Goal: Task Accomplishment & Management: Manage account settings

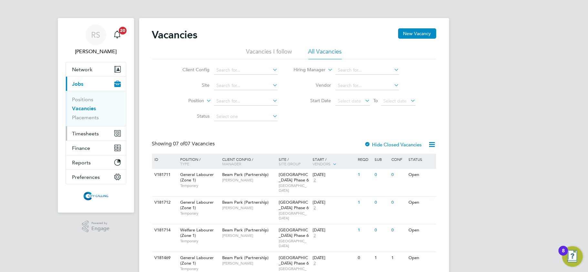
click at [90, 135] on span "Timesheets" at bounding box center [85, 134] width 27 height 6
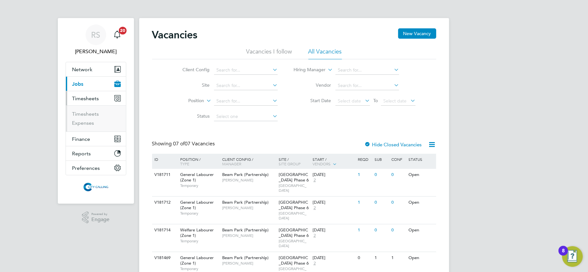
click at [85, 83] on button "Current page: Jobs" at bounding box center [96, 84] width 60 height 14
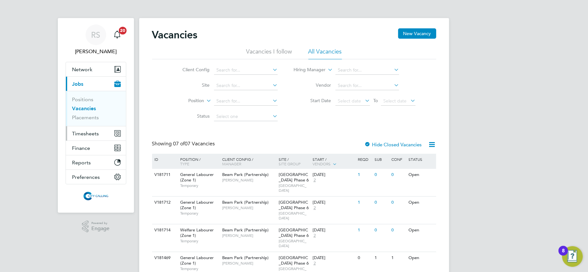
click at [90, 132] on span "Timesheets" at bounding box center [85, 134] width 27 height 6
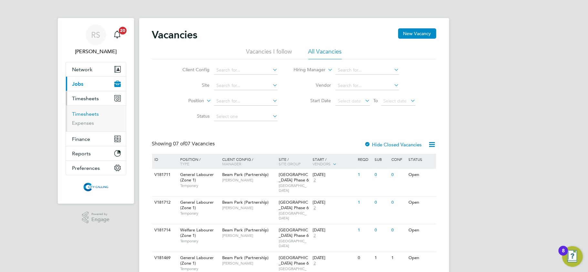
click at [87, 115] on link "Timesheets" at bounding box center [85, 114] width 27 height 6
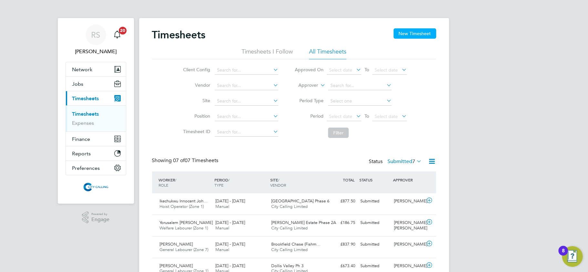
click at [404, 32] on button "New Timesheet" at bounding box center [415, 33] width 43 height 10
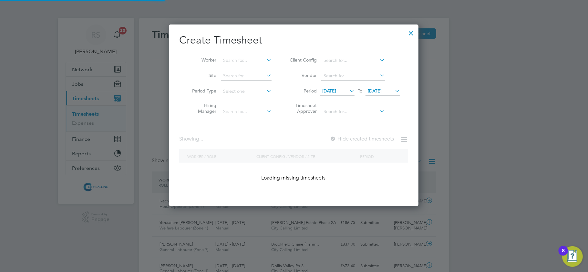
scroll to position [3, 3]
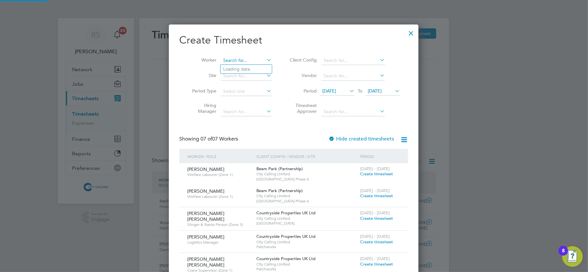
click at [252, 59] on input at bounding box center [246, 60] width 51 height 9
click at [248, 105] on li "Thomas Olivier Marc Forlini" at bounding box center [279, 104] width 118 height 9
type input "Thomas Olivier Marc Forlini"
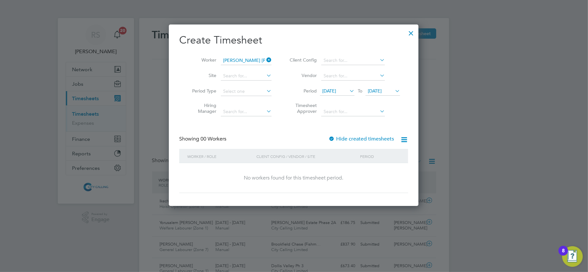
click at [349, 135] on div "Create Timesheet Worker Thomas Olivier Marc Forlini Site Period Type Hiring Man…" at bounding box center [293, 114] width 229 height 160
click at [349, 136] on label "Hide created timesheets" at bounding box center [361, 139] width 66 height 6
click at [343, 87] on span "18 Sep 2025" at bounding box center [337, 91] width 35 height 9
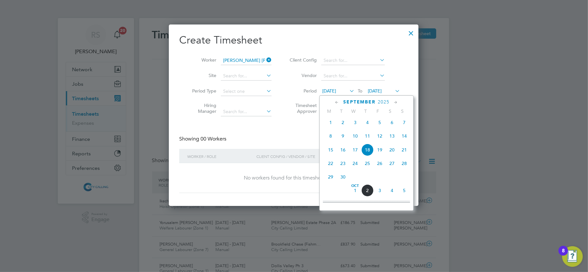
click at [356, 126] on span "3" at bounding box center [355, 123] width 12 height 12
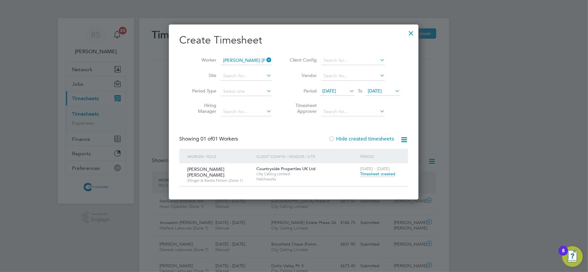
click at [385, 176] on span "Timesheet created" at bounding box center [377, 174] width 35 height 6
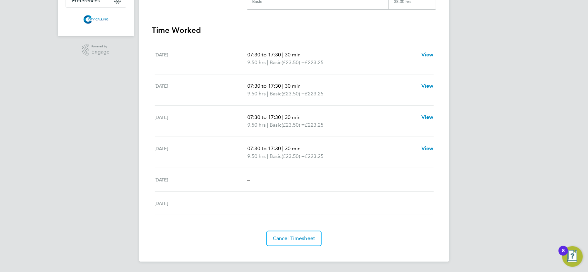
drag, startPoint x: 469, startPoint y: 148, endPoint x: 159, endPoint y: 56, distance: 323.6
click at [159, 56] on div "RS Raje Saravanamuthu Notifications 20 Applications: Network Team Members Busin…" at bounding box center [294, 52] width 588 height 440
click at [306, 163] on div "Fri 26 Sep 07:30 to 17:30 | 30 min 9.50 hrs | Basic (£23.50) = £223.25 View" at bounding box center [294, 152] width 279 height 31
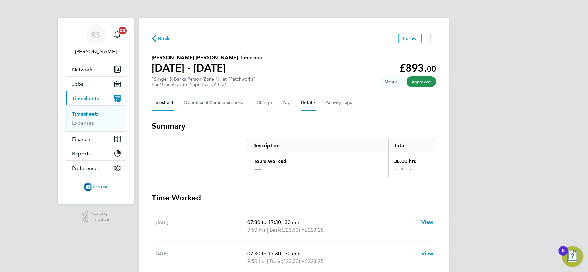
click at [316, 99] on div "Timesheet Operational Communications Charge Pay Details Activity Logs" at bounding box center [294, 102] width 284 height 15
click at [312, 100] on button "Details" at bounding box center [308, 102] width 15 height 15
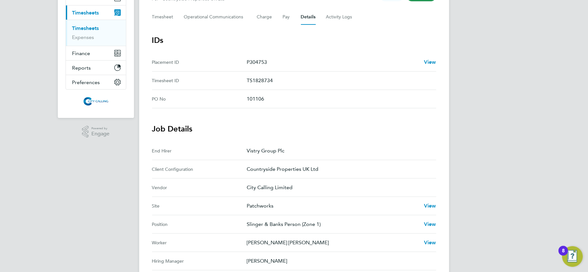
scroll to position [43, 0]
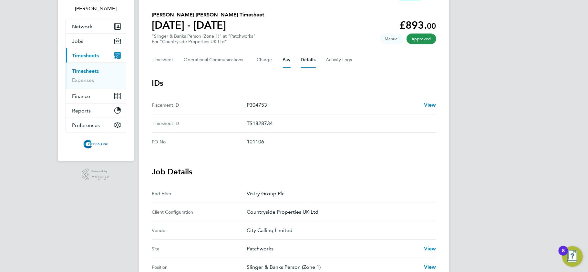
click at [283, 62] on button "Pay" at bounding box center [287, 59] width 8 height 15
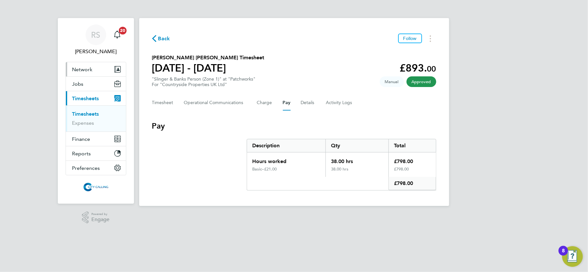
click at [92, 68] on span "Network" at bounding box center [82, 70] width 20 height 6
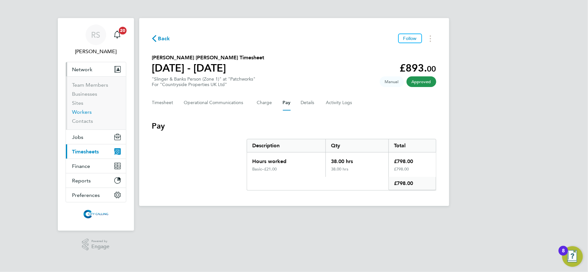
click at [83, 114] on link "Workers" at bounding box center [82, 112] width 20 height 6
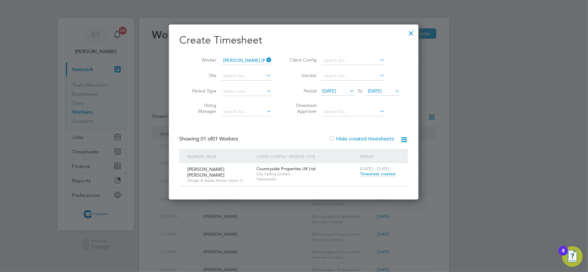
click at [413, 34] on div at bounding box center [411, 32] width 12 height 12
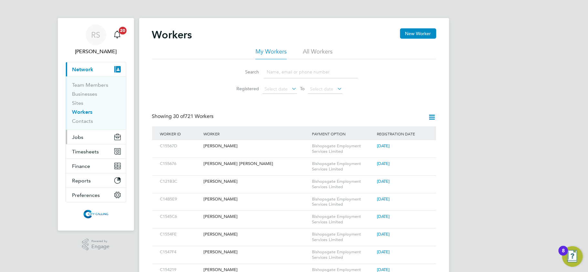
click at [86, 140] on button "Jobs" at bounding box center [96, 137] width 60 height 14
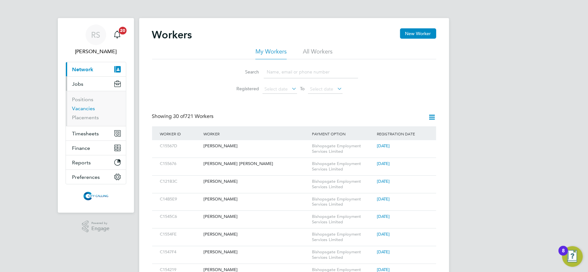
click at [84, 111] on link "Vacancies" at bounding box center [83, 109] width 23 height 6
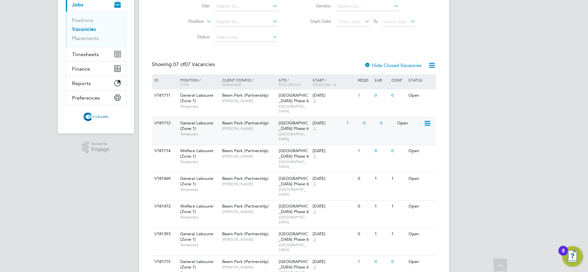
scroll to position [77, 0]
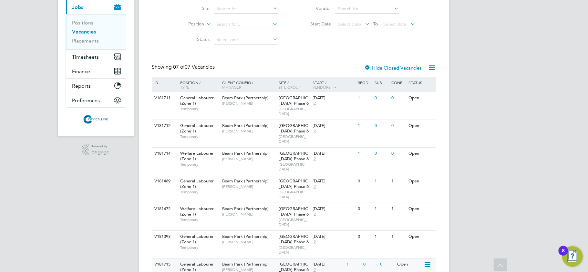
click at [347, 259] on div "1" at bounding box center [353, 265] width 17 height 12
click at [86, 56] on span "Timesheets" at bounding box center [85, 57] width 27 height 6
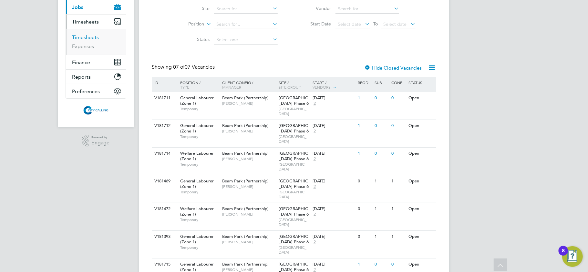
drag, startPoint x: 86, startPoint y: 39, endPoint x: 99, endPoint y: 39, distance: 13.6
click at [86, 39] on link "Timesheets" at bounding box center [85, 37] width 27 height 6
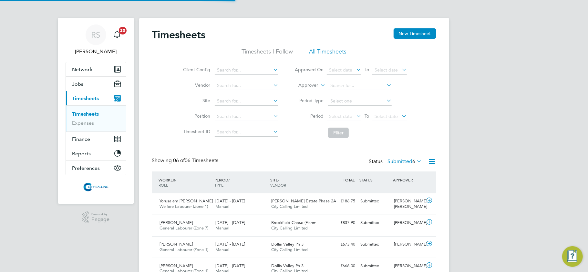
scroll to position [3, 3]
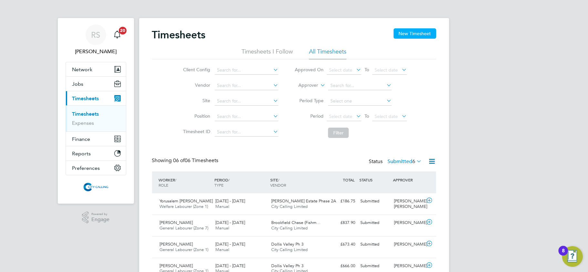
click at [417, 35] on button "New Timesheet" at bounding box center [415, 33] width 43 height 10
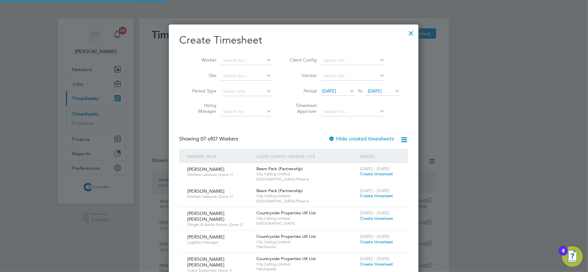
scroll to position [375, 250]
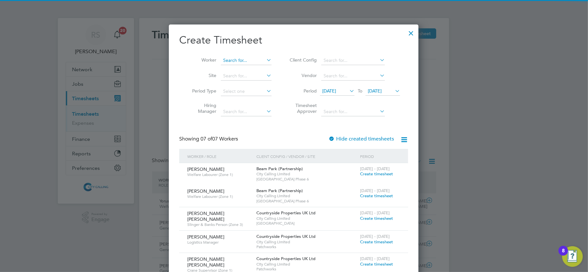
click at [254, 62] on input at bounding box center [246, 60] width 51 height 9
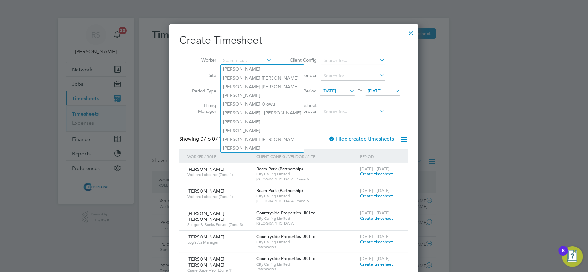
type input "r"
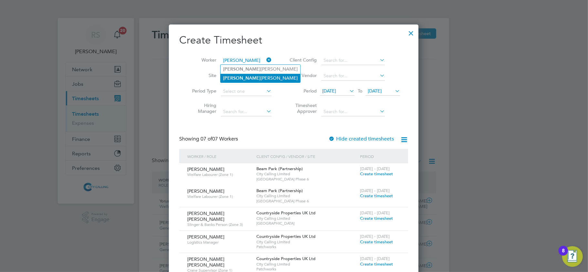
click at [252, 77] on li "Osman Musse Osman Ali" at bounding box center [260, 78] width 80 height 9
type input "Osman Musse Osman Ali"
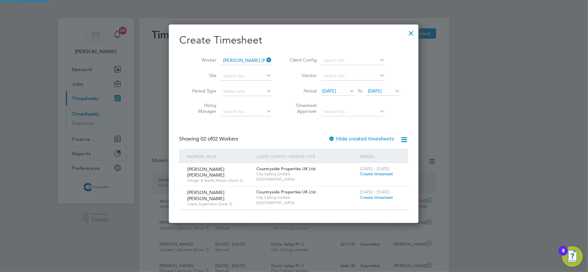
scroll to position [3, 3]
click at [352, 139] on label "Hide created timesheets" at bounding box center [361, 139] width 66 height 6
click at [336, 88] on span "18 Sep 2025" at bounding box center [329, 91] width 14 height 6
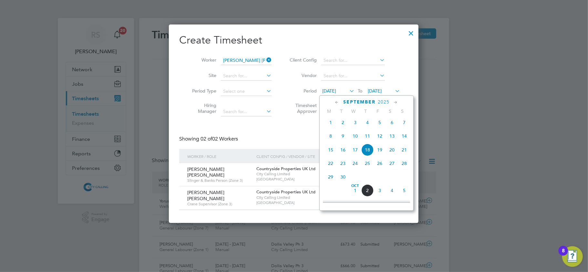
click at [345, 124] on span "2" at bounding box center [343, 123] width 12 height 12
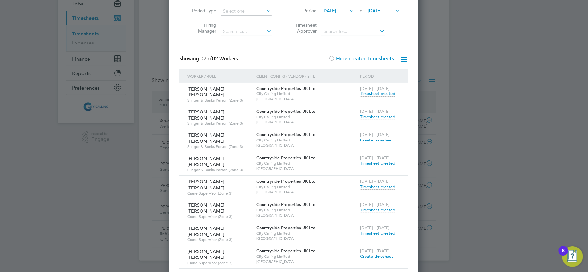
click at [377, 161] on span "Timesheet created" at bounding box center [377, 164] width 35 height 6
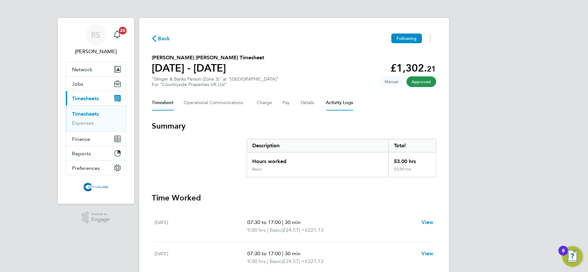
click at [333, 102] on Logs-tab "Activity Logs" at bounding box center [339, 102] width 27 height 15
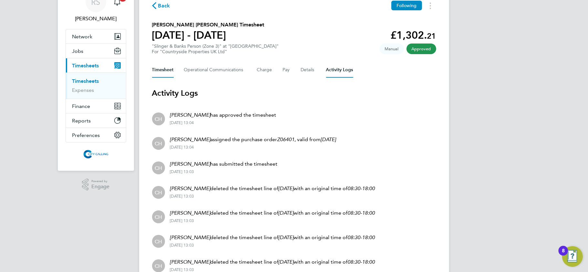
click at [163, 65] on button "Timesheet" at bounding box center [163, 69] width 22 height 15
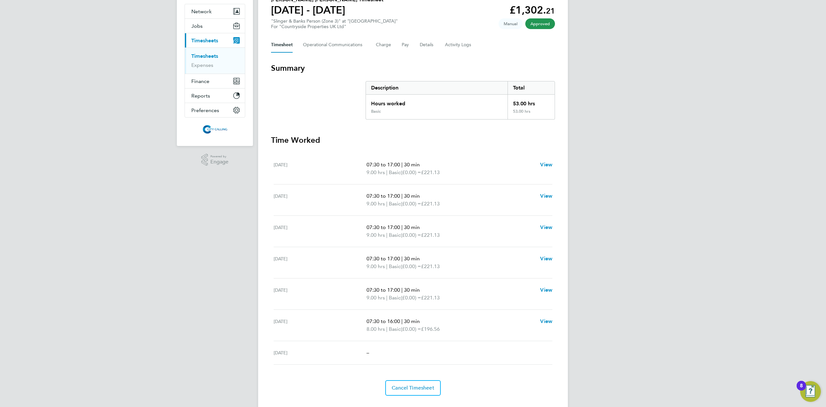
scroll to position [73, 0]
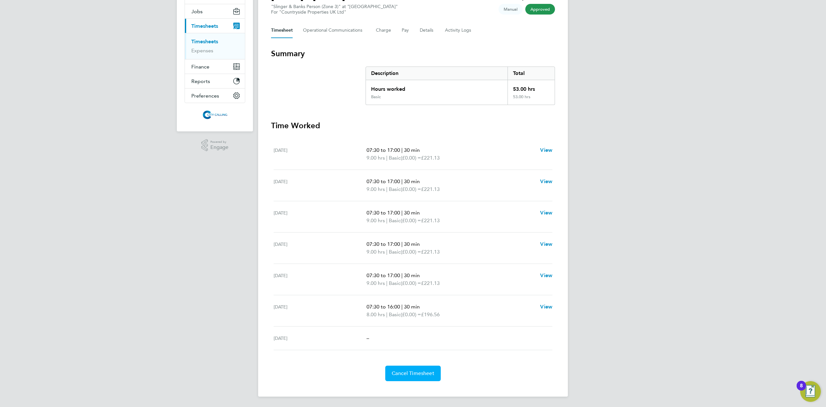
click at [414, 272] on span "Cancel Timesheet" at bounding box center [413, 373] width 43 height 6
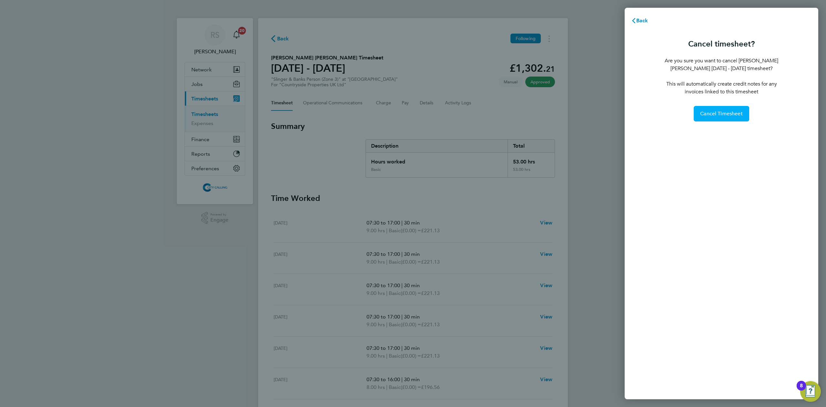
click at [588, 118] on button "Cancel Timesheet" at bounding box center [722, 113] width 56 height 15
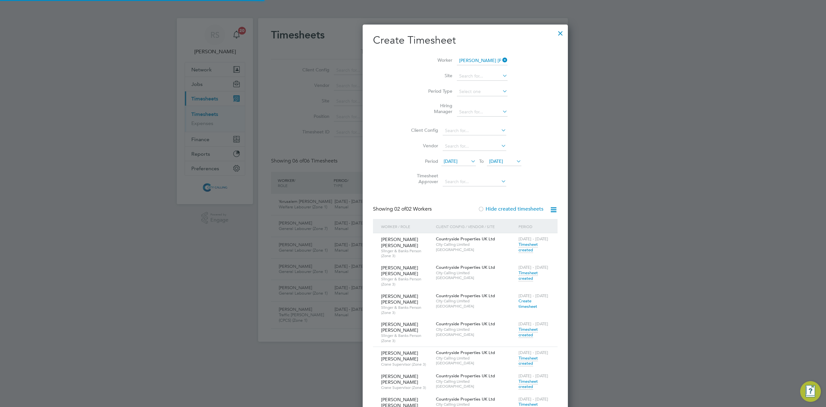
scroll to position [16, 56]
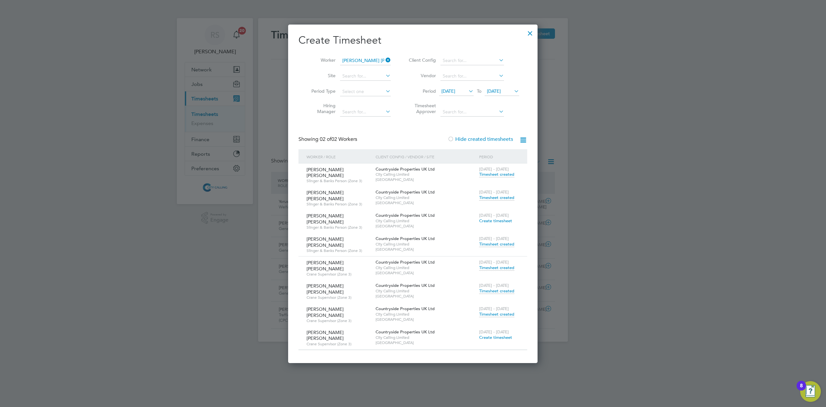
click at [507, 272] on span "Create timesheet" at bounding box center [495, 336] width 33 height 5
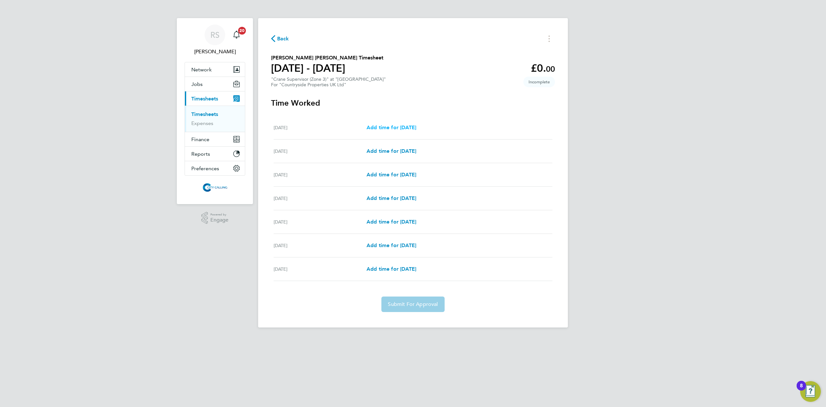
click at [384, 127] on span "Add time for Mon 22 Sep" at bounding box center [392, 127] width 50 height 6
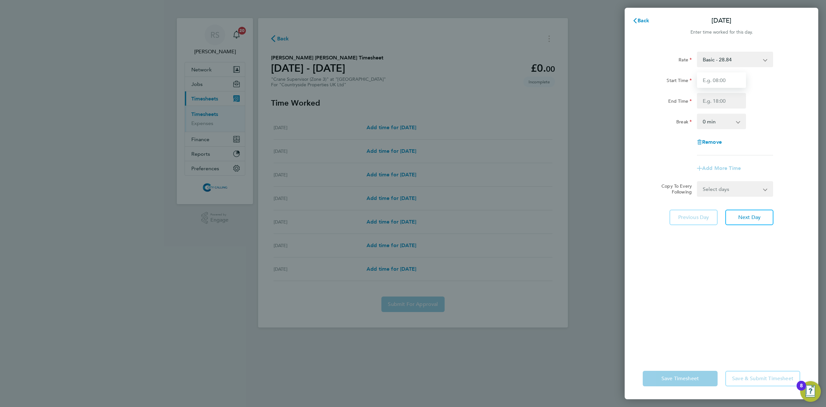
click at [588, 84] on input "Start Time" at bounding box center [721, 79] width 49 height 15
type input "07:30"
type input "17:00"
click at [588, 118] on select "0 min 15 min 30 min 45 min 60 min 75 min 90 min" at bounding box center [718, 121] width 40 height 14
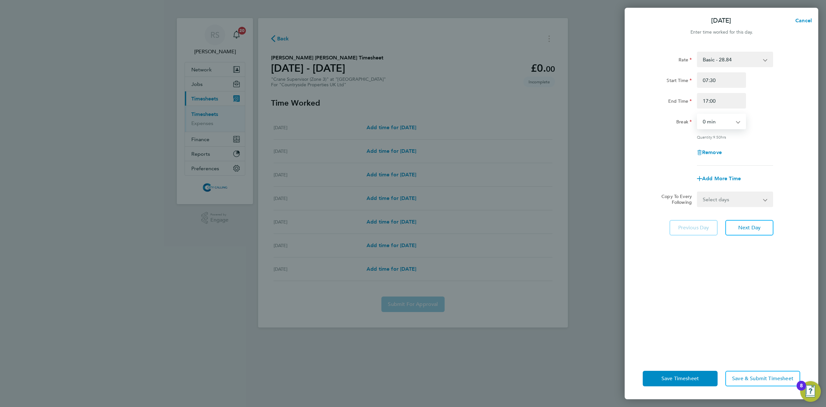
select select "30"
click at [588, 114] on select "0 min 15 min 30 min 45 min 60 min 75 min 90 min" at bounding box center [718, 121] width 40 height 14
click at [588, 196] on select "Select days Day Weekday (Mon-Fri) Weekend (Sat-Sun) Tuesday Wednesday Thursday …" at bounding box center [732, 199] width 68 height 14
select select "WEEKDAY"
click at [588, 192] on select "Select days Day Weekday (Mon-Fri) Weekend (Sat-Sun) Tuesday Wednesday Thursday …" at bounding box center [732, 199] width 68 height 14
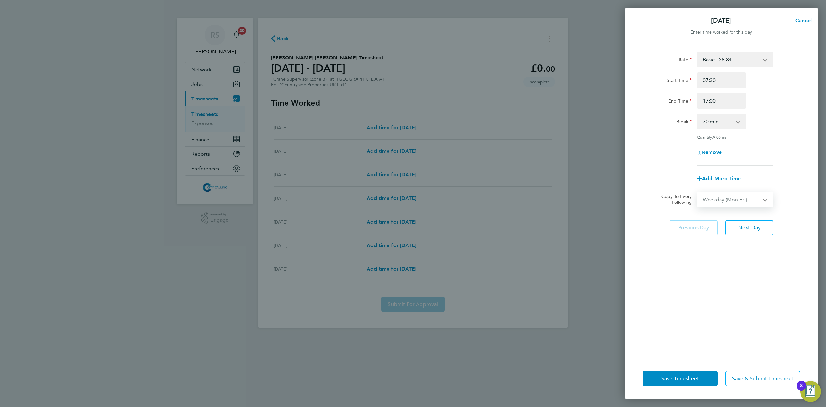
select select "[DATE]"
click at [588, 253] on span "Next Day" at bounding box center [750, 256] width 22 height 6
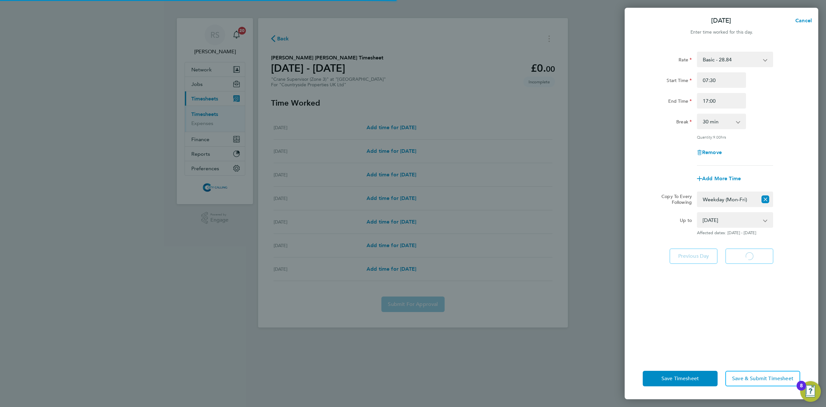
select select "30"
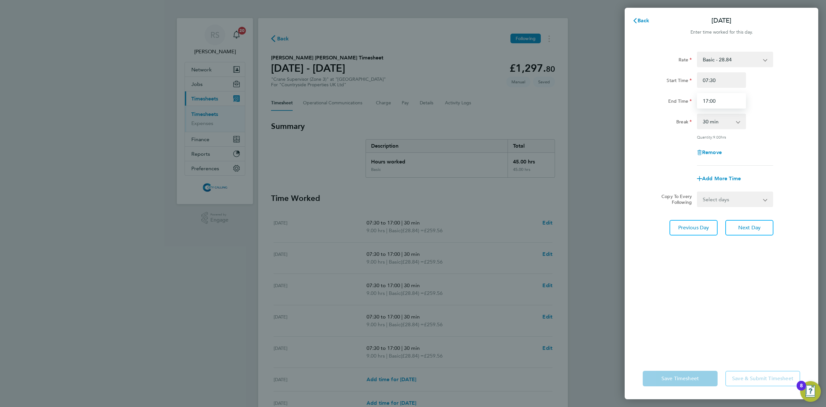
click at [588, 104] on input "17:00" at bounding box center [721, 100] width 49 height 15
click at [588, 103] on input "17:00" at bounding box center [721, 100] width 49 height 15
type input "16:00"
click at [588, 129] on div "Rate Basic - 28.84 Start Time 07:30 End Time 16:00 Break 0 min 15 min 30 min 45…" at bounding box center [722, 109] width 158 height 114
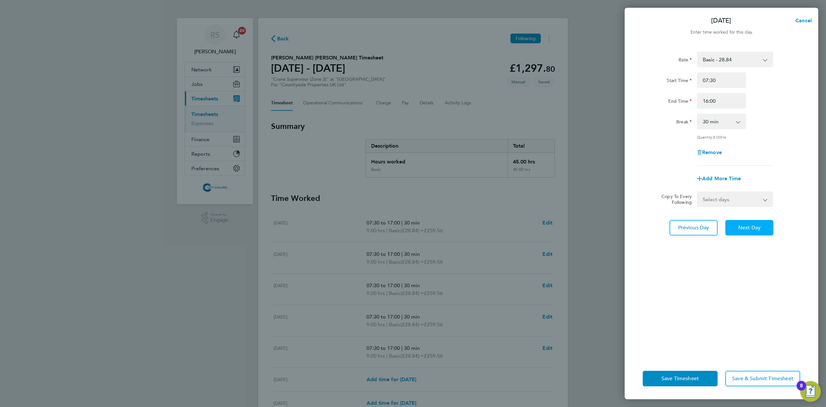
click at [588, 225] on span "Next Day" at bounding box center [750, 227] width 22 height 6
select select "30"
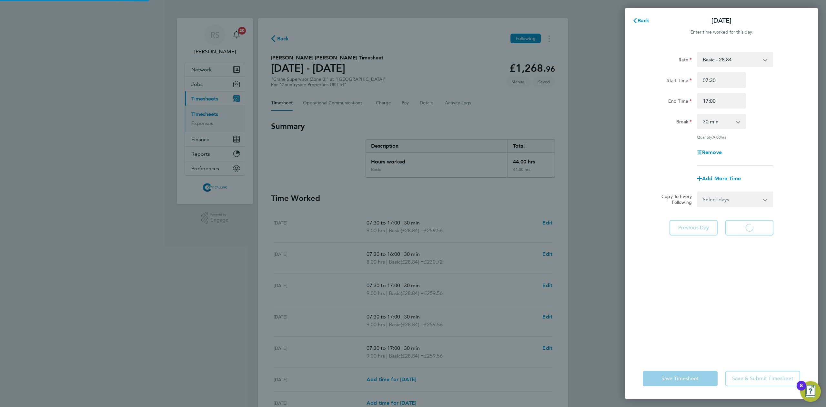
select select "30"
click at [588, 22] on span "Back" at bounding box center [644, 20] width 12 height 6
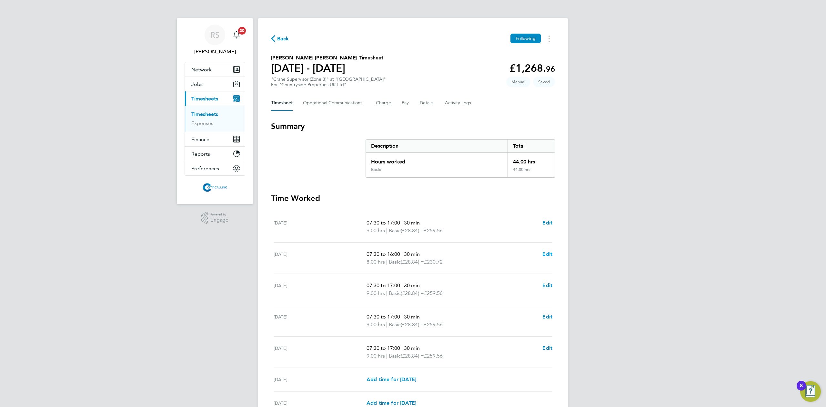
click at [549, 252] on span "Edit" at bounding box center [548, 254] width 10 height 6
select select "30"
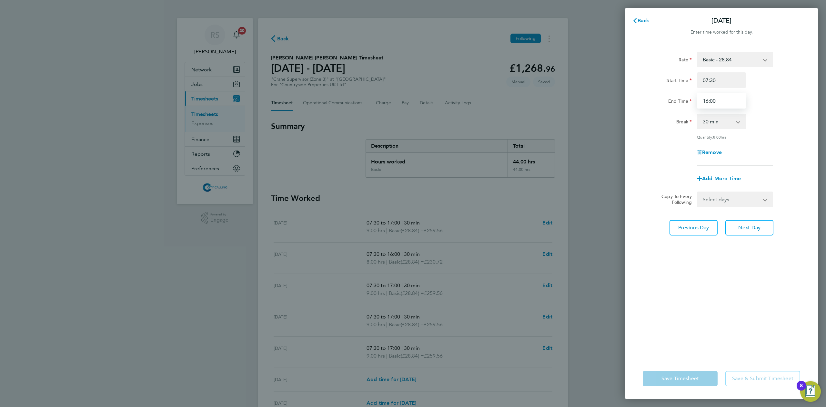
drag, startPoint x: 726, startPoint y: 97, endPoint x: 673, endPoint y: 96, distance: 53.3
click at [588, 98] on div "End Time 16:00" at bounding box center [721, 100] width 163 height 15
type input "17:00"
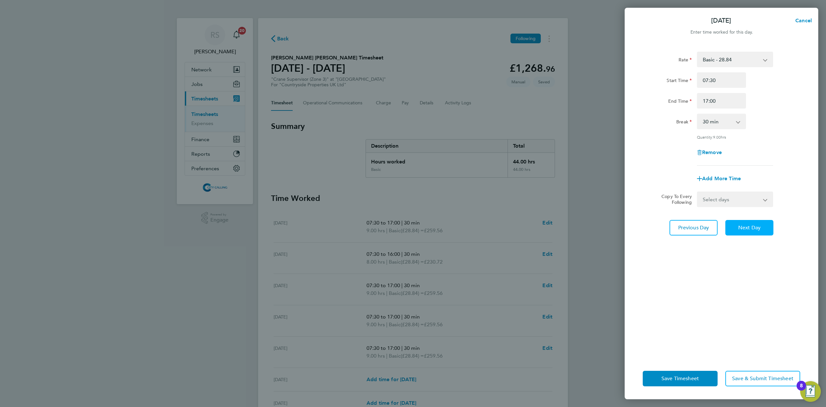
click at [588, 225] on span "Next Day" at bounding box center [750, 227] width 22 height 6
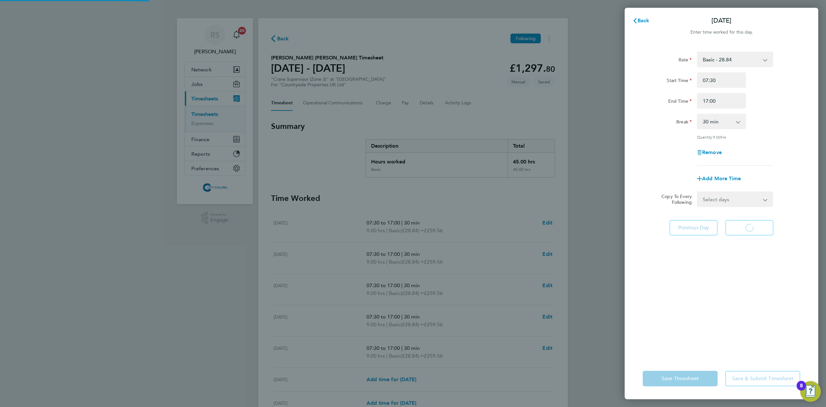
select select "30"
click at [588, 21] on span "Back" at bounding box center [644, 20] width 12 height 6
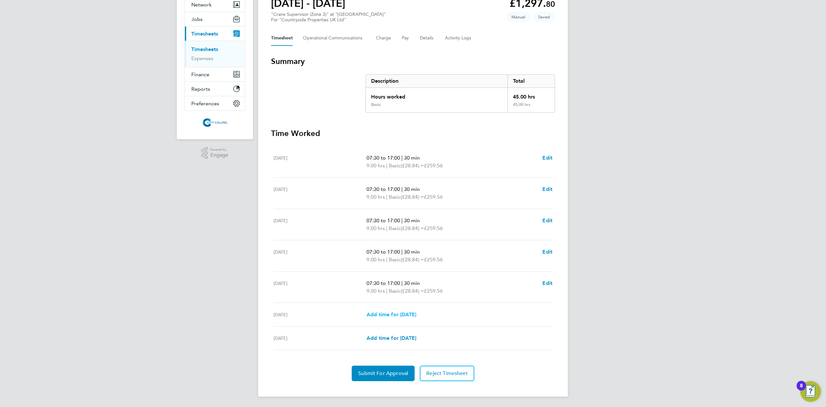
click at [387, 272] on span "Add time for [DATE]" at bounding box center [392, 314] width 50 height 6
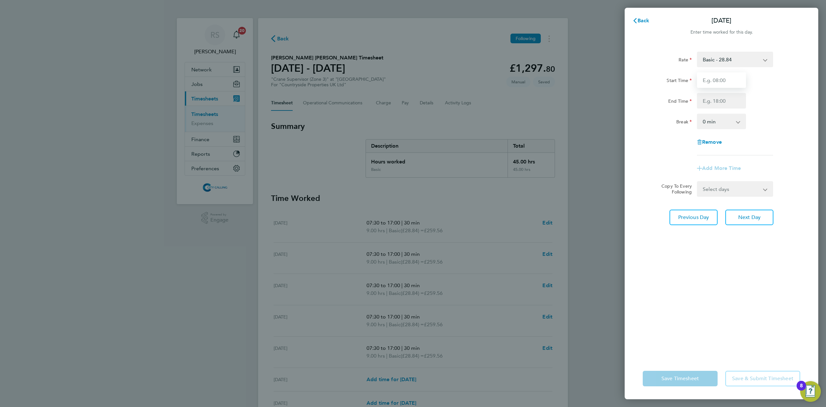
click at [588, 78] on input "Start Time" at bounding box center [721, 79] width 49 height 15
type input "07:30"
type input "16:00"
click at [588, 120] on select "0 min 15 min 30 min 45 min 60 min 75 min 90 min" at bounding box center [718, 121] width 40 height 14
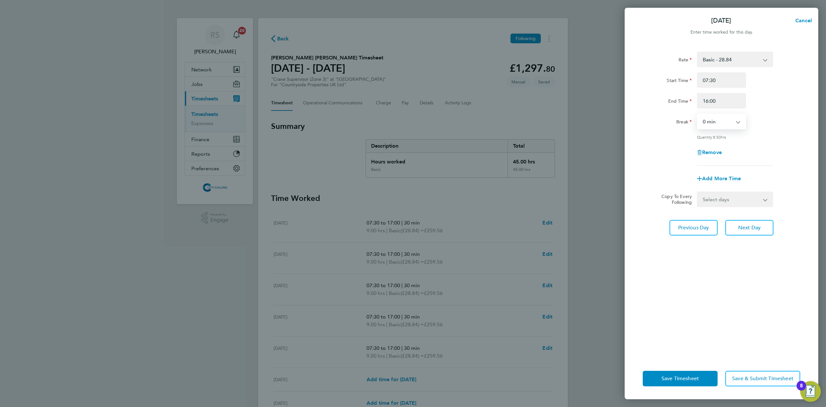
select select "30"
click at [588, 114] on select "0 min 15 min 30 min 45 min 60 min 75 min 90 min" at bounding box center [718, 121] width 40 height 14
click at [588, 226] on span "Next Day" at bounding box center [750, 227] width 22 height 6
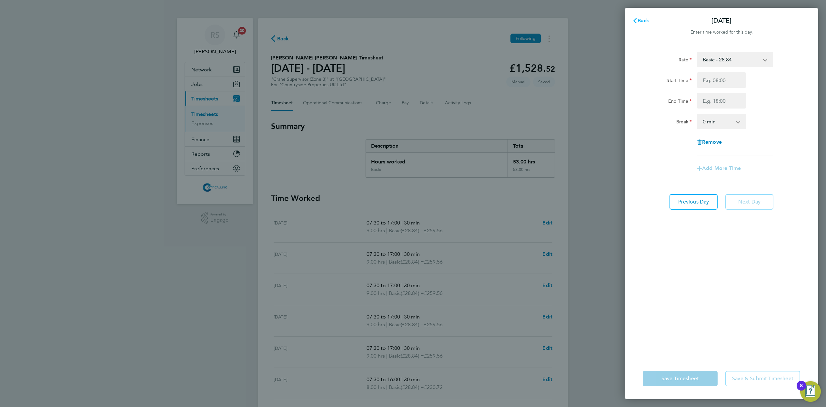
click at [588, 25] on button "Back" at bounding box center [641, 20] width 30 height 13
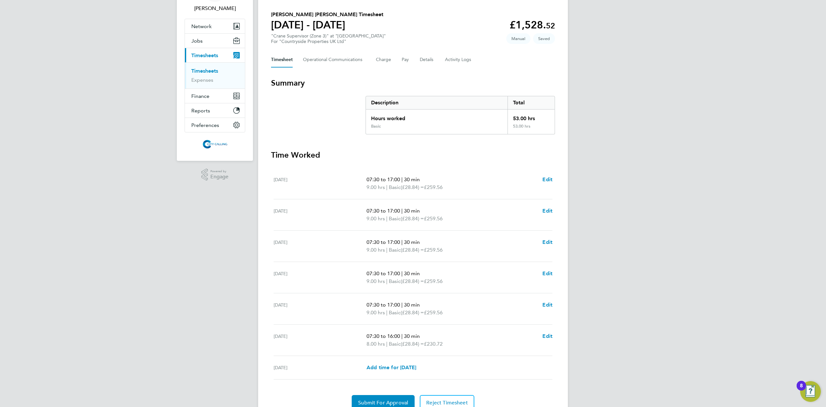
scroll to position [74, 0]
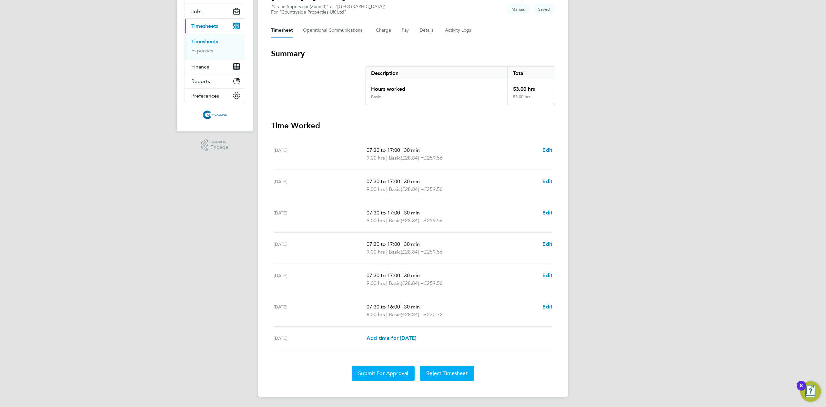
click at [389, 272] on span "Submit For Approval" at bounding box center [383, 373] width 50 height 6
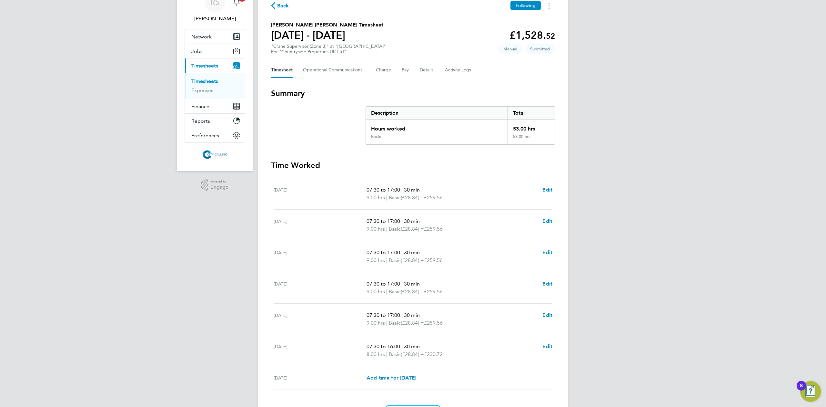
scroll to position [0, 0]
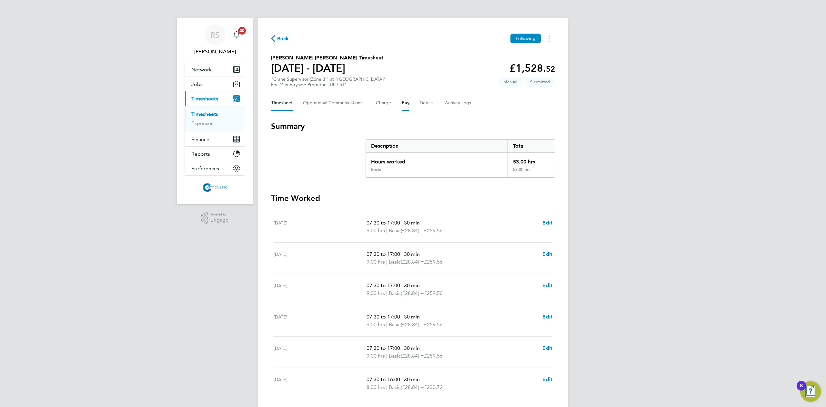
click at [402, 103] on button "Pay" at bounding box center [406, 102] width 8 height 15
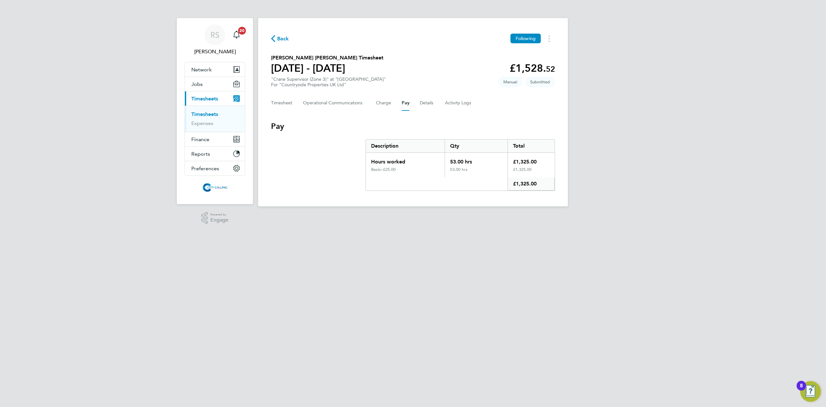
click at [206, 113] on link "Timesheets" at bounding box center [204, 114] width 27 height 6
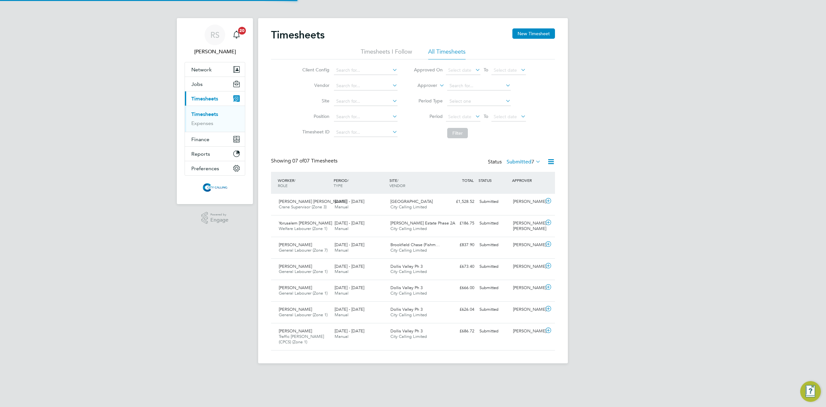
scroll to position [16, 56]
click at [529, 33] on button "New Timesheet" at bounding box center [534, 33] width 43 height 10
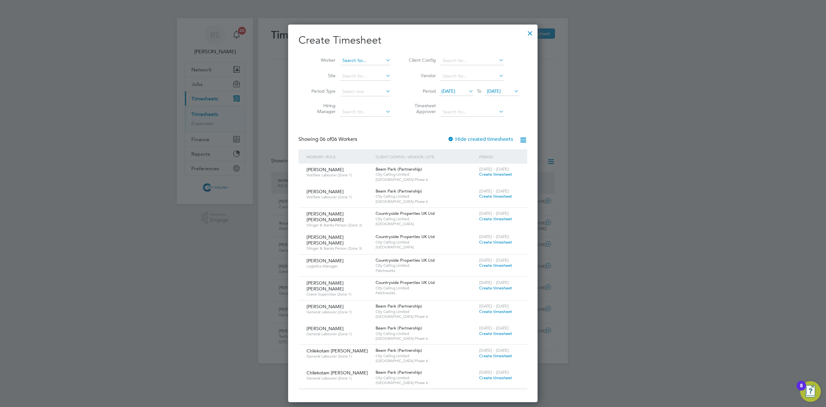
click at [359, 63] on input at bounding box center [365, 60] width 51 height 9
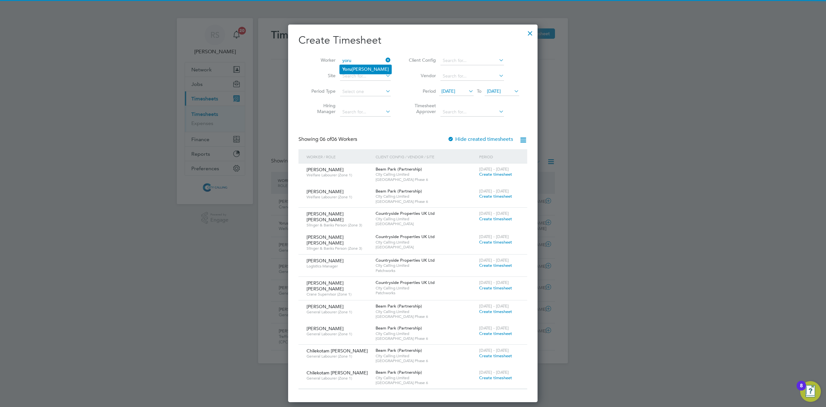
click at [358, 67] on li "Yoru salem Yosief Misgina" at bounding box center [366, 69] width 52 height 9
type input "Yorusalem Yosief Misgina"
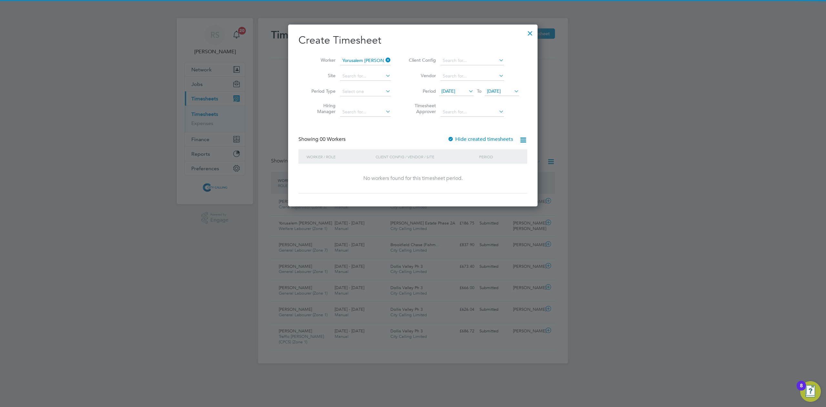
click at [477, 138] on label "Hide created timesheets" at bounding box center [481, 139] width 66 height 6
click at [452, 87] on li "Period 18 Sep 2025 To 25 Sep 2025" at bounding box center [463, 91] width 128 height 15
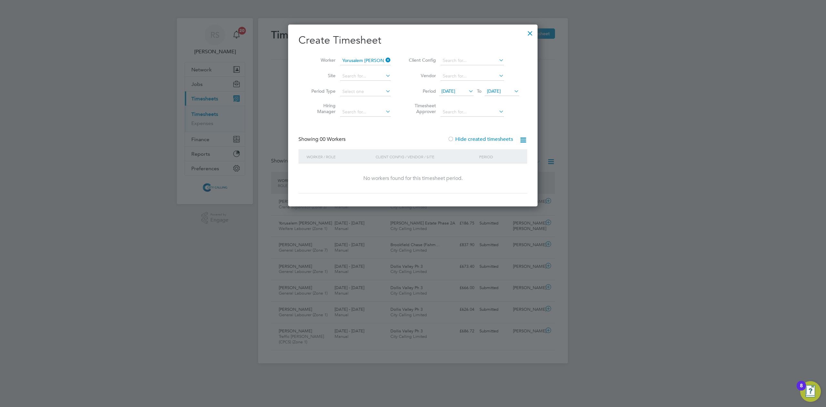
click at [454, 89] on span "18 Sep 2025" at bounding box center [449, 91] width 14 height 6
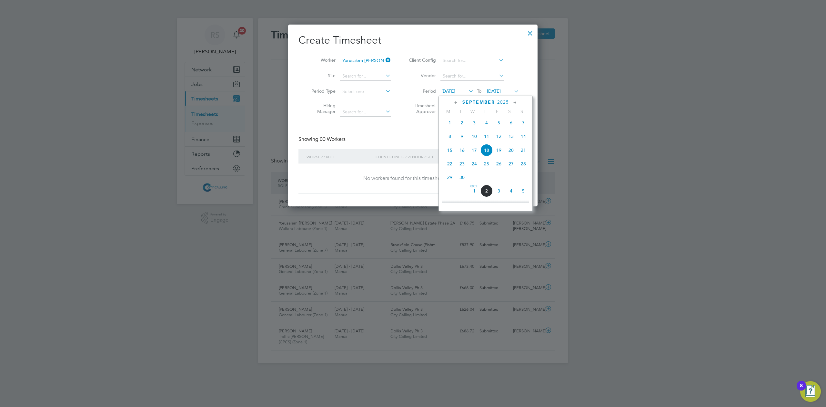
click at [463, 123] on span "2" at bounding box center [462, 123] width 12 height 12
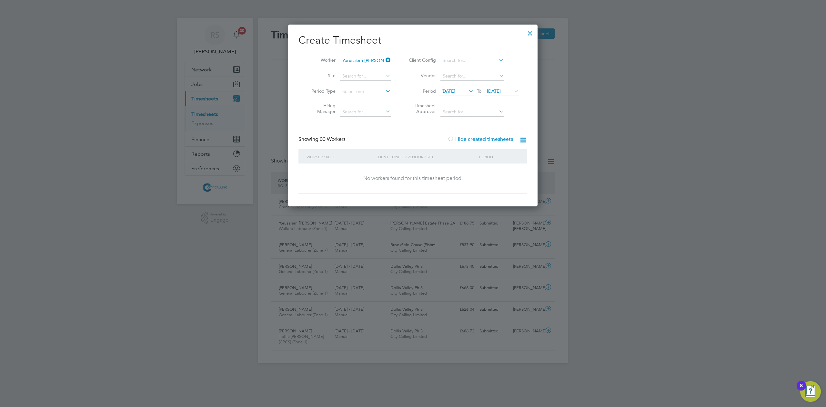
click at [495, 92] on span "25 Sep 2025" at bounding box center [494, 91] width 14 height 6
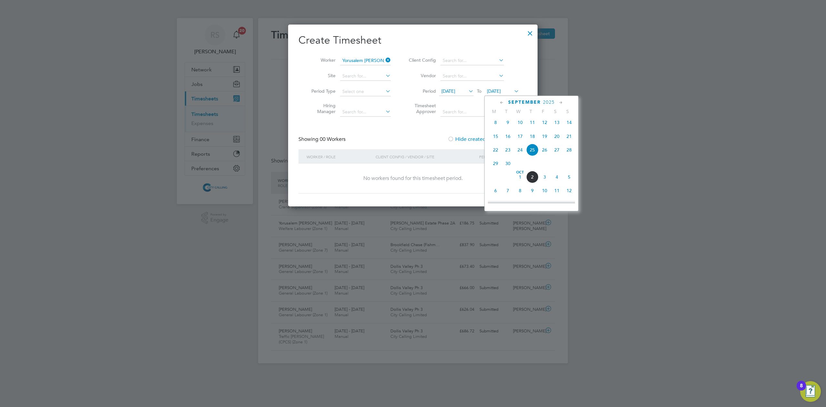
click at [531, 193] on span "9" at bounding box center [533, 190] width 12 height 12
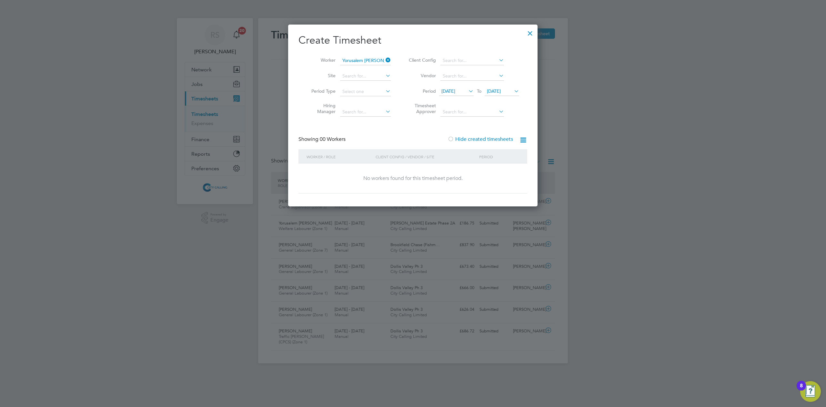
click at [454, 93] on span "02 Sep 2025" at bounding box center [449, 91] width 14 height 6
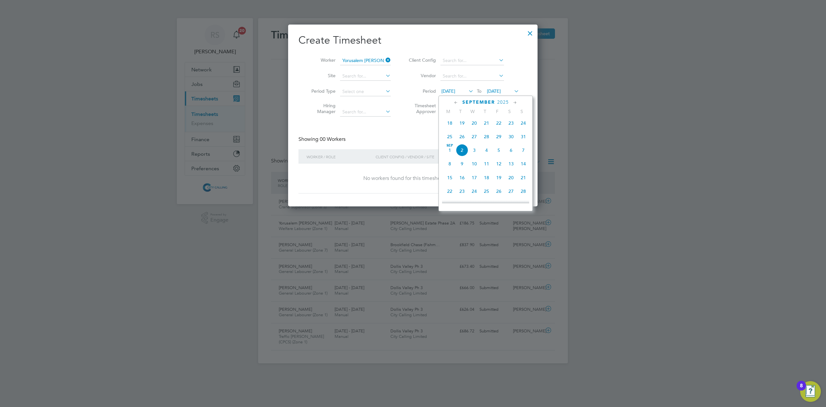
click at [463, 124] on span "19" at bounding box center [462, 123] width 12 height 12
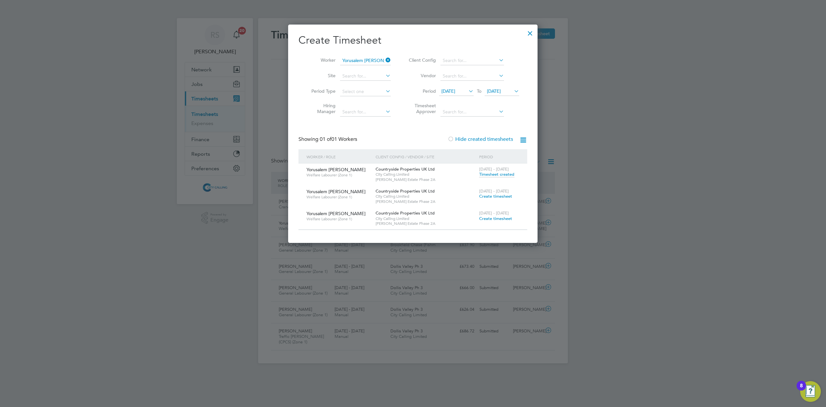
click at [492, 176] on span "Timesheet created" at bounding box center [496, 174] width 35 height 6
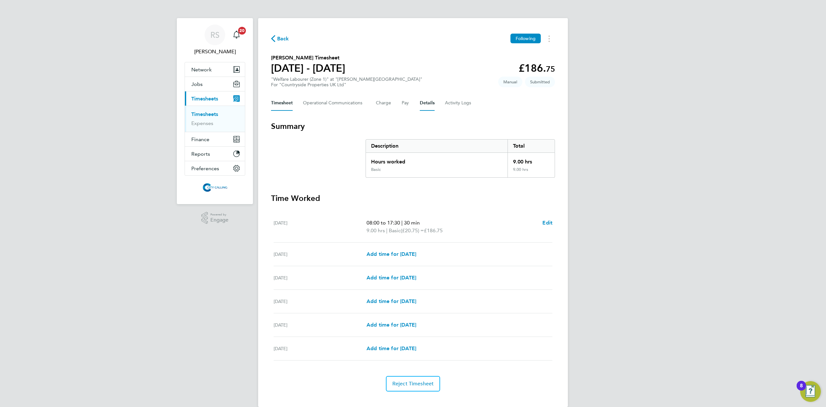
click at [429, 102] on button "Details" at bounding box center [427, 102] width 15 height 15
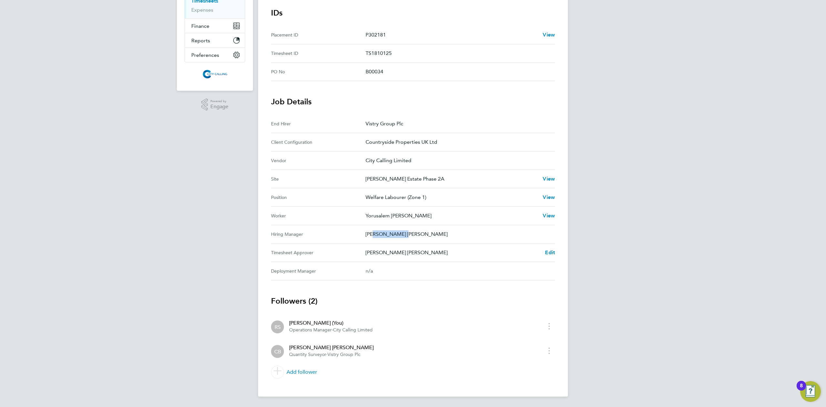
drag, startPoint x: 394, startPoint y: 245, endPoint x: 489, endPoint y: 242, distance: 94.3
click at [489, 242] on Manager "Hiring Manager Connor Benning" at bounding box center [413, 234] width 284 height 18
click at [588, 267] on div "RS Raje Saravanamuthu Notifications 20 Applications: Network Team Members Busin…" at bounding box center [413, 147] width 826 height 520
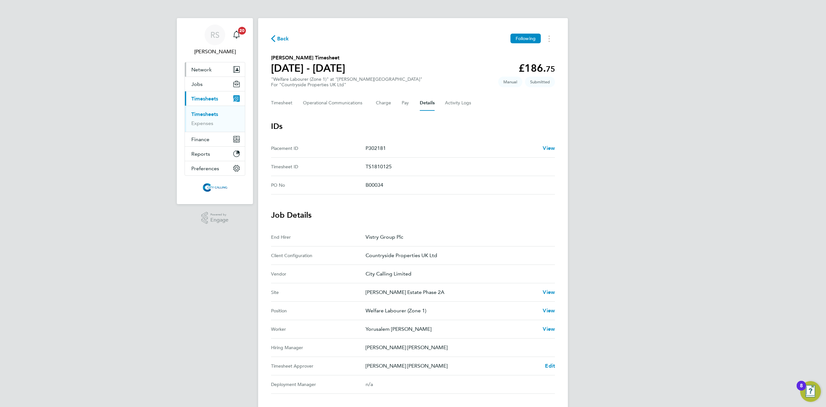
click at [204, 73] on button "Network" at bounding box center [215, 69] width 60 height 14
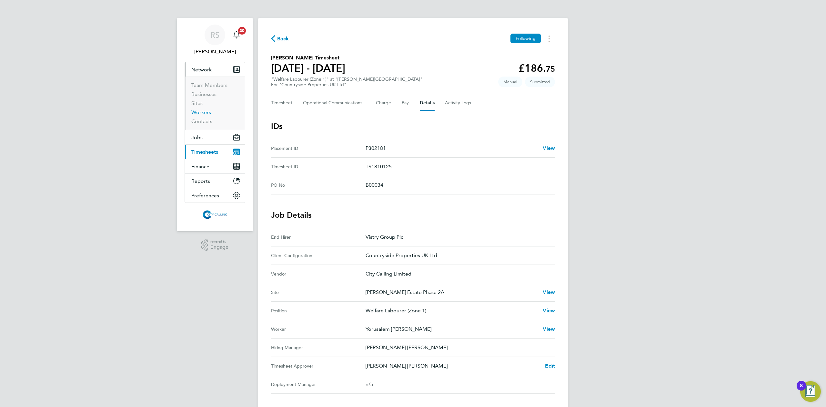
drag, startPoint x: 204, startPoint y: 111, endPoint x: 189, endPoint y: 88, distance: 27.3
click at [204, 111] on link "Workers" at bounding box center [201, 112] width 20 height 6
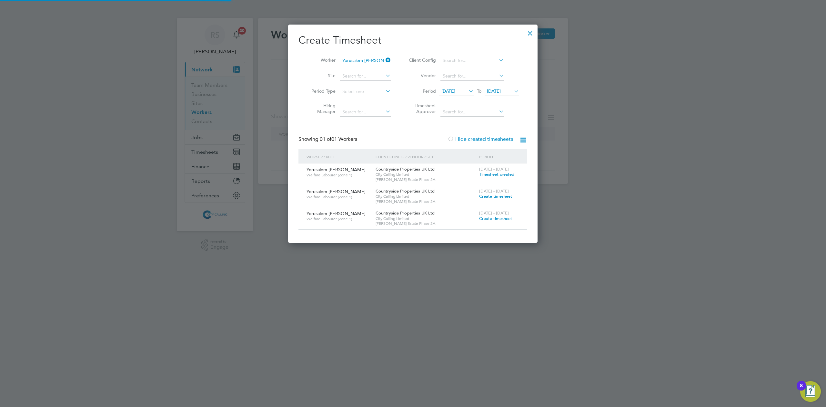
scroll to position [219, 250]
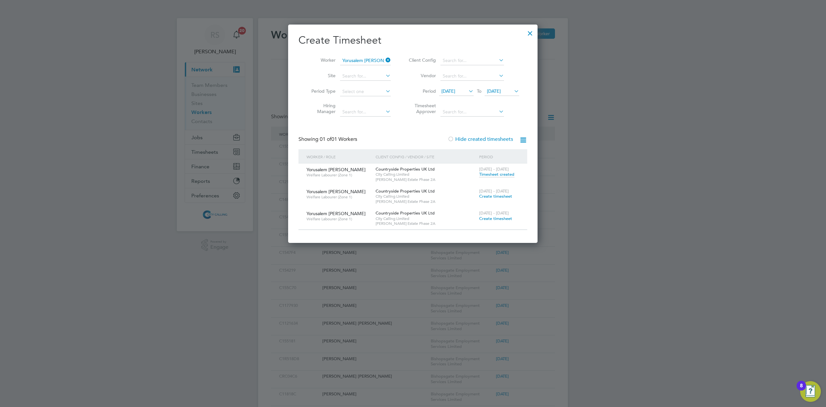
click at [534, 32] on div at bounding box center [531, 32] width 12 height 12
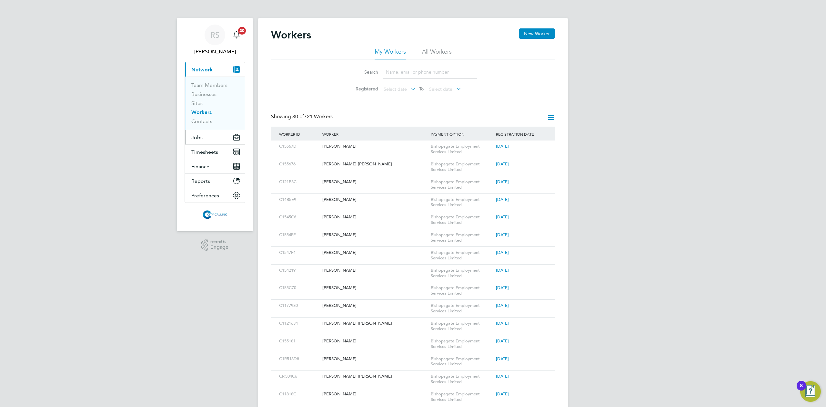
click at [199, 134] on button "Jobs" at bounding box center [215, 137] width 60 height 14
click at [205, 110] on link "Vacancies" at bounding box center [202, 109] width 23 height 6
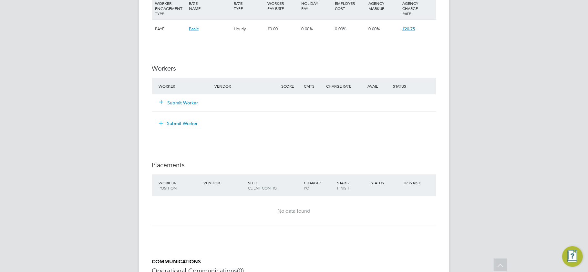
scroll to position [473, 0]
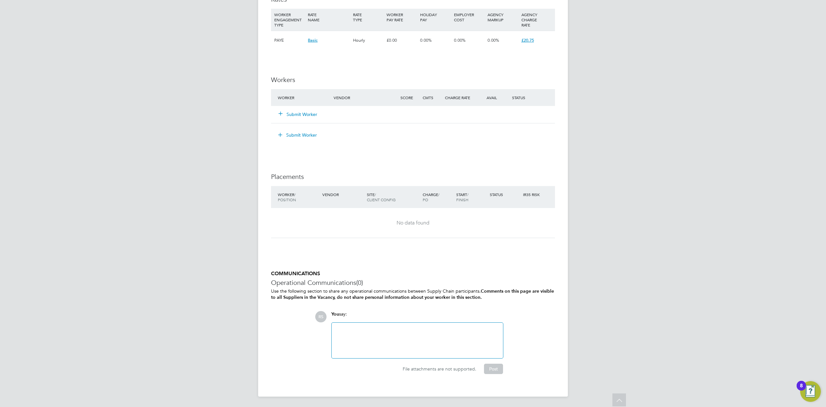
scroll to position [19, 45]
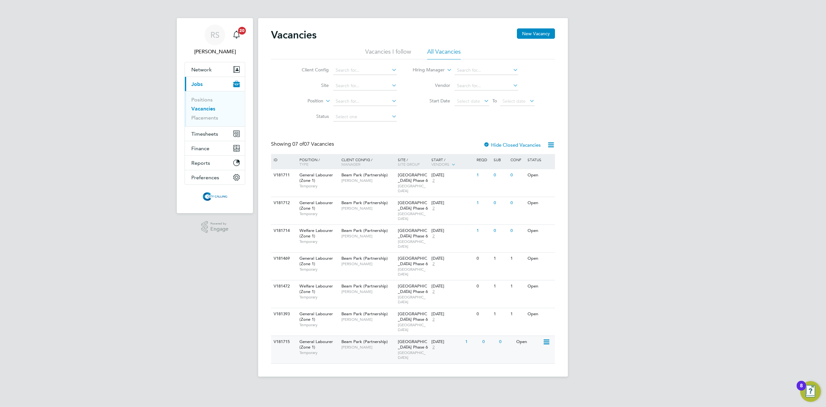
click at [354, 339] on span "Beam Park (Partnership)" at bounding box center [365, 341] width 46 height 5
click at [468, 335] on div "V181715 General Labourer (Zone 1) Temporary Beam Park (Partnership) Kevin Schof…" at bounding box center [413, 349] width 284 height 28
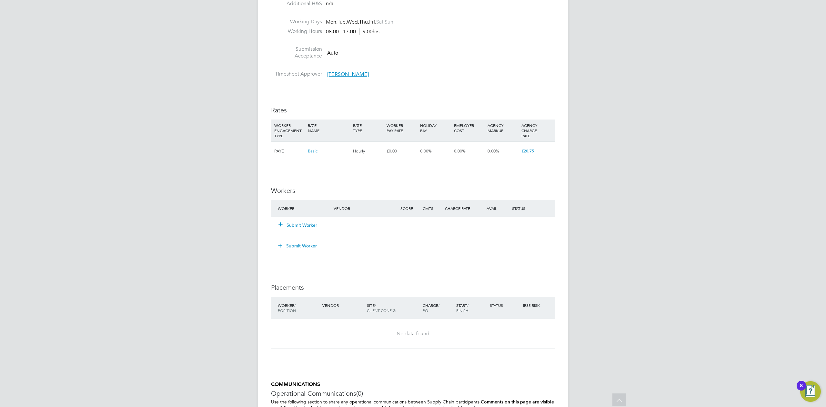
scroll to position [344, 0]
click at [307, 223] on button "Submit Worker" at bounding box center [298, 224] width 39 height 6
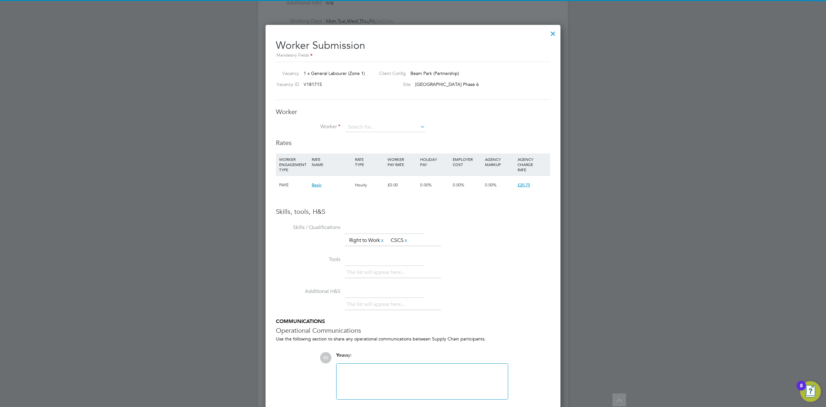
scroll to position [0, 0]
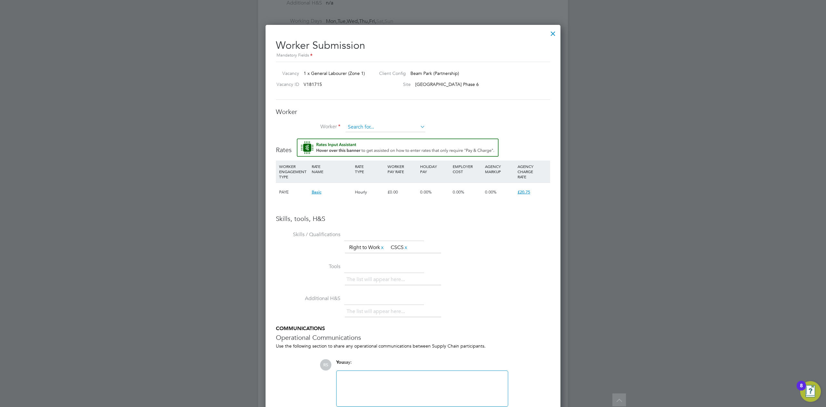
click at [360, 126] on input at bounding box center [386, 127] width 80 height 10
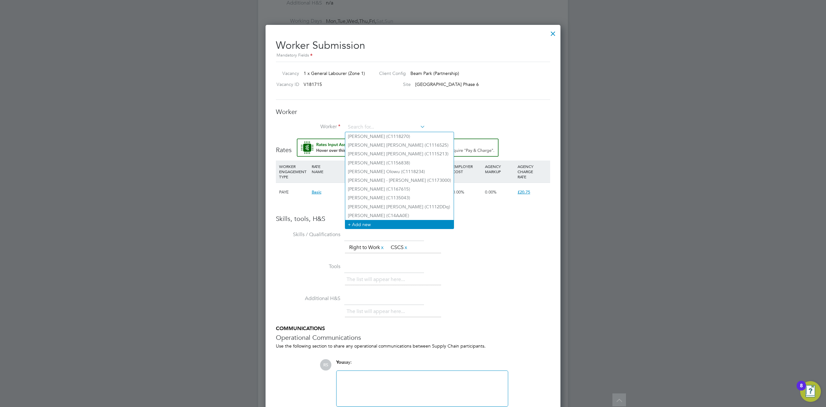
click at [374, 220] on li "+ Add new" at bounding box center [399, 224] width 108 height 9
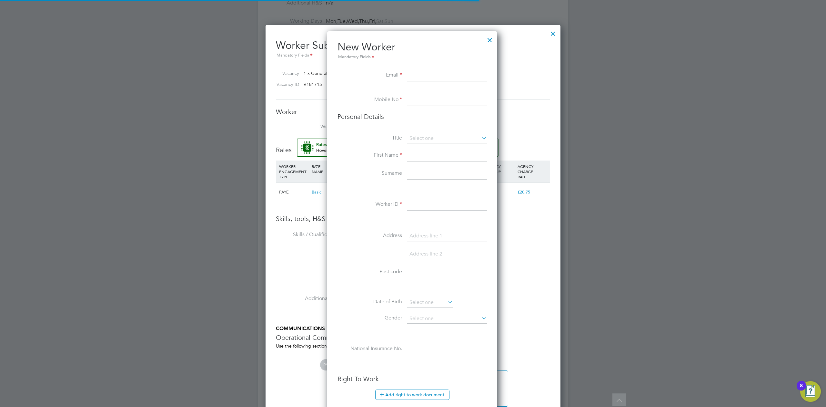
scroll to position [547, 172]
click at [448, 70] on input at bounding box center [447, 76] width 80 height 12
paste input "decortbailey15@gmail.com"
type input "decortbailey15@gmail.com"
click at [421, 103] on input at bounding box center [447, 100] width 80 height 12
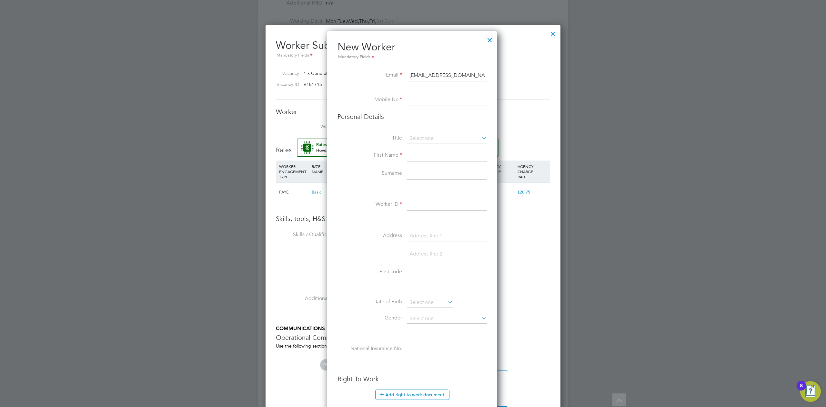
click at [423, 99] on input at bounding box center [447, 100] width 80 height 12
paste input "07387637319"
type input "07387637319"
click at [414, 140] on input at bounding box center [447, 139] width 80 height 10
click at [416, 145] on li "Mr" at bounding box center [447, 147] width 80 height 8
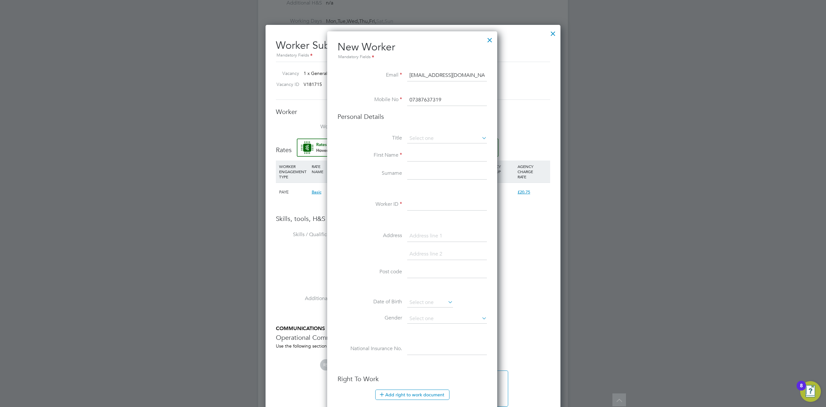
type input "Mr"
click at [420, 150] on input at bounding box center [447, 156] width 80 height 12
click at [460, 157] on input at bounding box center [447, 156] width 80 height 12
paste input "Bailey Darren De Cort"
drag, startPoint x: 463, startPoint y: 154, endPoint x: 450, endPoint y: 154, distance: 12.9
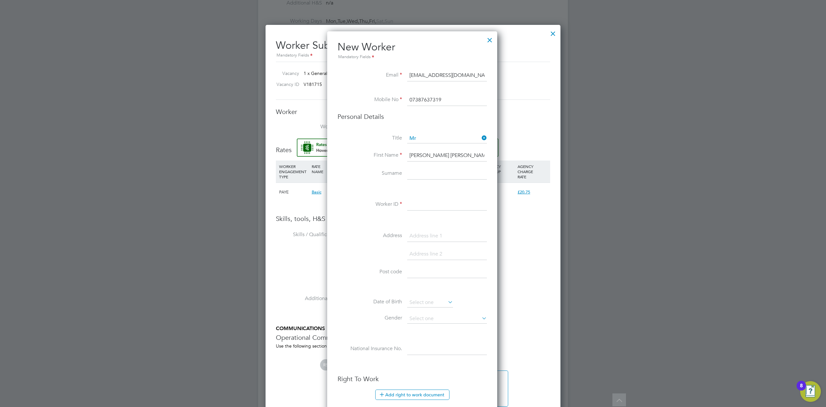
click at [450, 154] on input "Bailey Darren De Cort" at bounding box center [447, 156] width 80 height 12
click at [463, 151] on input "Bailey Darren De Cort" at bounding box center [447, 156] width 80 height 12
drag, startPoint x: 463, startPoint y: 153, endPoint x: 443, endPoint y: 154, distance: 19.4
click at [443, 154] on input "Bailey Darren De Cort" at bounding box center [447, 156] width 80 height 12
type input "Bailey Darren"
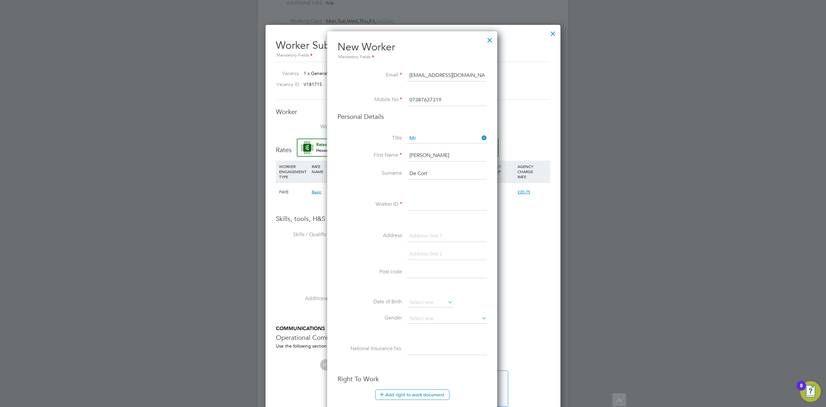
type input "De Cort"
click at [459, 157] on input "Bailey Darren" at bounding box center [447, 156] width 80 height 12
type input "Bailey Darren"
drag, startPoint x: 414, startPoint y: 205, endPoint x: 404, endPoint y: 205, distance: 10.0
click at [414, 205] on input at bounding box center [447, 205] width 80 height 12
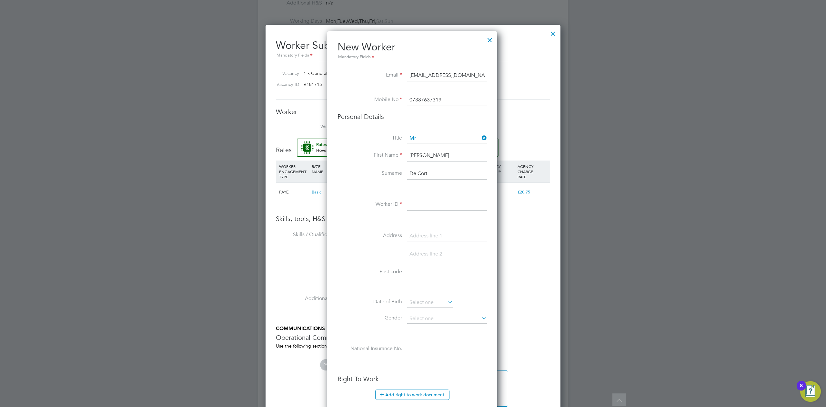
click at [415, 203] on input at bounding box center [447, 205] width 80 height 12
paste input "C1535D6"
type input "C1535D6"
click at [412, 234] on input at bounding box center [447, 236] width 80 height 12
drag, startPoint x: 458, startPoint y: 230, endPoint x: 454, endPoint y: 230, distance: 4.2
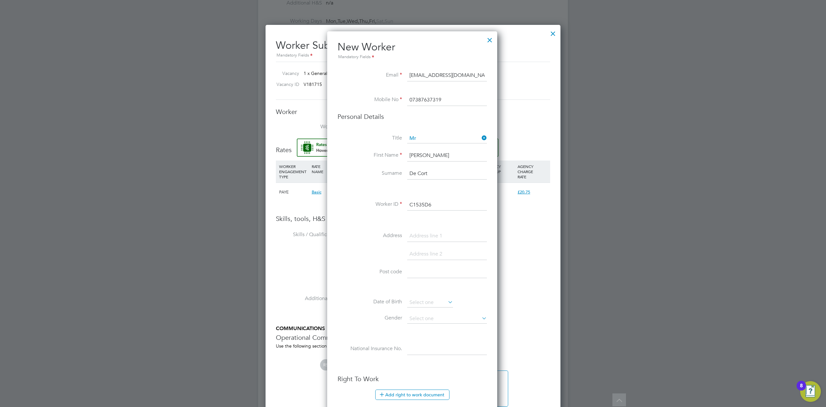
click at [458, 230] on input at bounding box center [447, 236] width 80 height 12
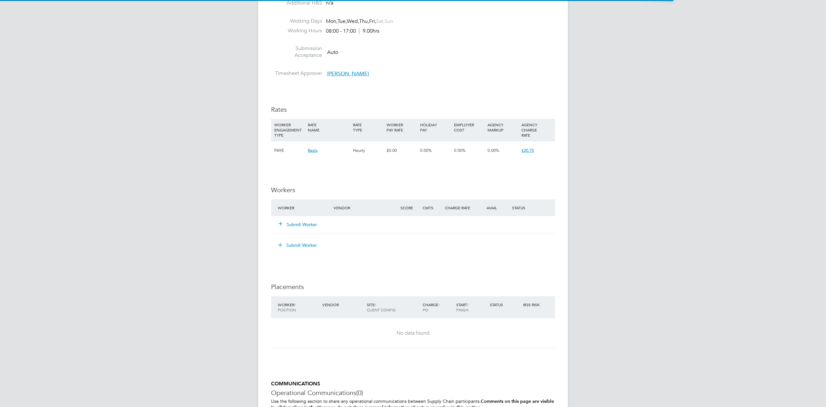
scroll to position [19, 45]
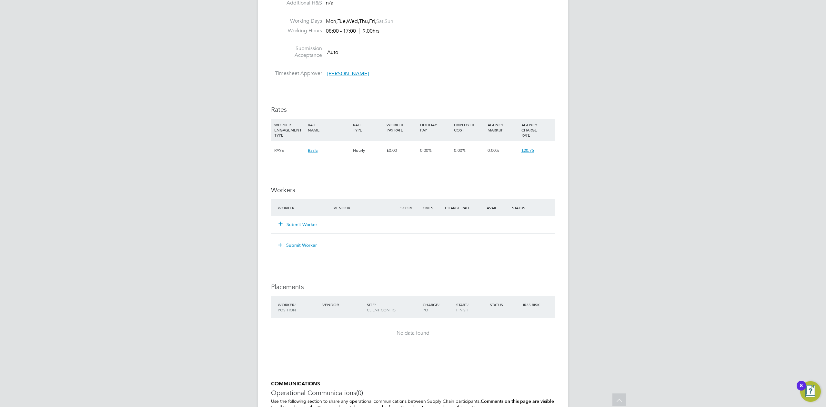
click at [298, 223] on button "Submit Worker" at bounding box center [298, 224] width 39 height 6
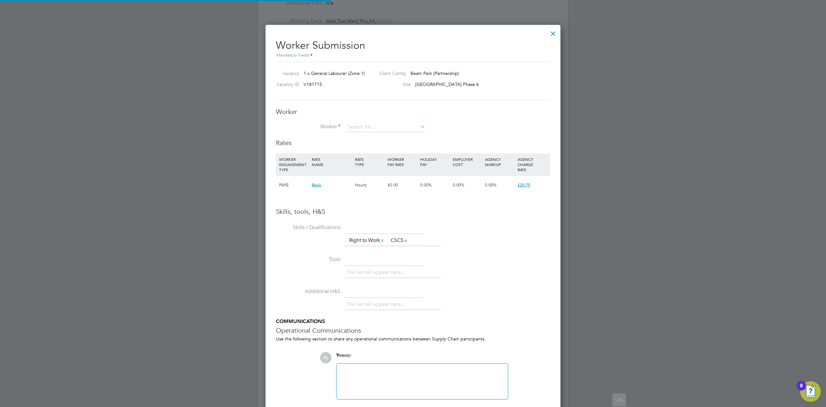
scroll to position [416, 296]
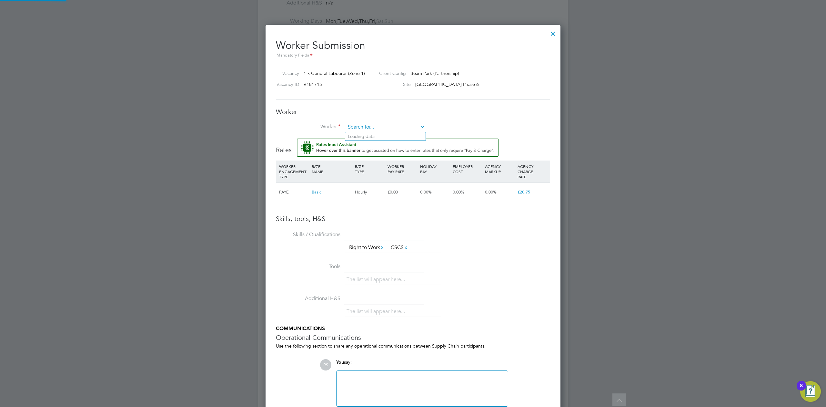
click at [358, 124] on input at bounding box center [386, 127] width 80 height 10
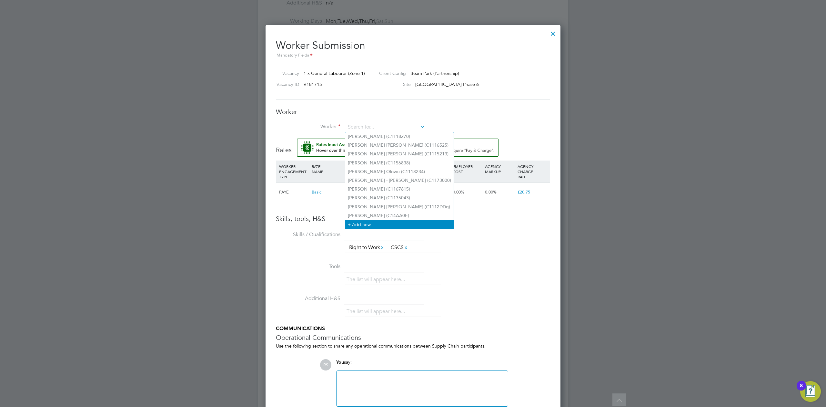
click at [368, 222] on li "+ Add new" at bounding box center [399, 224] width 108 height 9
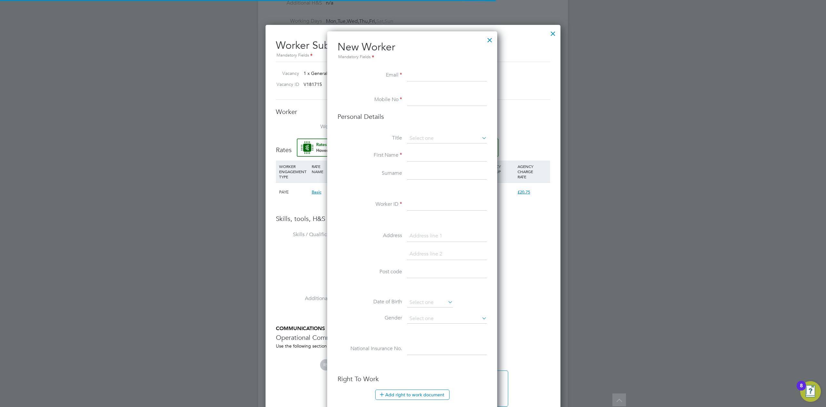
scroll to position [547, 172]
click at [420, 236] on input at bounding box center [447, 236] width 80 height 12
paste input "103 Leleu Court, Ripple Road, Barking, Greater London, IG11 7YW"
drag, startPoint x: 424, startPoint y: 235, endPoint x: 333, endPoint y: 232, distance: 90.7
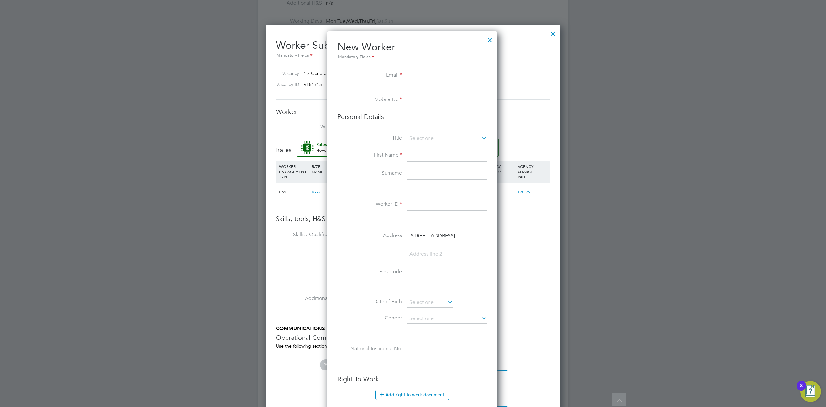
click at [333, 232] on div "New Worker Mandatory Fields Email Mobile No Personal Details Title First Name S…" at bounding box center [412, 304] width 170 height 546
click at [417, 237] on input "103 Leleu Court, Ripple Road, Barking, Greater London, IG11 7YW" at bounding box center [447, 236] width 80 height 12
type input "101 Leleu Court, Ripple Road, Barking, Greater London, IG11 7YW"
click at [424, 137] on input at bounding box center [447, 139] width 80 height 10
click at [422, 145] on li "Mr" at bounding box center [447, 147] width 80 height 8
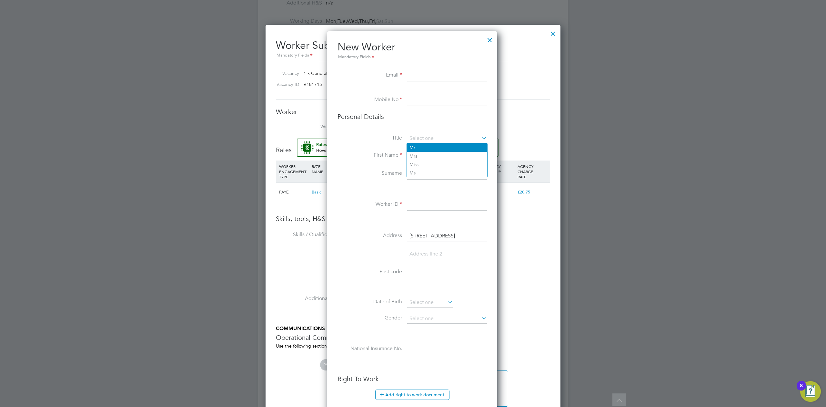
type input "Mr"
click at [420, 81] on input at bounding box center [447, 76] width 80 height 12
click at [414, 78] on input at bounding box center [447, 76] width 80 height 12
paste input "decortbailey15@gmail.com"
type input "decortbailey15@gmail.com"
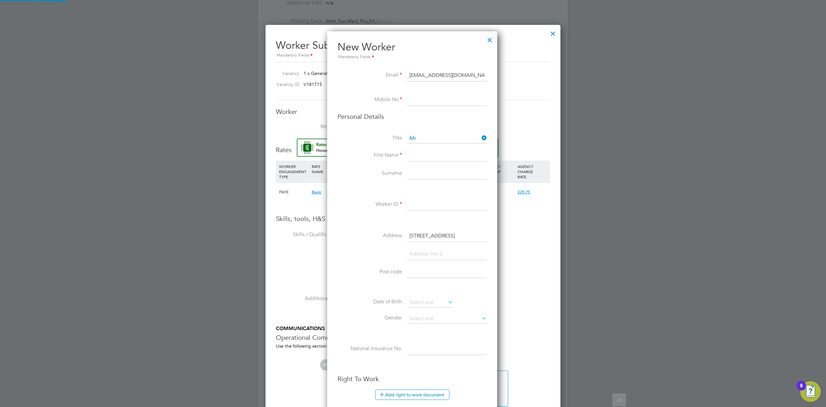
drag, startPoint x: 423, startPoint y: 94, endPoint x: 418, endPoint y: 97, distance: 5.6
click at [423, 94] on input at bounding box center [447, 100] width 80 height 12
paste input "7387 637319"
click at [421, 97] on input "7387 637319" at bounding box center [447, 100] width 80 height 12
type input "07387637319"
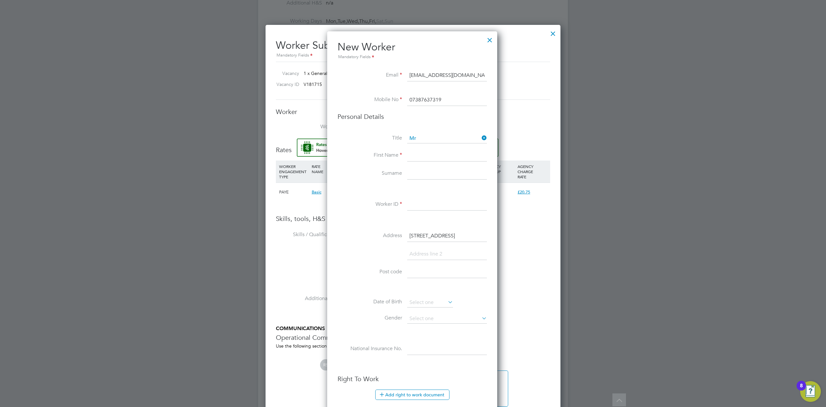
click at [441, 154] on input at bounding box center [447, 156] width 80 height 12
paste input "Bailey Darren"
type input "Bailey Darren"
drag, startPoint x: 434, startPoint y: 176, endPoint x: 430, endPoint y: 178, distance: 3.9
click at [434, 176] on input at bounding box center [447, 174] width 80 height 12
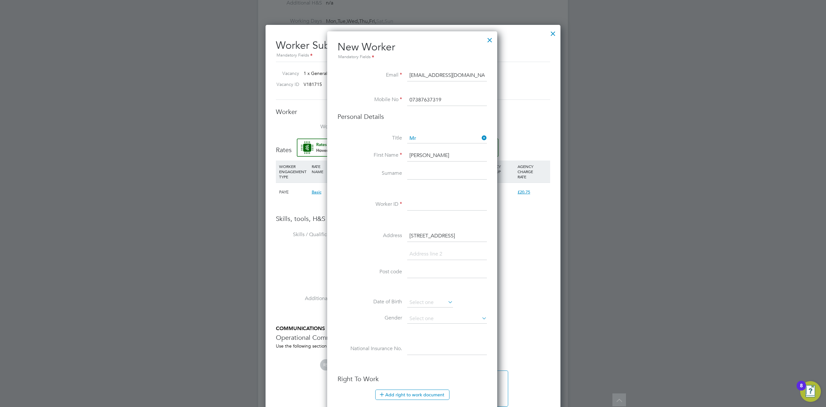
paste input "De Cort"
type input "De Cort"
drag, startPoint x: 426, startPoint y: 214, endPoint x: 425, endPoint y: 210, distance: 3.3
click at [426, 214] on li "Worker ID" at bounding box center [412, 208] width 149 height 18
click at [425, 208] on input at bounding box center [447, 205] width 80 height 12
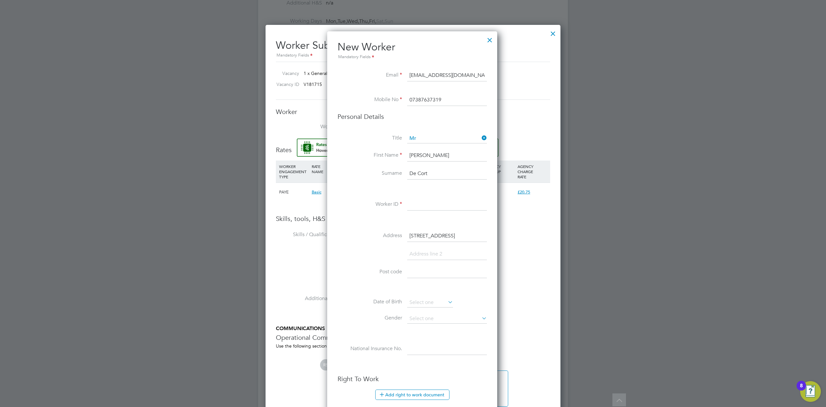
paste input "C1535D6"
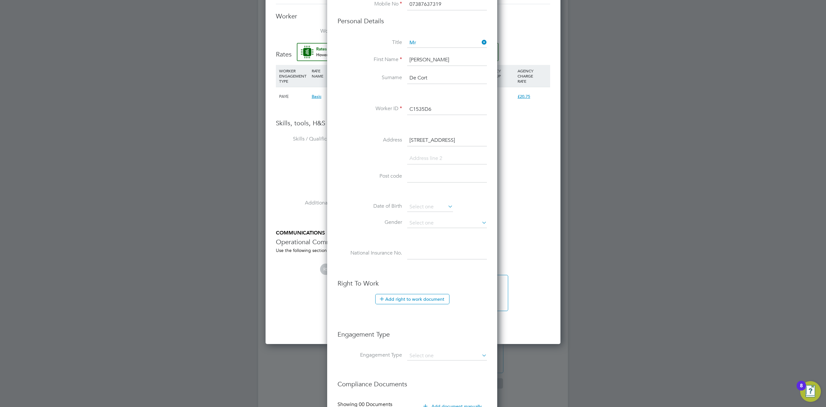
scroll to position [473, 0]
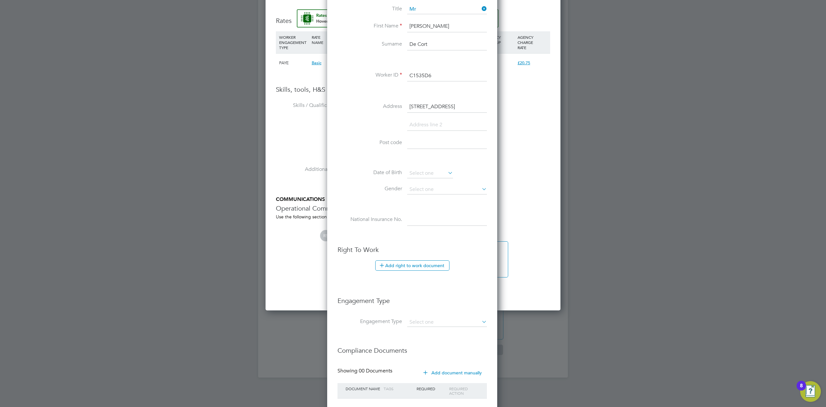
type input "C1535D6"
click at [448, 108] on input "101 Leleu Court, Ripple Road, Barking, Greater London, IG11 7YW" at bounding box center [447, 107] width 80 height 12
drag, startPoint x: 451, startPoint y: 106, endPoint x: 550, endPoint y: 105, distance: 99.4
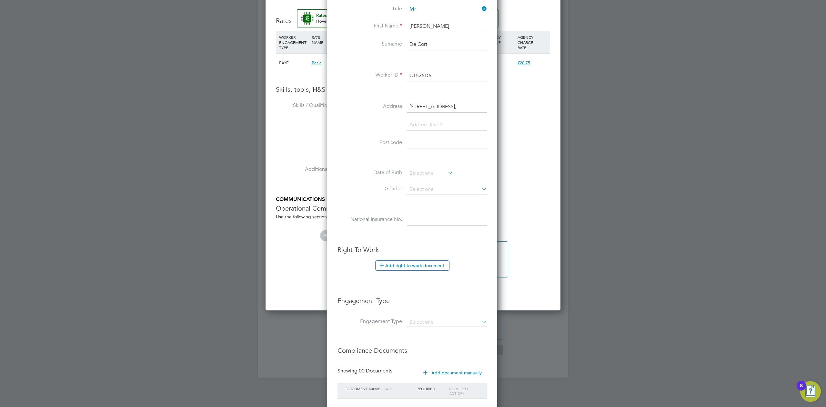
scroll to position [0, 0]
type input "101 Leleu Court,"
click at [426, 123] on input at bounding box center [447, 125] width 80 height 12
paste input "Ripple Road, Barking, Greater London, IG11 7YW"
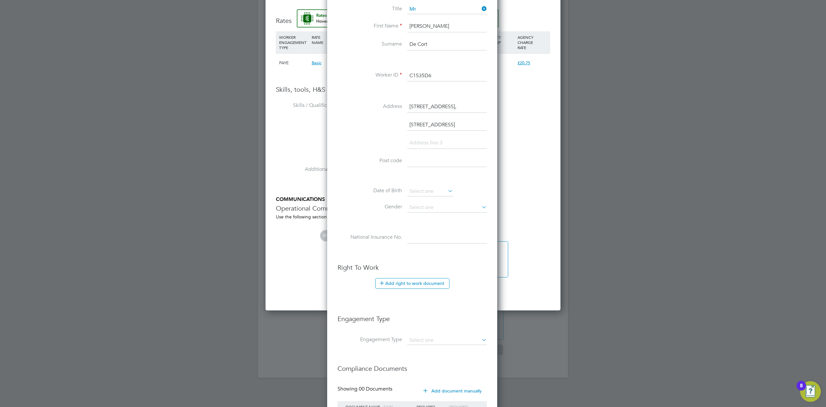
drag, startPoint x: 461, startPoint y: 123, endPoint x: 520, endPoint y: 123, distance: 59.4
type input "Ripple Road, Barking, Greater London,"
click at [424, 158] on input at bounding box center [447, 161] width 80 height 12
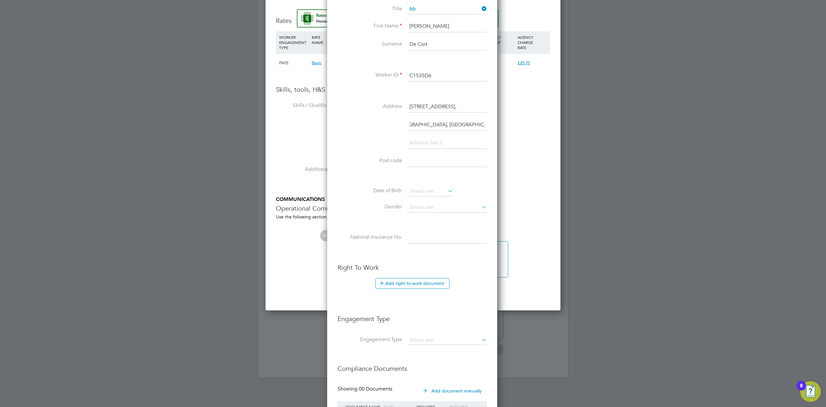
scroll to position [0, 0]
paste input "IG11 7YW"
drag, startPoint x: 418, startPoint y: 161, endPoint x: 266, endPoint y: 164, distance: 152.4
type input "IG11 7YW"
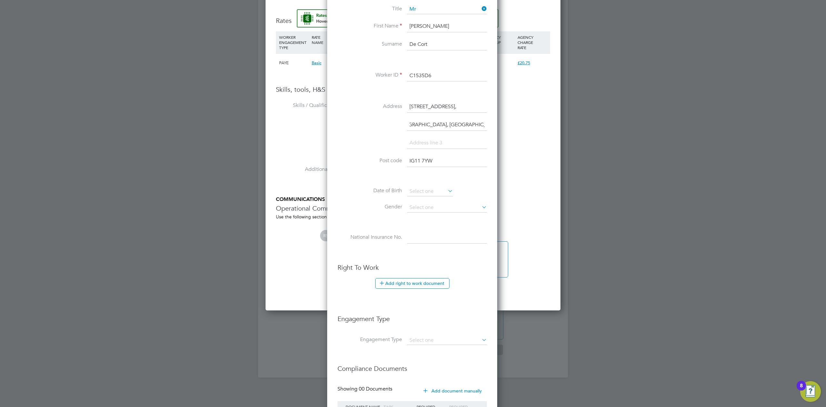
drag, startPoint x: 440, startPoint y: 123, endPoint x: 478, endPoint y: 122, distance: 37.5
type input "Ripple Road,"
click at [458, 139] on input "Barking, Greater London," at bounding box center [447, 143] width 80 height 12
type input "Barking, Greater London,"
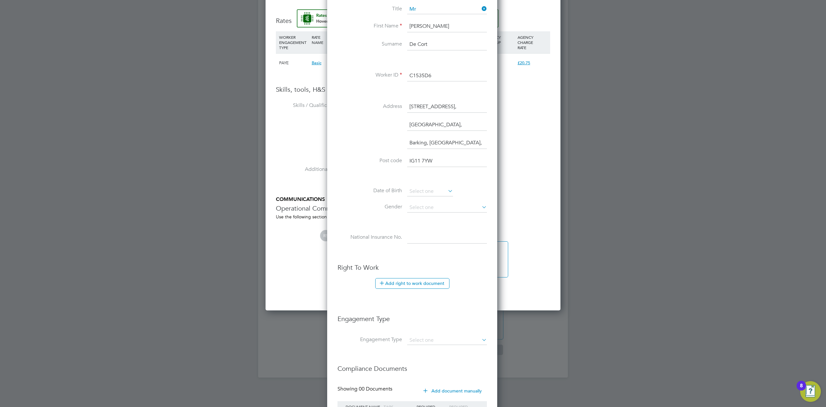
click at [446, 124] on input "Ripple Road," at bounding box center [447, 125] width 80 height 12
type input "Ripple Road"
click at [460, 106] on input "101 Leleu Court," at bounding box center [447, 107] width 80 height 12
type input "101 Leleu Court"
click at [470, 141] on input "Barking, Greater London," at bounding box center [447, 143] width 80 height 12
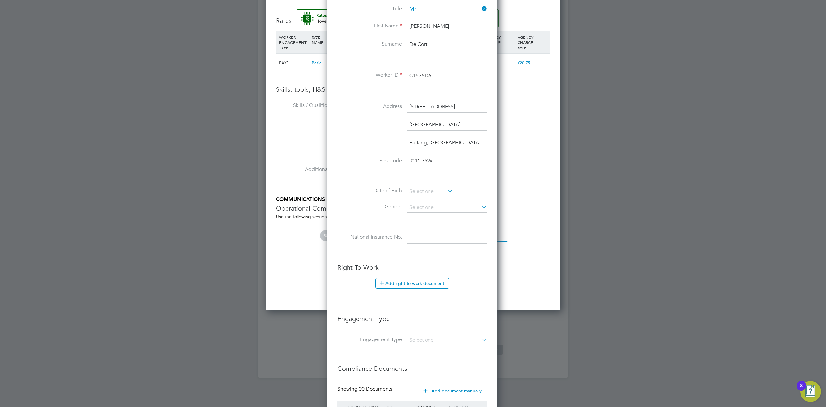
type input "Barking, Greater London"
drag, startPoint x: 418, startPoint y: 160, endPoint x: 294, endPoint y: 162, distance: 124.0
click at [425, 190] on input at bounding box center [430, 192] width 46 height 10
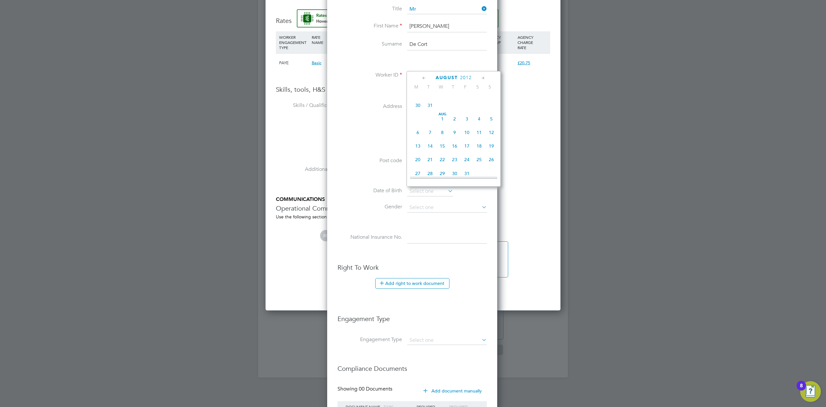
click at [373, 131] on li "Ripple Road" at bounding box center [412, 128] width 149 height 18
click at [428, 192] on input at bounding box center [430, 192] width 46 height 10
click at [463, 76] on span "2012" at bounding box center [461, 77] width 12 height 5
click at [433, 125] on span "2006" at bounding box center [430, 123] width 12 height 12
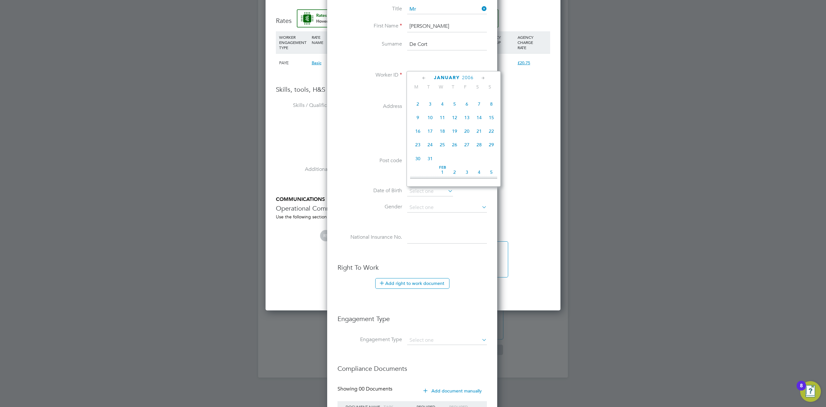
scroll to position [69, 0]
click at [445, 113] on span "4" at bounding box center [442, 114] width 12 height 12
type input "04 Jan 2006"
click at [433, 206] on input at bounding box center [447, 208] width 80 height 10
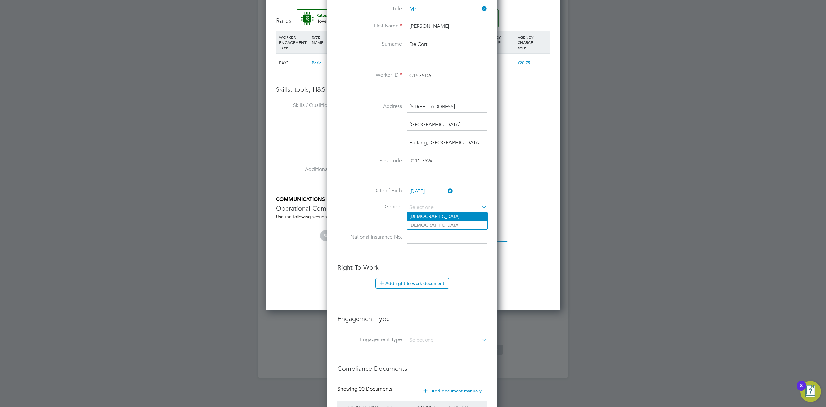
click at [432, 216] on li "[DEMOGRAPHIC_DATA]" at bounding box center [447, 216] width 80 height 8
type input "[DEMOGRAPHIC_DATA]"
click at [436, 238] on input at bounding box center [447, 238] width 80 height 12
click at [407, 234] on input at bounding box center [447, 238] width 80 height 12
paste input "PM624012A"
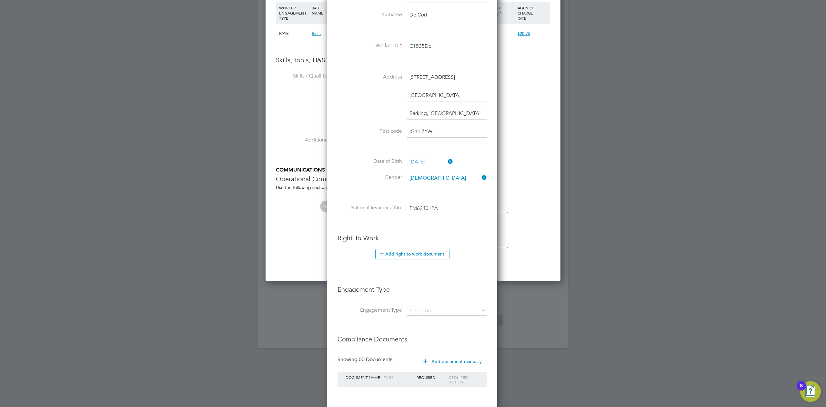
scroll to position [533, 0]
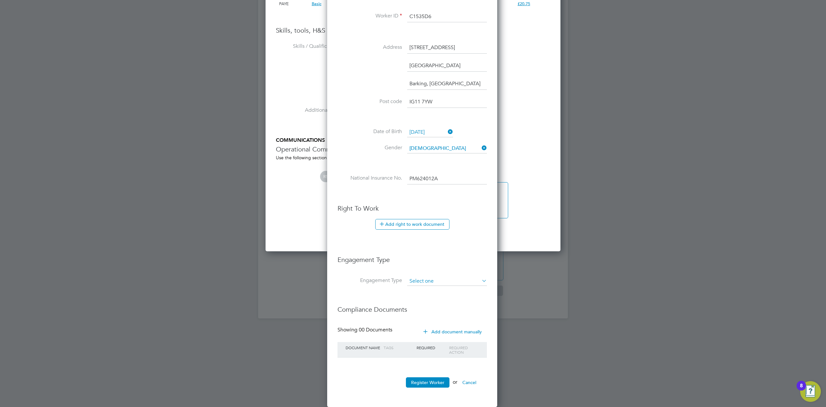
type input "PM 62 40 12 A"
click at [411, 277] on input at bounding box center [447, 281] width 80 height 9
click at [428, 315] on li "Umbrella" at bounding box center [447, 318] width 80 height 9
type input "Umbrella"
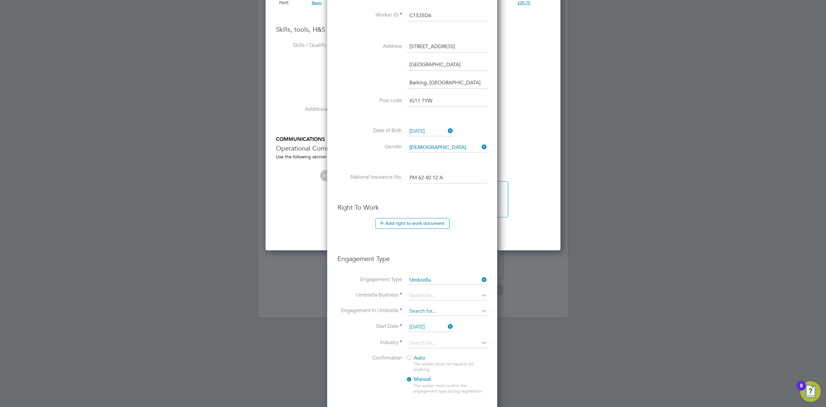
scroll to position [683, 172]
click at [422, 297] on input at bounding box center [447, 295] width 80 height 9
click at [424, 353] on li "Bishopsgate Employment Services Limited" at bounding box center [460, 351] width 106 height 9
type input "Bishopsgate Employment Services Limited"
click at [421, 313] on input at bounding box center [447, 311] width 80 height 9
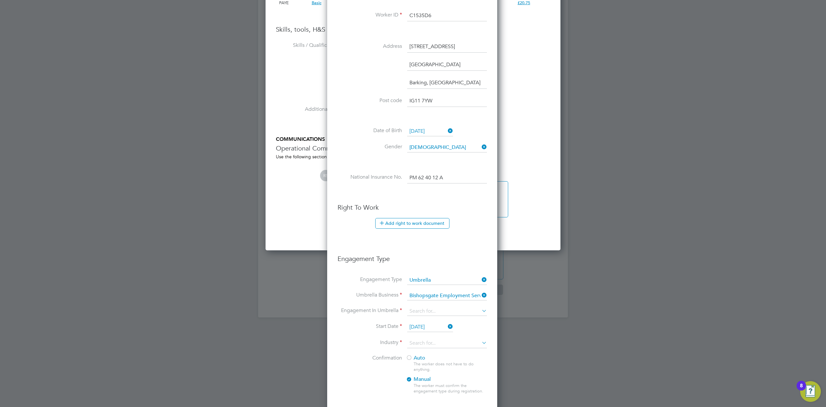
click at [429, 354] on li "PAYE Umbrella" at bounding box center [447, 357] width 80 height 9
type input "PAYE Umbrella"
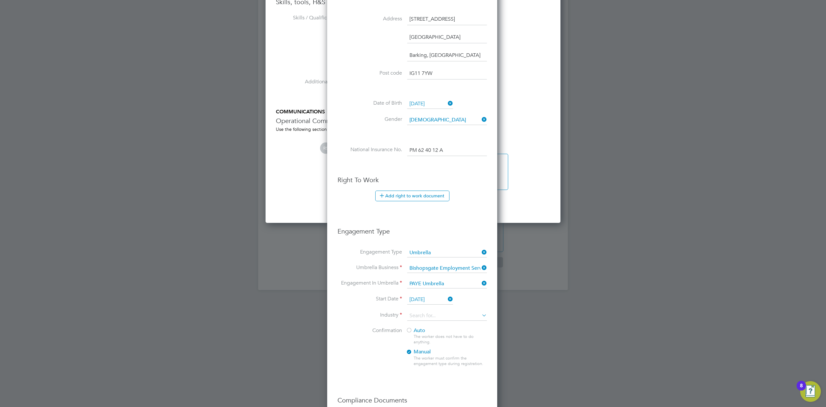
scroll to position [576, 0]
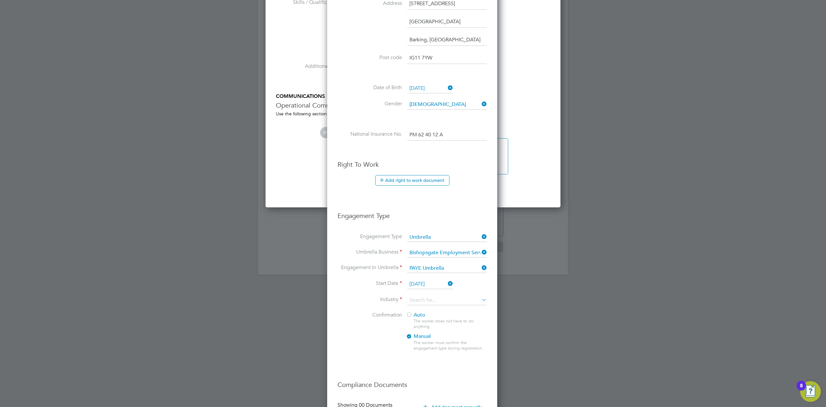
click at [410, 317] on div at bounding box center [409, 315] width 6 height 6
click at [419, 293] on li "Start Date 02 Oct 2025" at bounding box center [412, 287] width 149 height 16
click at [420, 299] on input at bounding box center [447, 300] width 80 height 10
click at [426, 349] on li "Construction" at bounding box center [447, 353] width 80 height 9
type input "Construction"
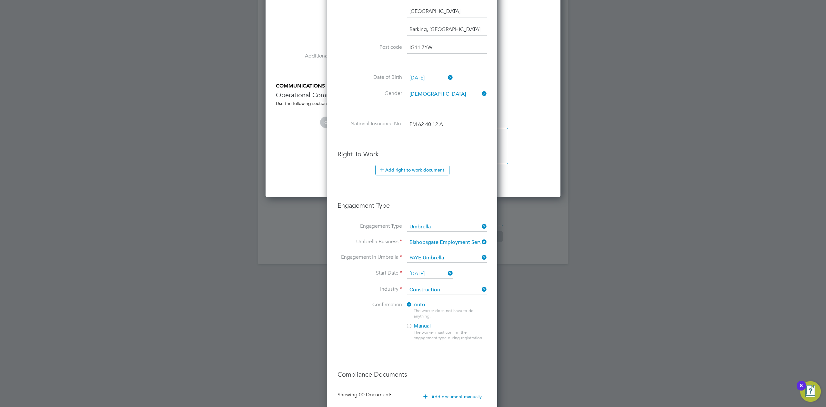
scroll to position [652, 0]
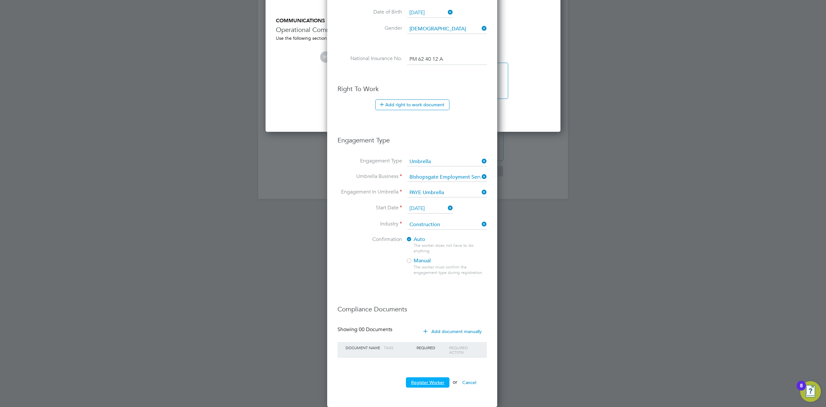
click at [425, 378] on button "Register Worker" at bounding box center [428, 382] width 44 height 10
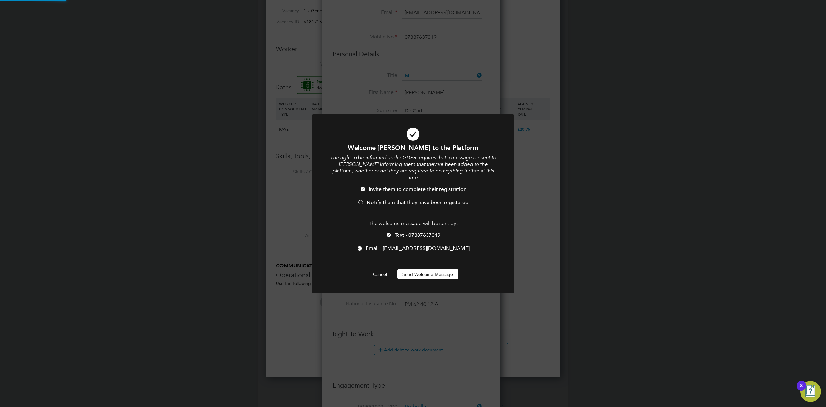
scroll to position [0, 0]
click at [429, 274] on button "Send Welcome Message" at bounding box center [427, 274] width 61 height 10
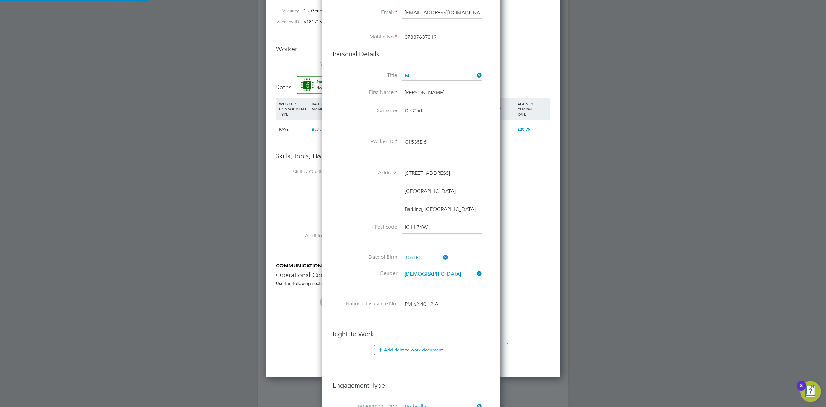
type input "[PERSON_NAME] [PERSON_NAME] (C1535D6)"
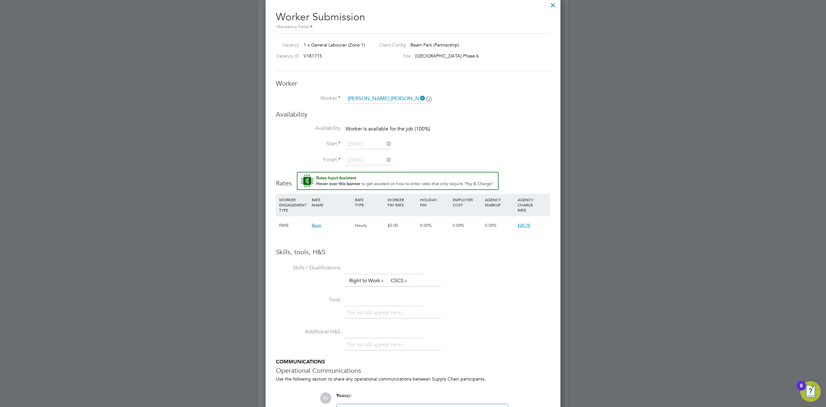
scroll to position [240, 0]
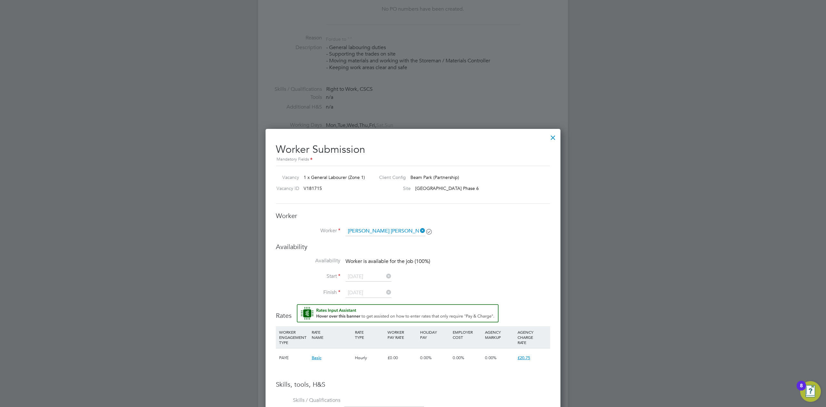
click at [555, 136] on div at bounding box center [553, 136] width 12 height 12
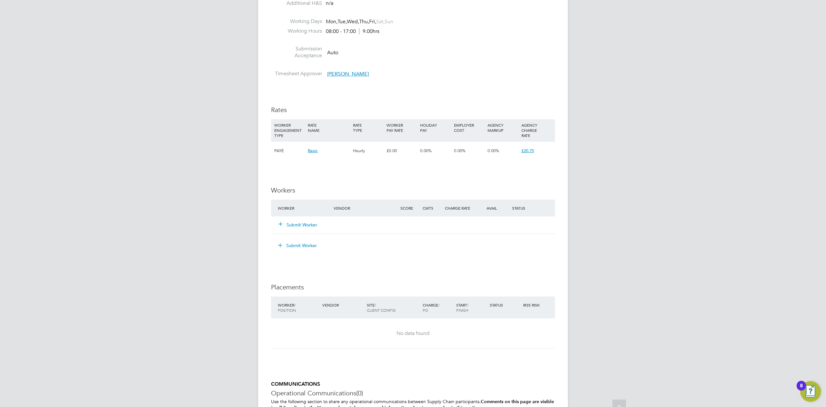
scroll to position [344, 0]
click at [309, 229] on div "Submit Worker" at bounding box center [309, 225] width 67 height 12
click at [304, 221] on div "Submit Worker" at bounding box center [309, 225] width 67 height 12
click at [297, 226] on button "Submit Worker" at bounding box center [298, 224] width 39 height 6
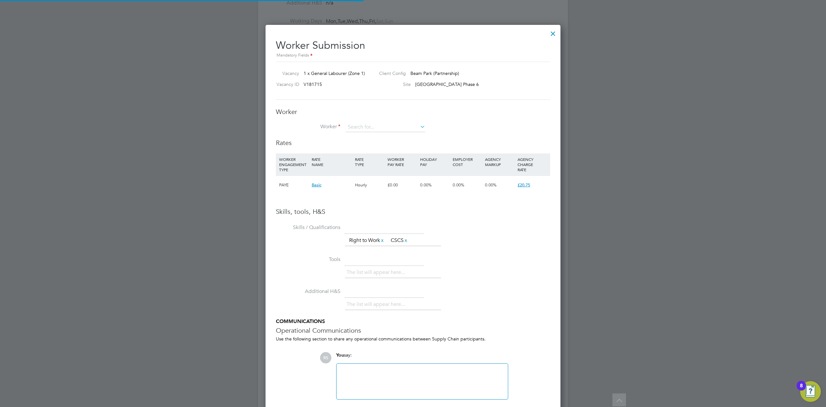
scroll to position [416, 296]
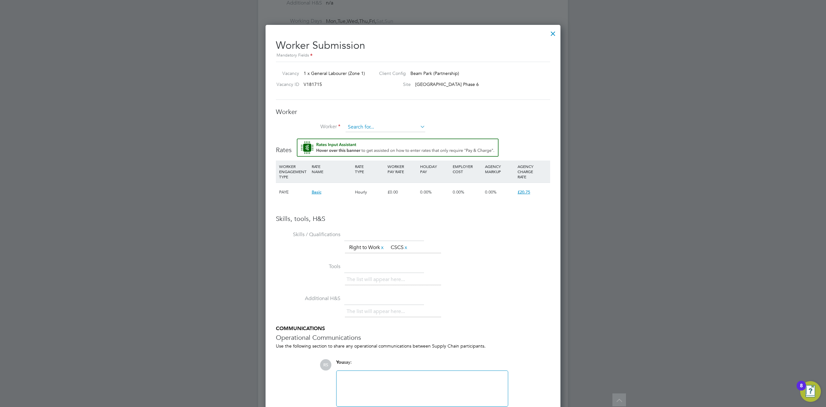
click at [374, 123] on input at bounding box center [386, 127] width 80 height 10
click at [377, 143] on li "Bailey Darren De Cort (C1535D6)" at bounding box center [397, 145] width 105 height 9
type input "[PERSON_NAME] [PERSON_NAME] (C1535D6)"
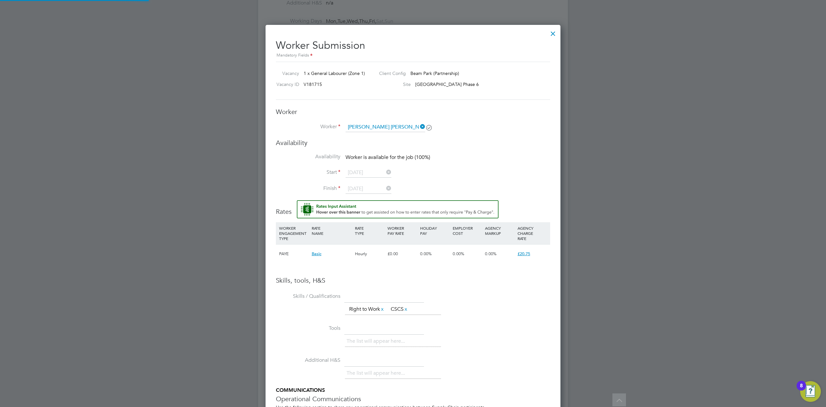
scroll to position [3, 3]
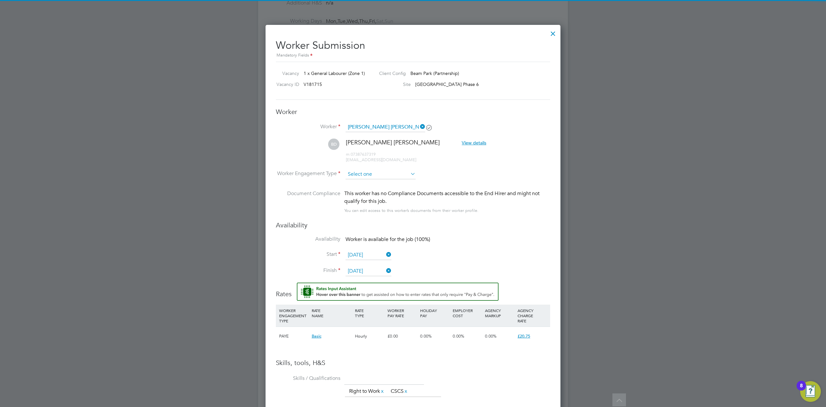
click at [360, 176] on input at bounding box center [381, 174] width 70 height 10
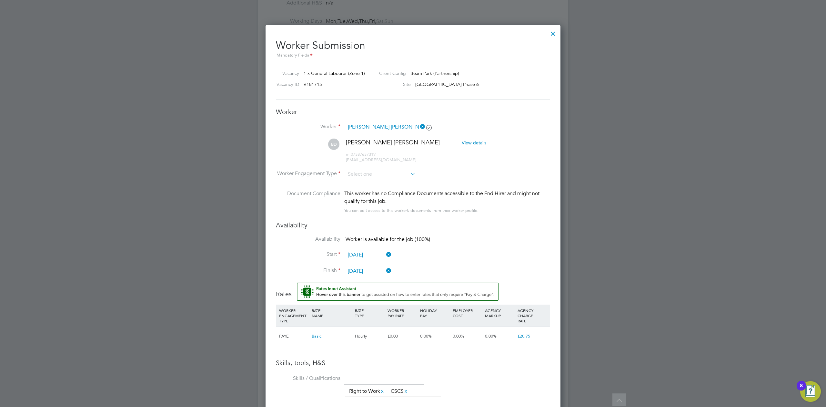
click at [359, 182] on li "Contract" at bounding box center [380, 183] width 71 height 8
type input "Contract"
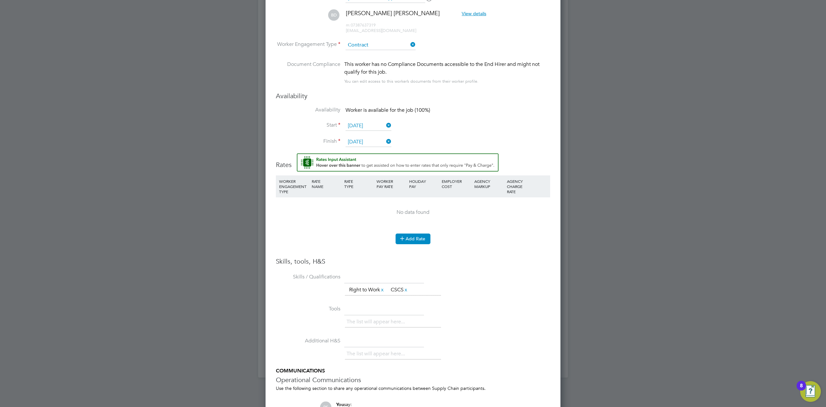
click at [409, 239] on button "Add Rate" at bounding box center [413, 238] width 35 height 10
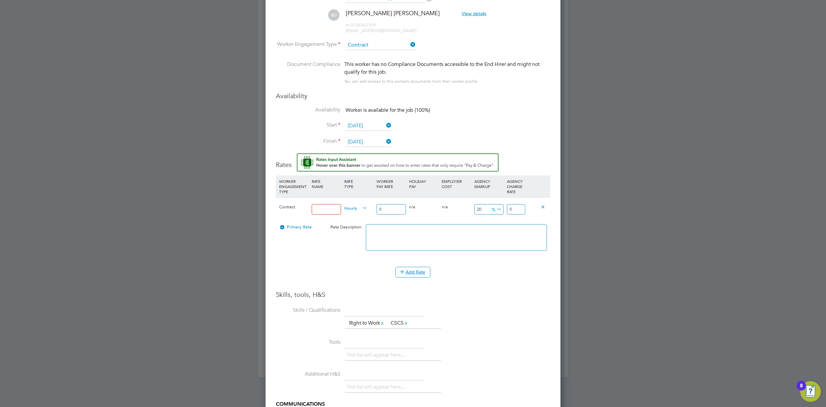
click at [319, 207] on input at bounding box center [326, 209] width 29 height 11
type input "Basic"
type input "1"
type input "1.2"
type input "16"
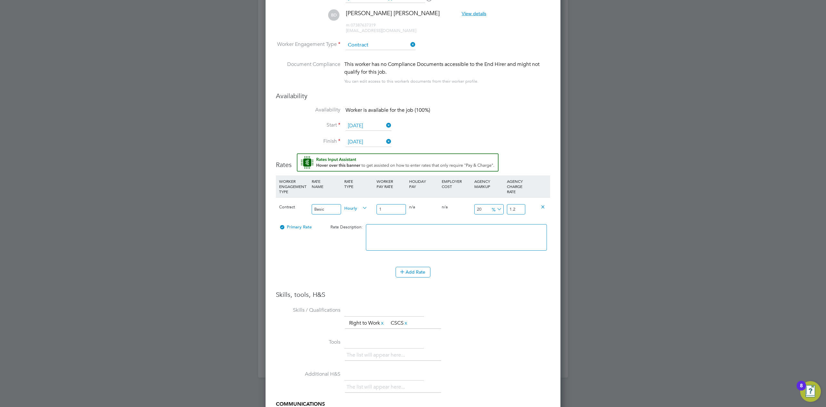
type input "19.2"
type input "16.1"
type input "19.32"
type input "16"
type input "19.2"
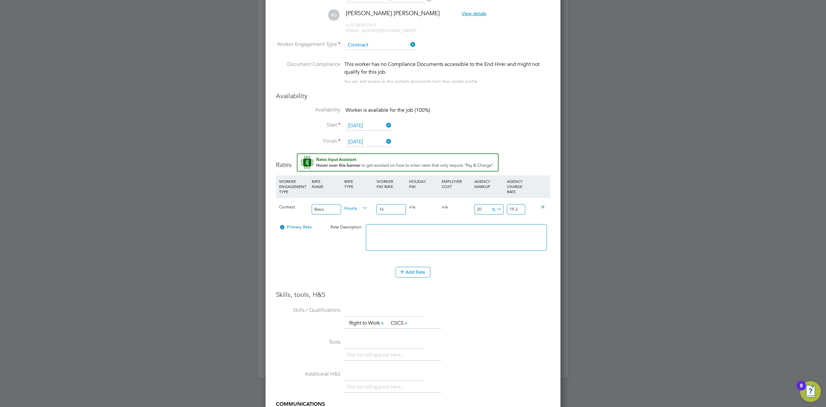
type input "16.4"
type input "19.68"
type input "16.40"
click at [409, 43] on icon at bounding box center [409, 44] width 0 height 9
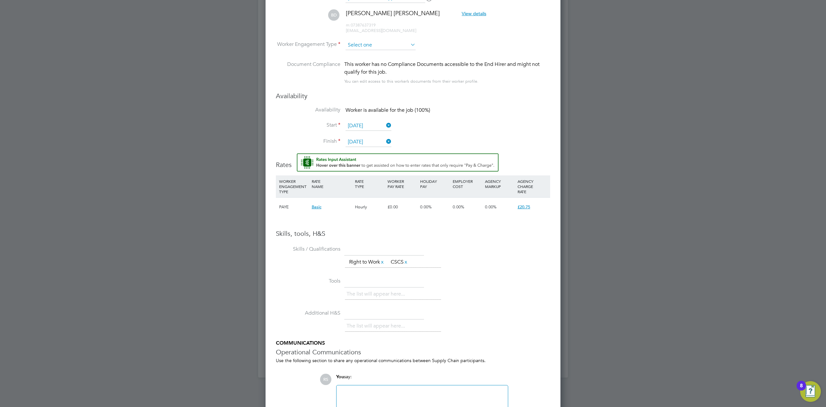
click at [385, 46] on input at bounding box center [381, 45] width 70 height 10
click at [376, 51] on li "Contract" at bounding box center [380, 53] width 71 height 8
type input "Contract"
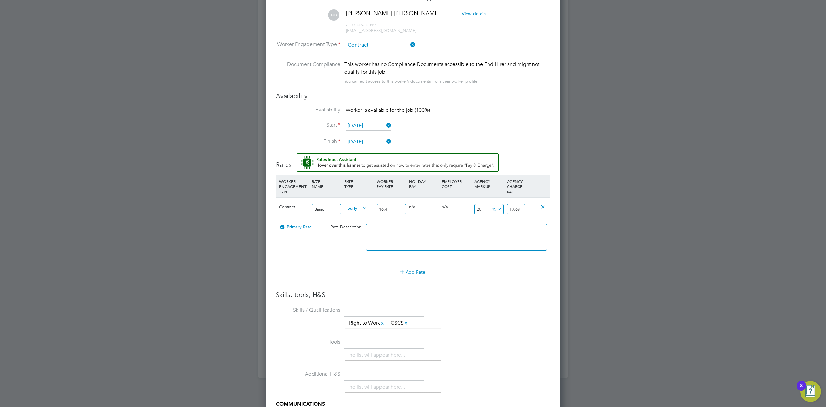
click at [517, 206] on input "19.68" at bounding box center [516, 209] width 18 height 11
drag, startPoint x: 517, startPoint y: 206, endPoint x: 522, endPoint y: 206, distance: 5.8
click at [522, 206] on input "19.68" at bounding box center [516, 209] width 18 height 11
type input "18.29268292682927"
type input "19.4"
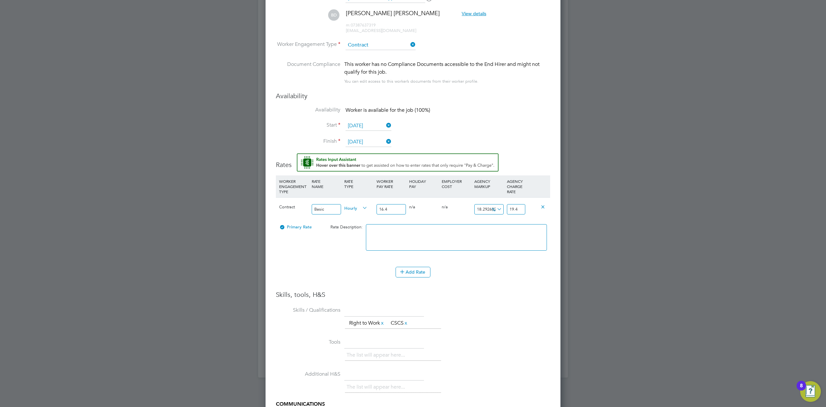
type input "18.78048780487805"
type input "19.48"
click at [496, 290] on li "WORKER ENGAGEMENT TYPE RATE NAME RATE TYPE WORKER PAY RATE HOLIDAY PAY EMPLOYER…" at bounding box center [413, 232] width 274 height 115
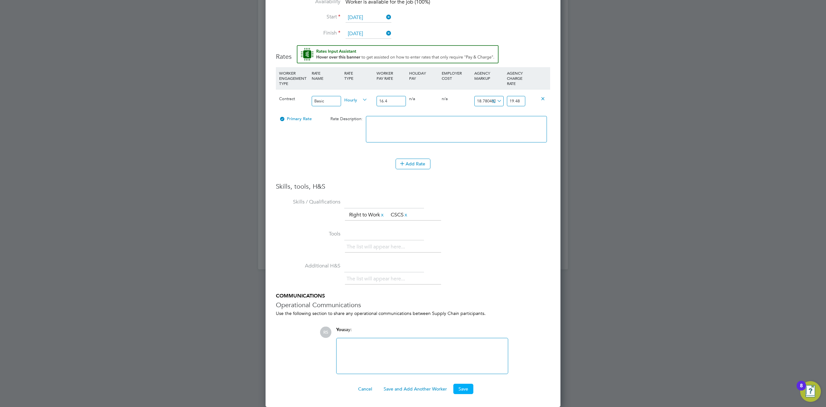
click at [458, 387] on button "Save" at bounding box center [464, 389] width 20 height 10
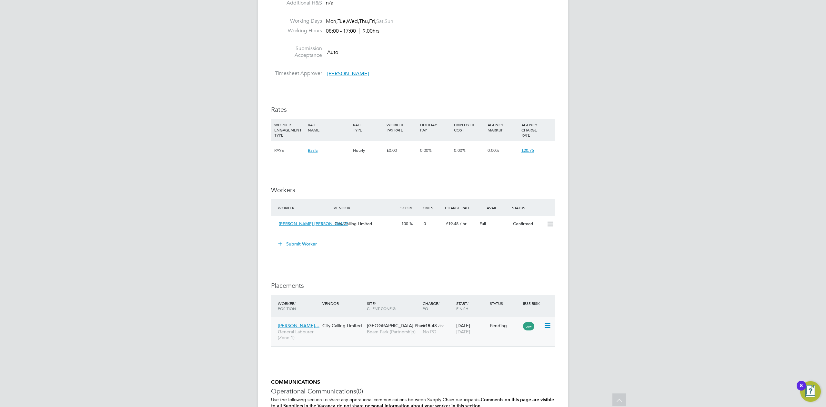
click at [546, 327] on icon at bounding box center [547, 326] width 6 height 8
click at [493, 366] on li "Start" at bounding box center [518, 366] width 66 height 9
type input "[PERSON_NAME]"
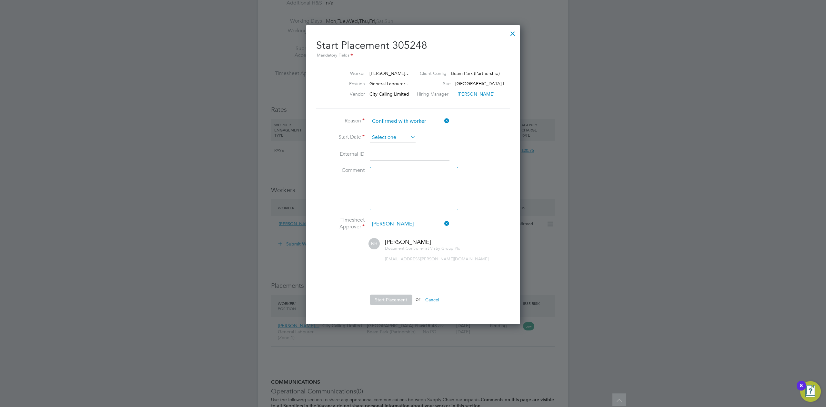
click at [383, 133] on input at bounding box center [393, 138] width 46 height 10
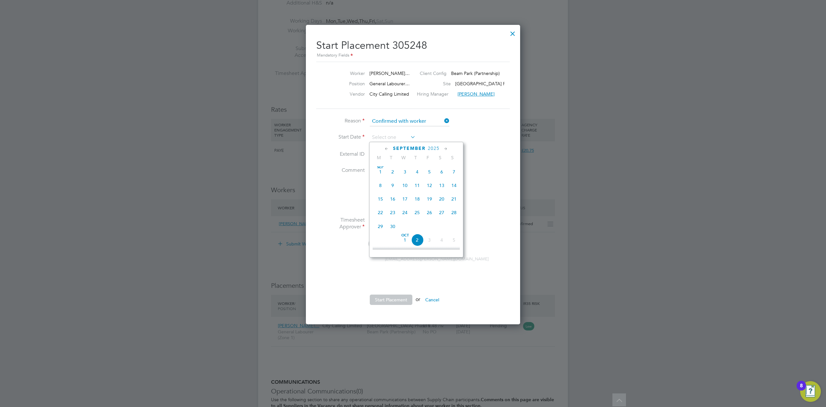
click at [406, 186] on span "10" at bounding box center [405, 185] width 12 height 12
type input "10 Sep 2025"
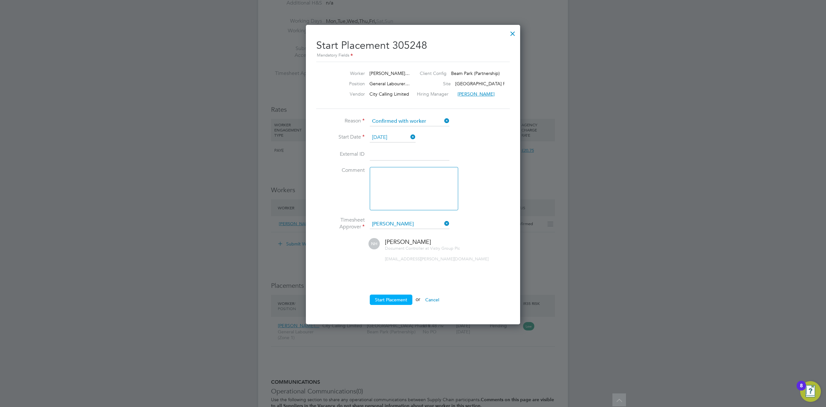
click at [402, 297] on button "Start Placement" at bounding box center [391, 299] width 43 height 10
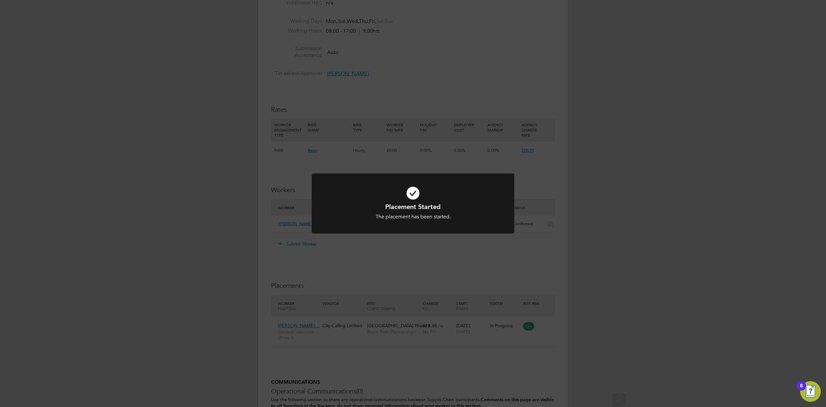
click at [630, 266] on div "Placement Started The placement has been started. Cancel Okay" at bounding box center [413, 203] width 826 height 407
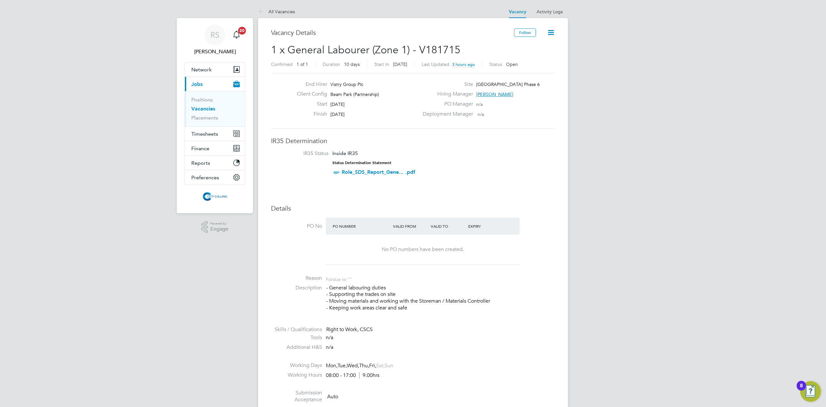
click at [201, 107] on link "Vacancies" at bounding box center [203, 109] width 24 height 6
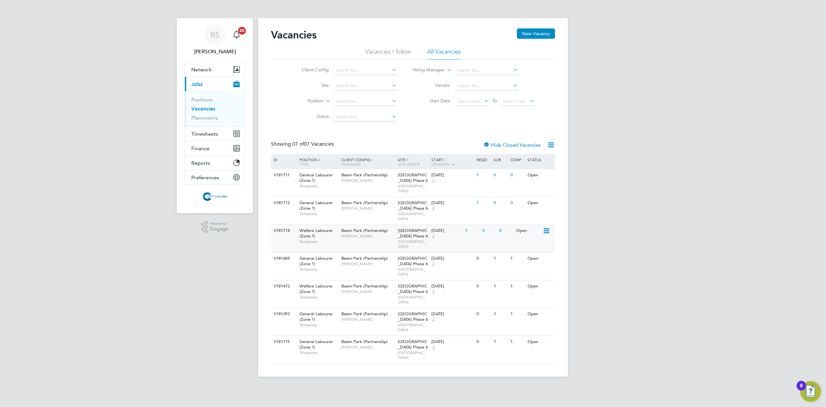
click at [413, 225] on div "Beam Park Phase 6 EAST LONDON" at bounding box center [413, 238] width 34 height 27
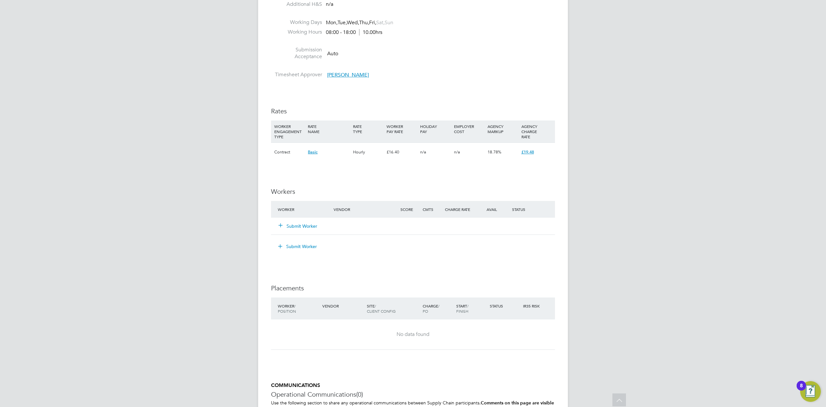
scroll to position [344, 0]
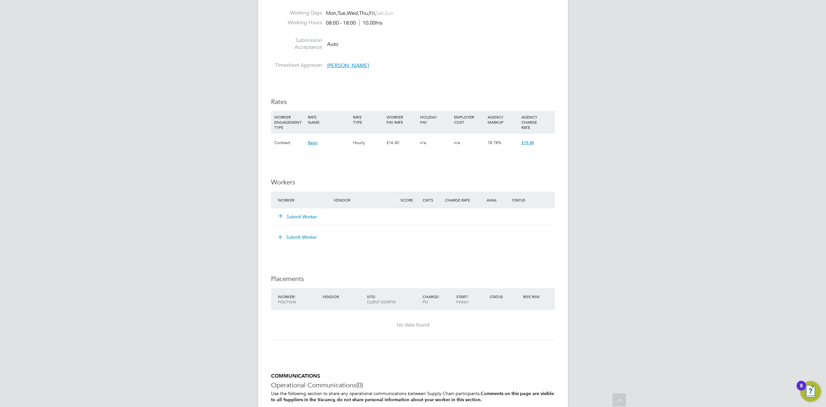
click at [305, 220] on button "Submit Worker" at bounding box center [298, 216] width 39 height 6
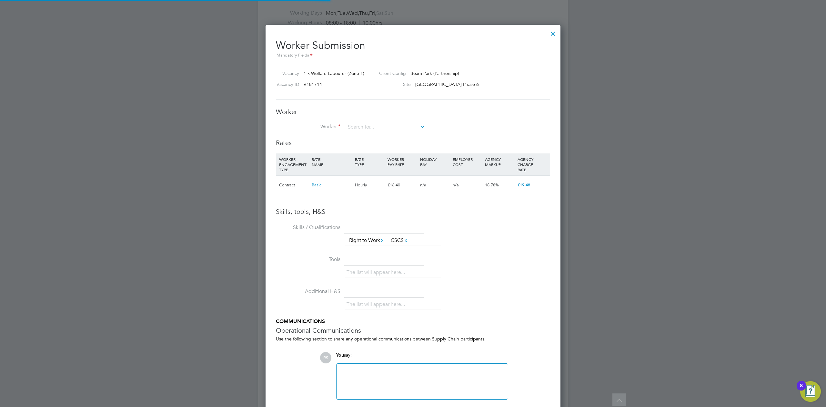
scroll to position [408, 296]
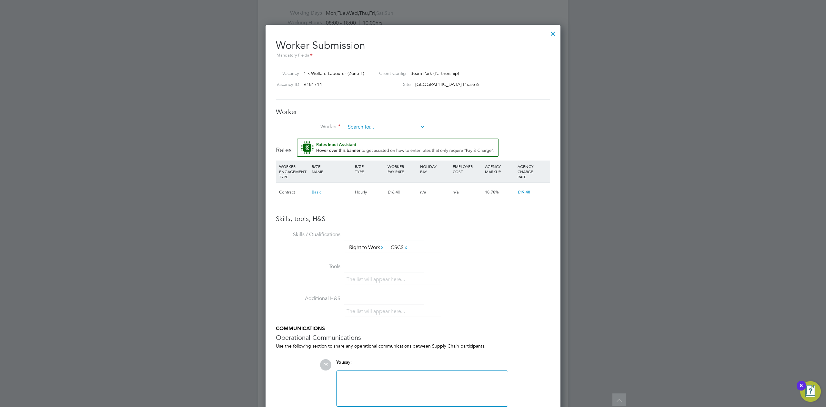
click at [385, 126] on input at bounding box center [386, 127] width 80 height 10
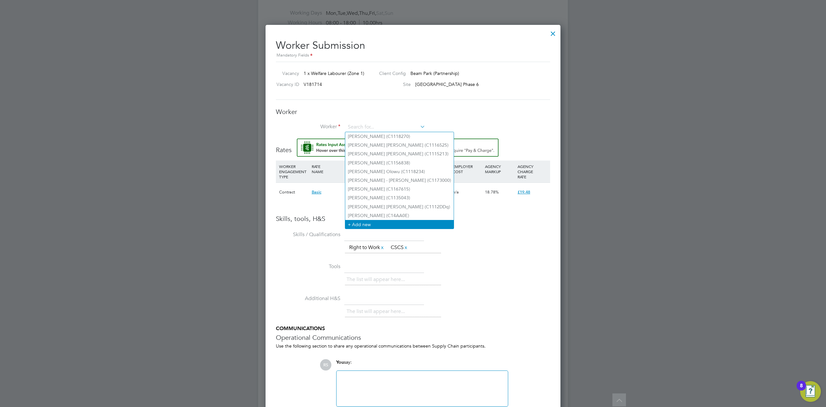
click at [375, 221] on li "+ Add new" at bounding box center [399, 224] width 108 height 9
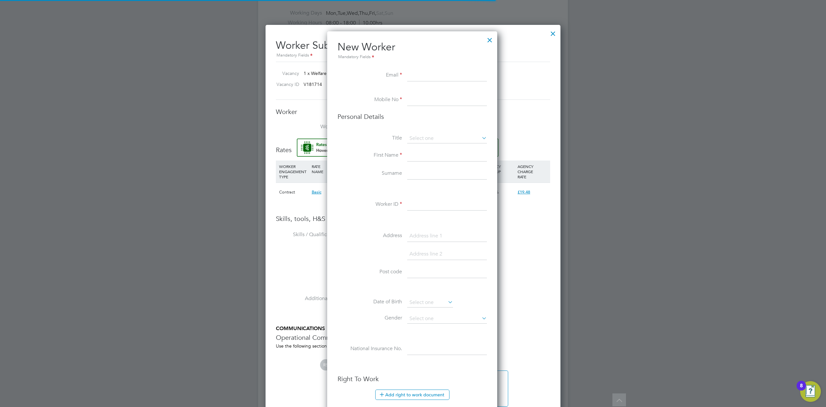
scroll to position [547, 172]
drag, startPoint x: 444, startPoint y: 81, endPoint x: 438, endPoint y: 74, distance: 9.4
click at [444, 80] on li "Email" at bounding box center [412, 79] width 149 height 18
click at [438, 74] on input at bounding box center [447, 76] width 80 height 12
paste input "[EMAIL_ADDRESS][DOMAIN_NAME]"
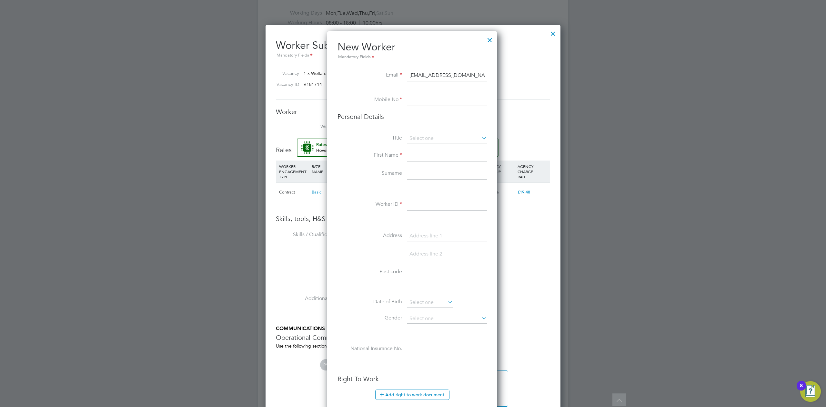
type input "[EMAIL_ADDRESS][DOMAIN_NAME]"
click at [426, 93] on li at bounding box center [412, 91] width 149 height 6
drag, startPoint x: 424, startPoint y: 97, endPoint x: 412, endPoint y: 105, distance: 14.1
click at [424, 97] on input at bounding box center [447, 100] width 80 height 12
click at [418, 107] on li "Mobile No" at bounding box center [412, 103] width 149 height 18
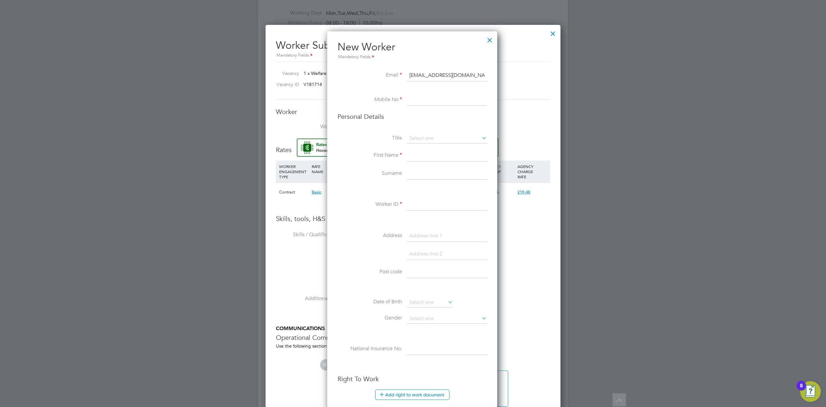
click at [418, 105] on input at bounding box center [447, 100] width 80 height 12
paste input "07464892027"
type input "07464892027"
click at [418, 140] on input at bounding box center [447, 139] width 80 height 10
click at [419, 148] on li "Mr" at bounding box center [447, 147] width 80 height 8
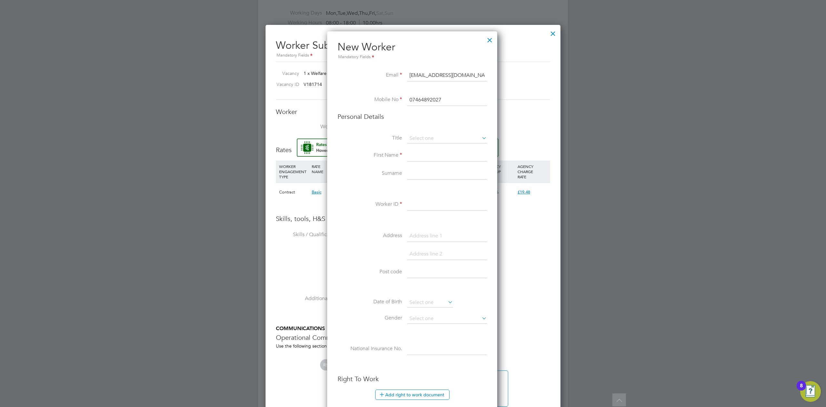
type input "Mr"
drag, startPoint x: 418, startPoint y: 156, endPoint x: 403, endPoint y: 161, distance: 16.5
click at [418, 156] on input at bounding box center [447, 156] width 80 height 12
click at [459, 155] on input at bounding box center [447, 156] width 80 height 12
paste input "Ana Florentina"
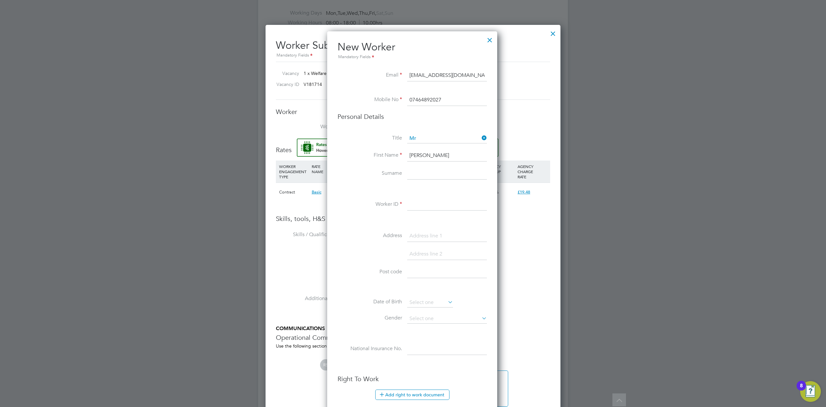
type input "Ana Florentina"
drag, startPoint x: 443, startPoint y: 178, endPoint x: 435, endPoint y: 173, distance: 9.4
click at [443, 178] on input at bounding box center [447, 174] width 80 height 12
paste input "Vintila"
type input "Vintila"
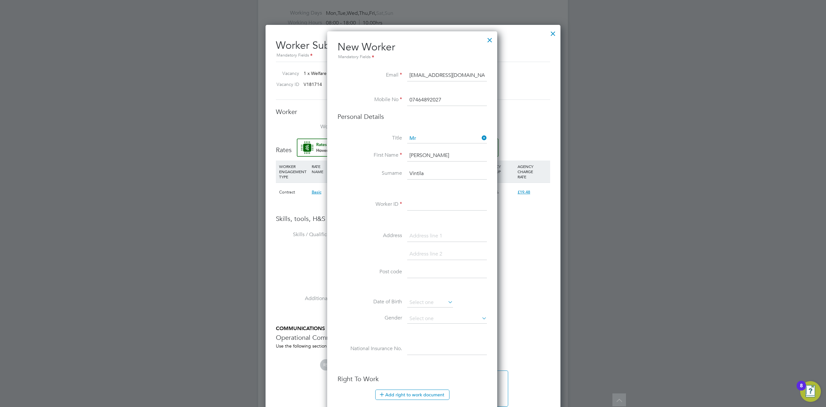
click at [419, 205] on input at bounding box center [447, 205] width 80 height 12
paste input "C1159486"
type input "C1159486"
click at [423, 234] on input at bounding box center [447, 236] width 80 height 12
paste input "14 Charlemont Road"
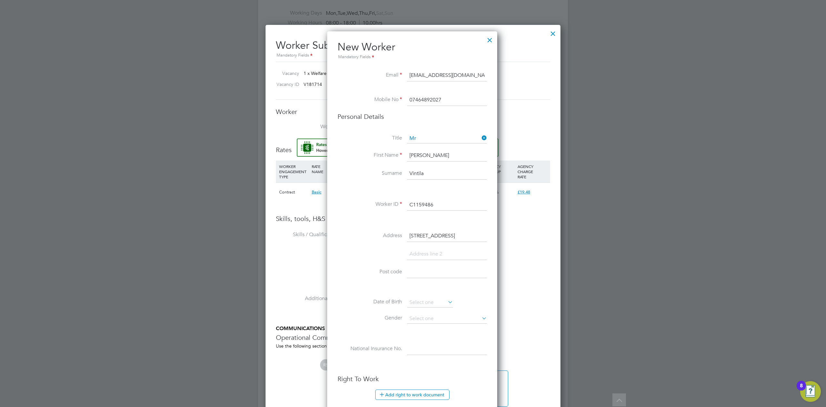
type input "14 Charlemont Road"
click at [425, 276] on input at bounding box center [447, 272] width 80 height 12
paste input "E6 6HL"
type input "E6 6HL"
click at [427, 303] on input at bounding box center [430, 303] width 46 height 10
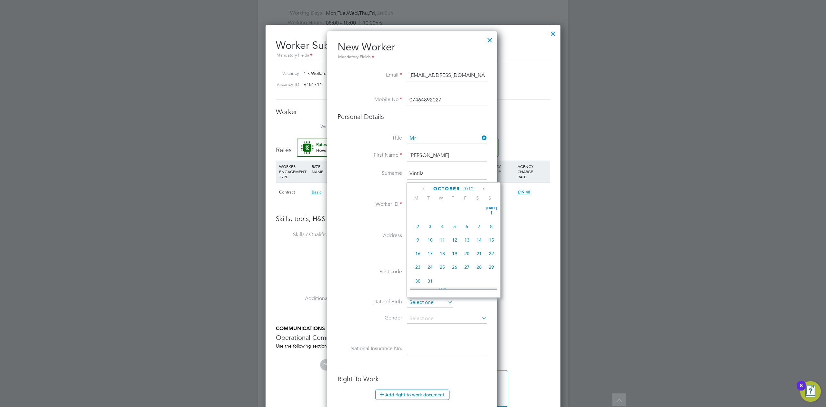
scroll to position [194, 0]
click at [470, 188] on span "2012" at bounding box center [469, 188] width 12 height 5
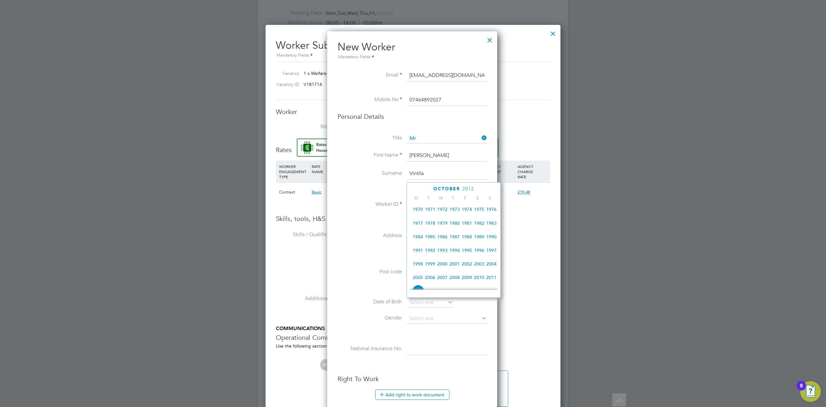
click at [430, 238] on span "1985" at bounding box center [430, 236] width 12 height 12
click at [480, 252] on span "14" at bounding box center [479, 250] width 12 height 12
type input "14 Sep 1985"
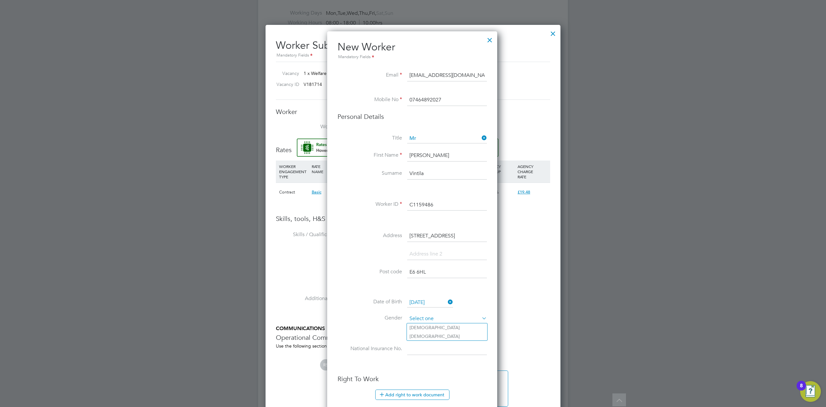
click at [431, 316] on input at bounding box center [447, 319] width 80 height 10
click at [425, 326] on li "[DEMOGRAPHIC_DATA]" at bounding box center [447, 327] width 80 height 8
type input "Male"
click at [435, 352] on input at bounding box center [447, 349] width 80 height 12
paste input "SS476164A"
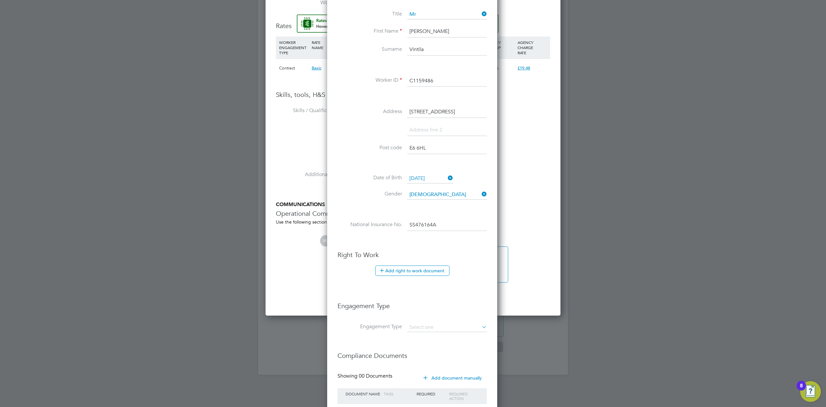
scroll to position [473, 0]
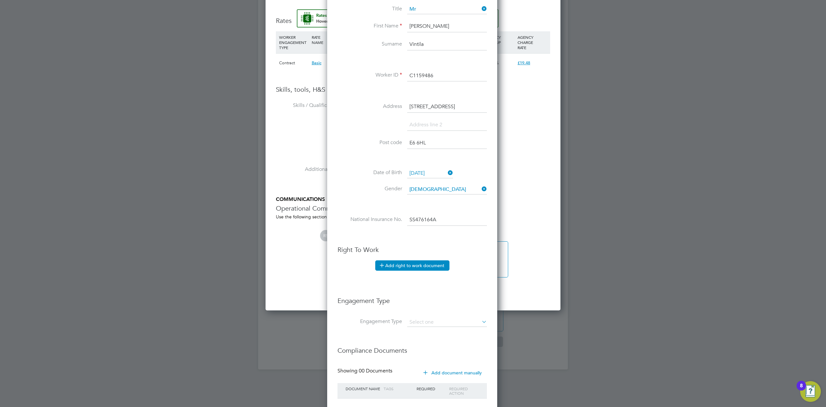
type input "SS 47 61 64 A"
click at [399, 265] on button "Add right to work document" at bounding box center [412, 265] width 74 height 10
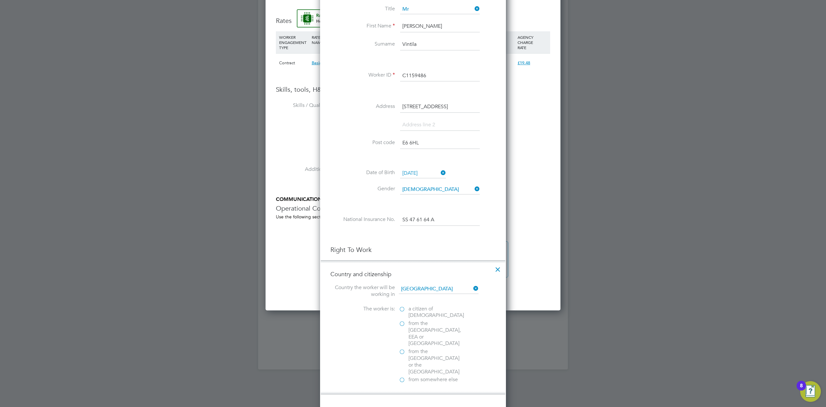
click at [416, 324] on span "from the EU, EEA or Switzerland" at bounding box center [436, 333] width 55 height 27
click at [0, 0] on input "from the EU, EEA or Switzerland" at bounding box center [0, 0] width 0 height 0
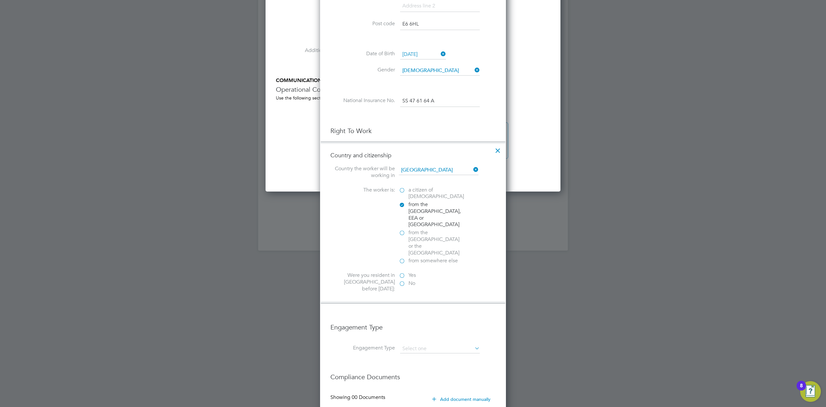
scroll to position [602, 0]
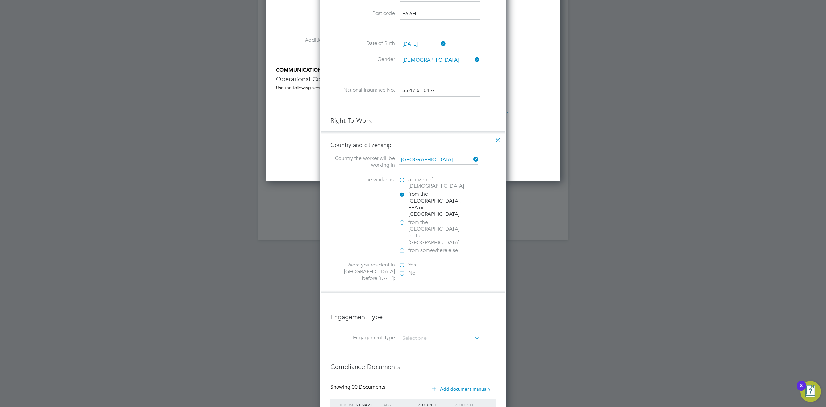
click at [406, 261] on label "Yes" at bounding box center [431, 264] width 65 height 7
click at [0, 0] on input "Yes" at bounding box center [0, 0] width 0 height 0
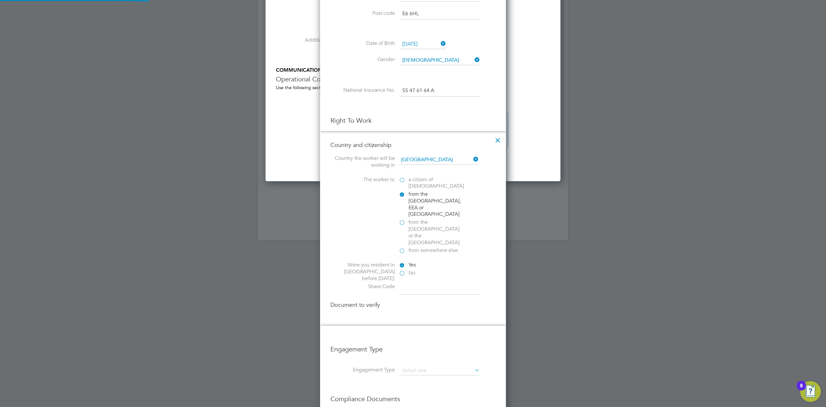
scroll to position [713, 186]
click at [411, 283] on input at bounding box center [440, 289] width 80 height 12
paste input "W36 TTF 6N7"
drag, startPoint x: 407, startPoint y: 263, endPoint x: 560, endPoint y: 263, distance: 152.7
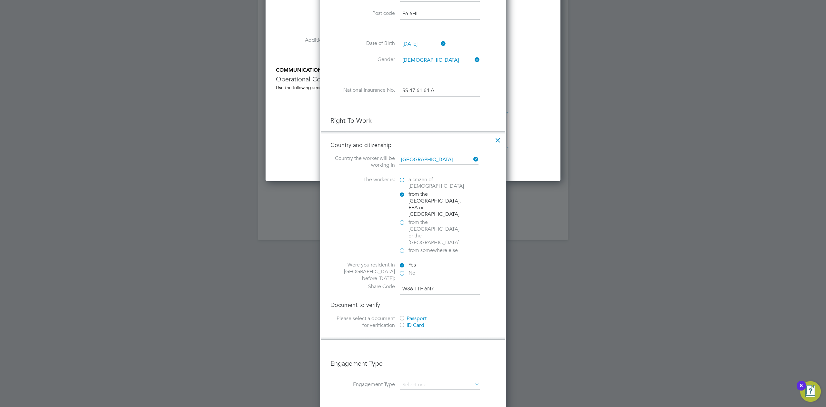
type input "W36 TTF 6N7"
click at [404, 315] on div at bounding box center [402, 318] width 6 height 6
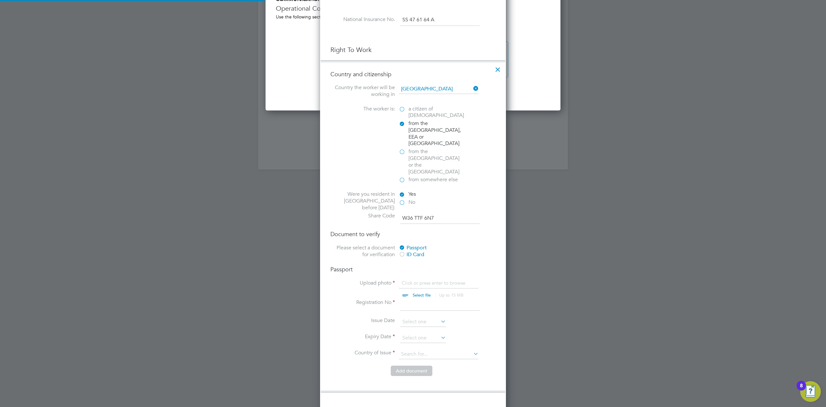
scroll to position [689, 0]
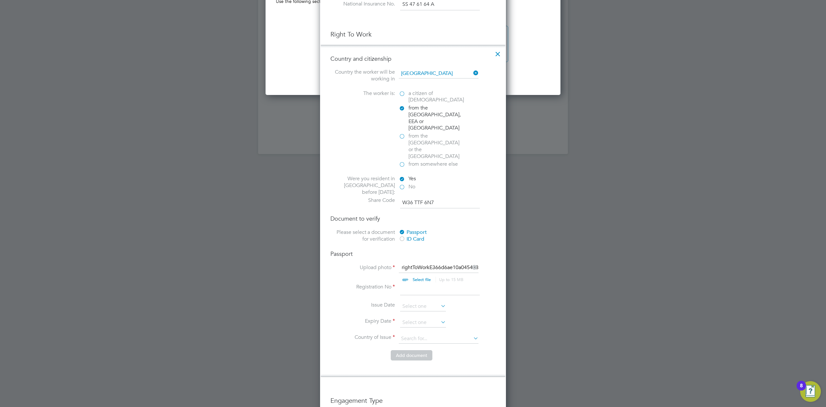
click at [410, 283] on input at bounding box center [440, 289] width 80 height 12
click at [431, 283] on input at bounding box center [440, 289] width 80 height 12
paste input "058930132"
type input "058930132"
click at [414, 302] on input at bounding box center [423, 307] width 46 height 10
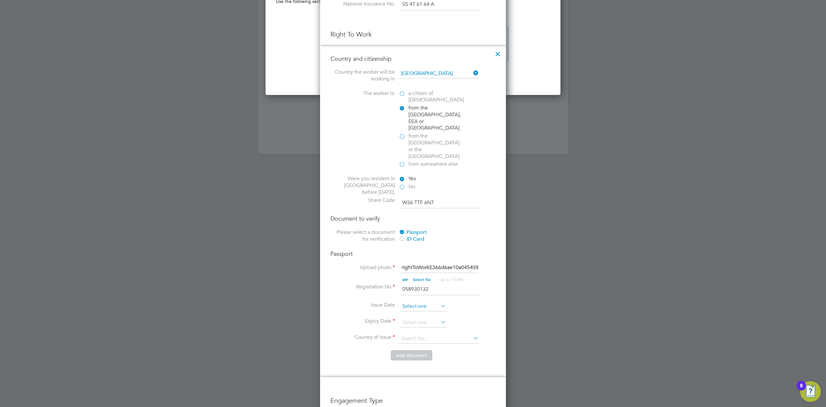
scroll to position [180, 0]
click at [456, 166] on span "2025" at bounding box center [461, 166] width 12 height 5
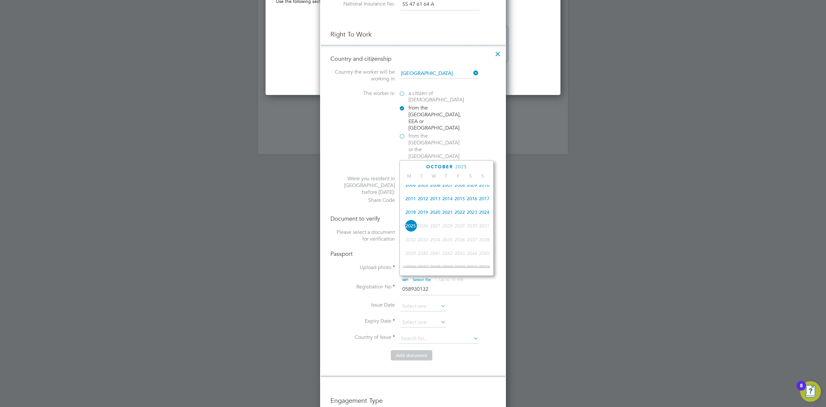
click at [438, 212] on span "2020" at bounding box center [435, 212] width 12 height 12
click at [451, 191] on span "6" at bounding box center [448, 189] width 12 height 12
type input "06 Aug 2020"
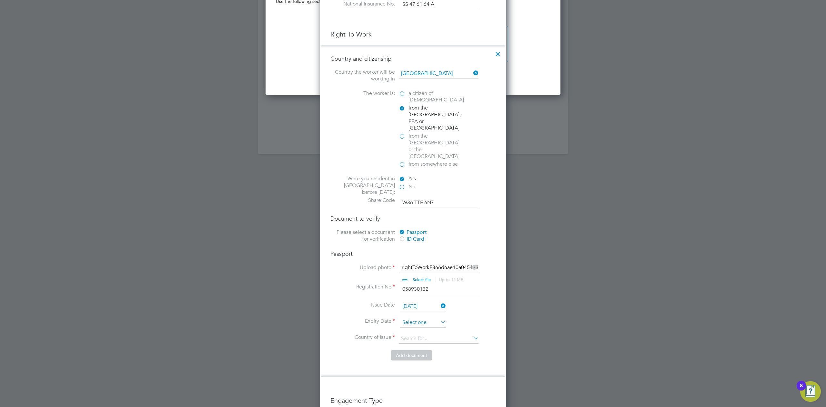
click at [415, 318] on input at bounding box center [423, 323] width 46 height 10
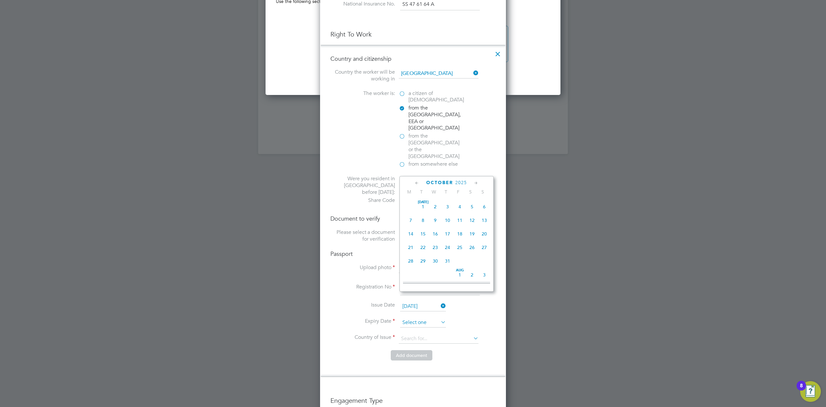
scroll to position [180, 0]
click at [461, 185] on span "2025" at bounding box center [461, 182] width 12 height 5
click at [471, 242] on span "2030" at bounding box center [472, 241] width 12 height 12
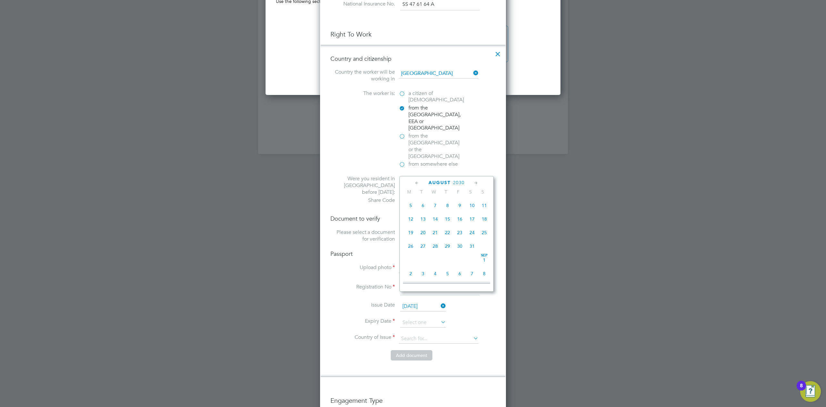
click at [424, 207] on span "6" at bounding box center [423, 205] width 12 height 12
type input "06 Aug 2030"
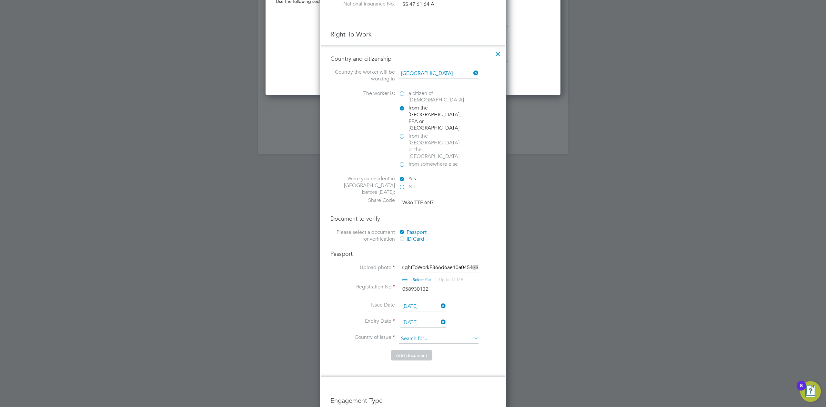
click at [425, 334] on input at bounding box center [439, 339] width 80 height 10
click at [420, 322] on li "Romania" at bounding box center [439, 321] width 80 height 9
type input "Romania"
click at [414, 350] on button "Add document" at bounding box center [412, 355] width 42 height 10
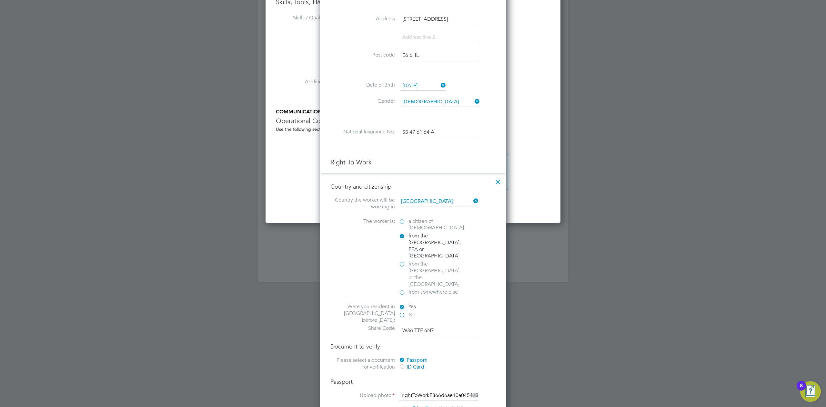
scroll to position [593, 172]
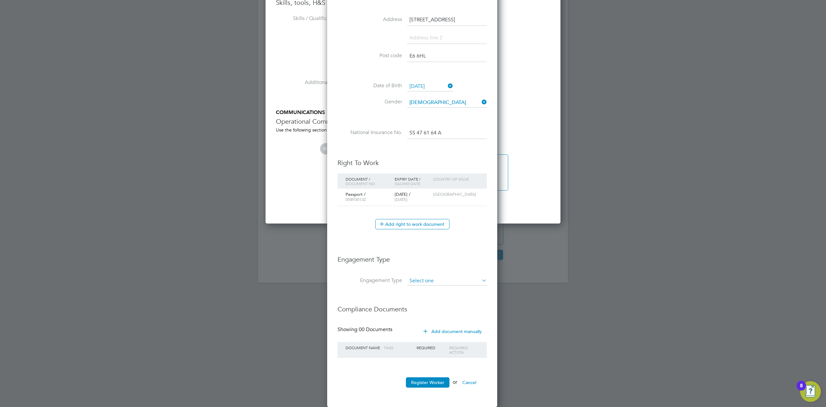
click at [416, 282] on input at bounding box center [447, 280] width 80 height 9
click at [427, 316] on li "Umbrella" at bounding box center [447, 318] width 80 height 9
type input "Umbrella"
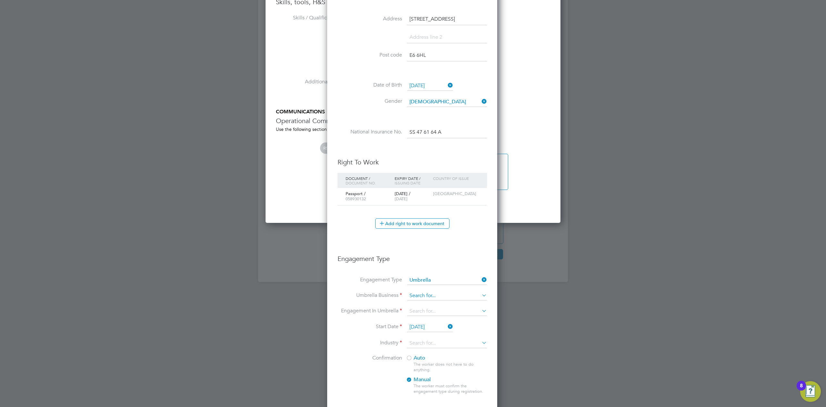
click at [421, 298] on input at bounding box center [447, 295] width 80 height 9
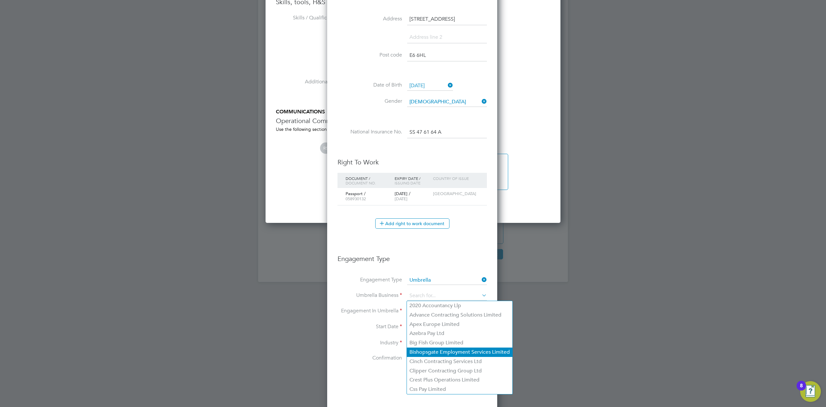
click at [424, 349] on li "Bishopsgate Employment Services Limited" at bounding box center [460, 351] width 106 height 9
type input "Bishopsgate Employment Services Limited"
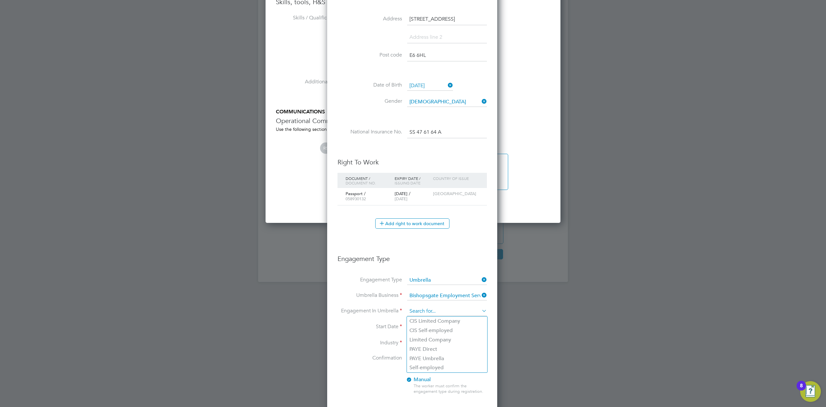
click at [420, 312] on input at bounding box center [447, 311] width 80 height 9
click at [425, 356] on li "PAYE Umbrella" at bounding box center [447, 358] width 80 height 9
type input "PAYE Umbrella"
click at [420, 342] on input at bounding box center [447, 343] width 80 height 10
click at [420, 330] on input "[DATE]" at bounding box center [430, 327] width 46 height 10
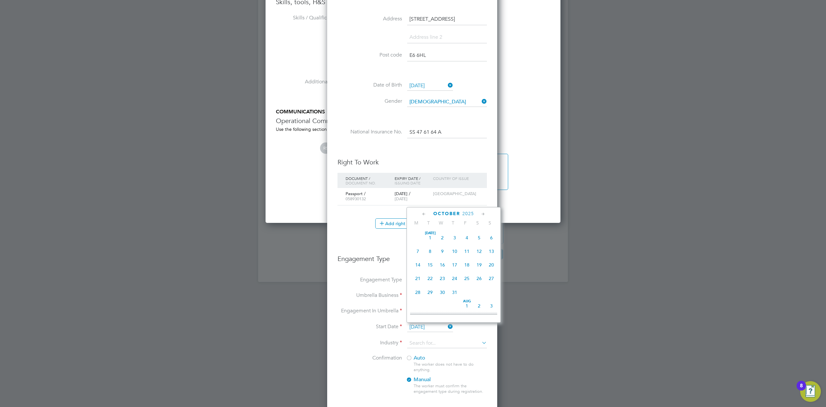
scroll to position [180, 0]
click at [443, 238] on span "24" at bounding box center [442, 235] width 12 height 12
type input "[DATE]"
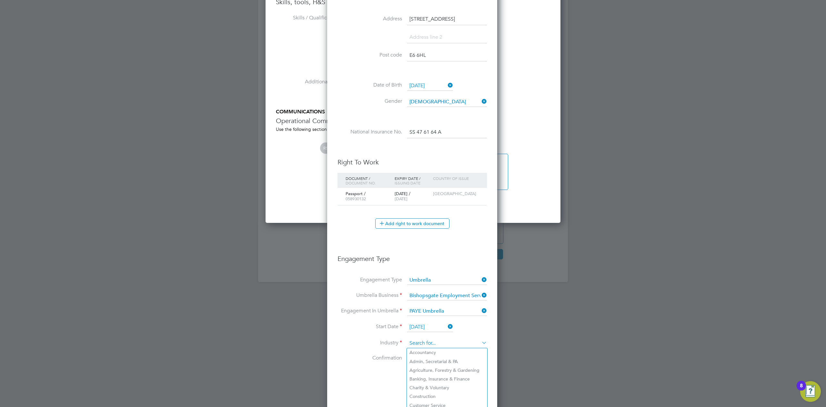
click at [411, 343] on input at bounding box center [447, 343] width 80 height 10
click at [419, 351] on b "Cons" at bounding box center [415, 352] width 11 height 5
type input "Construction"
click at [406, 359] on div at bounding box center [409, 358] width 6 height 6
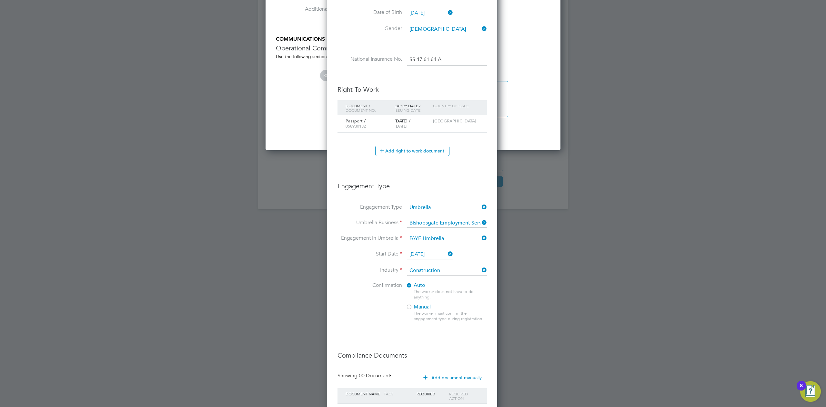
scroll to position [680, 0]
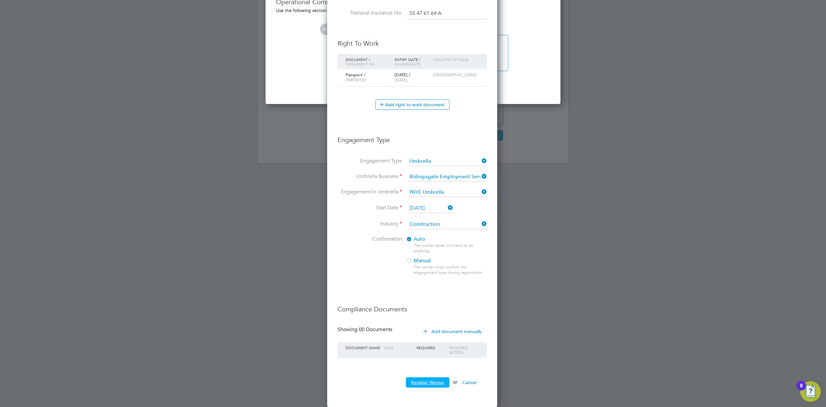
click at [421, 383] on button "Register Worker" at bounding box center [428, 382] width 44 height 10
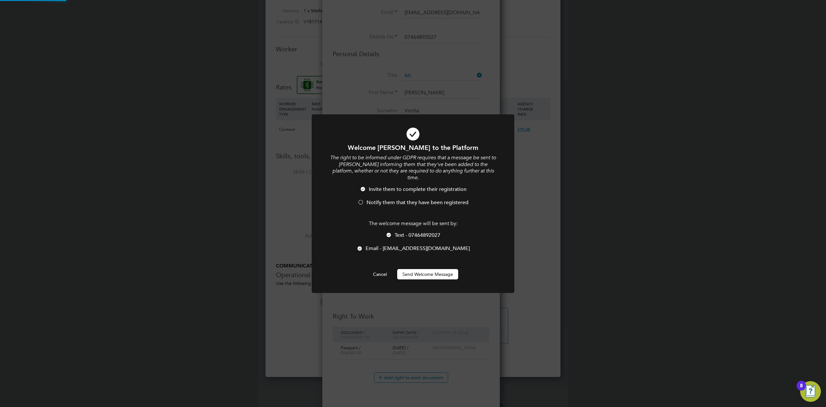
scroll to position [0, 0]
click at [421, 274] on button "Send Welcome Message" at bounding box center [427, 274] width 61 height 10
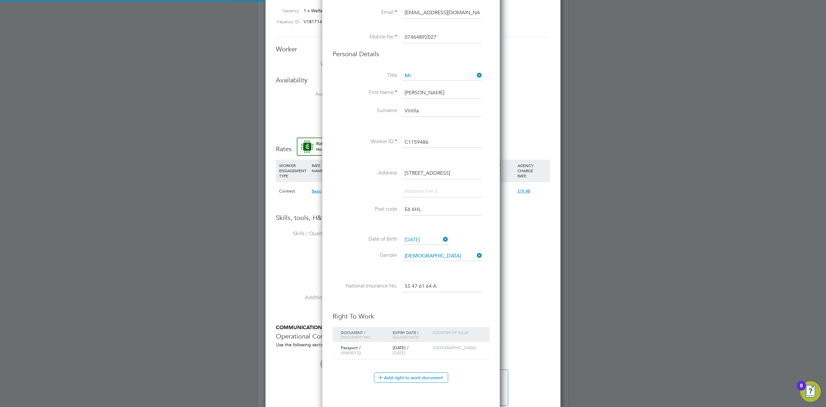
type input "Ana Florentina Vintila (C1159486)"
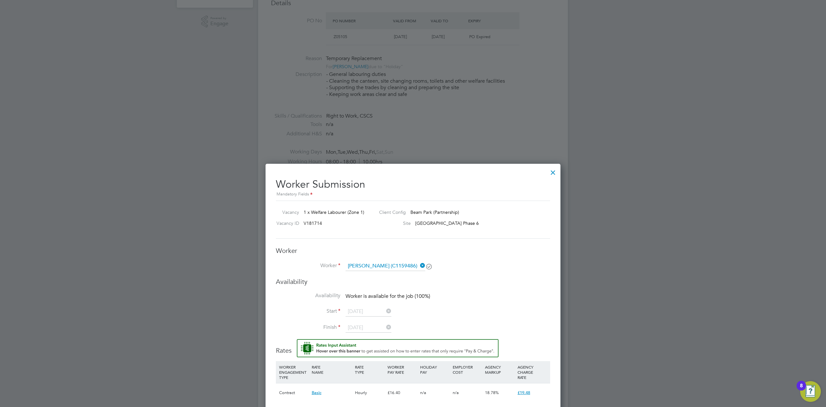
scroll to position [189, 0]
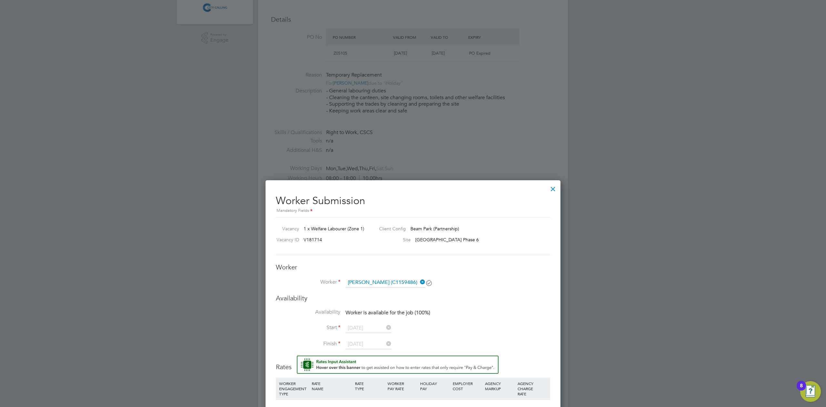
click at [551, 185] on div at bounding box center [553, 187] width 12 height 12
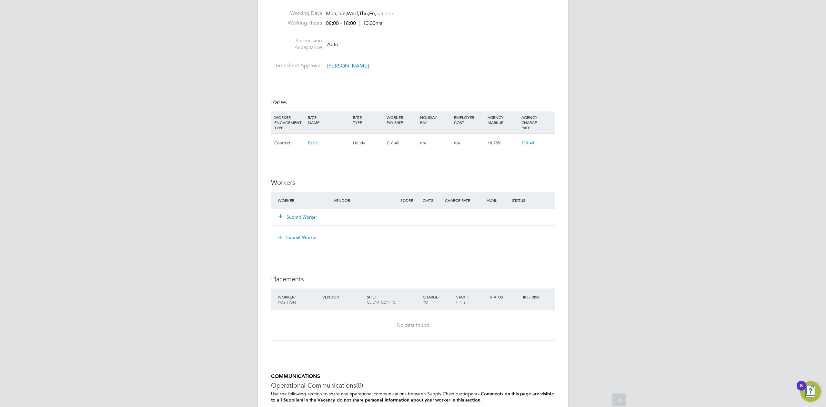
scroll to position [344, 0]
click at [306, 221] on div "Submit Worker" at bounding box center [309, 217] width 67 height 12
click at [307, 217] on button "Submit Worker" at bounding box center [298, 216] width 39 height 6
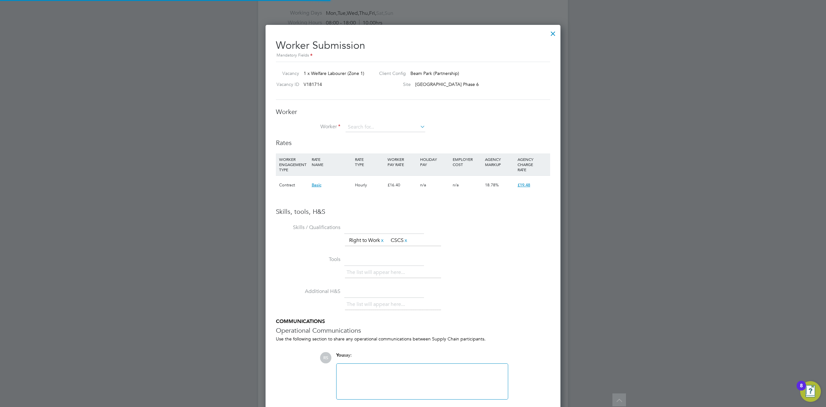
scroll to position [9, 101]
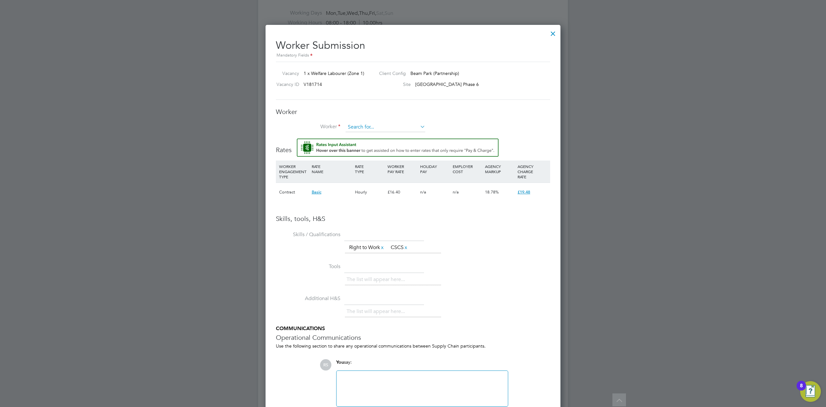
click at [364, 129] on input at bounding box center [386, 127] width 80 height 10
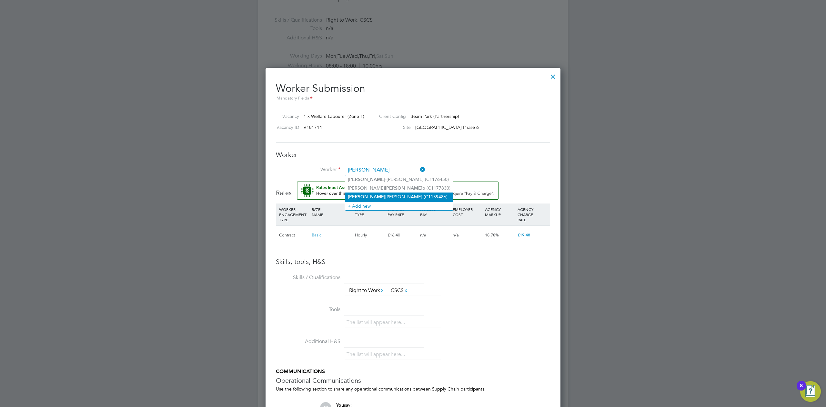
click at [374, 195] on li "Ana Florentina Vintila (C1159486)" at bounding box center [399, 196] width 108 height 9
type input "Ana Florentina Vintila (C1159486)"
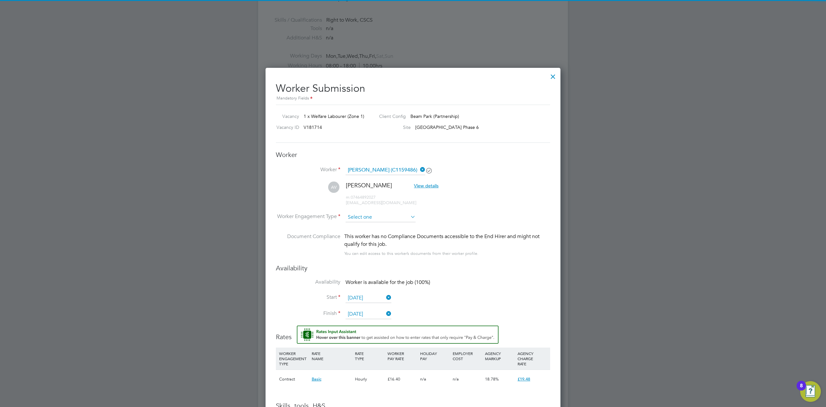
click at [368, 212] on input at bounding box center [381, 217] width 70 height 10
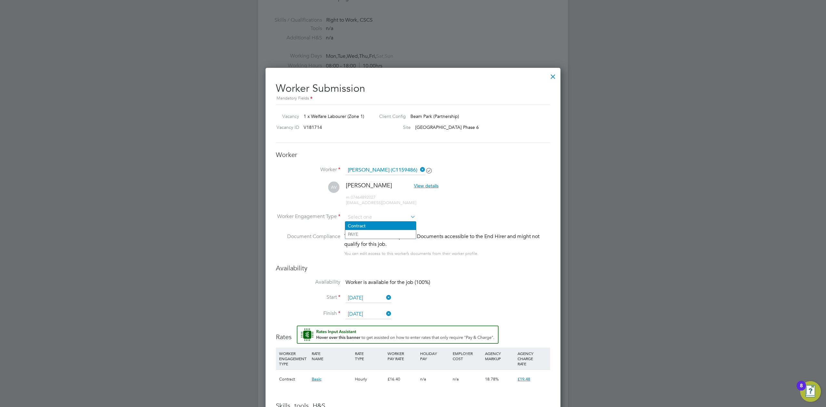
click at [367, 225] on li "Contract" at bounding box center [380, 225] width 71 height 8
type input "Contract"
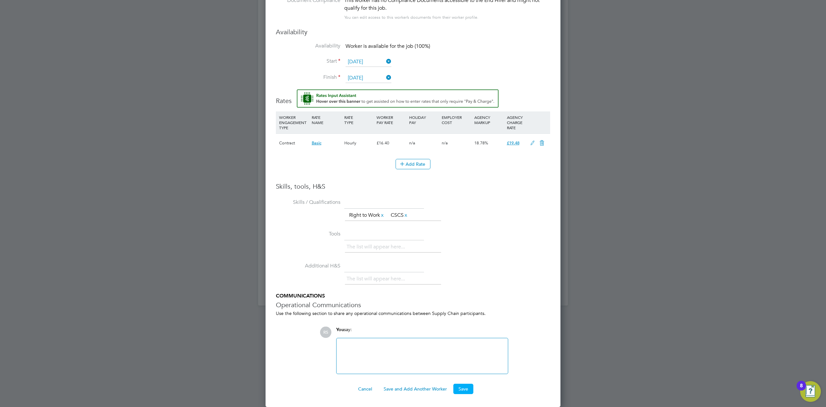
click at [466, 390] on button "Save" at bounding box center [464, 389] width 20 height 10
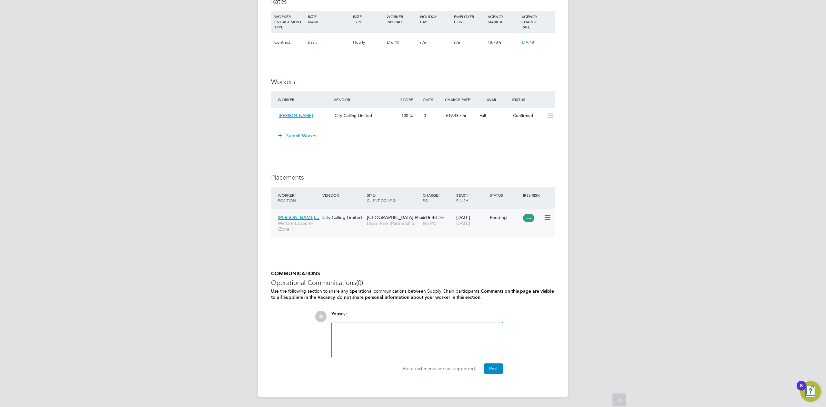
click at [546, 218] on icon at bounding box center [547, 217] width 6 height 8
click at [498, 257] on li "Start" at bounding box center [518, 258] width 66 height 9
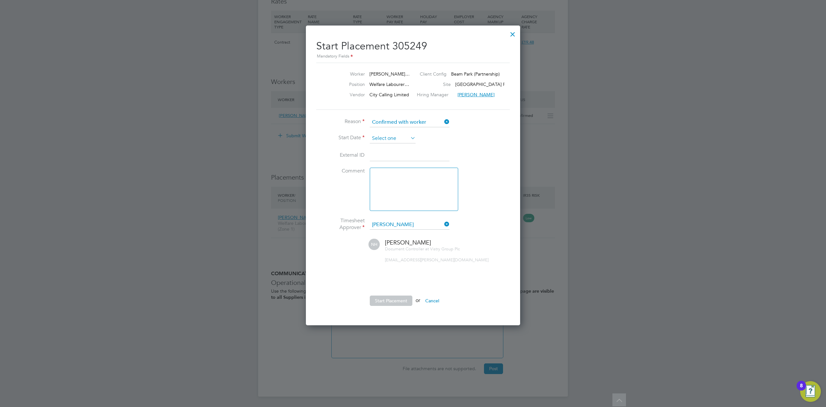
click at [393, 138] on input at bounding box center [393, 139] width 46 height 10
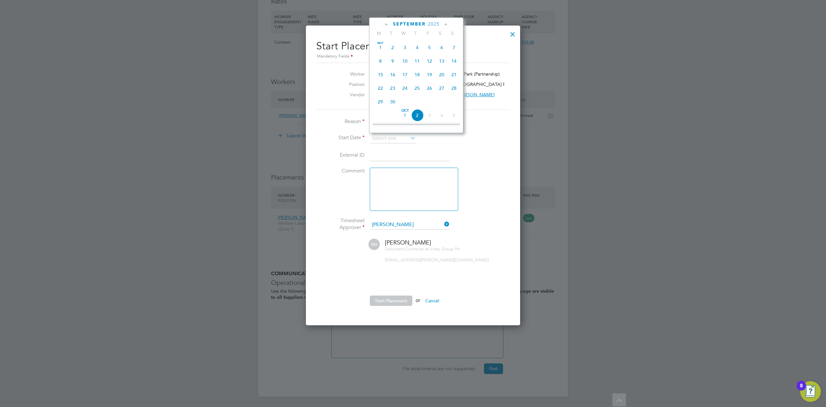
click at [405, 87] on span "24" at bounding box center [405, 88] width 12 height 12
type input "24 Sep 2025"
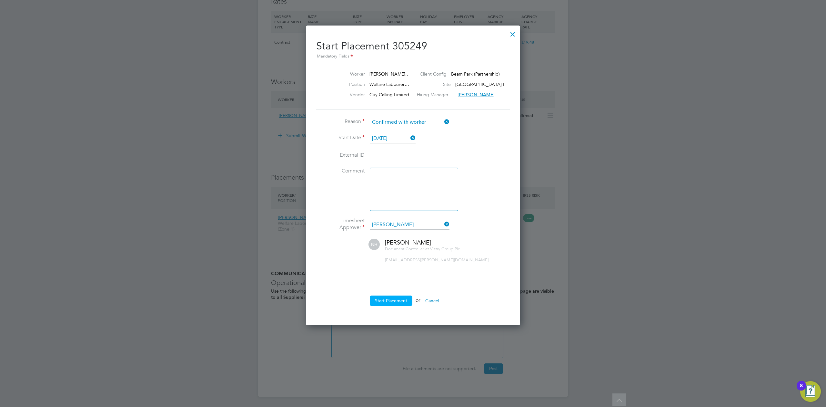
click at [390, 299] on button "Start Placement" at bounding box center [391, 300] width 43 height 10
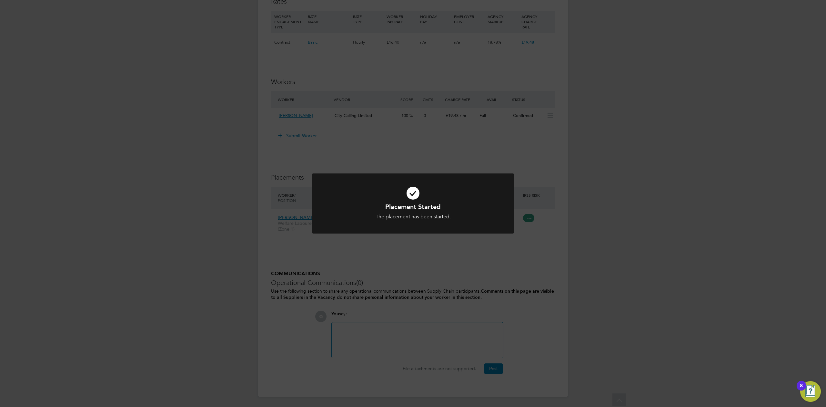
click at [239, 209] on div "Placement Started The placement has been started. Cancel Okay" at bounding box center [413, 203] width 826 height 407
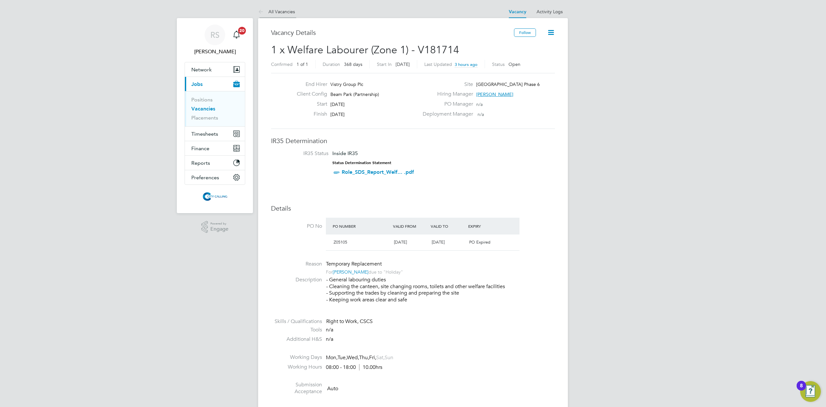
click at [261, 11] on icon at bounding box center [262, 12] width 8 height 8
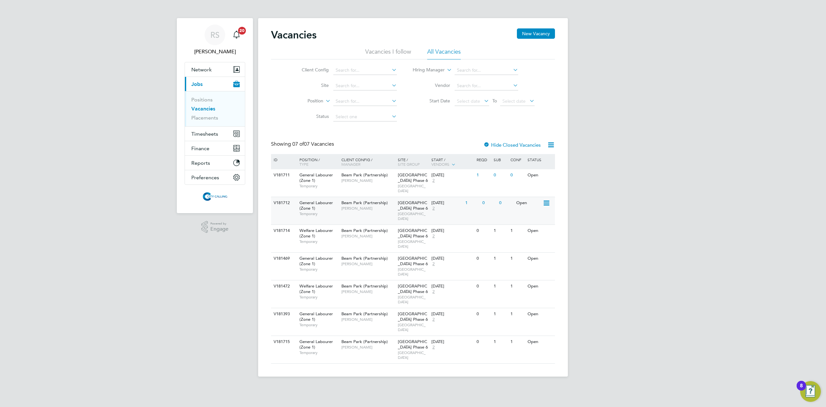
click at [472, 199] on div "1" at bounding box center [472, 203] width 17 height 12
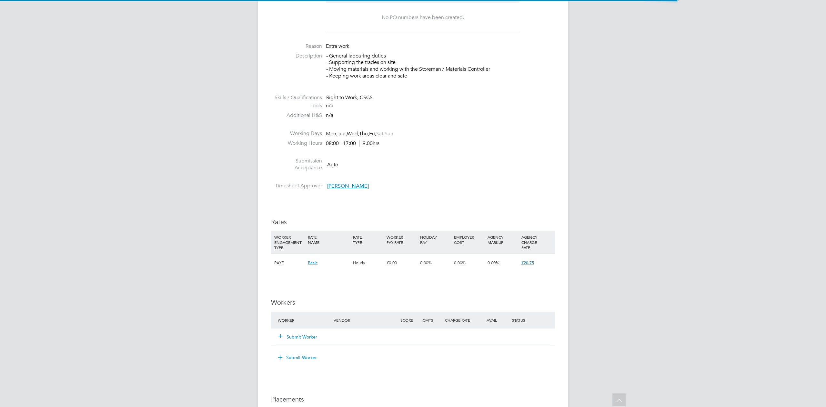
scroll to position [19, 45]
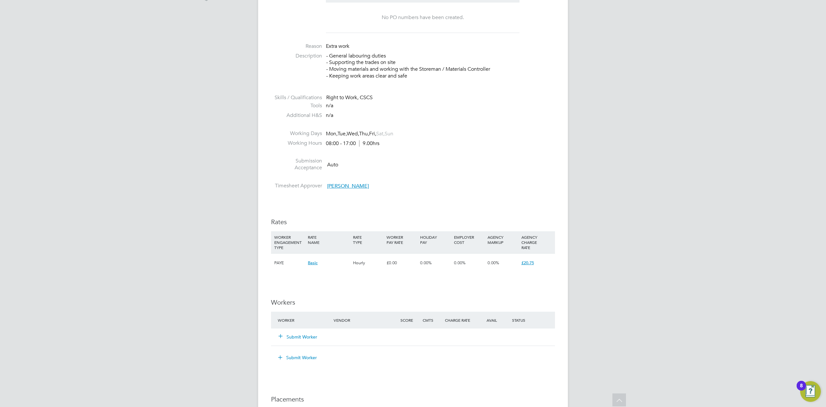
click at [302, 334] on button "Submit Worker" at bounding box center [298, 336] width 39 height 6
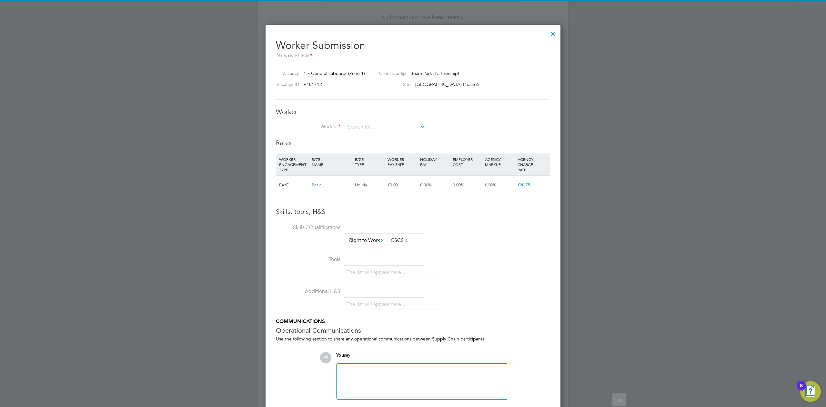
scroll to position [0, 0]
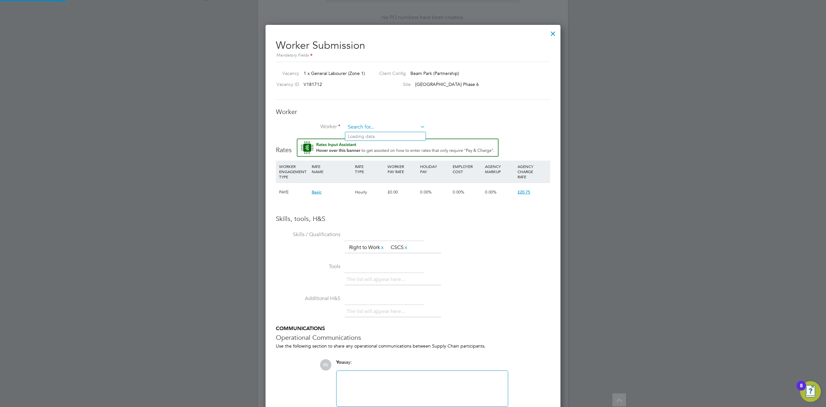
click at [360, 124] on input at bounding box center [386, 127] width 80 height 10
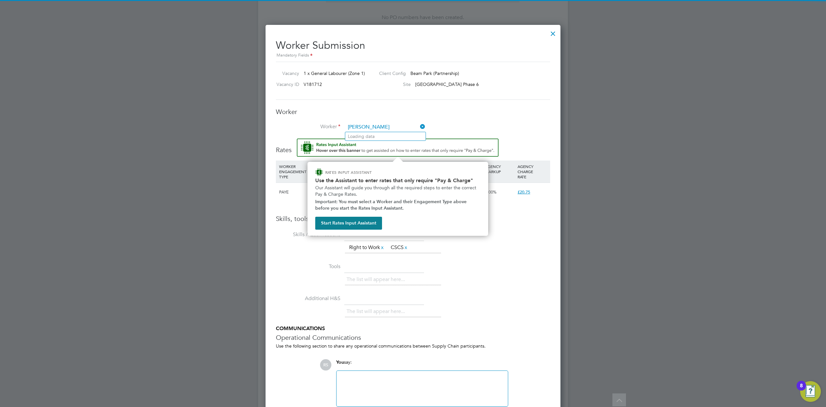
type input "[PERSON_NAME]"
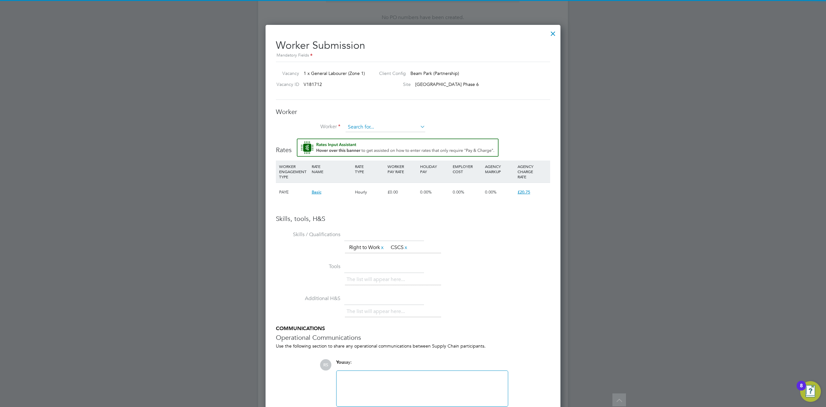
click at [373, 125] on input at bounding box center [386, 127] width 80 height 10
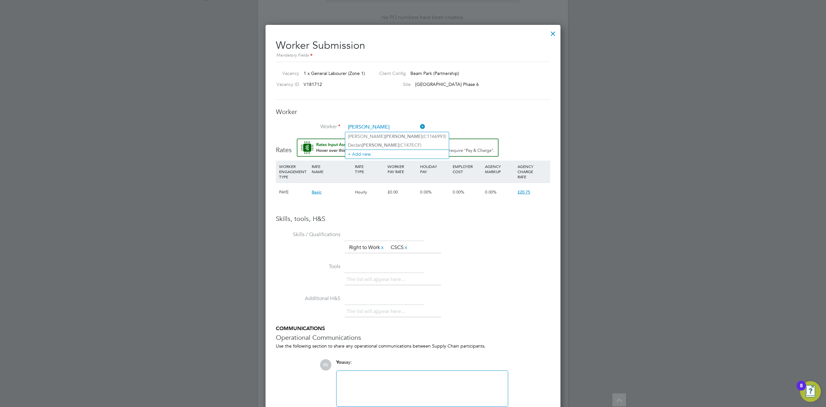
type input "[PERSON_NAME]"
click at [372, 127] on input at bounding box center [386, 127] width 80 height 10
type input "d"
type input "[PERSON_NAME]"
click at [415, 195] on div "£0.00" at bounding box center [402, 192] width 33 height 19
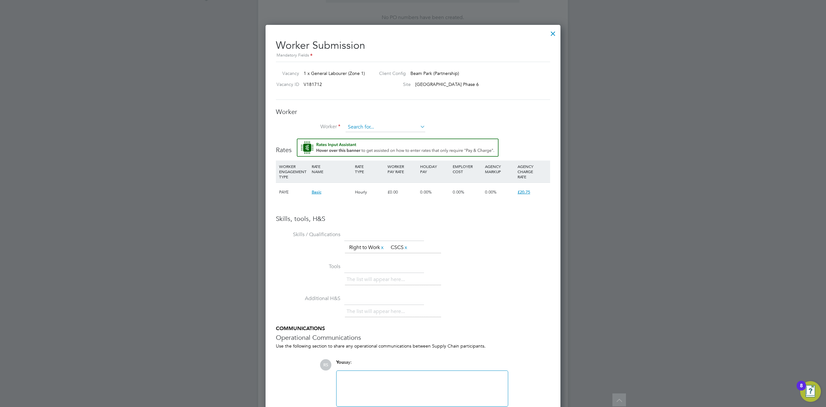
click at [368, 127] on input at bounding box center [386, 127] width 80 height 10
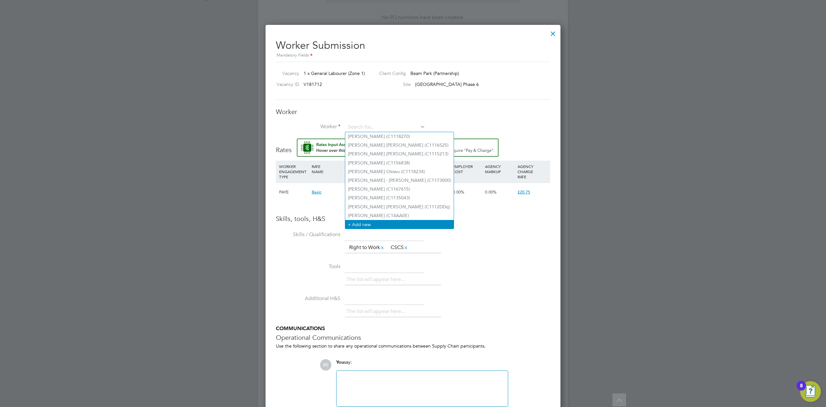
click at [369, 221] on li "+ Add new" at bounding box center [399, 224] width 108 height 9
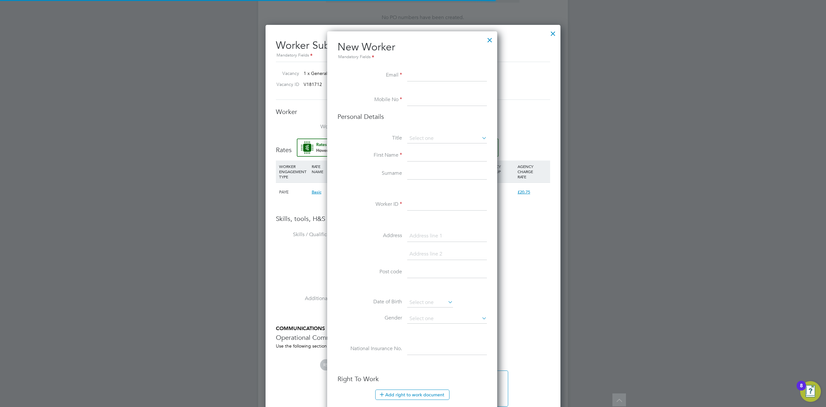
scroll to position [547, 172]
click at [429, 74] on input at bounding box center [447, 76] width 80 height 12
type input "d"
click at [421, 77] on input at bounding box center [447, 76] width 80 height 12
click at [419, 74] on input at bounding box center [447, 76] width 80 height 12
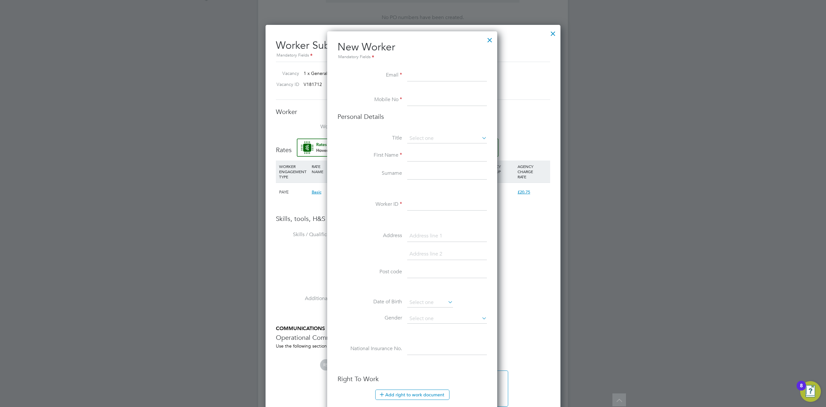
click at [419, 74] on input at bounding box center [447, 76] width 80 height 12
click at [419, 75] on input at bounding box center [447, 76] width 80 height 12
click at [439, 79] on input at bounding box center [447, 76] width 80 height 12
paste input "[EMAIL_ADDRESS][DOMAIN_NAME]"
type input "[EMAIL_ADDRESS][DOMAIN_NAME]"
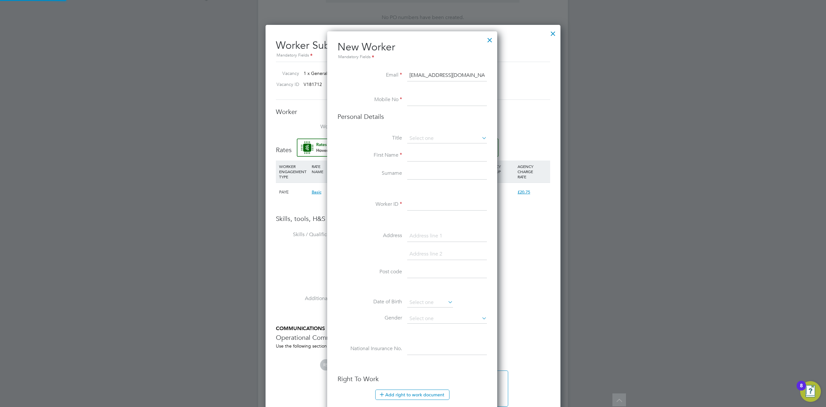
click at [420, 105] on input at bounding box center [447, 100] width 80 height 12
click at [470, 105] on input at bounding box center [447, 100] width 80 height 12
paste input "07882495764"
type input "07882495764"
click at [435, 138] on input at bounding box center [447, 139] width 80 height 10
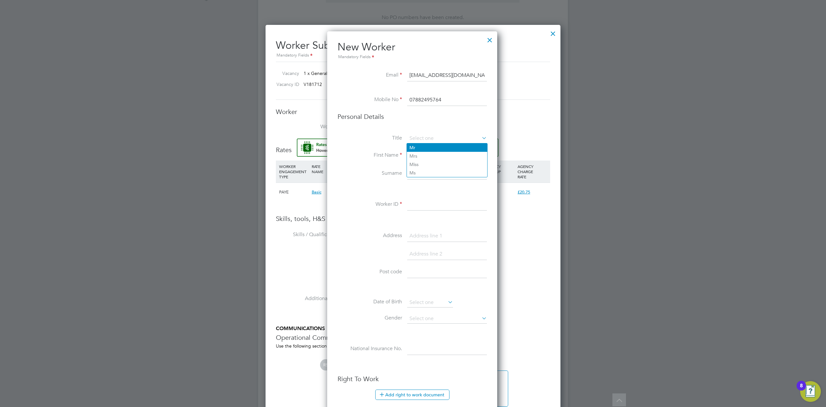
click at [435, 148] on li "Mr" at bounding box center [447, 147] width 80 height 8
type input "Mr"
drag, startPoint x: 435, startPoint y: 153, endPoint x: 384, endPoint y: 183, distance: 59.5
click at [435, 153] on input at bounding box center [447, 156] width 80 height 12
click at [420, 153] on input at bounding box center [447, 156] width 80 height 12
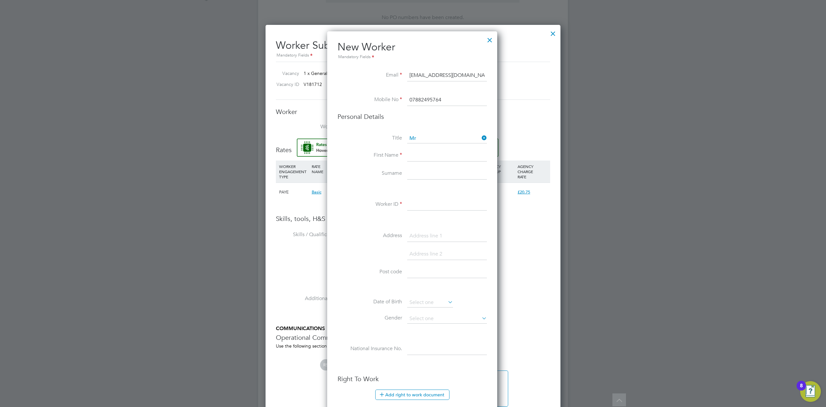
paste input "[PERSON_NAME]"
drag, startPoint x: 452, startPoint y: 154, endPoint x: 427, endPoint y: 154, distance: 24.5
click at [427, 154] on input "[PERSON_NAME]" at bounding box center [447, 156] width 80 height 12
type input "[PERSON_NAME]"
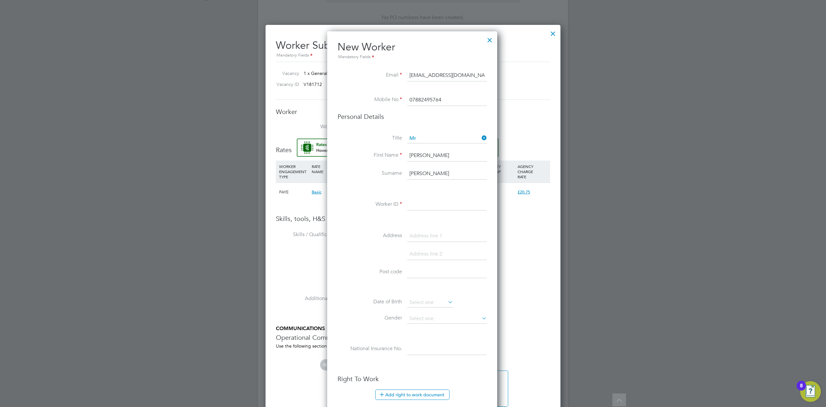
click at [436, 156] on input "[PERSON_NAME]" at bounding box center [447, 156] width 80 height 12
drag, startPoint x: 436, startPoint y: 152, endPoint x: 347, endPoint y: 163, distance: 90.4
click at [347, 163] on li "First Name [PERSON_NAME]" at bounding box center [412, 159] width 149 height 18
type input "[PERSON_NAME]"
drag, startPoint x: 438, startPoint y: 208, endPoint x: 198, endPoint y: 290, distance: 253.7
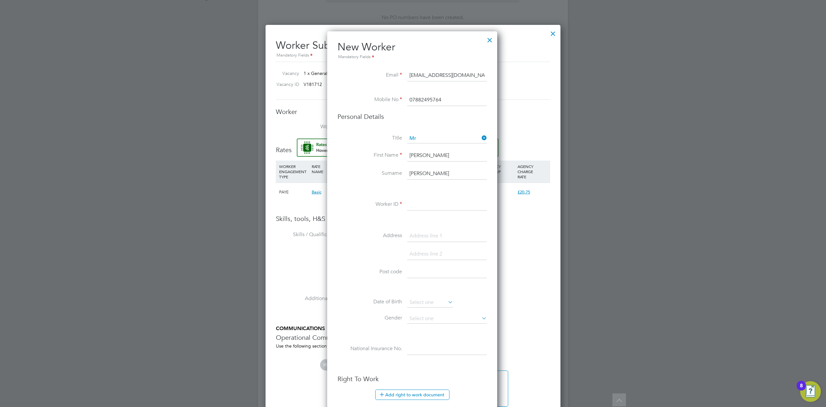
click at [437, 208] on input at bounding box center [447, 205] width 80 height 12
click at [447, 209] on input at bounding box center [447, 205] width 80 height 12
paste input "C1584B7"
type input "C1584B7"
click at [407, 231] on input at bounding box center [447, 236] width 80 height 12
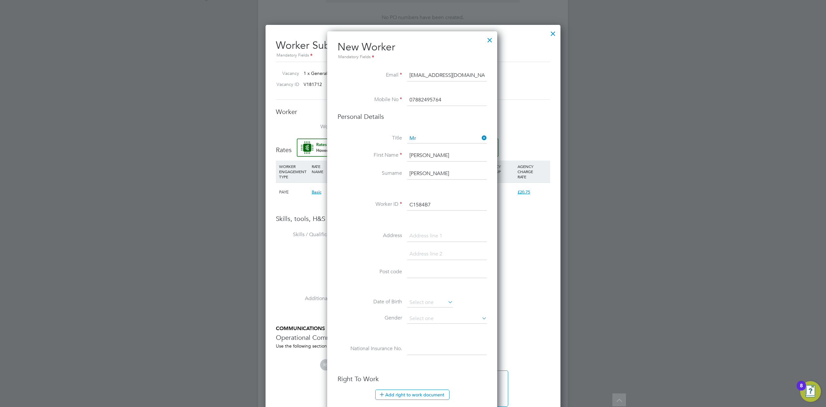
paste input "49 ROYAL ANGLIAN WAY, FLAT 4 COWLAND COURT,"
drag, startPoint x: 486, startPoint y: 234, endPoint x: 421, endPoint y: 234, distance: 64.2
click at [421, 234] on input "49 ROYAL ANGLIAN WAY, FLAT 4 COWLAND COURT," at bounding box center [447, 236] width 80 height 12
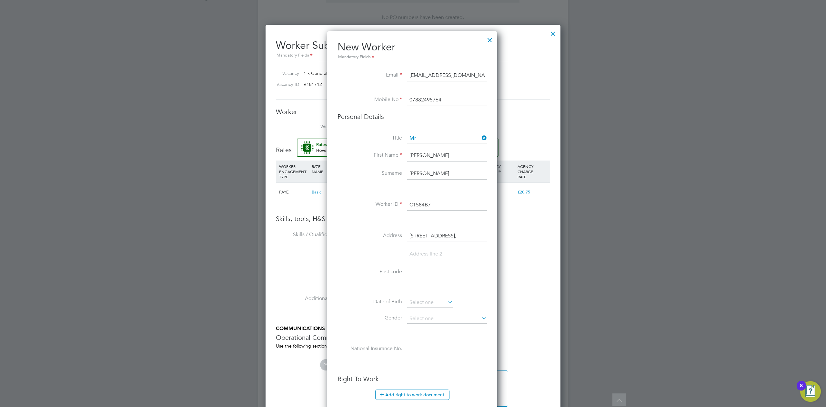
type input "49 ROYAL ANGLIAN WAY,"
click at [418, 249] on input at bounding box center [447, 254] width 80 height 12
paste input "FLAT 4 COWLAND COURT,"
type input "FLAT 4 COWLAND COURT,"
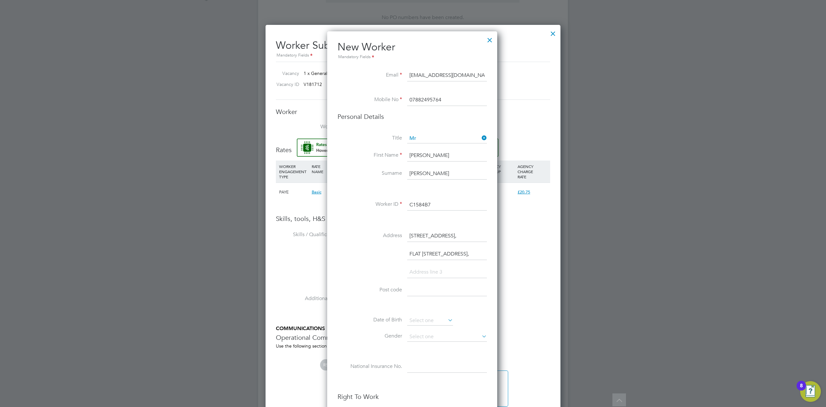
drag, startPoint x: 421, startPoint y: 234, endPoint x: 433, endPoint y: 233, distance: 11.7
click at [433, 233] on input "49 ROYAL ANGLIAN WAY," at bounding box center [447, 236] width 80 height 12
type input "49 Royal Anglian Way"
drag, startPoint x: 411, startPoint y: 253, endPoint x: 420, endPoint y: 254, distance: 9.1
click at [420, 254] on input "FLAT 4 COWLAND COURT," at bounding box center [447, 254] width 80 height 12
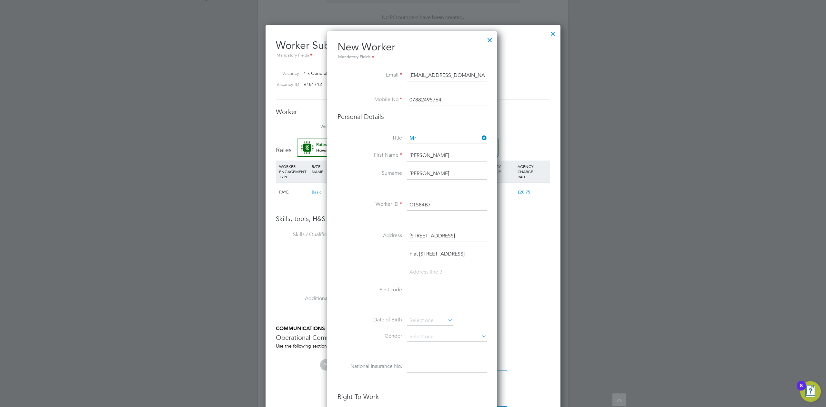
type input "Flat 4 Cowland Court"
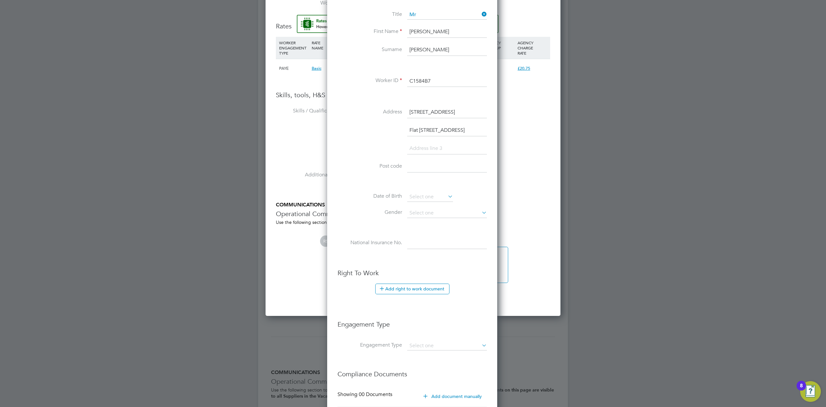
scroll to position [381, 0]
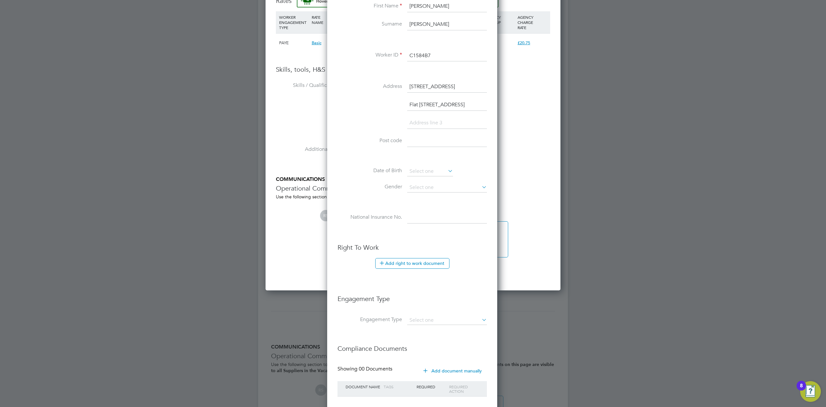
click at [453, 136] on input at bounding box center [447, 141] width 80 height 12
paste input "RM8 1AE"
type input "RM8 1AE"
click at [419, 167] on div "Title Mr First Name Dennis Surname Yeboah Worker ID C1584B7 Address 49 Royal An…" at bounding box center [412, 111] width 149 height 252
click at [419, 169] on input at bounding box center [430, 172] width 46 height 10
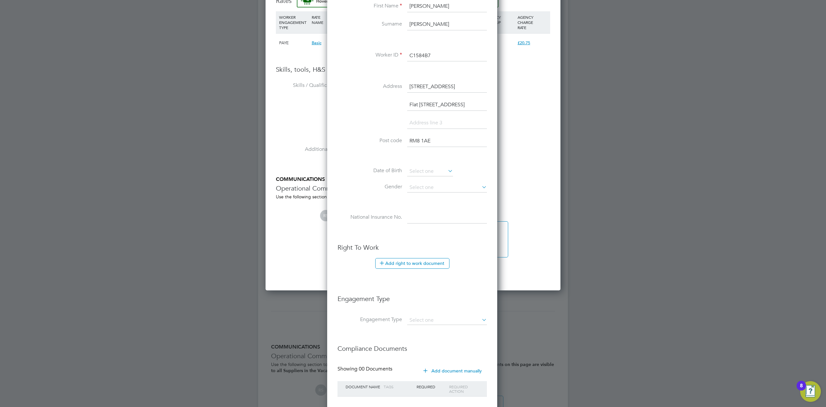
scroll to position [194, 0]
click at [466, 56] on span "2012" at bounding box center [469, 57] width 12 height 5
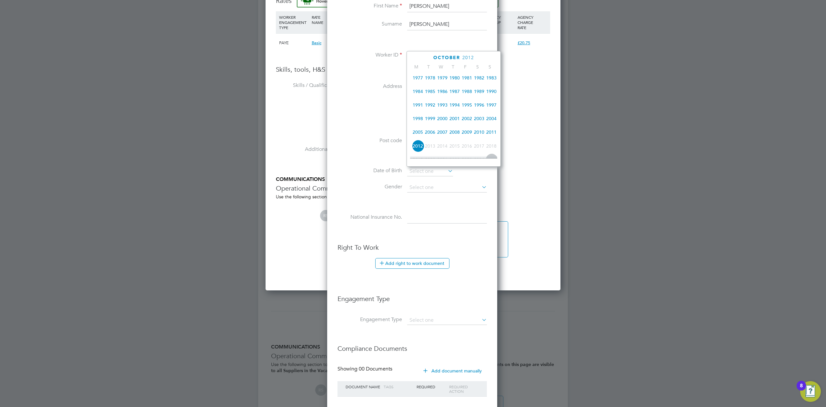
scroll to position [126, 0]
click at [469, 108] on span "1988" at bounding box center [467, 105] width 12 height 12
click at [465, 132] on span "28" at bounding box center [467, 128] width 12 height 12
type input "28 Oct 1988"
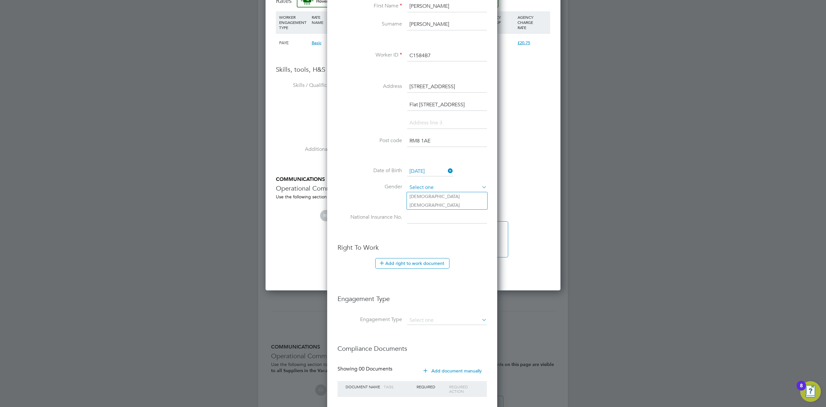
click at [423, 188] on input at bounding box center [447, 188] width 80 height 10
click at [420, 198] on li "Male" at bounding box center [447, 196] width 80 height 8
type input "Male"
click at [413, 221] on input at bounding box center [447, 218] width 80 height 12
click at [427, 216] on input at bounding box center [447, 218] width 80 height 12
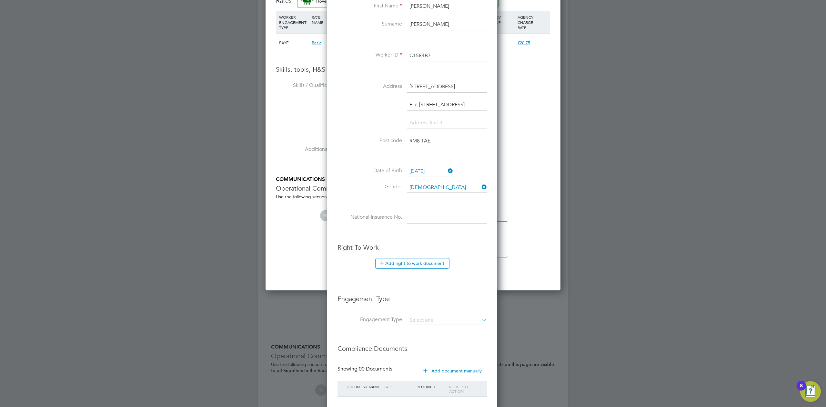
paste input "TJ207771D"
type input "TJ 20 77 71 D"
click at [407, 260] on button "Add right to work document" at bounding box center [412, 263] width 74 height 10
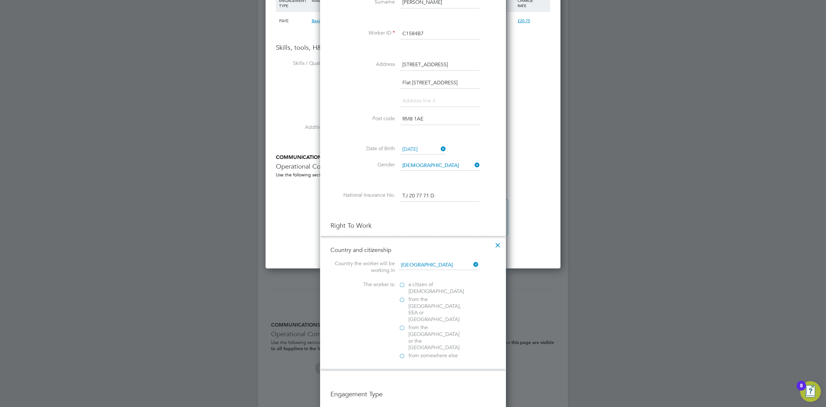
scroll to position [424, 0]
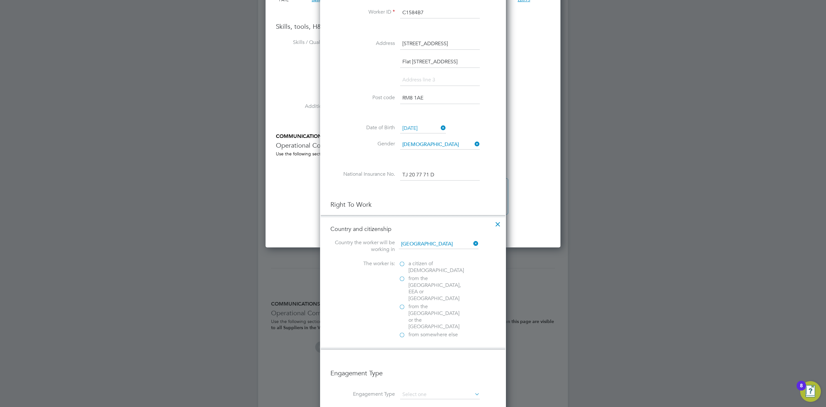
click at [406, 331] on label "from somewhere else" at bounding box center [431, 334] width 65 height 7
click at [0, 0] on input "from somewhere else" at bounding box center [0, 0] width 0 height 0
click at [415, 360] on div "Passport" at bounding box center [447, 363] width 97 height 7
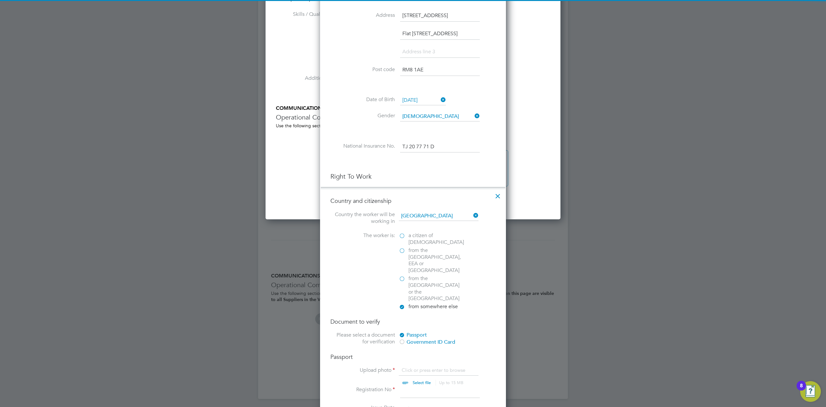
scroll to position [467, 0]
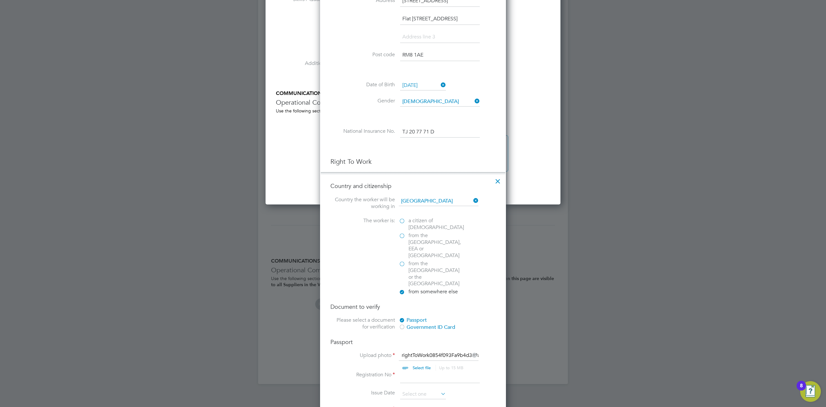
drag, startPoint x: 407, startPoint y: 354, endPoint x: 403, endPoint y: 357, distance: 4.7
click at [407, 371] on input at bounding box center [440, 377] width 80 height 12
click at [415, 371] on li "Registration No" at bounding box center [413, 380] width 165 height 18
click at [412, 371] on input at bounding box center [440, 377] width 80 height 12
paste input "A0122396"
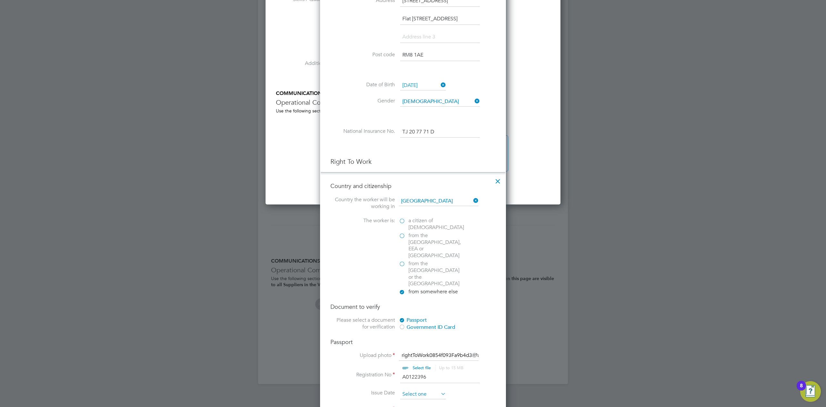
type input "A0122396"
click at [410, 389] on input at bounding box center [423, 394] width 46 height 10
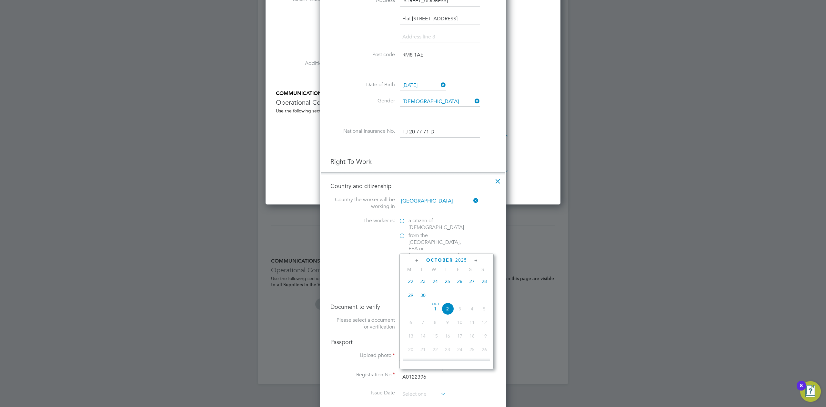
click at [460, 259] on span "2025" at bounding box center [461, 259] width 12 height 5
click at [462, 306] on span "2022" at bounding box center [460, 306] width 12 height 12
click at [446, 326] on span "27" at bounding box center [448, 327] width 12 height 12
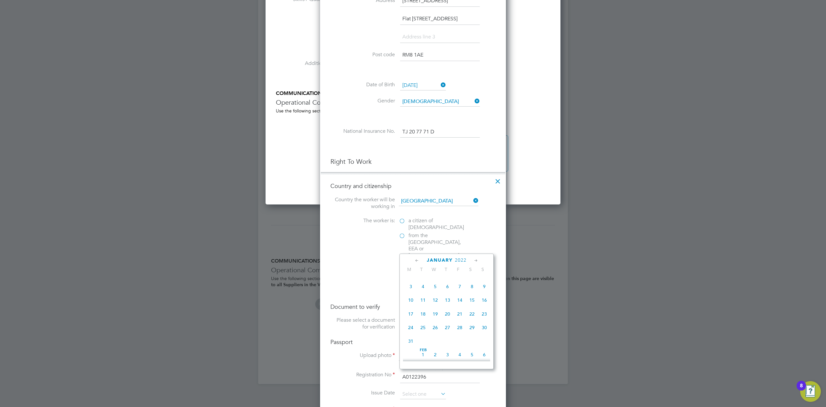
type input "27 Jan 2022"
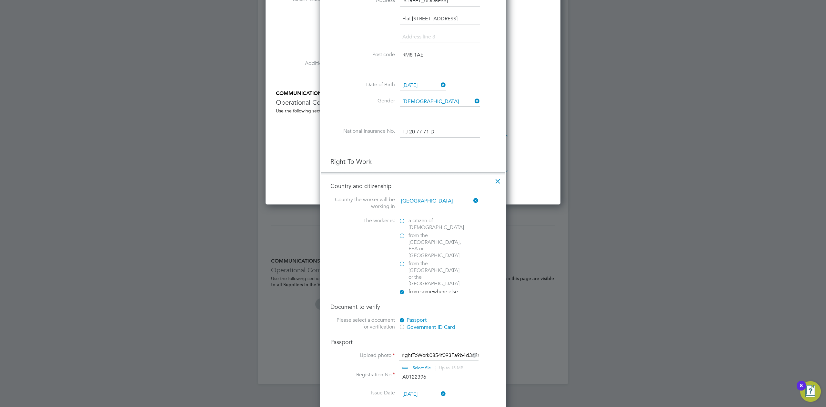
scroll to position [510, 0]
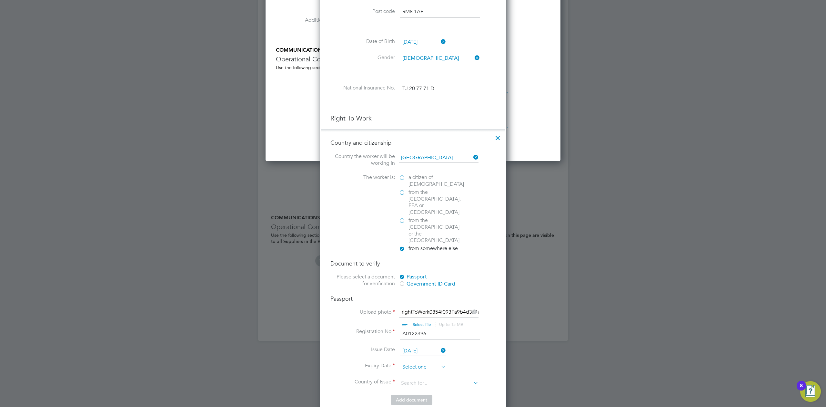
click at [421, 362] on input at bounding box center [423, 367] width 46 height 10
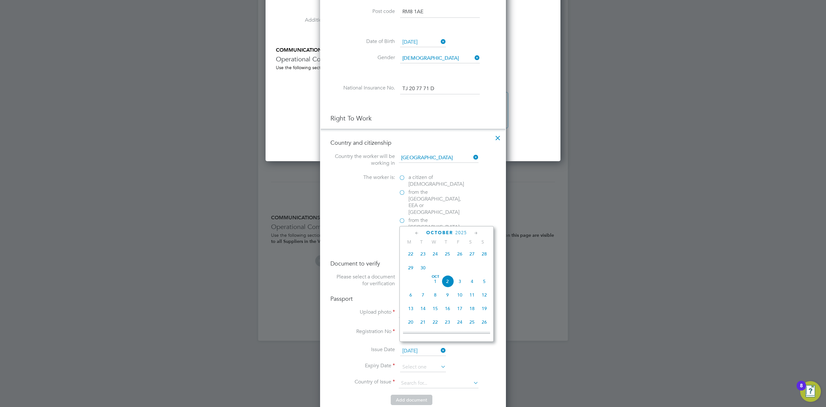
click at [463, 233] on span "2025" at bounding box center [461, 232] width 12 height 5
click at [412, 309] on span "2032" at bounding box center [411, 305] width 12 height 12
click at [412, 305] on span "26" at bounding box center [411, 301] width 12 height 12
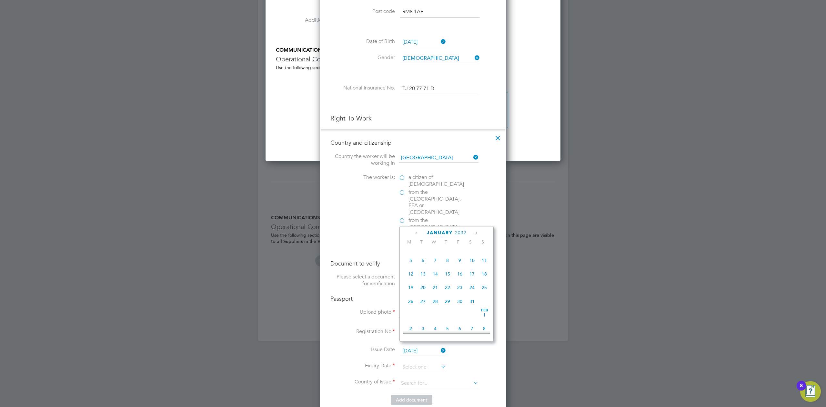
type input "26 Jan 2032"
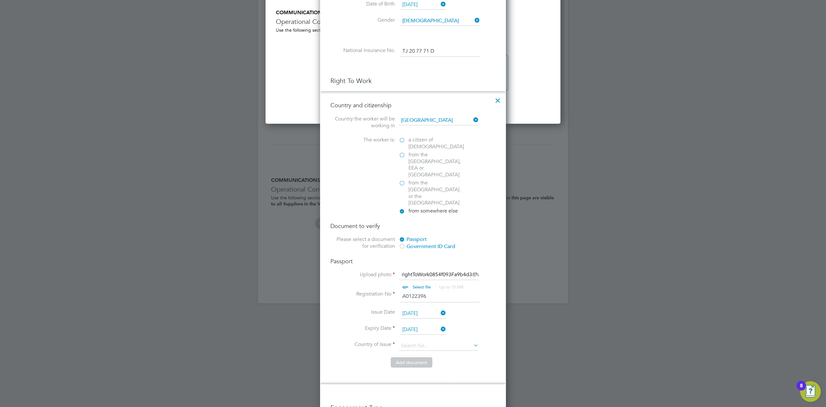
scroll to position [596, 0]
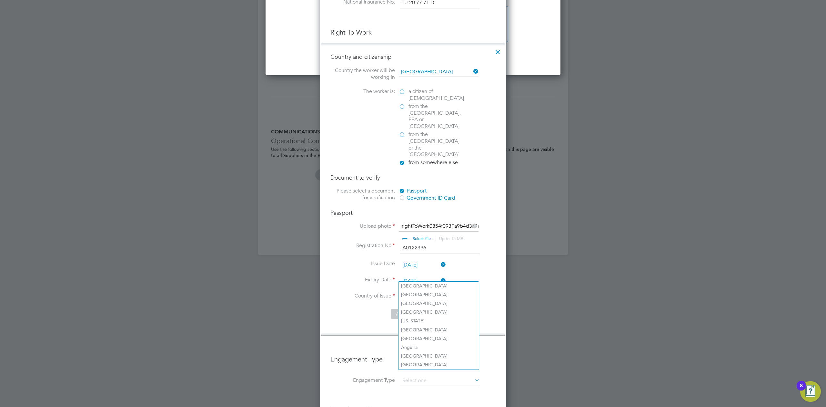
click at [416, 292] on input at bounding box center [439, 297] width 80 height 10
click at [411, 286] on b "Ghana" at bounding box center [424, 285] width 47 height 5
type input "Ghana"
click at [407, 309] on button "Add document" at bounding box center [412, 314] width 42 height 10
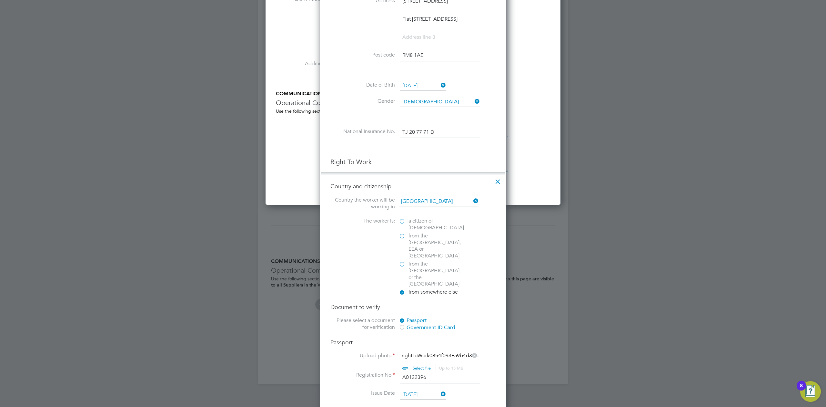
scroll to position [611, 172]
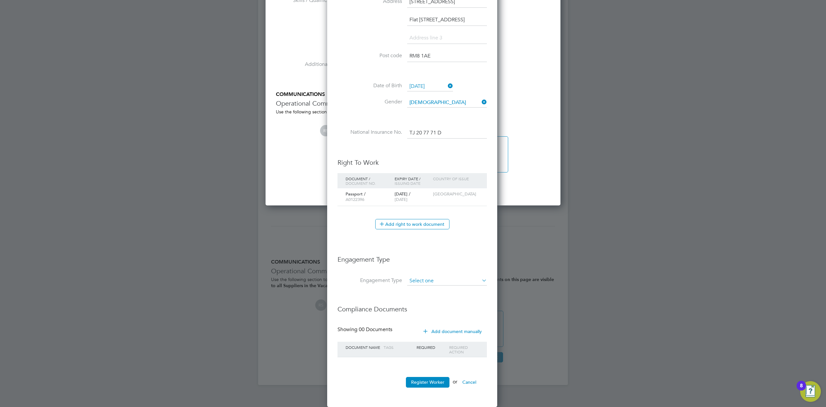
click at [417, 281] on input at bounding box center [447, 280] width 80 height 9
click at [428, 317] on li "Umbrella" at bounding box center [447, 318] width 80 height 9
type input "Umbrella"
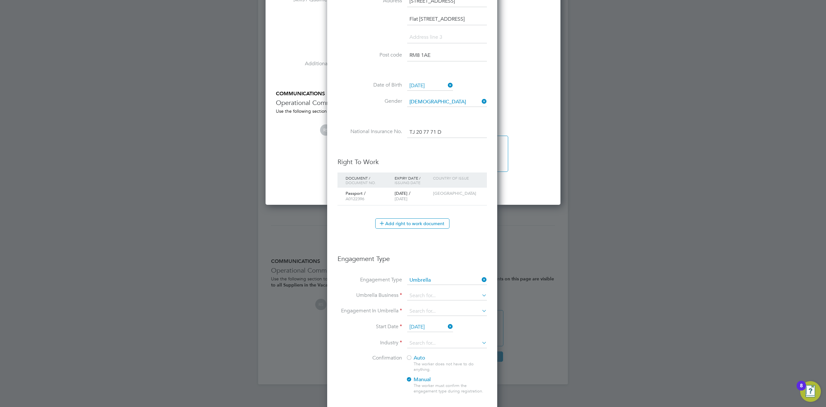
click at [417, 291] on li "Engagement Type Umbrella" at bounding box center [412, 283] width 149 height 15
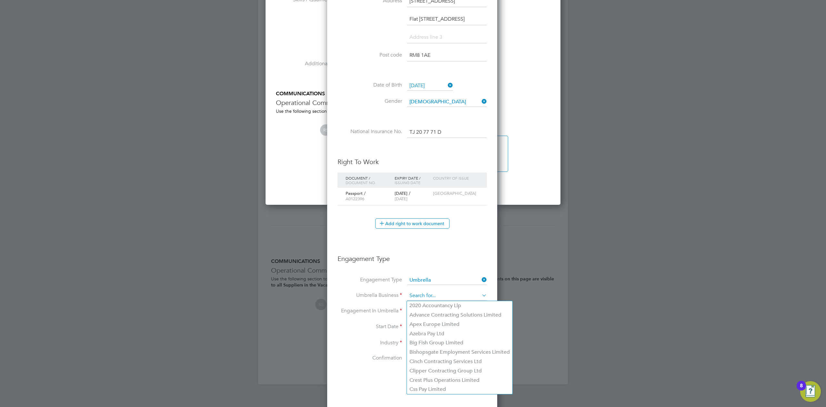
click at [417, 293] on input at bounding box center [447, 295] width 80 height 9
click at [423, 352] on li "Bishopsgate Employment Services Limited" at bounding box center [460, 351] width 106 height 9
type input "Bishopsgate Employment Services Limited"
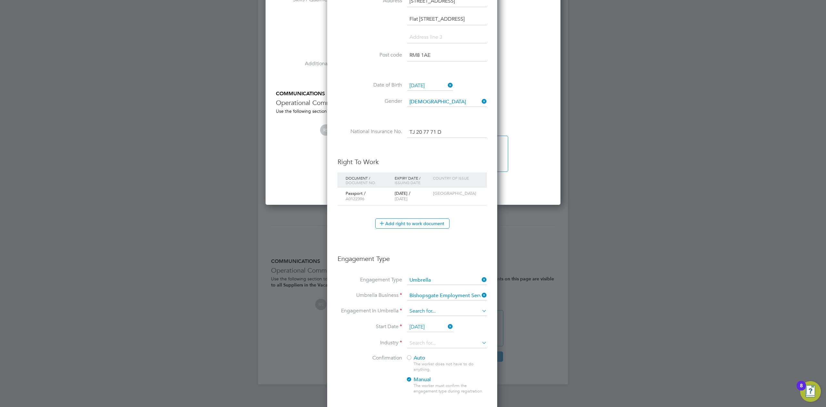
click at [420, 310] on input at bounding box center [447, 311] width 80 height 9
click at [427, 354] on li "PAYE Umbrella" at bounding box center [447, 358] width 80 height 9
type input "PAYE Umbrella"
click at [420, 344] on input at bounding box center [447, 343] width 80 height 10
click at [425, 392] on li "Construction" at bounding box center [447, 396] width 80 height 9
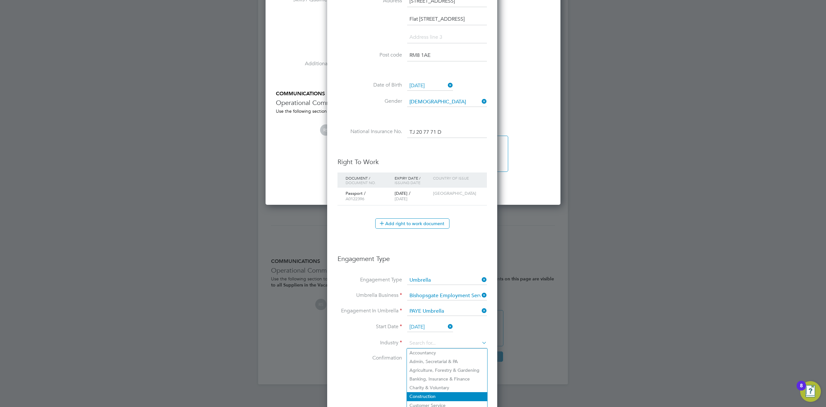
type input "Construction"
click at [420, 327] on input "02 Oct 2025" at bounding box center [430, 327] width 46 height 10
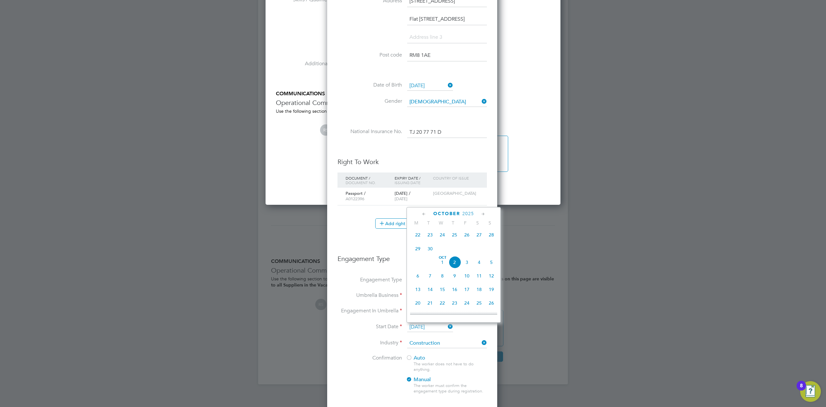
click at [441, 263] on span "Oct 1" at bounding box center [442, 262] width 12 height 12
type input "01 Oct 2025"
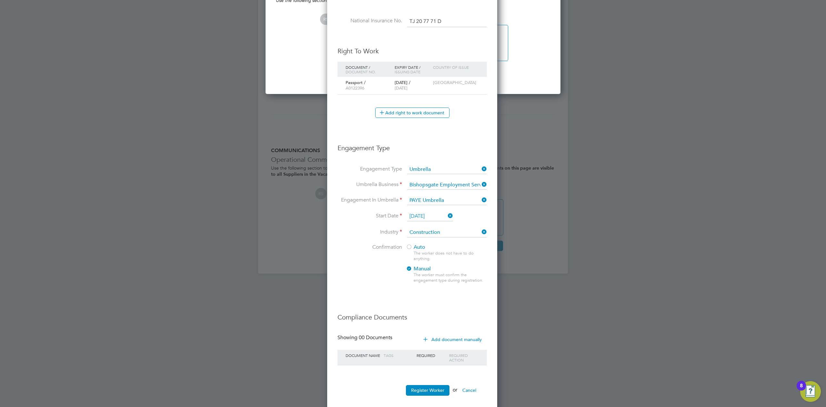
scroll to position [585, 0]
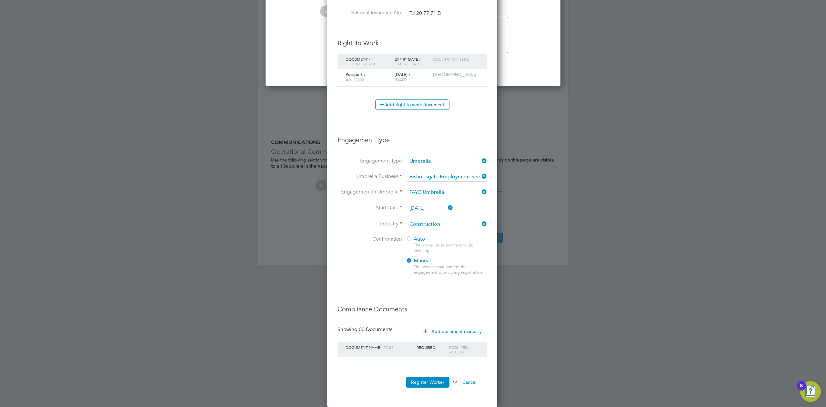
click at [415, 243] on div "The worker does not have to do anything." at bounding box center [450, 247] width 73 height 11
click at [408, 239] on div at bounding box center [409, 239] width 6 height 6
click at [426, 384] on button "Register Worker" at bounding box center [428, 382] width 44 height 10
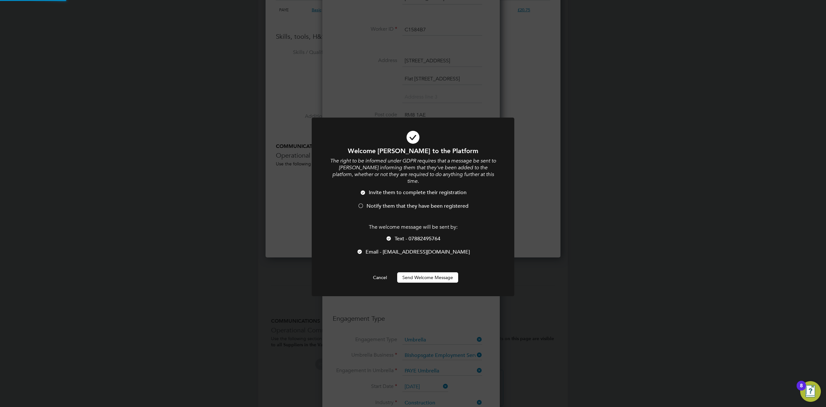
scroll to position [408, 296]
click at [426, 272] on button "Send Welcome Message" at bounding box center [427, 277] width 61 height 10
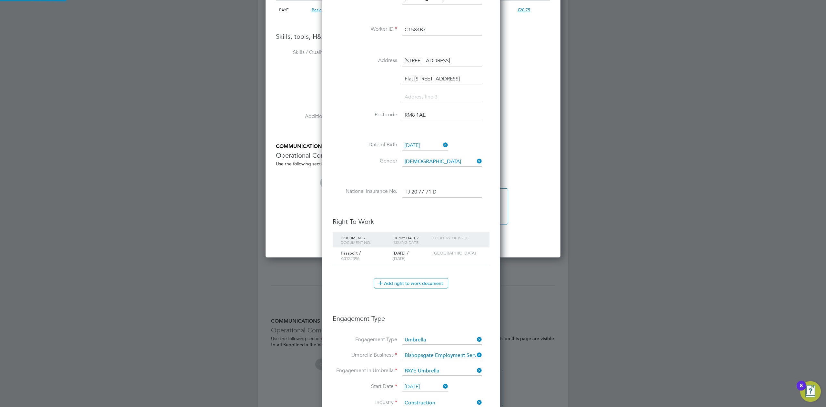
scroll to position [3, 3]
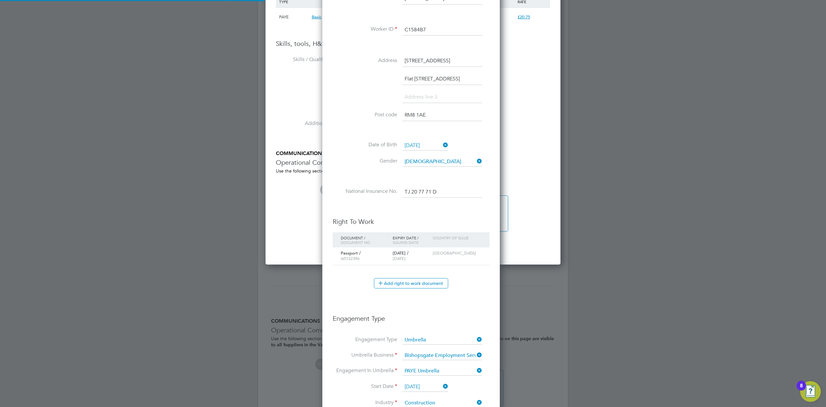
type input "Dennis Yeboah (C1584B7)"
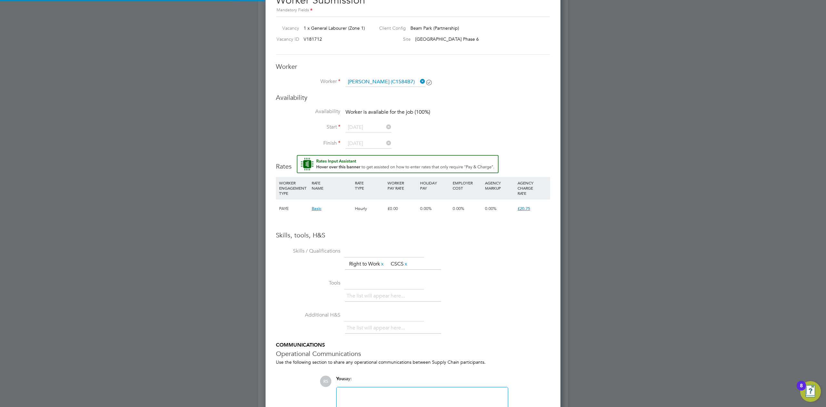
scroll to position [232, 0]
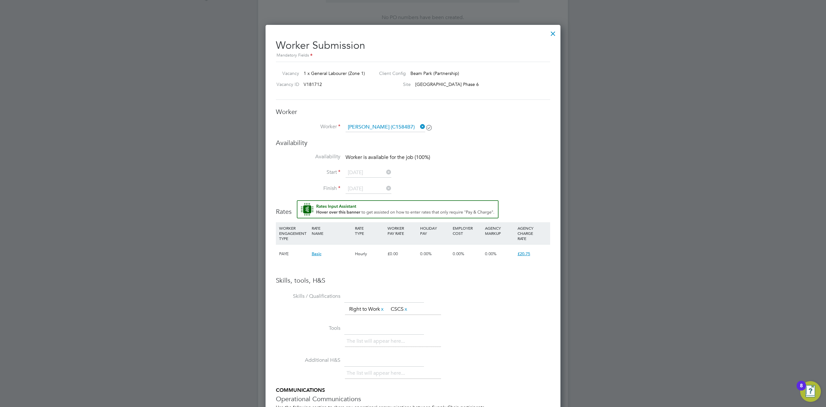
click at [553, 34] on div at bounding box center [553, 32] width 12 height 12
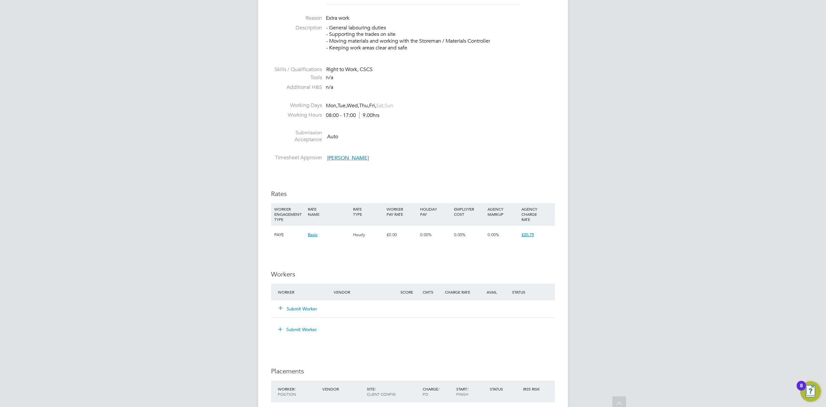
scroll to position [275, 0]
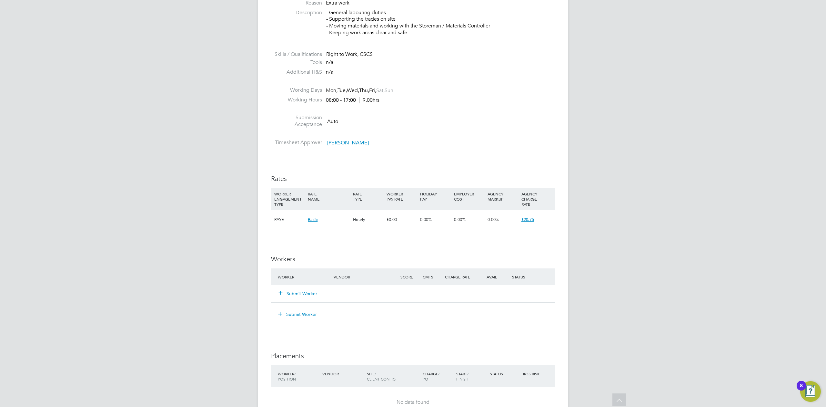
click at [305, 296] on button "Submit Worker" at bounding box center [298, 293] width 39 height 6
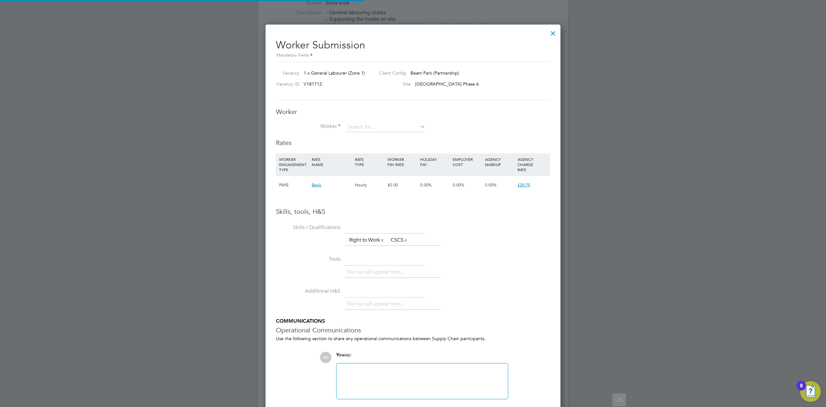
scroll to position [3, 3]
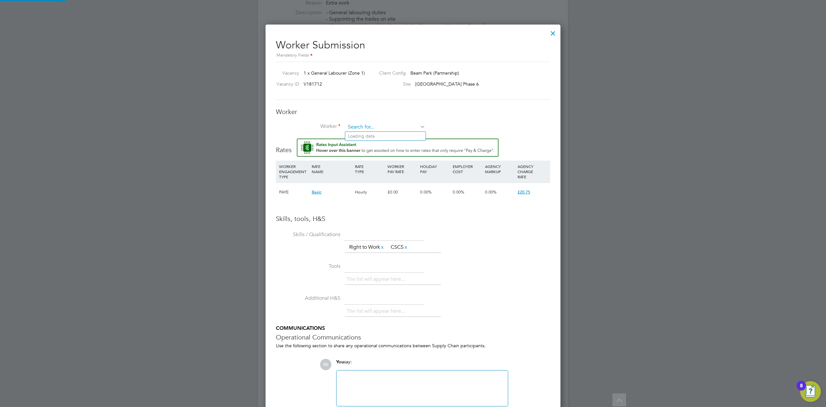
click at [363, 128] on input at bounding box center [386, 127] width 80 height 10
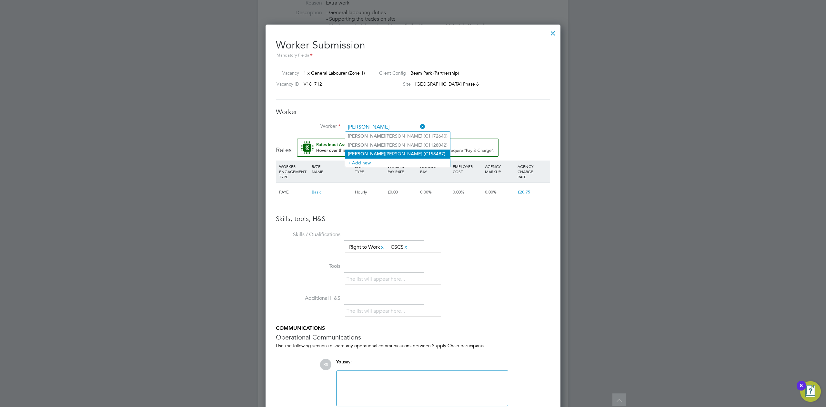
click at [375, 152] on li "Dennis Yeboah (C1584B7)" at bounding box center [397, 153] width 105 height 9
type input "Dennis Yeboah (C1584B7)"
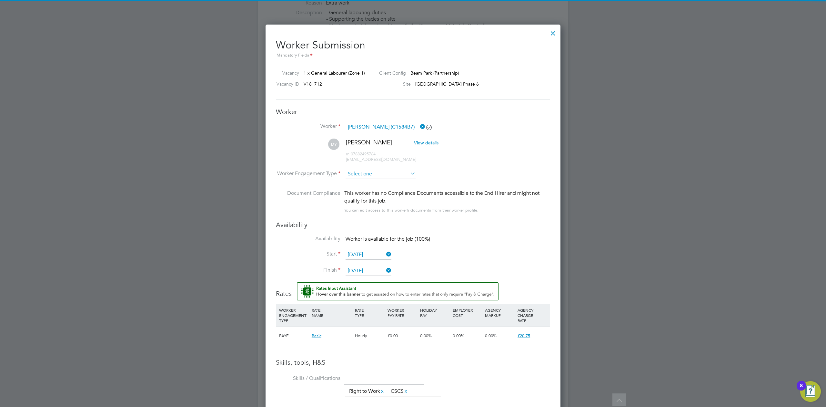
click at [362, 176] on input at bounding box center [381, 174] width 70 height 10
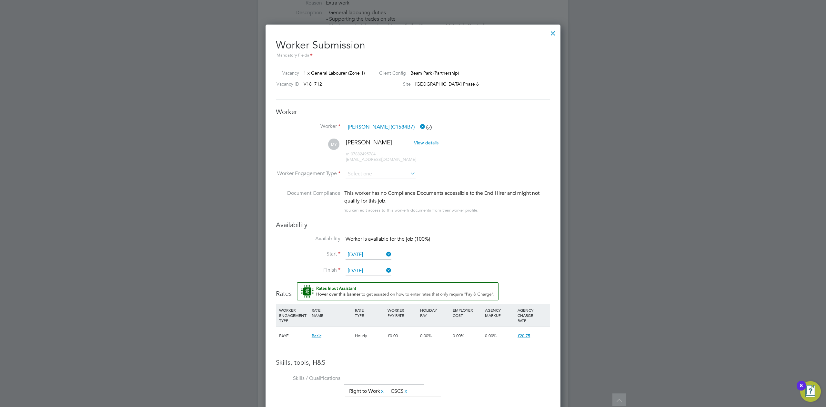
click at [360, 182] on li "Contract" at bounding box center [380, 183] width 71 height 8
type input "Contract"
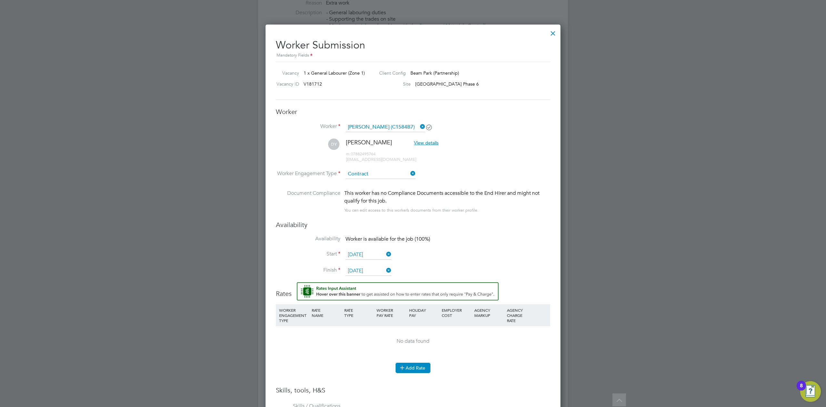
click at [405, 365] on icon at bounding box center [402, 367] width 5 height 5
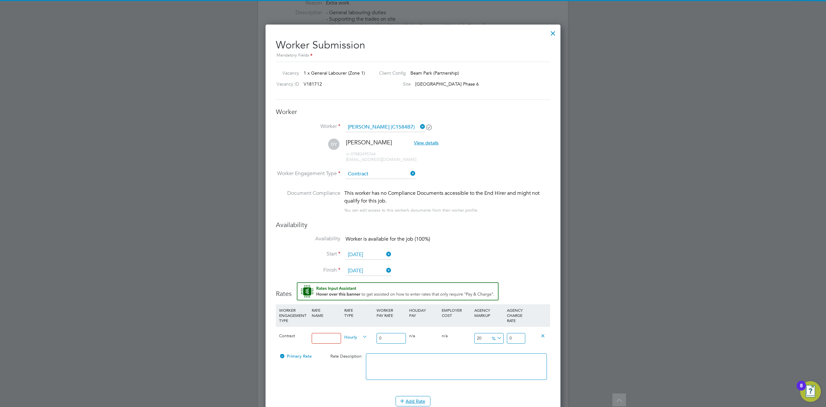
click at [331, 333] on input at bounding box center [326, 338] width 29 height 11
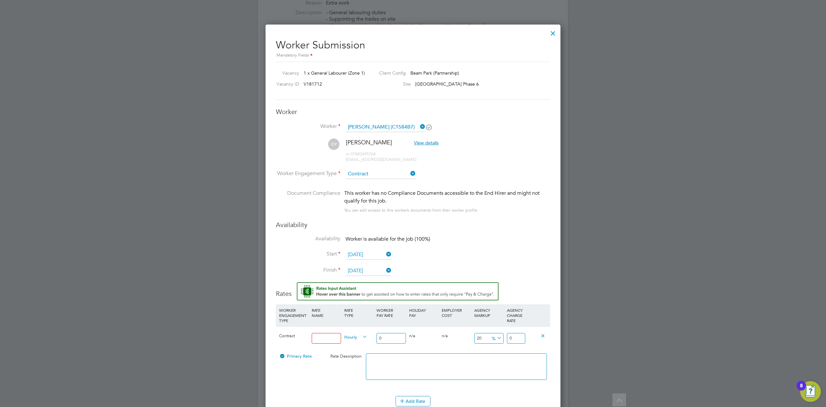
type input "Basic"
drag, startPoint x: 374, startPoint y: 333, endPoint x: 354, endPoint y: 331, distance: 20.2
click at [357, 331] on div "Contract Basic Hourly 0 0 n/a 0 n/a 20 0 % 0" at bounding box center [413, 338] width 274 height 24
type input "1"
type input "1.2"
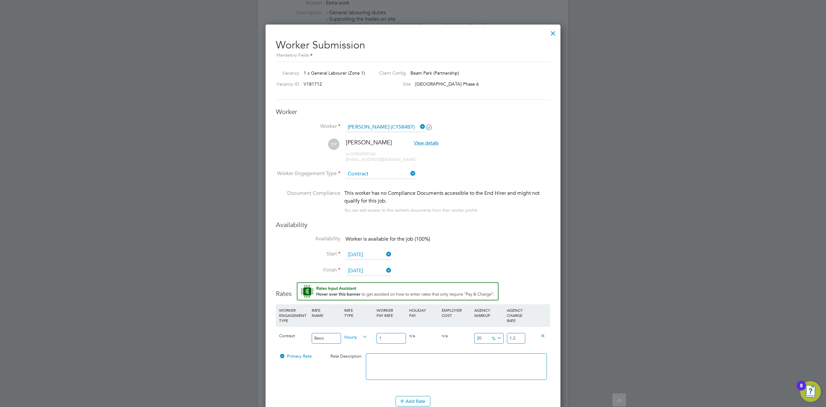
type input "16"
type input "19.2"
type input "16.4"
type input "19.68"
type input "16.40"
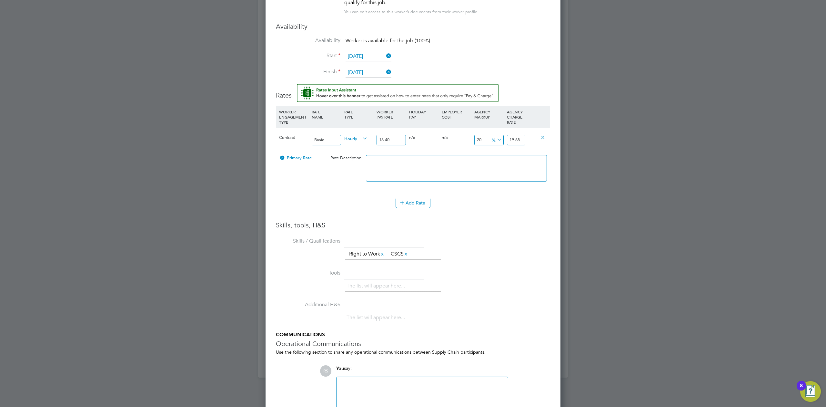
type input "-93.90243902439025"
type input "1"
type input "15.853658536585366"
type input "19"
type input "18.29268292682927"
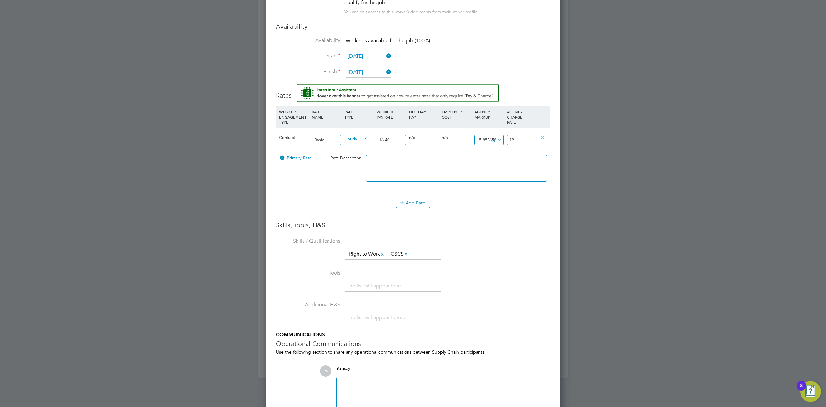
type input "19.4"
type input "18.78048780487805"
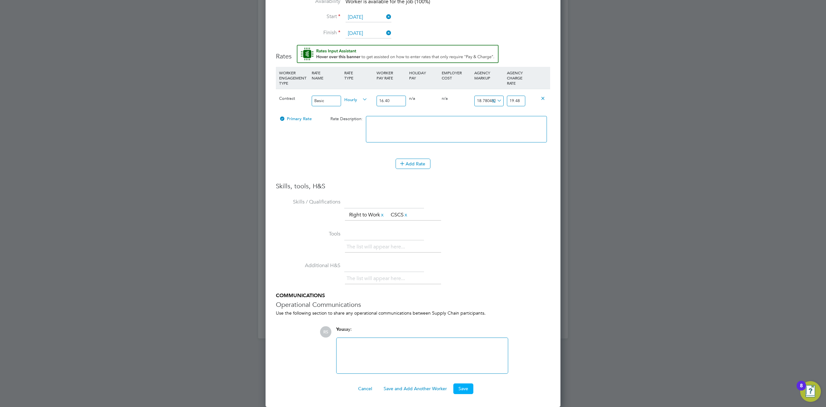
type input "19.48"
click at [468, 389] on button "Save" at bounding box center [464, 388] width 20 height 10
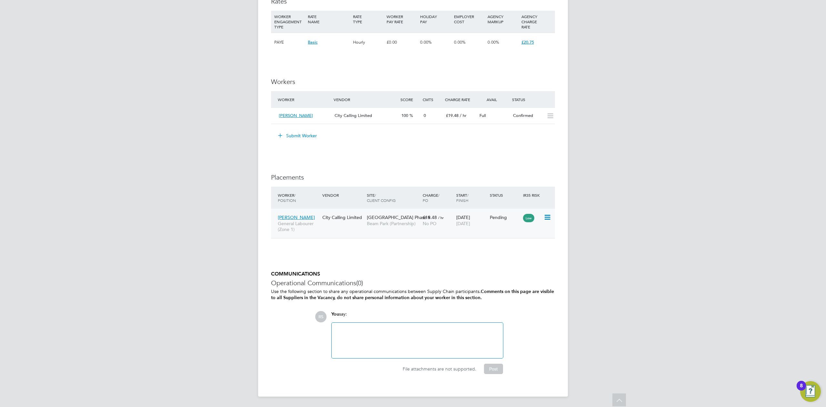
click at [550, 220] on icon at bounding box center [547, 217] width 6 height 8
click at [495, 257] on li "Start" at bounding box center [518, 258] width 66 height 9
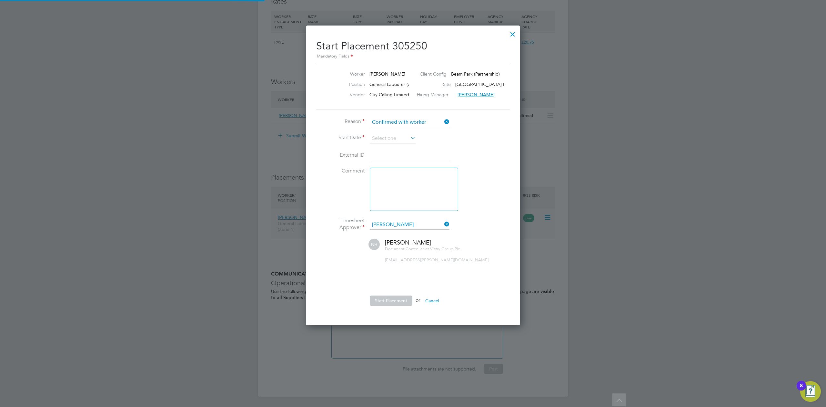
scroll to position [6, 79]
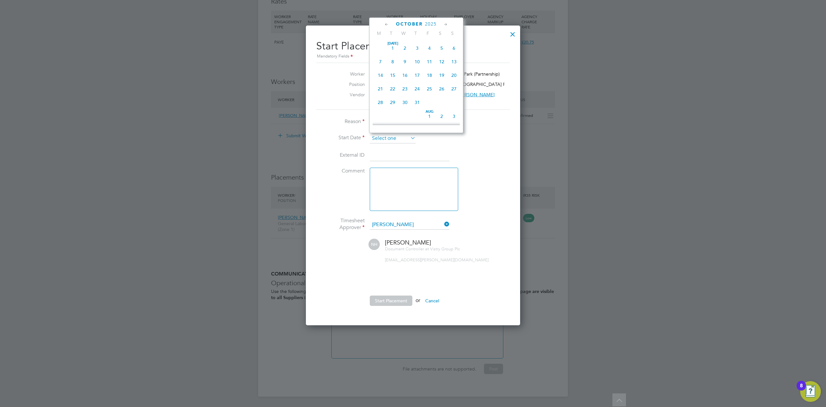
click at [390, 136] on input at bounding box center [393, 139] width 46 height 10
click at [406, 116] on span "[DATE]" at bounding box center [405, 115] width 12 height 12
type input "[DATE]"
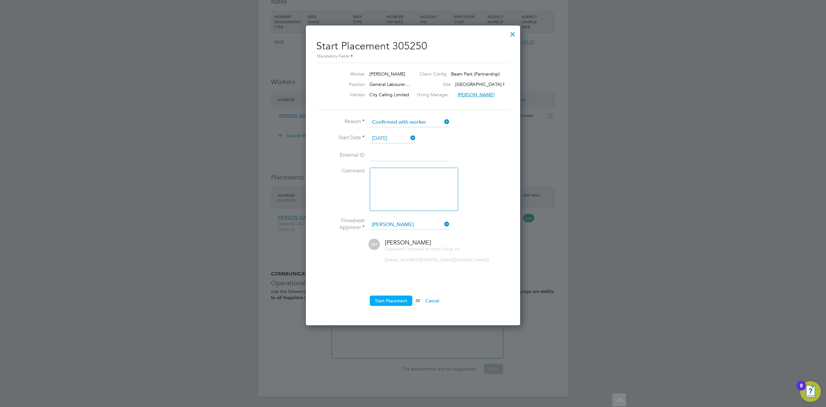
click at [387, 299] on button "Start Placement" at bounding box center [391, 300] width 43 height 10
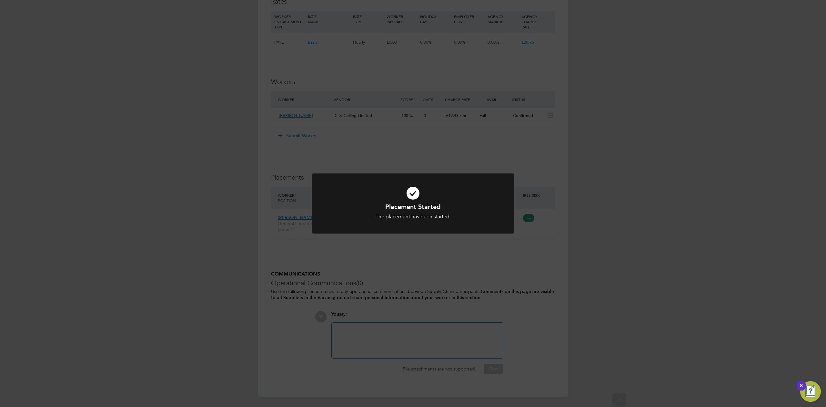
drag, startPoint x: 186, startPoint y: 229, endPoint x: 186, endPoint y: 233, distance: 4.5
click at [187, 232] on div "Placement Started The placement has been started. Cancel Okay" at bounding box center [413, 203] width 826 height 407
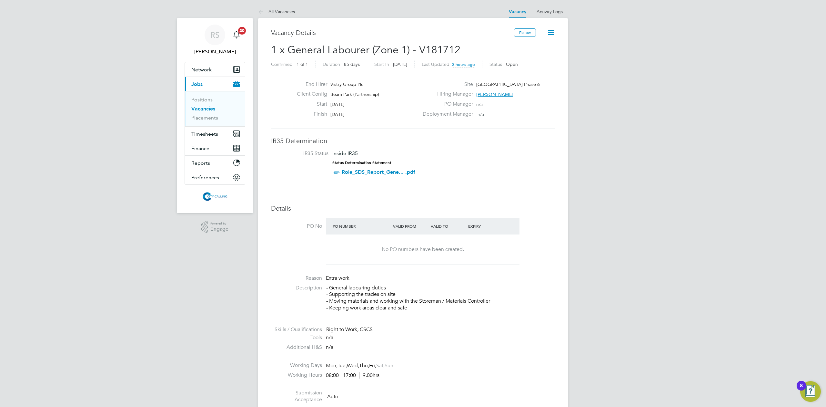
drag, startPoint x: 203, startPoint y: 110, endPoint x: 228, endPoint y: 115, distance: 25.4
click at [203, 110] on link "Vacancies" at bounding box center [203, 109] width 24 height 6
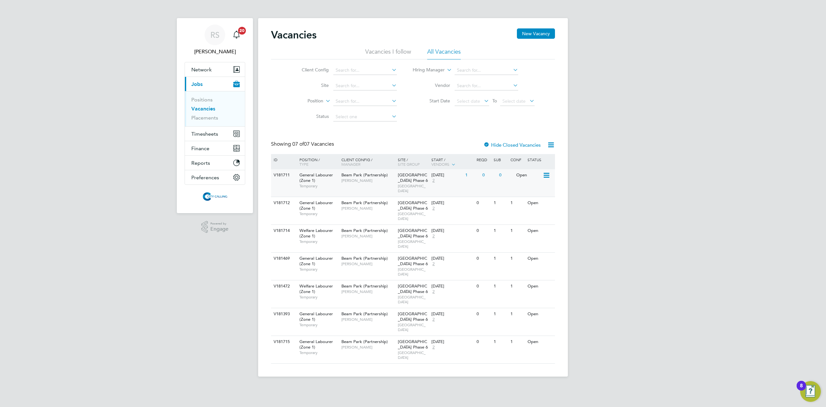
click at [358, 177] on span "Beam Park (Partnership)" at bounding box center [365, 174] width 46 height 5
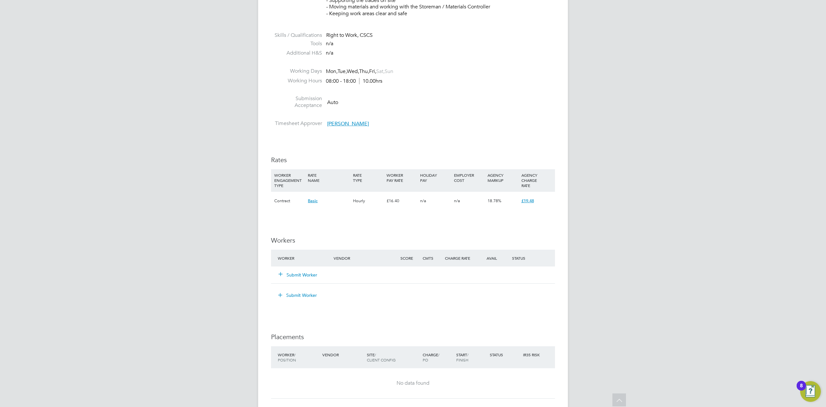
scroll to position [301, 0]
drag, startPoint x: 297, startPoint y: 265, endPoint x: 291, endPoint y: 275, distance: 11.3
click at [296, 267] on div "Submit Worker" at bounding box center [413, 273] width 284 height 17
click at [291, 276] on button "Submit Worker" at bounding box center [298, 274] width 39 height 6
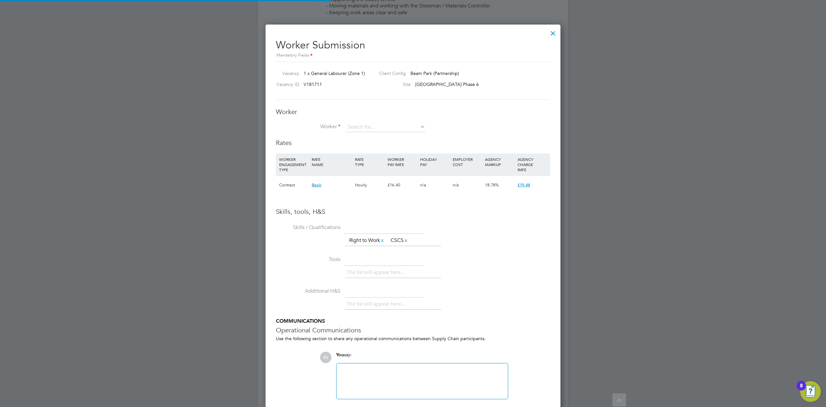
scroll to position [0, 0]
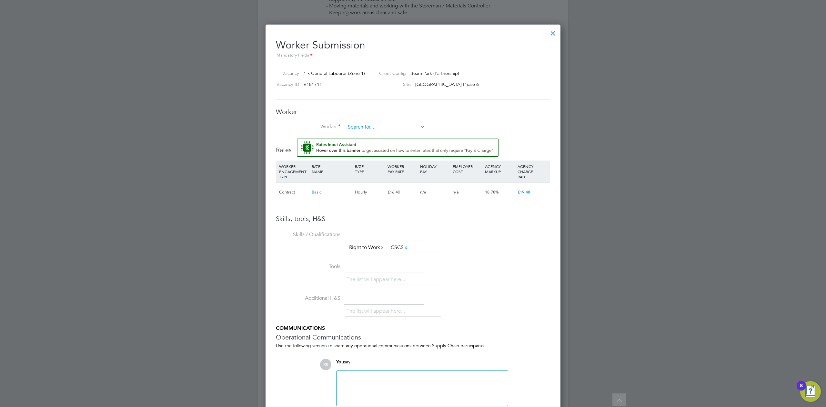
click at [354, 126] on input at bounding box center [386, 127] width 80 height 10
click at [370, 176] on li "[PERSON_NAME] (C1177368)" at bounding box center [402, 180] width 114 height 9
type input "[PERSON_NAME] (C1177368)"
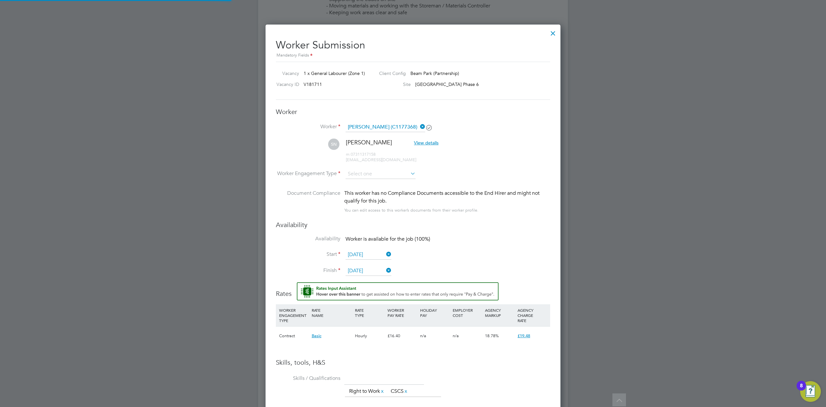
scroll to position [559, 296]
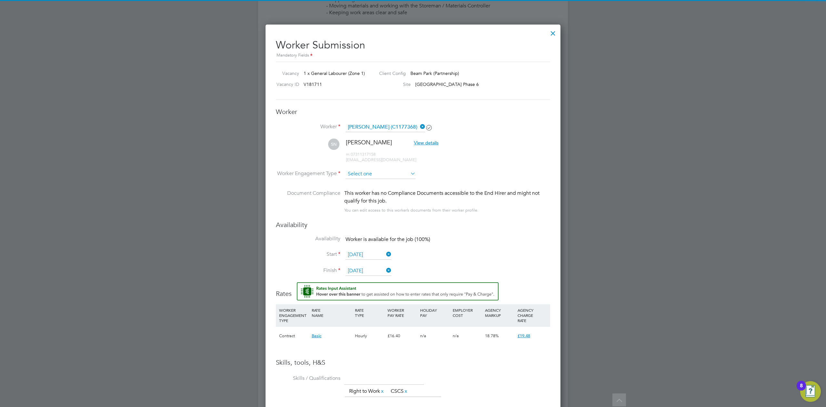
click at [363, 173] on input at bounding box center [381, 174] width 70 height 10
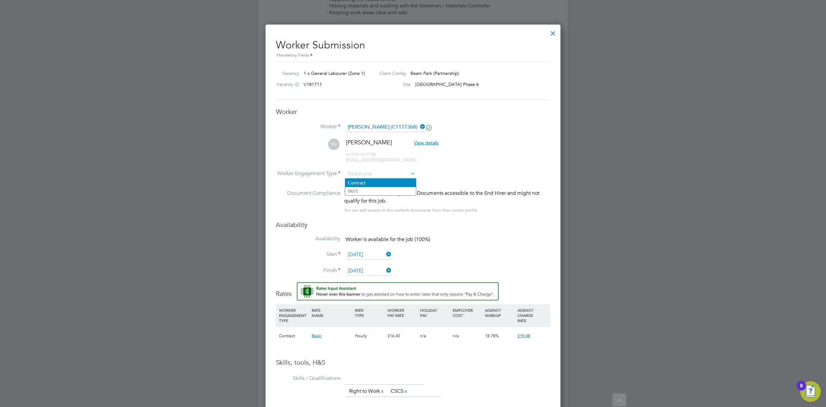
click at [364, 184] on li "Contract" at bounding box center [380, 183] width 71 height 8
type input "Contract"
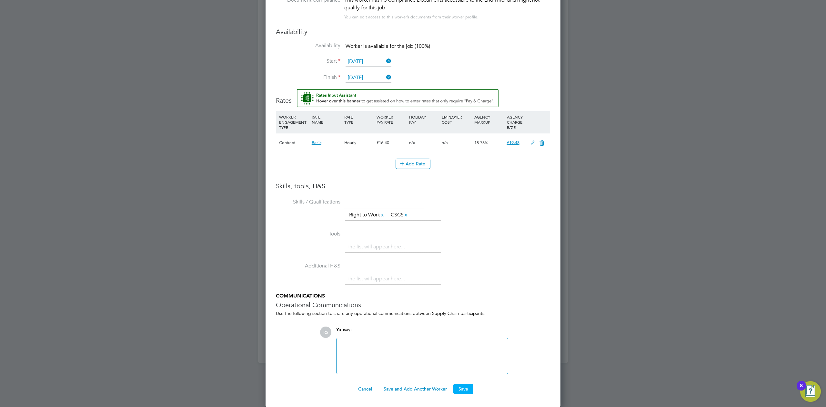
click at [463, 386] on button "Save" at bounding box center [464, 389] width 20 height 10
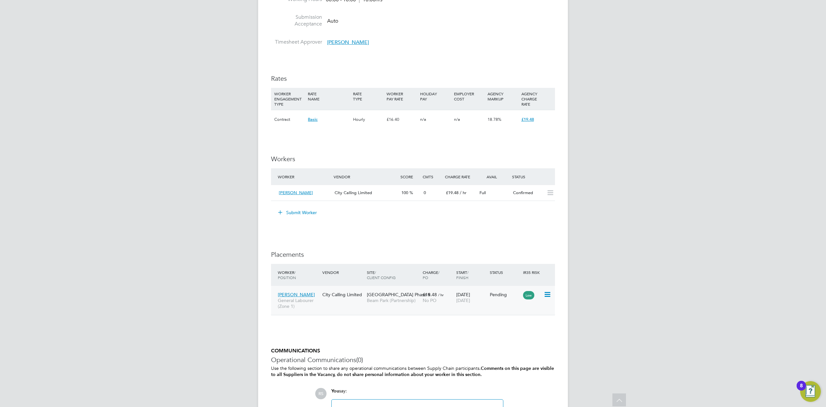
click at [543, 295] on div "Low" at bounding box center [533, 294] width 22 height 12
click at [547, 294] on icon at bounding box center [547, 295] width 6 height 8
click at [496, 336] on li "Start" at bounding box center [518, 335] width 66 height 9
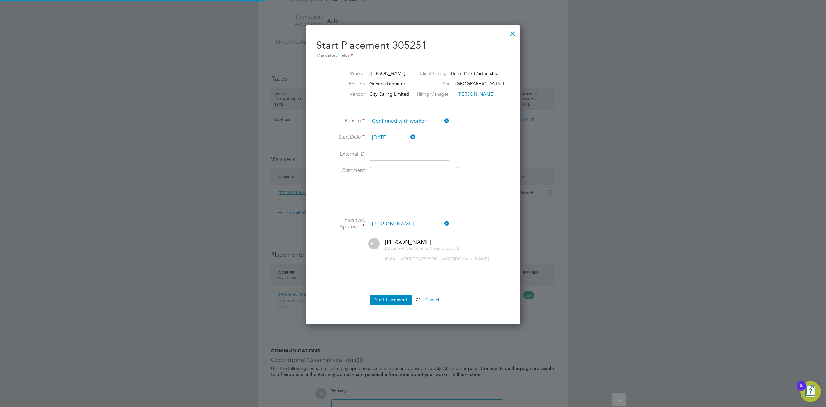
scroll to position [3, 3]
click at [396, 299] on button "Start Placement" at bounding box center [391, 299] width 43 height 10
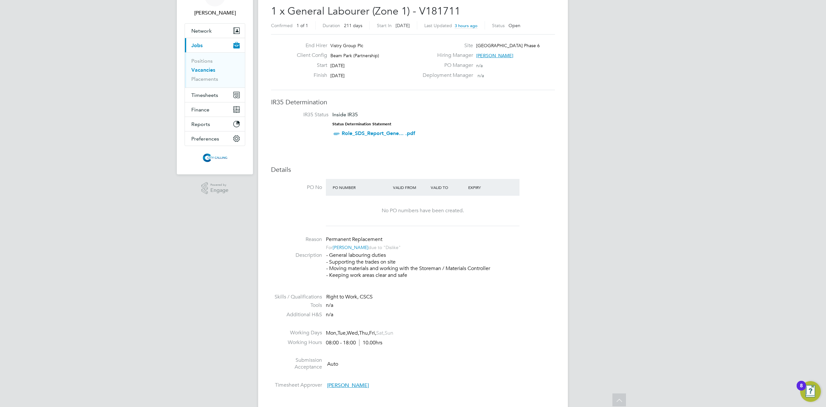
scroll to position [0, 0]
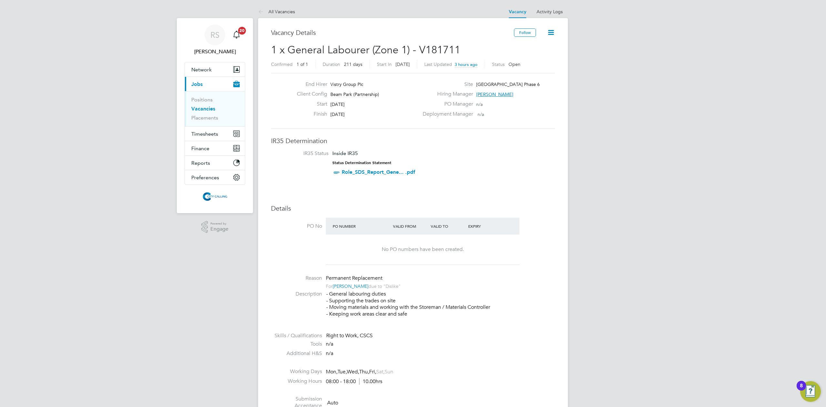
click at [212, 108] on link "Vacancies" at bounding box center [203, 109] width 24 height 6
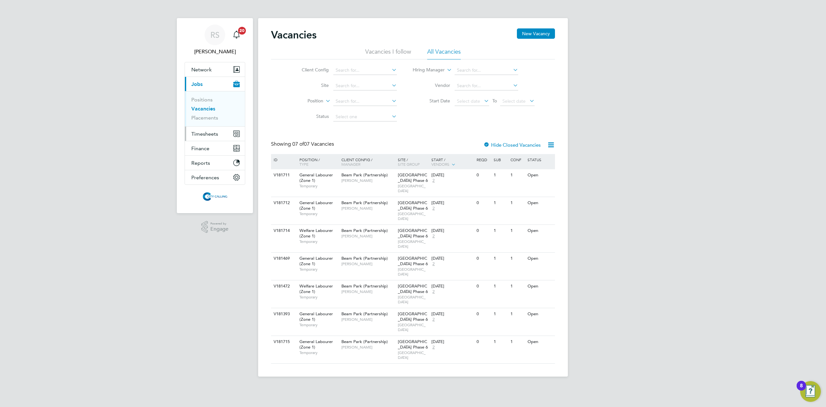
click at [206, 131] on span "Timesheets" at bounding box center [204, 134] width 27 height 6
click at [204, 116] on link "Timesheets" at bounding box center [204, 114] width 27 height 6
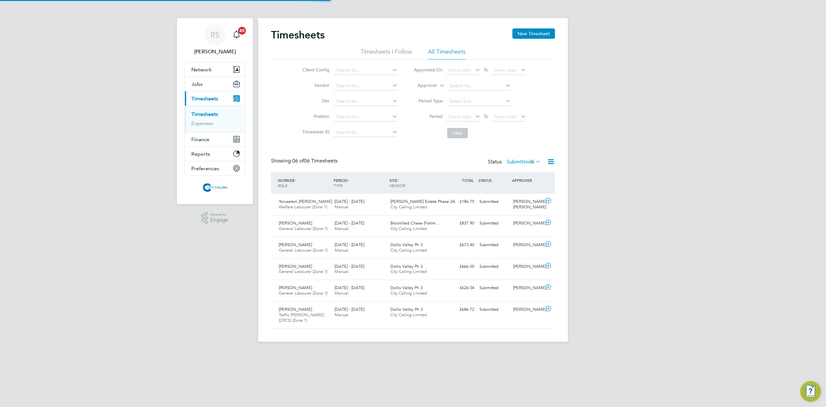
scroll to position [16, 56]
click at [536, 34] on button "New Timesheet" at bounding box center [534, 33] width 43 height 10
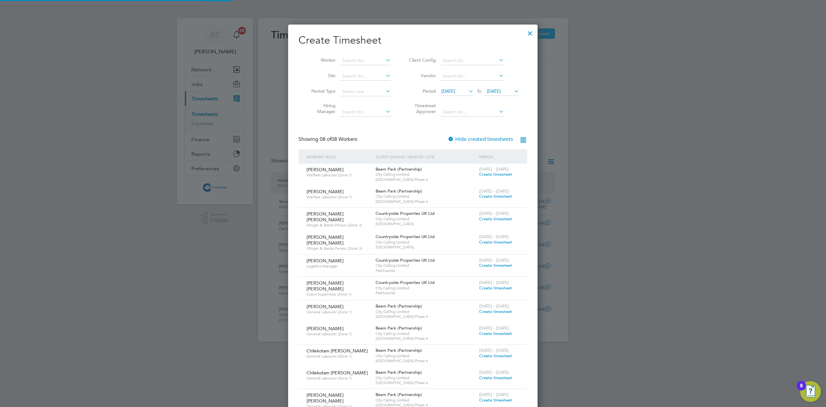
scroll to position [419, 250]
click at [357, 62] on input at bounding box center [365, 60] width 51 height 9
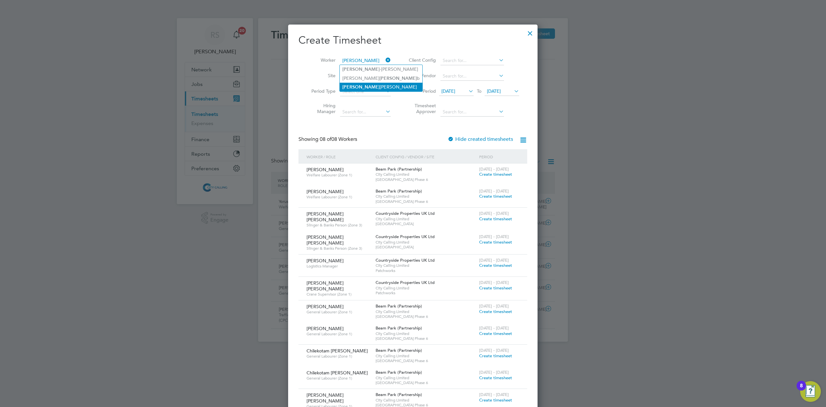
click at [366, 86] on li "[PERSON_NAME]" at bounding box center [381, 87] width 83 height 9
type input "[PERSON_NAME]"
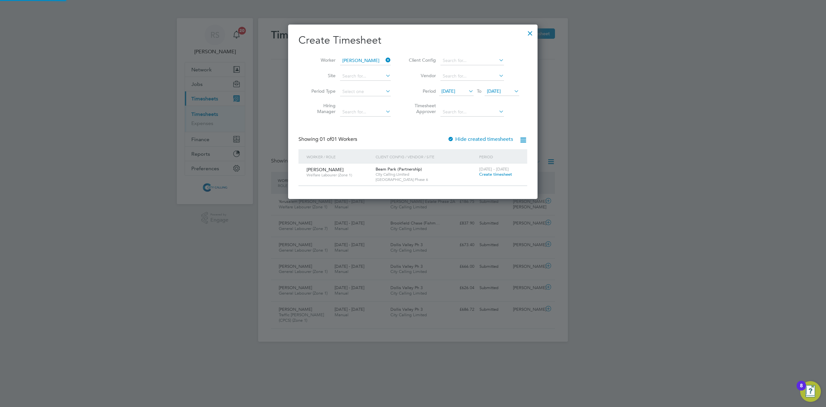
scroll to position [174, 250]
click at [487, 174] on span "Create timesheet" at bounding box center [495, 173] width 33 height 5
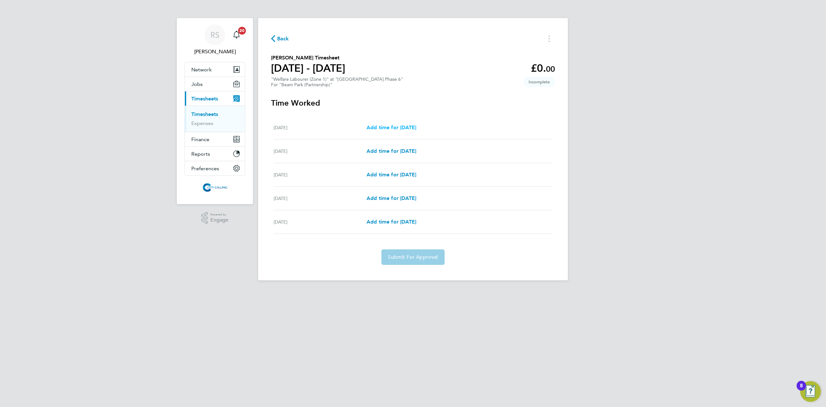
click at [387, 125] on span "Add time for [DATE]" at bounding box center [392, 127] width 50 height 6
select select "30"
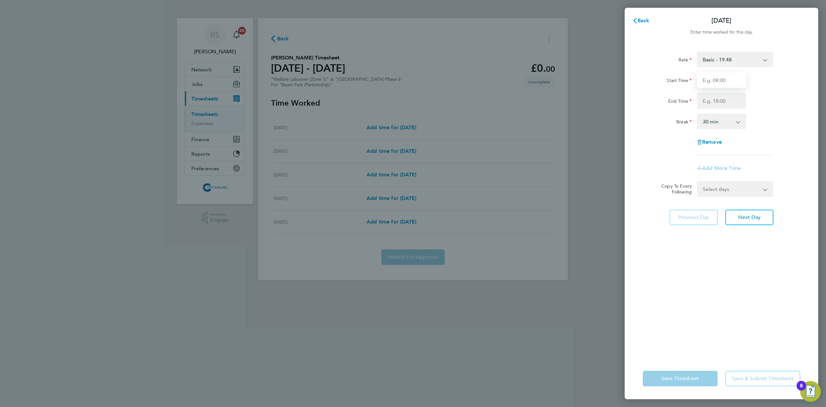
click at [716, 76] on input "Start Time" at bounding box center [721, 79] width 49 height 15
type input "07:30"
click at [708, 97] on input "End Time" at bounding box center [721, 100] width 49 height 15
type input "17:00"
drag, startPoint x: 746, startPoint y: 159, endPoint x: 744, endPoint y: 163, distance: 4.0
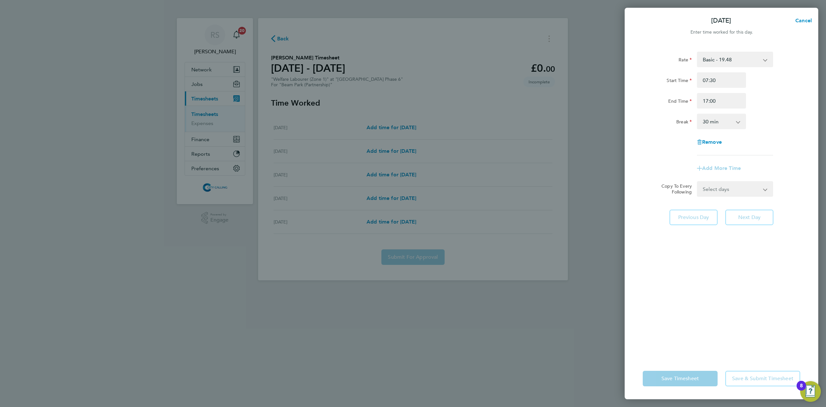
click at [746, 159] on app-timesheet-line-form-group "Rate Basic - 19.48 Start Time 07:30 End Time 17:00 Break 0 min 15 min 30 min 45…" at bounding box center [722, 114] width 158 height 124
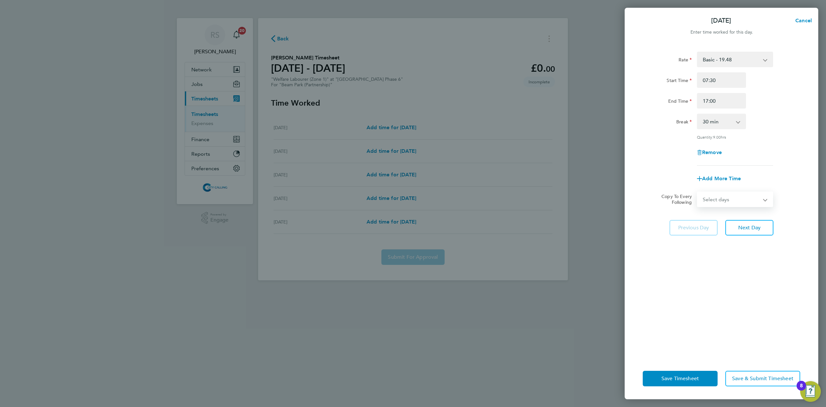
click at [724, 194] on select "Select days Day Weekday (Mon-Fri) Weekend (Sat-Sun) [DATE] [DATE] [DATE] [DATE]" at bounding box center [732, 199] width 68 height 14
select select "WEEKDAY"
click at [698, 192] on select "Select days Day Weekday (Mon-Fri) Weekend (Sat-Sun) [DATE] [DATE] [DATE] [DATE]" at bounding box center [732, 199] width 68 height 14
select select "[DATE]"
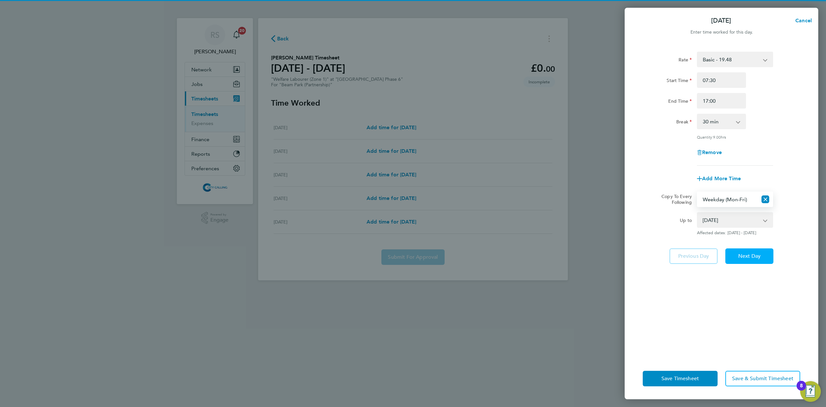
click at [747, 253] on span "Next Day" at bounding box center [750, 256] width 22 height 6
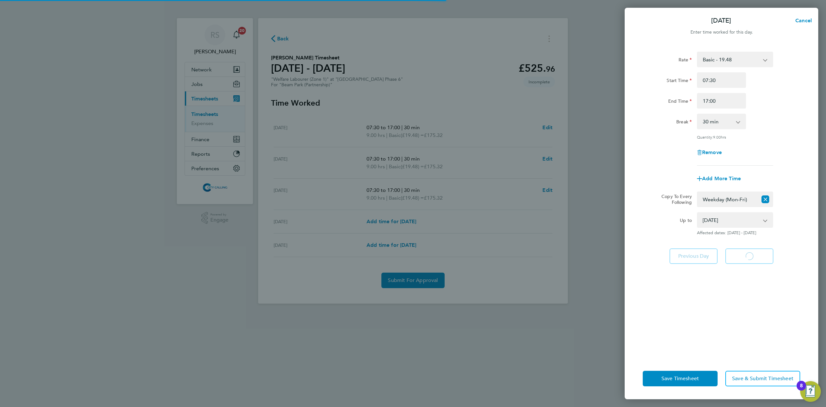
select select "30"
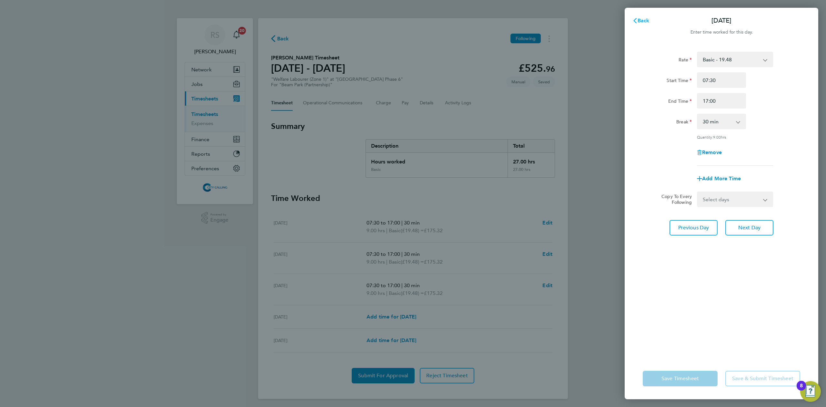
click at [639, 21] on span "Back" at bounding box center [644, 20] width 12 height 6
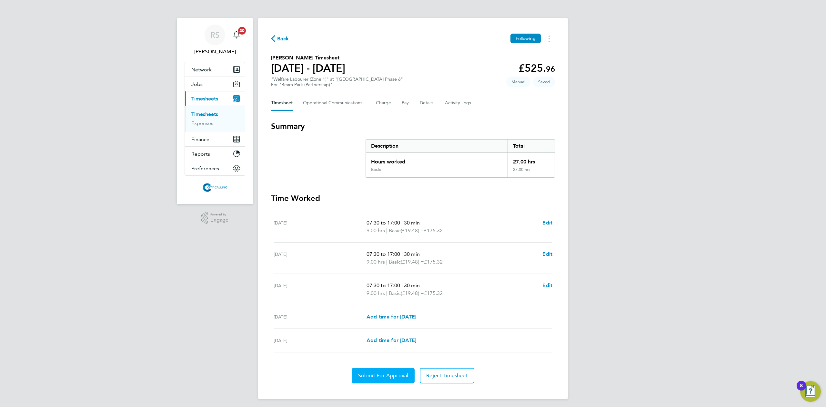
click at [395, 379] on span "Submit For Approval" at bounding box center [383, 375] width 50 height 6
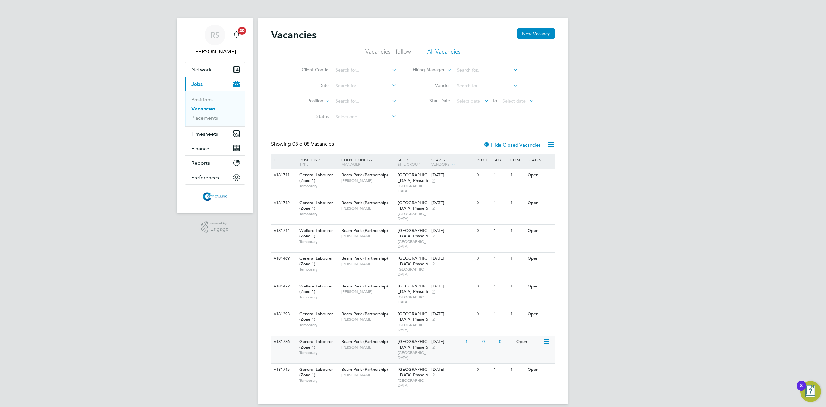
click at [340, 336] on div "Beam Park (Partnership) [PERSON_NAME]" at bounding box center [368, 344] width 56 height 17
click at [457, 336] on div "[DATE] 2" at bounding box center [447, 344] width 34 height 17
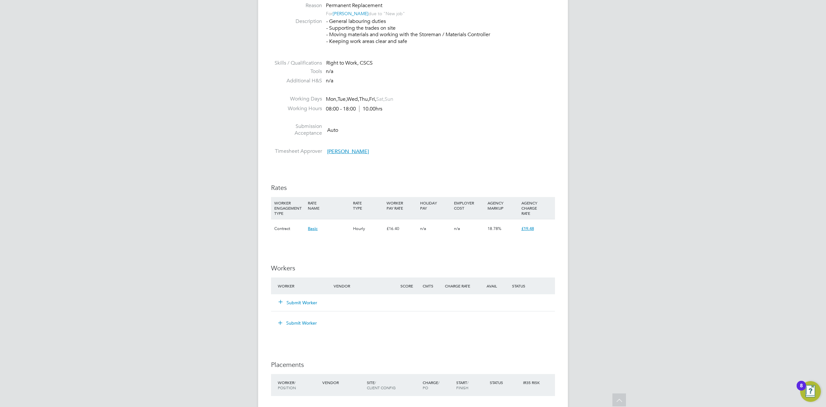
click at [292, 304] on button "Submit Worker" at bounding box center [298, 302] width 39 height 6
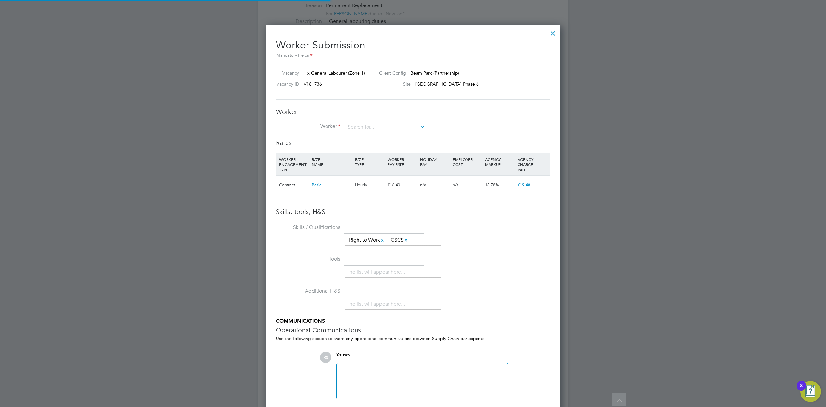
scroll to position [408, 296]
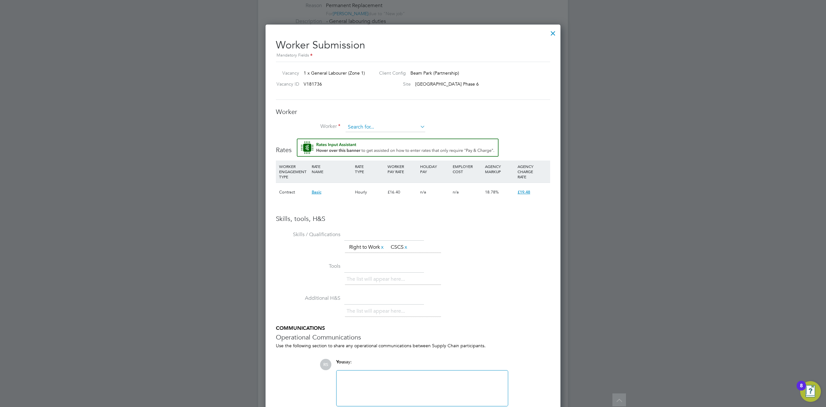
click at [363, 130] on input at bounding box center [386, 127] width 80 height 10
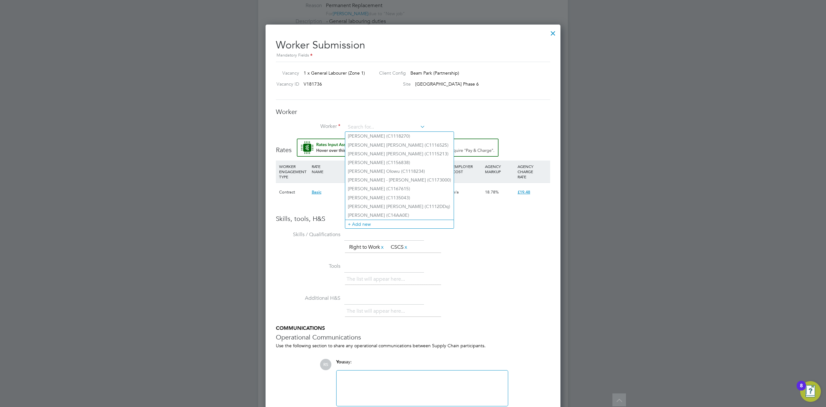
click at [474, 228] on div "Skills, tools, H&S Skills / Qualifications The list will appear here... Right t…" at bounding box center [413, 310] width 274 height 192
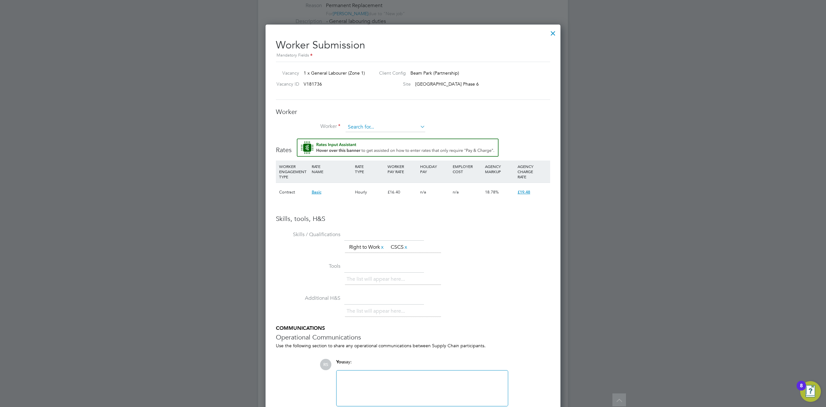
click at [354, 124] on input at bounding box center [386, 127] width 80 height 10
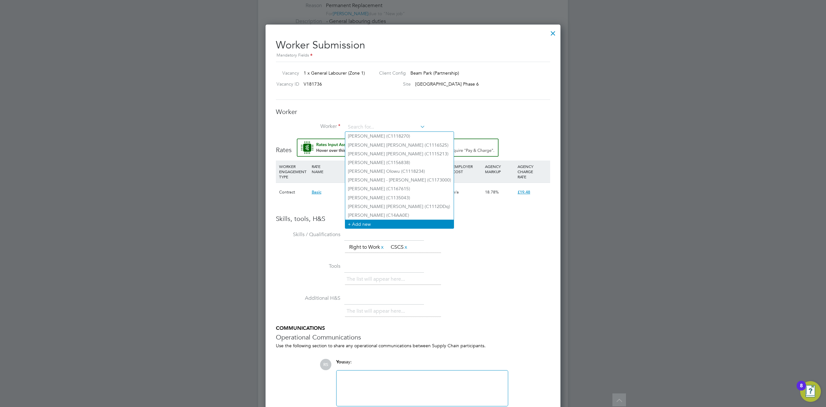
click at [374, 220] on li "+ Add new" at bounding box center [399, 224] width 108 height 9
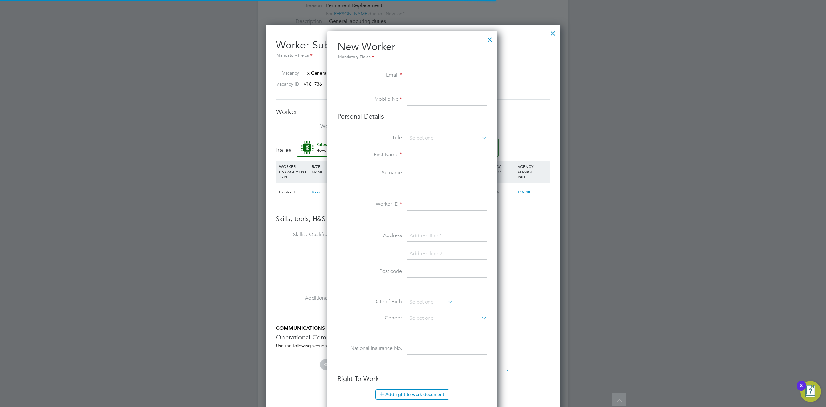
scroll to position [547, 172]
type input "Okie"
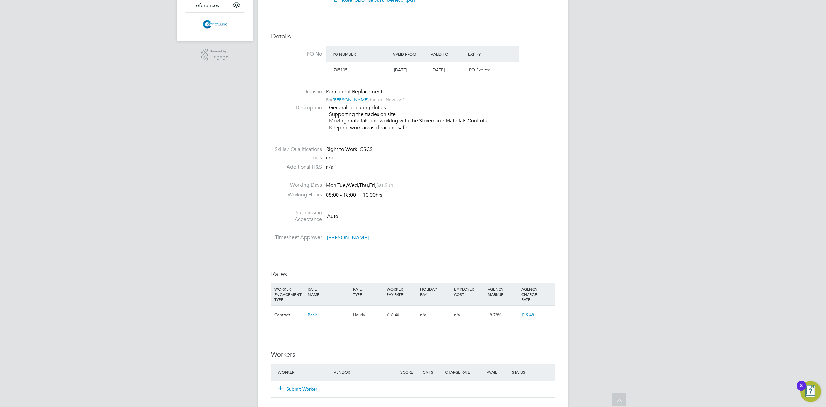
click at [305, 387] on button "Submit Worker" at bounding box center [298, 388] width 39 height 6
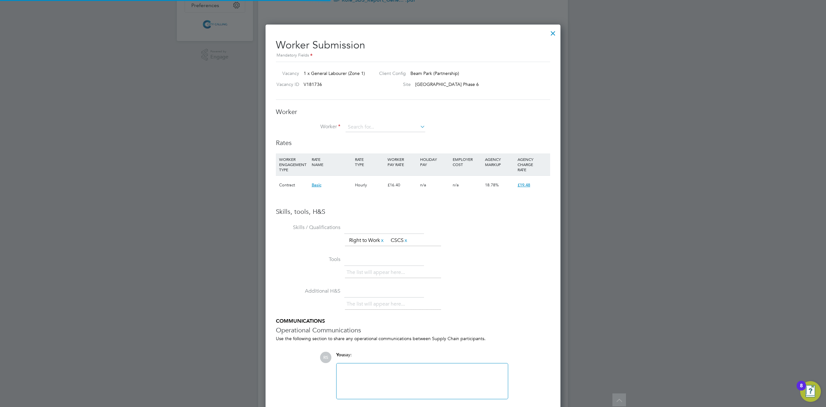
scroll to position [416, 296]
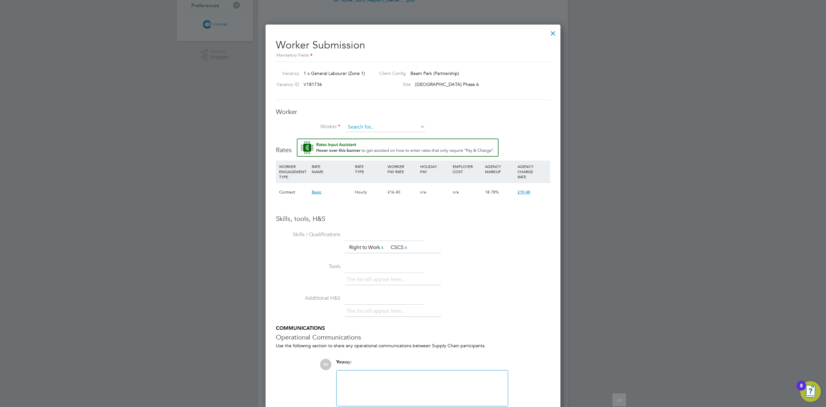
click at [378, 127] on input at bounding box center [386, 127] width 80 height 10
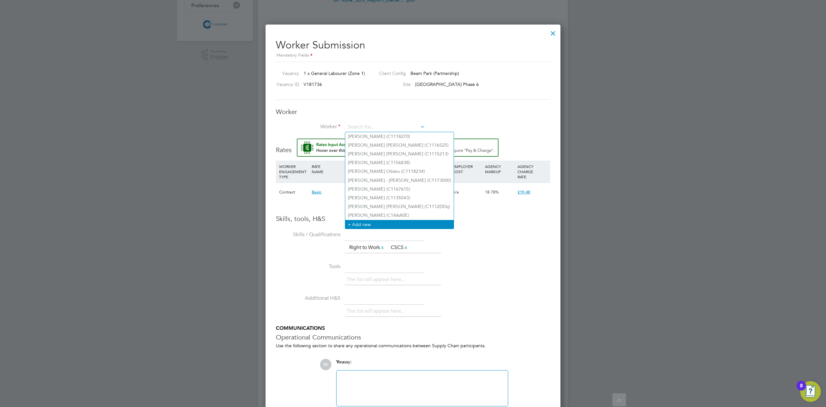
click at [358, 220] on li "+ Add new" at bounding box center [399, 224] width 108 height 9
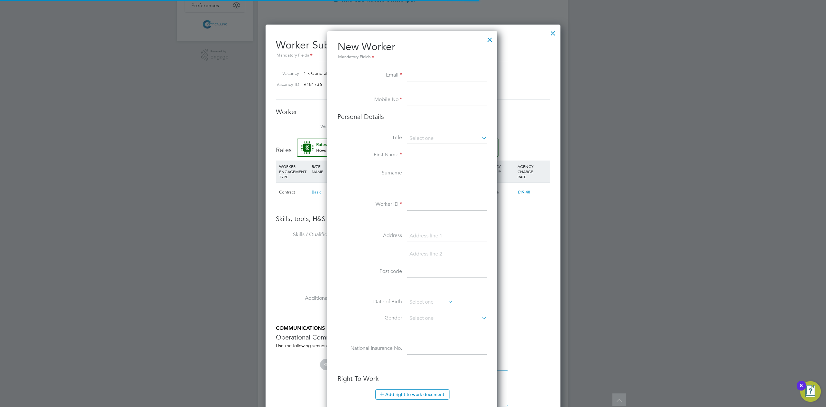
scroll to position [547, 172]
click at [441, 73] on input at bounding box center [447, 76] width 80 height 12
paste input "kiemute123@gmail.com"
type input "kiemute123@gmail.com"
drag, startPoint x: 437, startPoint y: 100, endPoint x: 434, endPoint y: 105, distance: 6.1
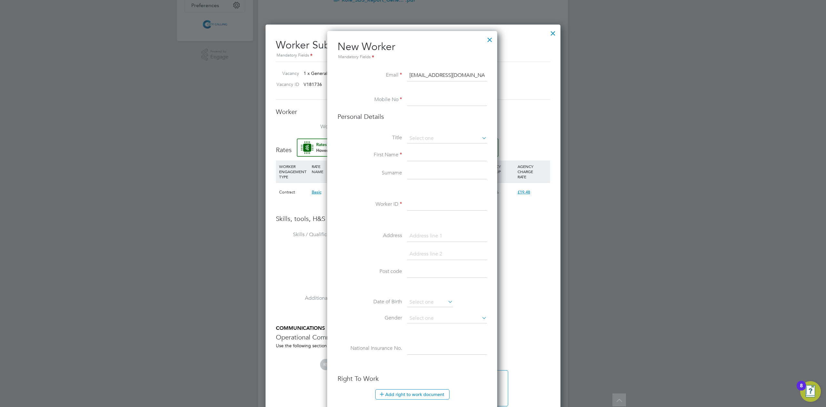
click at [437, 100] on input at bounding box center [447, 100] width 80 height 12
paste input "07403214431"
type input "07403214431"
click at [424, 136] on input at bounding box center [447, 139] width 80 height 10
click at [422, 144] on li "Mr" at bounding box center [447, 147] width 80 height 8
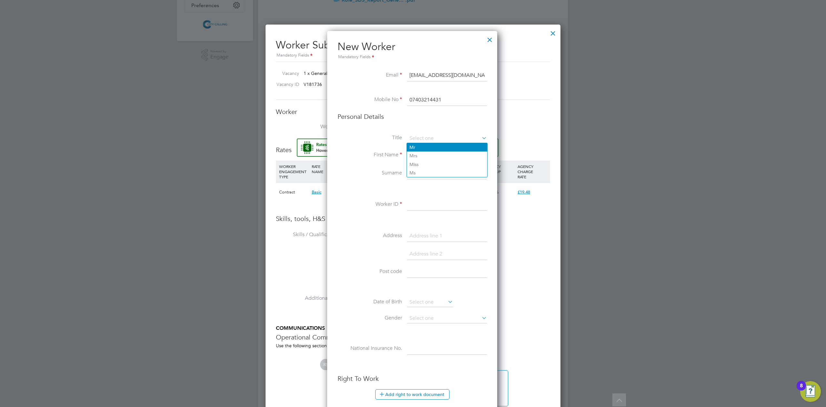
type input "Mr"
drag, startPoint x: 420, startPoint y: 151, endPoint x: 296, endPoint y: 195, distance: 131.5
click at [420, 151] on input at bounding box center [447, 156] width 80 height 12
click at [467, 160] on input at bounding box center [447, 156] width 80 height 12
paste input "Okiemute [PERSON_NAME]"
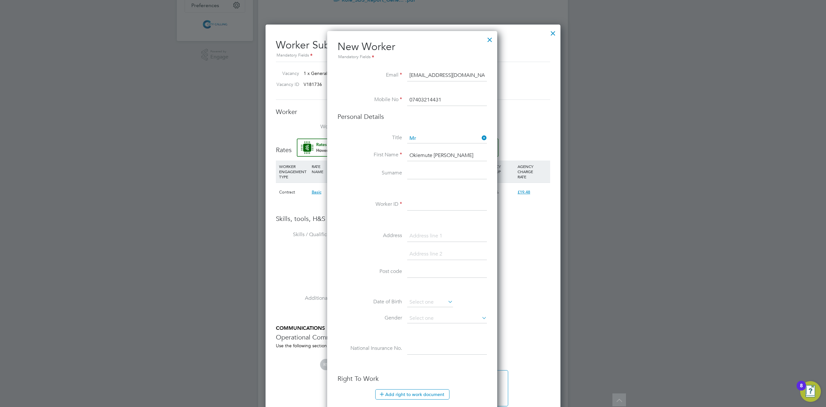
drag, startPoint x: 476, startPoint y: 154, endPoint x: 455, endPoint y: 154, distance: 20.3
click at [455, 154] on input "Okiemute [PERSON_NAME]" at bounding box center [447, 156] width 80 height 12
type input "Okiemute Timothy"
type input "Dickson"
click at [458, 153] on input "Okiemute Timothy" at bounding box center [447, 156] width 80 height 12
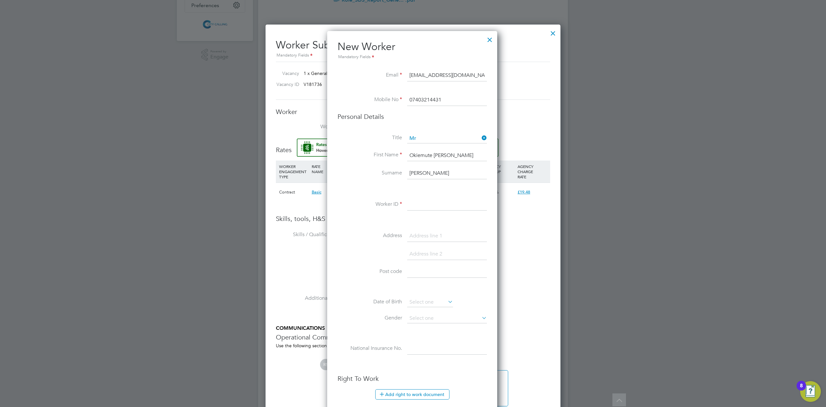
type input "Okiemute Timothy"
drag, startPoint x: 415, startPoint y: 202, endPoint x: 312, endPoint y: 237, distance: 108.7
click at [415, 202] on input at bounding box center [447, 205] width 80 height 12
click at [452, 198] on div "Title Mr First Name Okiemute Timothy Surname Dickson Worker ID Address Post cod…" at bounding box center [412, 251] width 149 height 234
click at [444, 203] on input at bounding box center [447, 205] width 80 height 12
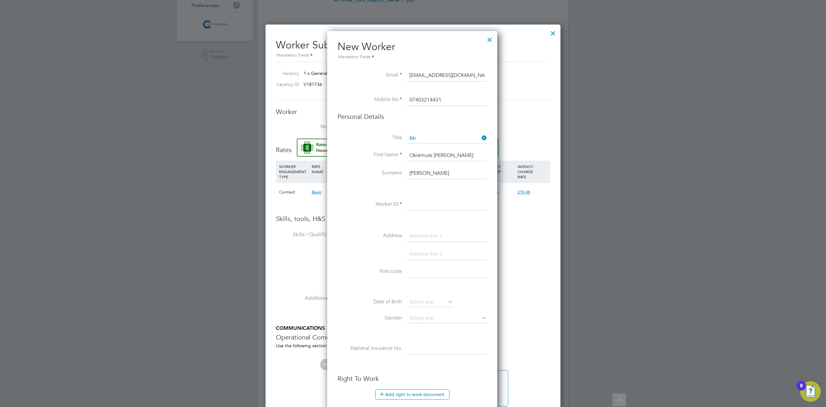
paste input "C154746"
type input "C154746"
drag, startPoint x: 423, startPoint y: 241, endPoint x: 421, endPoint y: 238, distance: 3.8
click at [423, 241] on input at bounding box center [447, 236] width 80 height 12
click at [460, 238] on input at bounding box center [447, 236] width 80 height 12
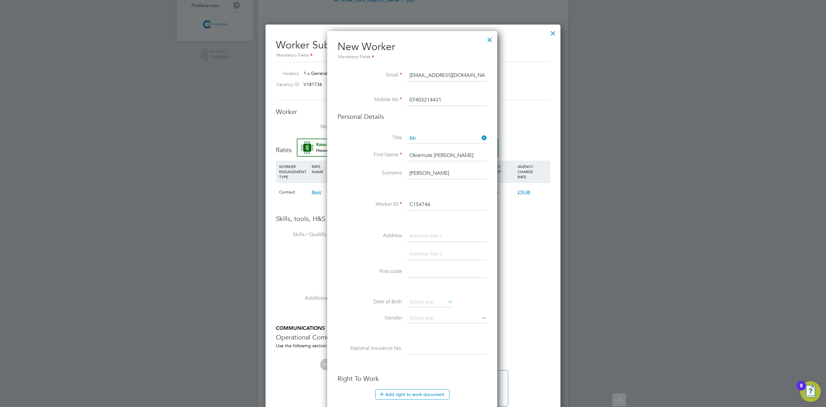
paste input "1 Roycraft Avenue, Barking"
drag, startPoint x: 475, startPoint y: 238, endPoint x: 455, endPoint y: 237, distance: 20.4
click at [455, 237] on input "1 Roycraft Avenue, Barking" at bounding box center [447, 236] width 80 height 12
type input "1 Roycraft Avenue,"
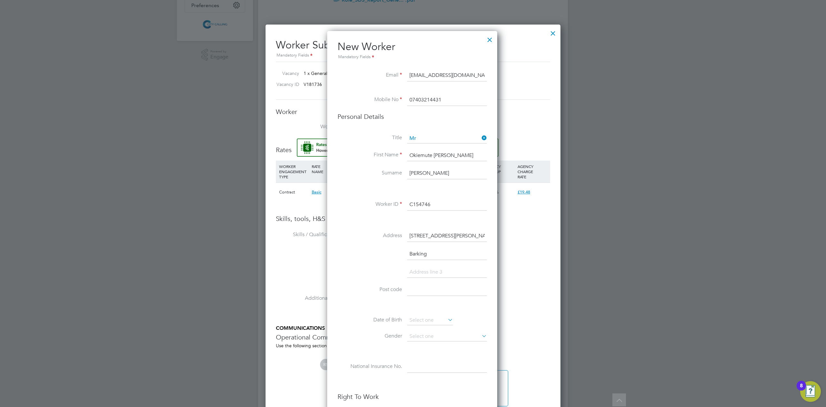
type input "Barking"
click at [464, 237] on input "1 Roycraft Avenue," at bounding box center [447, 236] width 80 height 12
type input "1 Roycraft Avenue"
click at [409, 286] on input at bounding box center [447, 290] width 80 height 12
paste input "IG11 0NR"
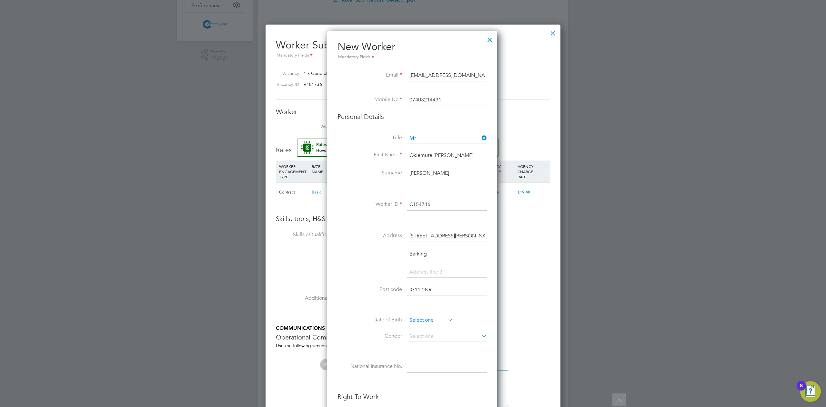
type input "IG11 0NR"
click at [432, 323] on input at bounding box center [430, 320] width 46 height 10
click at [470, 203] on div "October 2012 M T W T F S S Jul 1 2 3 4 5 6 7 8 9 10 11 12 13 14 15 16 17 18 19 …" at bounding box center [454, 258] width 94 height 116
click at [467, 207] on span "2012" at bounding box center [472, 206] width 12 height 5
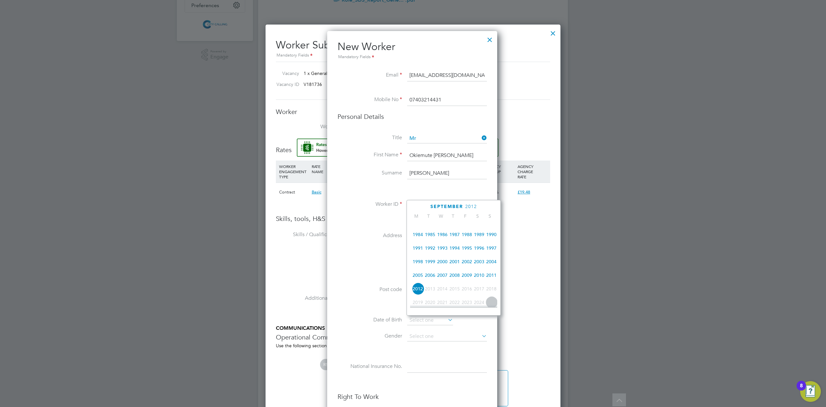
scroll to position [126, 0]
click at [429, 255] on span "1985" at bounding box center [430, 255] width 12 height 12
click at [478, 248] on span "16" at bounding box center [479, 246] width 12 height 12
type input "16 Nov 1985"
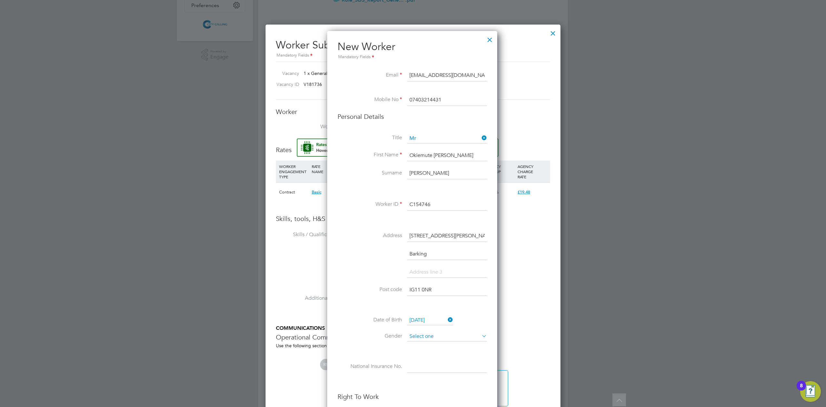
click at [420, 337] on input at bounding box center [447, 337] width 80 height 10
click at [421, 344] on li "Male" at bounding box center [447, 345] width 80 height 8
type input "Male"
click at [421, 366] on input at bounding box center [447, 367] width 80 height 12
click at [416, 364] on input at bounding box center [447, 367] width 80 height 12
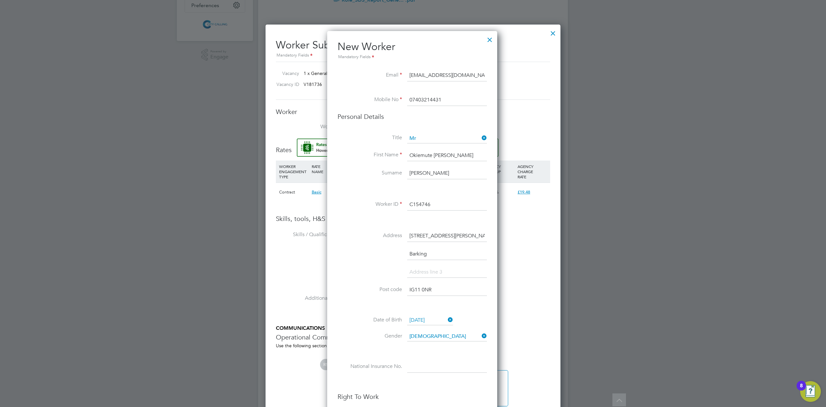
paste input "SY801689B"
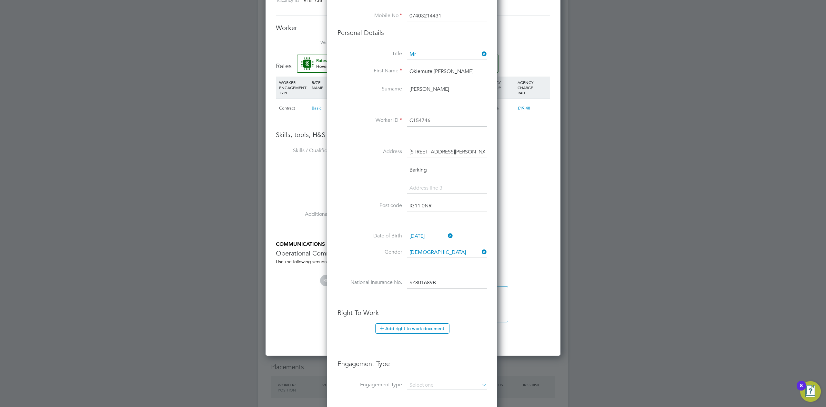
scroll to position [301, 0]
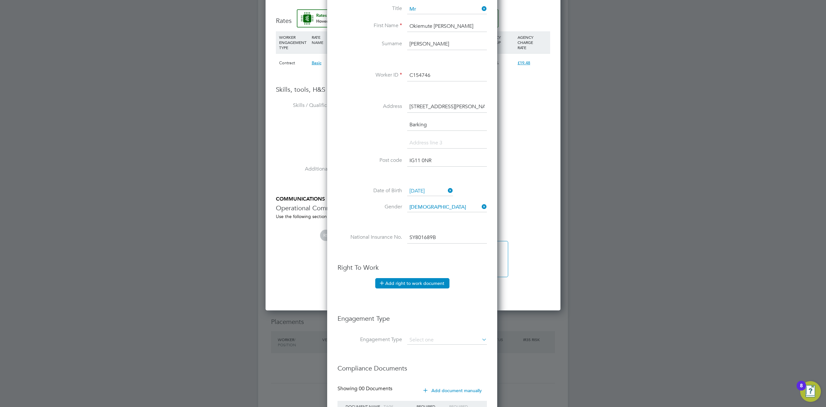
type input "SY 80 16 89 B"
click at [401, 285] on button "Add right to work document" at bounding box center [412, 283] width 74 height 10
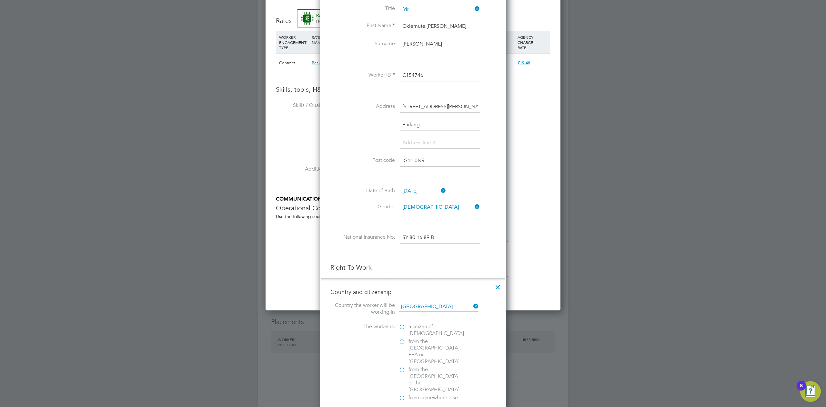
click at [406, 394] on label "from somewhere else" at bounding box center [431, 397] width 65 height 7
click at [0, 0] on input "from somewhere else" at bounding box center [0, 0] width 0 height 0
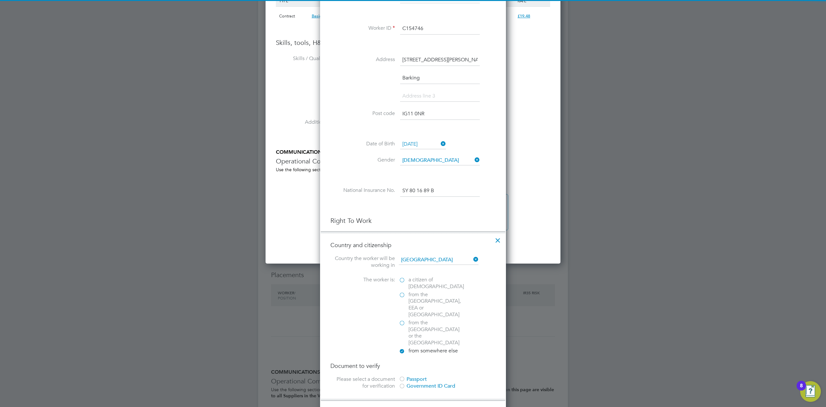
scroll to position [473, 0]
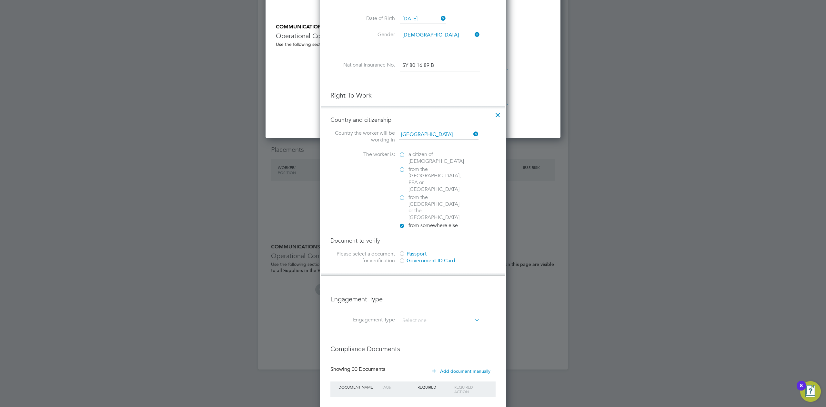
click at [420, 251] on div "Passport" at bounding box center [447, 254] width 97 height 7
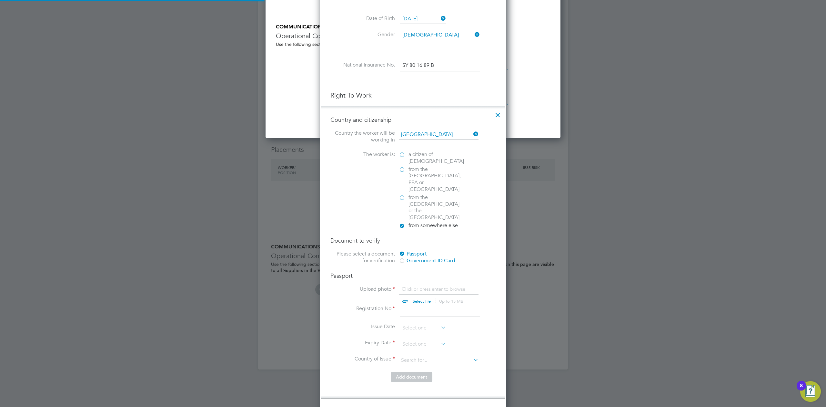
scroll to position [8, 80]
click at [419, 305] on input at bounding box center [440, 311] width 80 height 12
paste input "A11662257"
type input "A11662257"
click at [418, 323] on input at bounding box center [423, 328] width 46 height 10
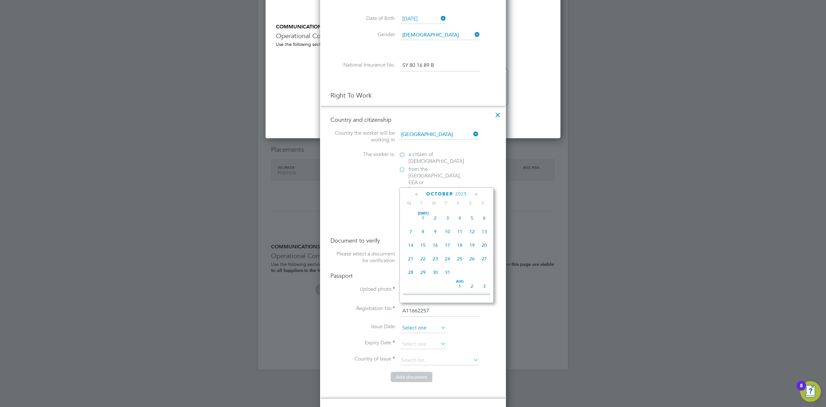
scroll to position [180, 0]
click at [460, 193] on span "2025" at bounding box center [461, 193] width 12 height 5
click at [448, 242] on span "2021" at bounding box center [448, 239] width 12 height 12
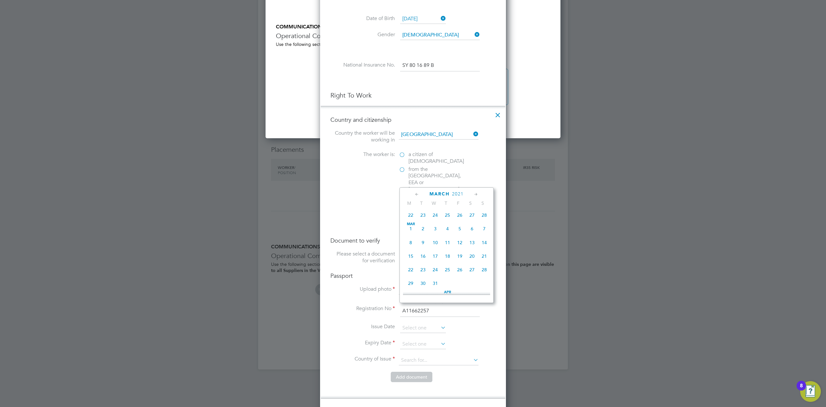
click at [437, 234] on span "3" at bounding box center [435, 228] width 12 height 12
type input "03 Mar 2021"
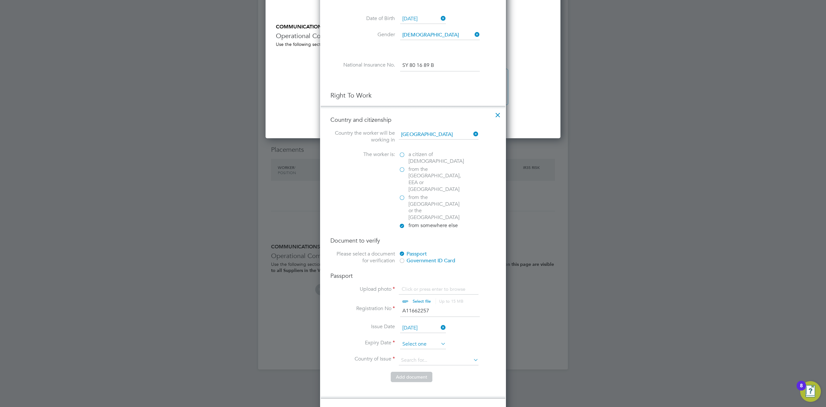
click at [417, 339] on input at bounding box center [423, 344] width 46 height 10
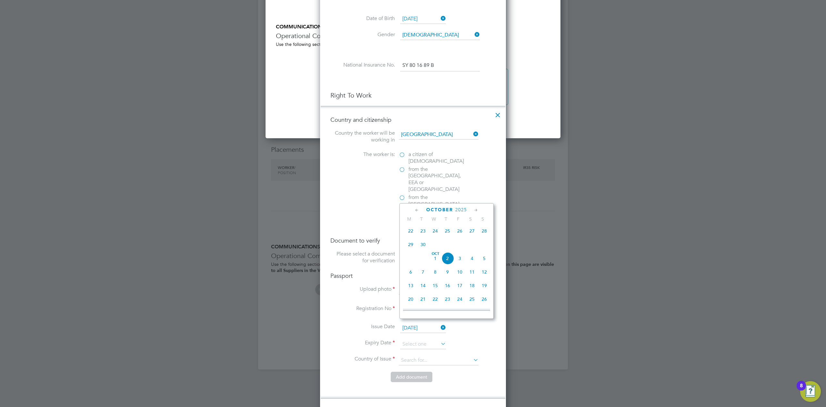
click at [459, 208] on span "2025" at bounding box center [461, 209] width 12 height 5
click at [425, 270] on span "2026" at bounding box center [423, 269] width 12 height 12
click at [411, 246] on span "2" at bounding box center [411, 246] width 12 height 12
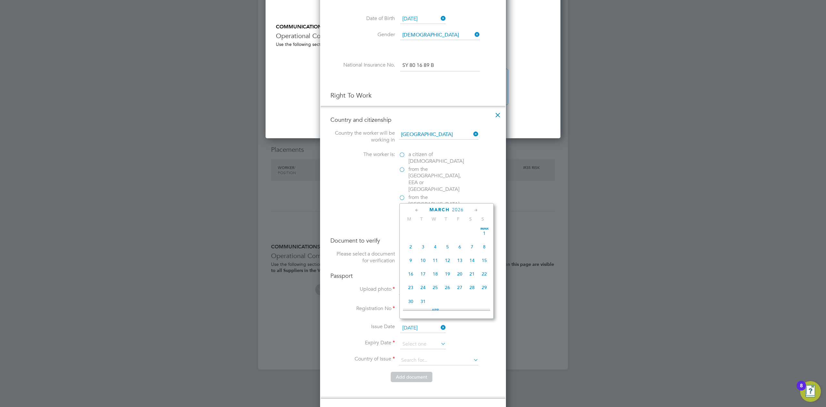
type input "02 Mar 2026"
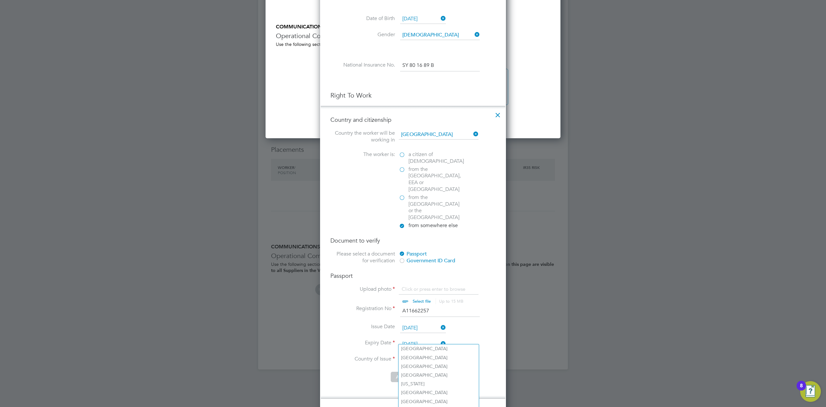
click at [424, 355] on input at bounding box center [439, 360] width 80 height 10
click at [423, 346] on li "Nigeria" at bounding box center [439, 348] width 80 height 9
type input "Nigeria"
click at [425, 286] on input "file" at bounding box center [427, 295] width 101 height 19
type input "C:\fakepath\Timothy Passport.pdf"
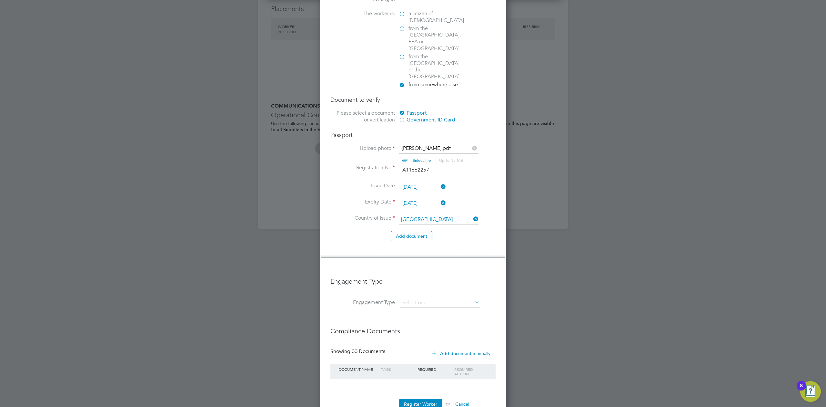
scroll to position [616, 0]
click at [428, 296] on input at bounding box center [440, 300] width 80 height 9
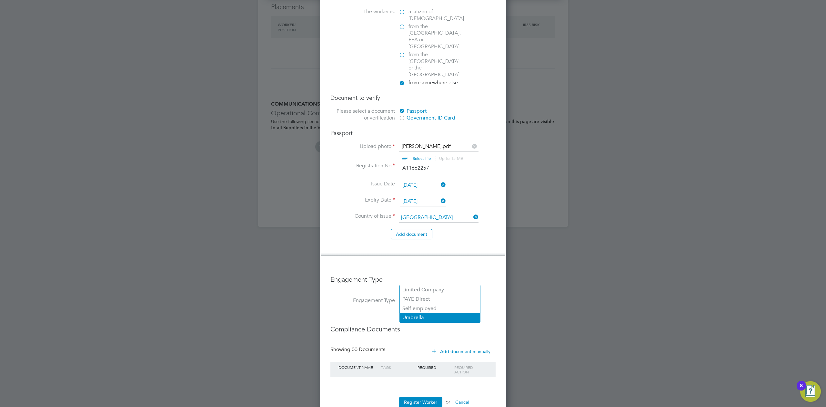
click at [421, 314] on li "Umbrella" at bounding box center [440, 317] width 80 height 9
type input "Umbrella"
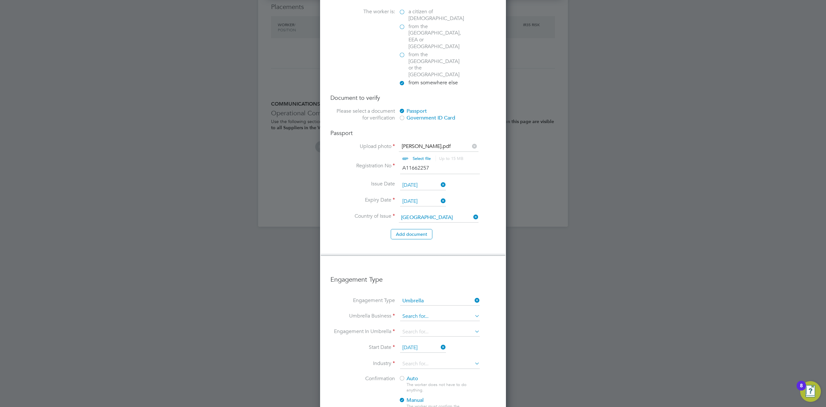
click at [416, 312] on input at bounding box center [440, 316] width 80 height 9
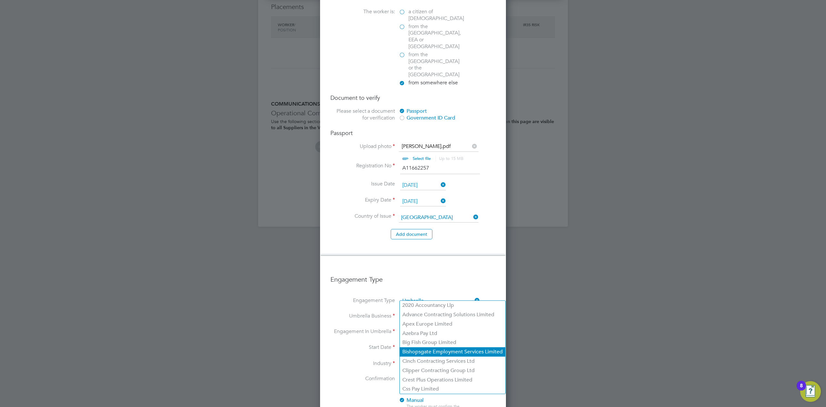
click at [421, 349] on li "Bishopsgate Employment Services Limited" at bounding box center [453, 351] width 106 height 9
type input "Bishopsgate Employment Services Limited"
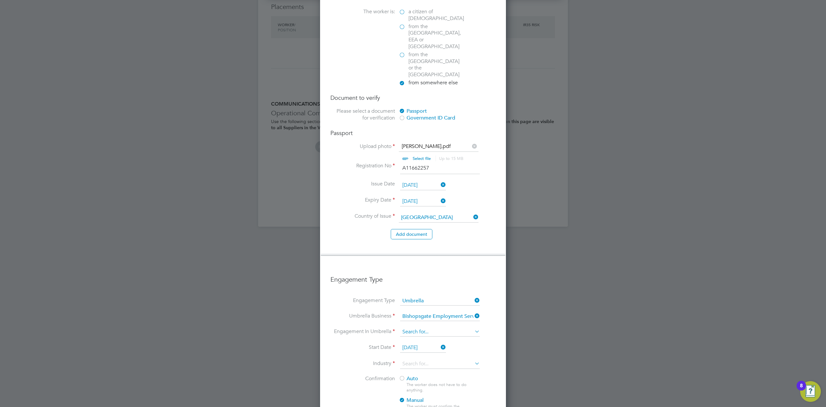
click at [411, 327] on input at bounding box center [440, 331] width 80 height 9
click at [422, 357] on li "PAYE Umbrella" at bounding box center [440, 357] width 80 height 9
type input "PAYE Umbrella"
click at [414, 343] on input "02 Oct 2025" at bounding box center [423, 348] width 46 height 10
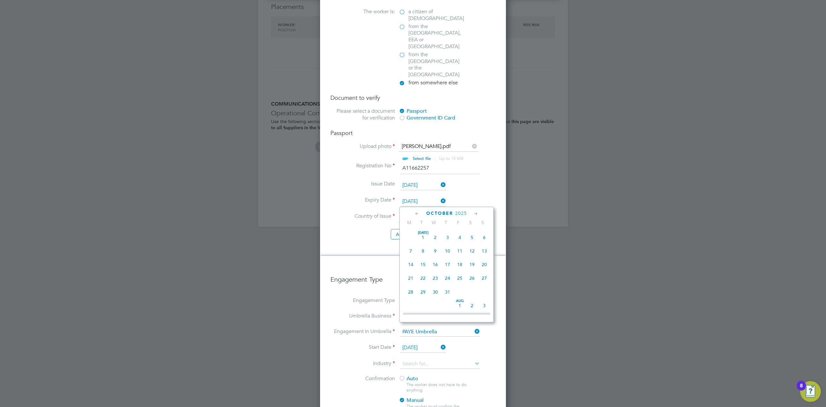
scroll to position [180, 0]
click at [414, 343] on input "02 Oct 2025" at bounding box center [423, 348] width 46 height 10
click at [435, 251] on span "10" at bounding box center [435, 250] width 12 height 12
type input "10 Sep 2025"
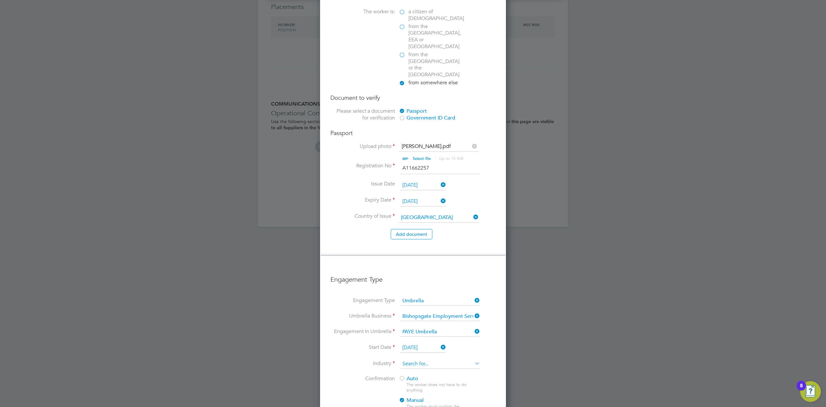
click at [417, 359] on input at bounding box center [440, 364] width 80 height 10
click at [420, 393] on li "Construction" at bounding box center [440, 396] width 80 height 9
type input "Construction"
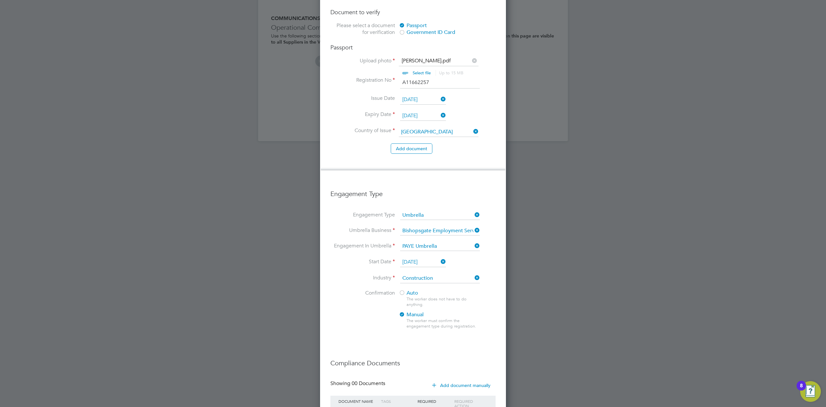
scroll to position [702, 0]
click at [403, 290] on div at bounding box center [402, 293] width 6 height 6
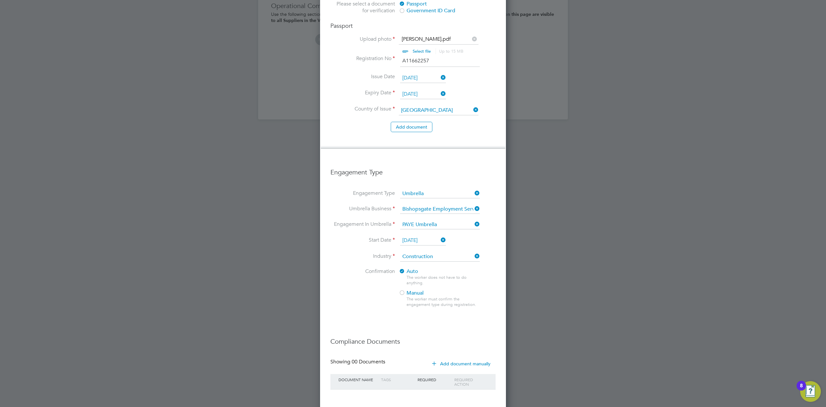
scroll to position [735, 0]
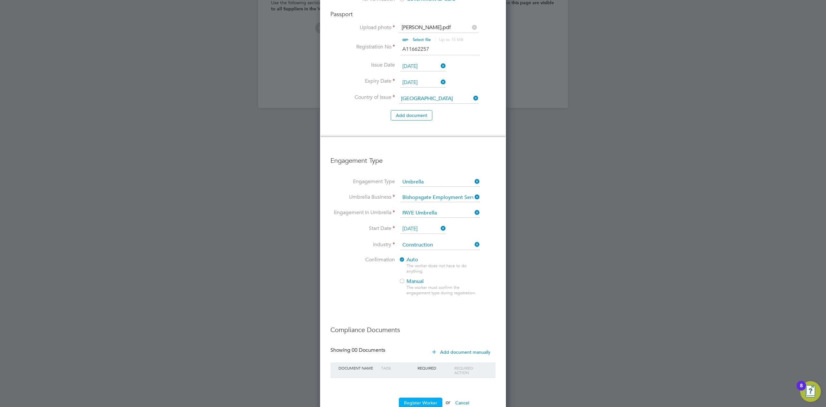
click at [417, 397] on button "Register Worker" at bounding box center [421, 402] width 44 height 10
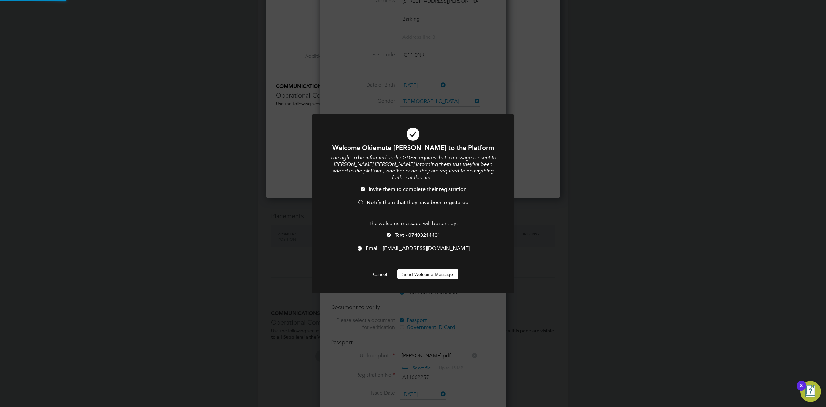
scroll to position [408, 296]
click at [418, 275] on button "Send Welcome Message" at bounding box center [427, 274] width 61 height 10
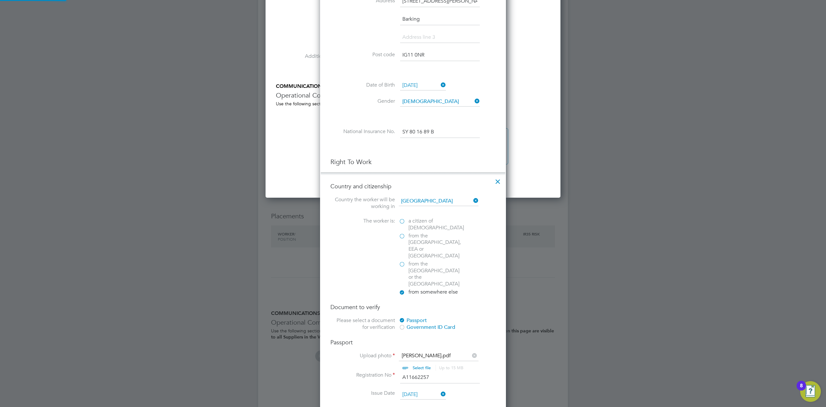
type input "Okiemute Timothy Dickson (C154746)"
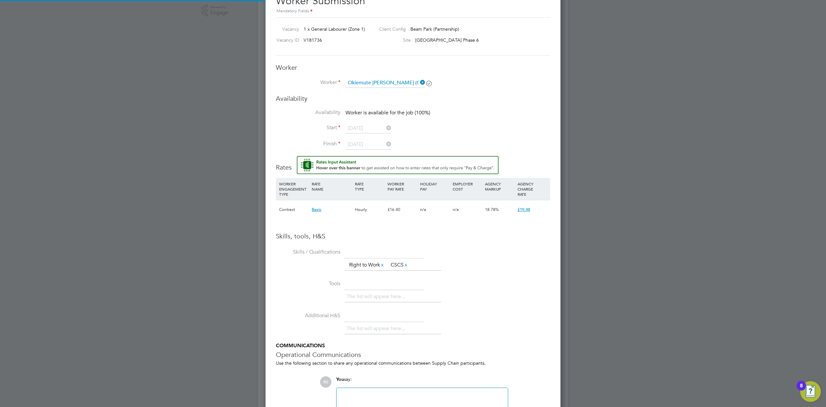
scroll to position [172, 0]
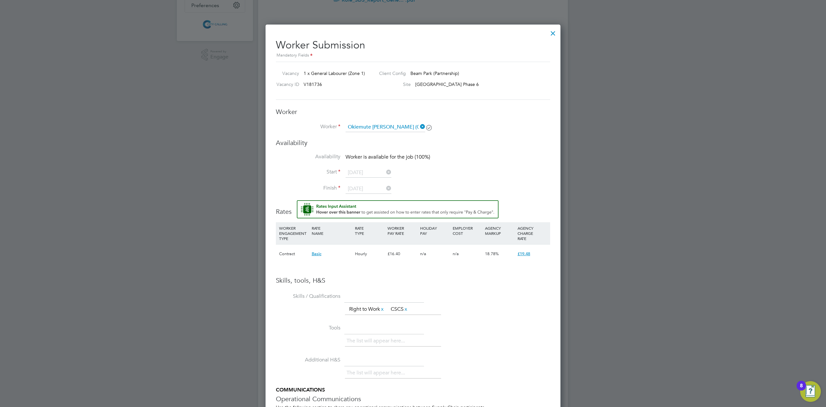
click at [551, 33] on div at bounding box center [553, 32] width 12 height 12
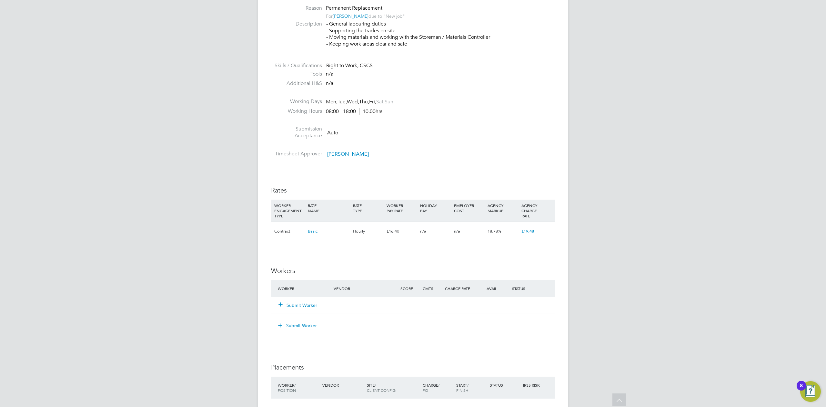
scroll to position [258, 0]
click at [304, 303] on button "Submit Worker" at bounding box center [298, 302] width 39 height 6
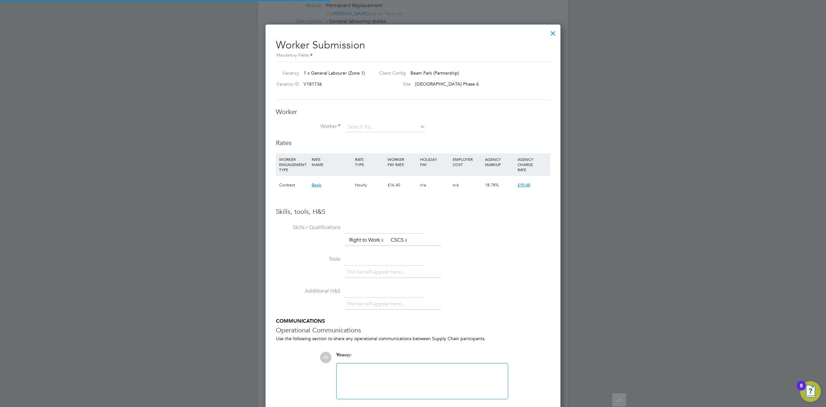
scroll to position [3, 3]
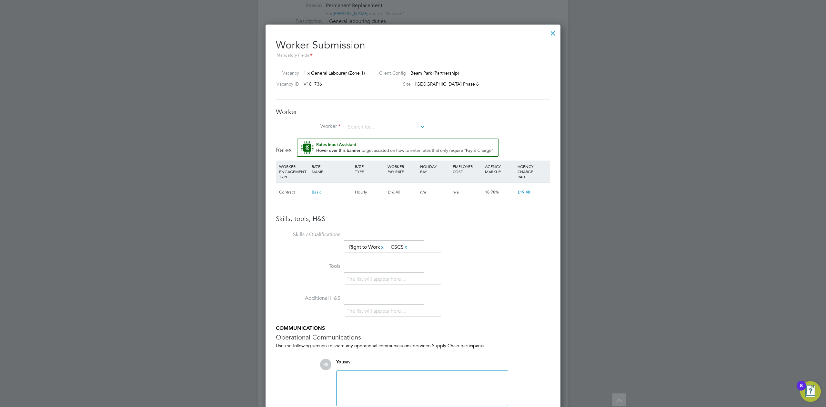
click at [350, 121] on div "Worker Worker Worker Engagement Type" at bounding box center [413, 122] width 274 height 31
click at [356, 127] on input at bounding box center [386, 127] width 80 height 10
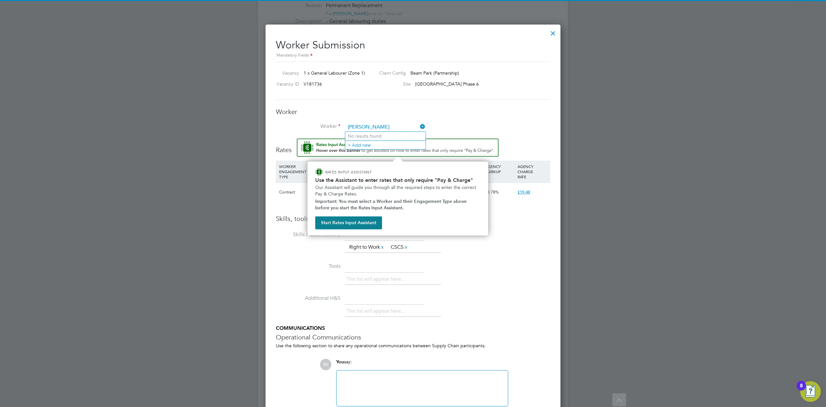
type input "timothy"
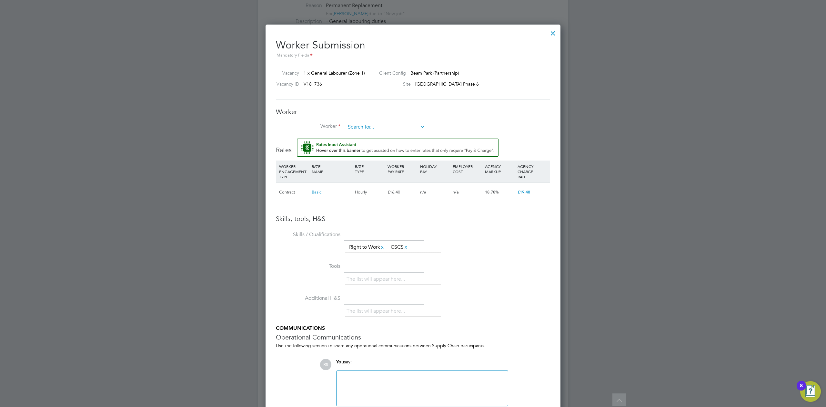
click at [380, 127] on input at bounding box center [386, 127] width 80 height 10
type input "t"
click at [383, 137] on li "Okie mute Timothy Dickson (C154746)" at bounding box center [388, 136] width 87 height 9
type input "Okiemute Timothy Dickson (C154746)"
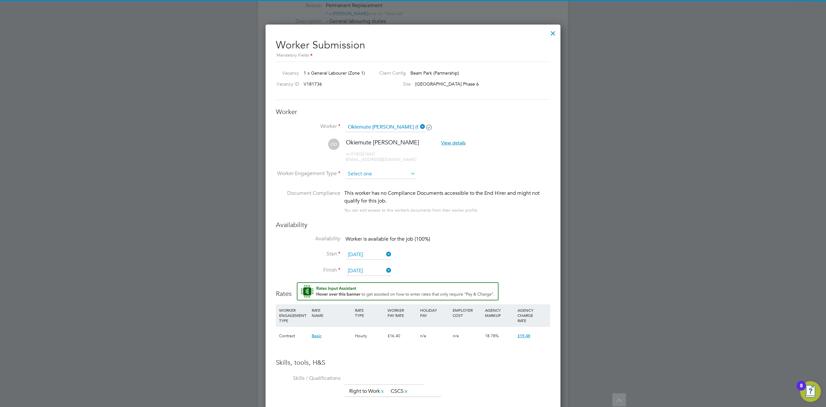
click at [362, 178] on div "All Vacancies Vacancy Activity Logs Vacancy Activity Logs All Vacancies Vacancy…" at bounding box center [413, 165] width 310 height 837
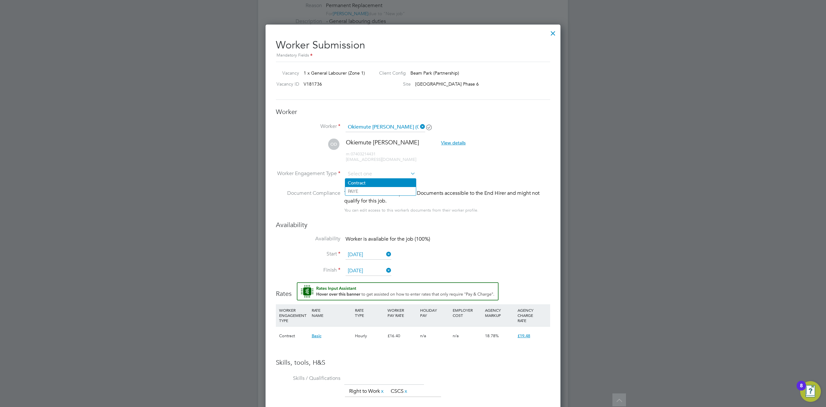
click at [362, 185] on li "Contract" at bounding box center [380, 183] width 71 height 8
type input "Contract"
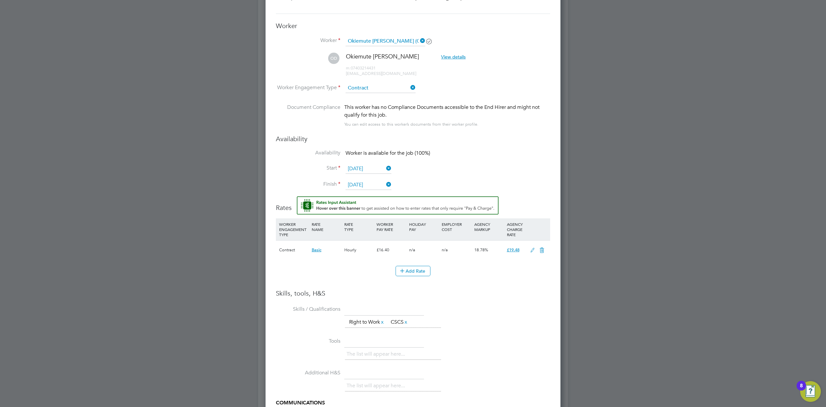
click at [516, 319] on div "The list will appear here... Right to Work x CSCS x" at bounding box center [447, 322] width 205 height 13
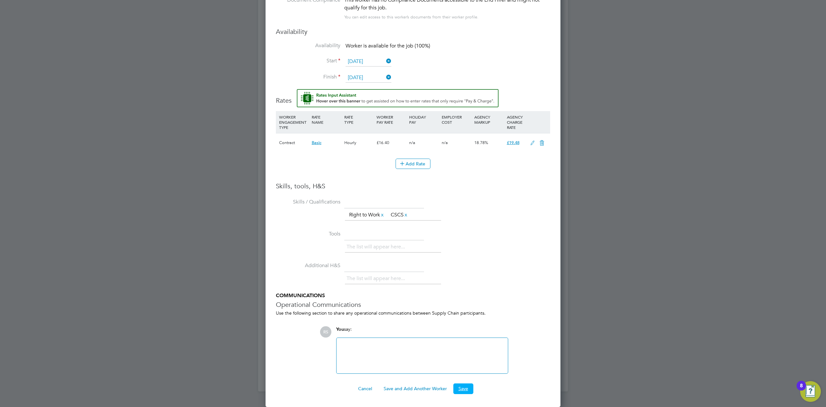
click at [465, 385] on button "Save" at bounding box center [464, 388] width 20 height 10
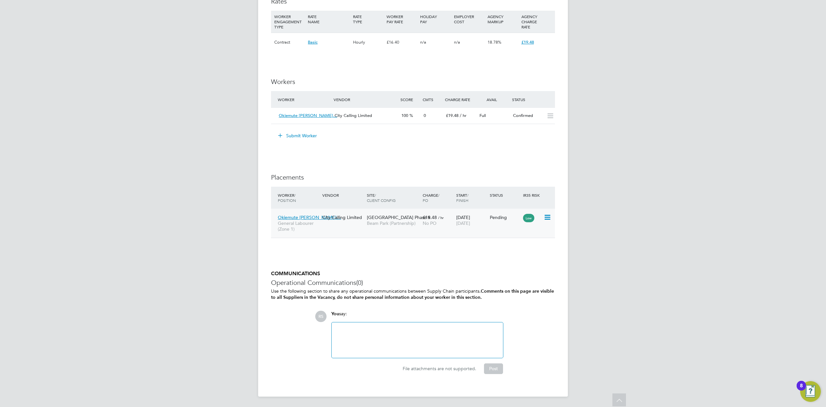
click at [547, 216] on icon at bounding box center [547, 217] width 6 height 8
click at [498, 256] on li "Start" at bounding box center [518, 258] width 66 height 9
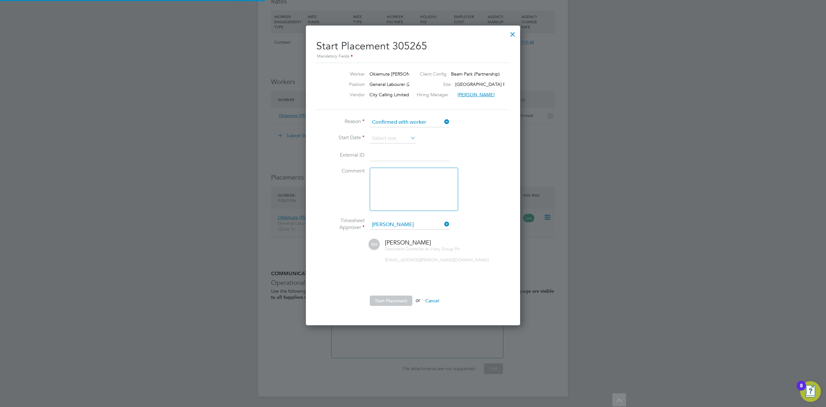
scroll to position [6, 79]
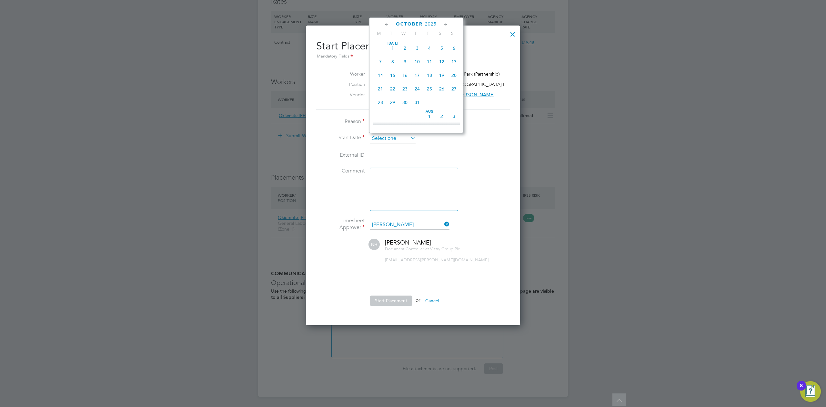
click at [384, 139] on input at bounding box center [393, 139] width 46 height 10
click at [416, 61] on span "11" at bounding box center [417, 61] width 12 height 12
type input "[DATE]"
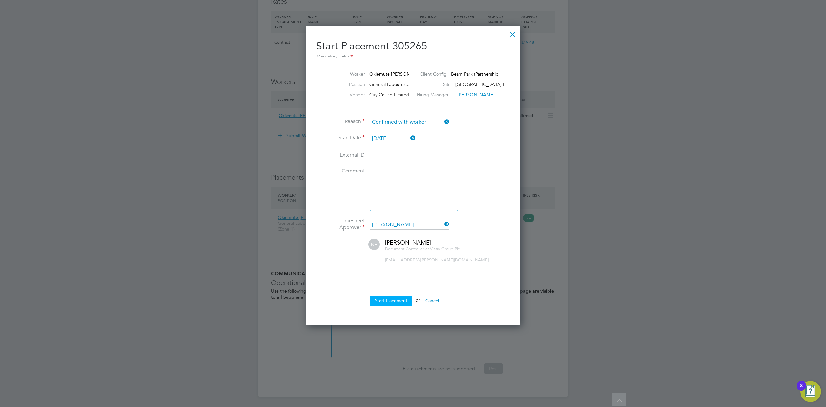
click at [393, 298] on button "Start Placement" at bounding box center [391, 300] width 43 height 10
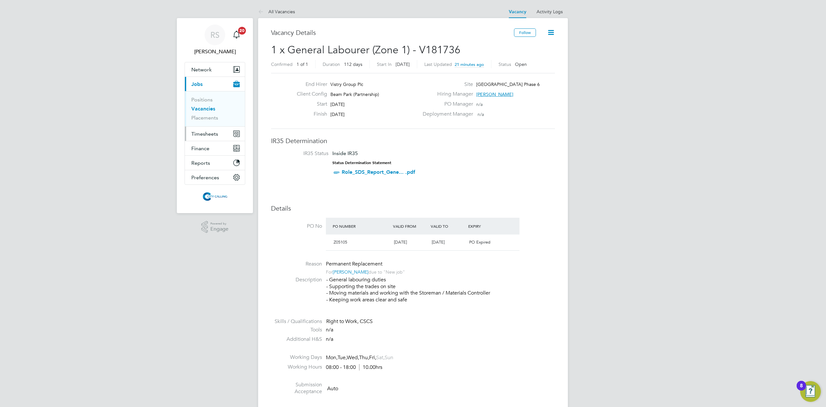
click at [208, 135] on span "Timesheets" at bounding box center [204, 134] width 27 height 6
click at [198, 109] on ul "Timesheets Expenses" at bounding box center [215, 119] width 60 height 26
click at [198, 112] on link "Timesheets" at bounding box center [204, 114] width 27 height 6
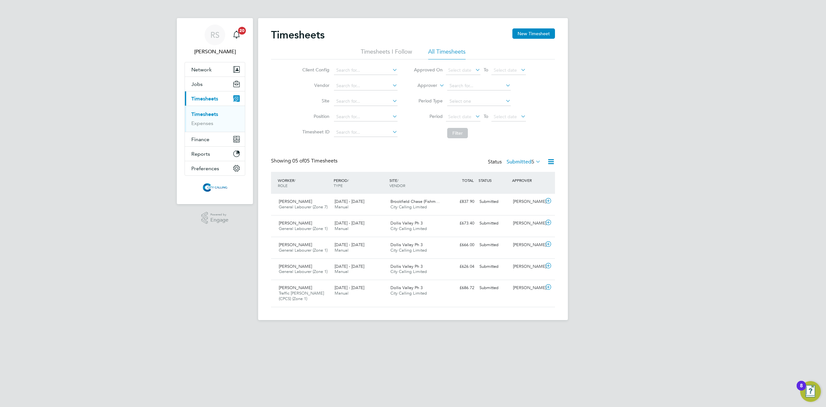
click at [548, 162] on icon at bounding box center [551, 162] width 8 height 8
click at [520, 31] on button "New Timesheet" at bounding box center [534, 33] width 43 height 10
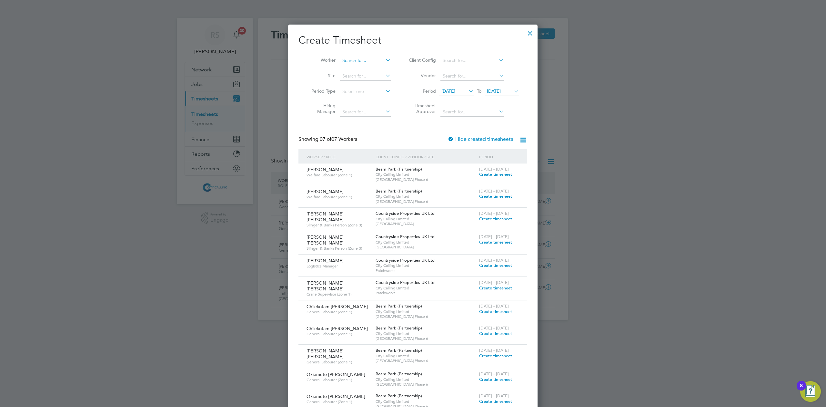
click at [357, 56] on input at bounding box center [365, 60] width 51 height 9
type input "t"
click at [390, 67] on li "Okie mute Timothy Dickson" at bounding box center [372, 69] width 65 height 9
type input "Okiemute Timothy Dickson"
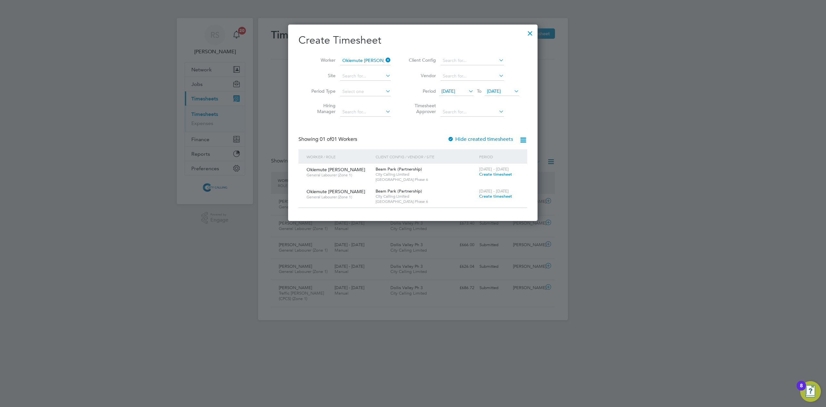
click at [454, 93] on span "18 Sep 2025" at bounding box center [449, 91] width 14 height 6
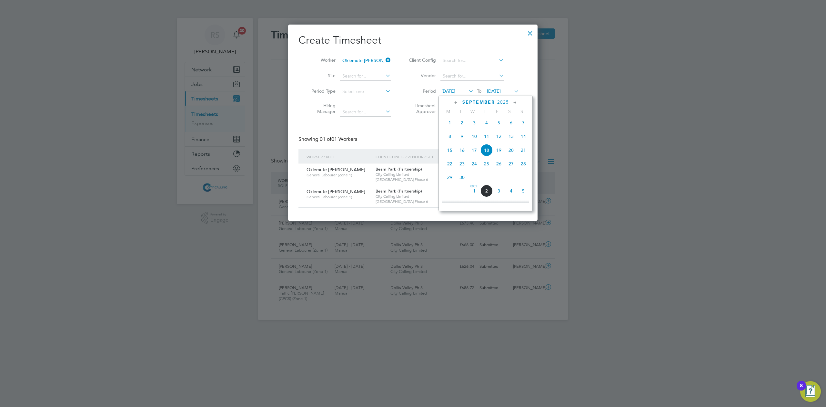
click at [473, 137] on span "10" at bounding box center [474, 136] width 12 height 12
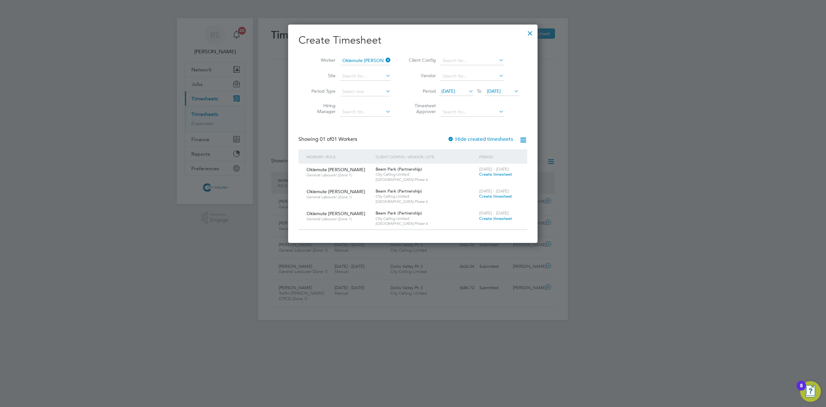
click at [505, 175] on span "Create timesheet" at bounding box center [495, 173] width 33 height 5
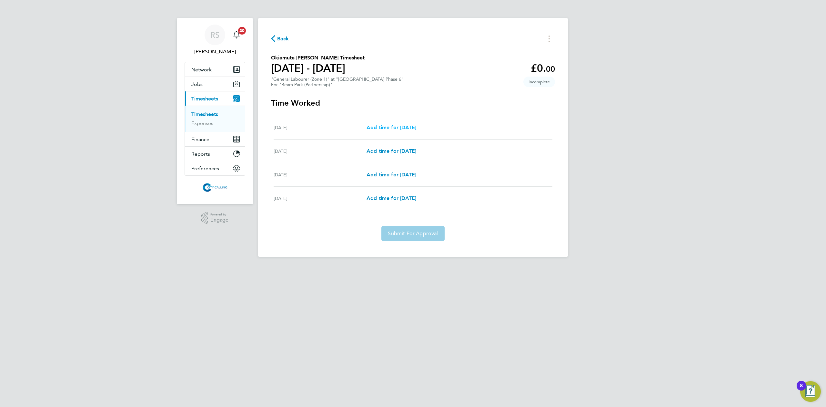
click at [394, 128] on span "Add time for Thu 11 Sep" at bounding box center [392, 127] width 50 height 6
select select "30"
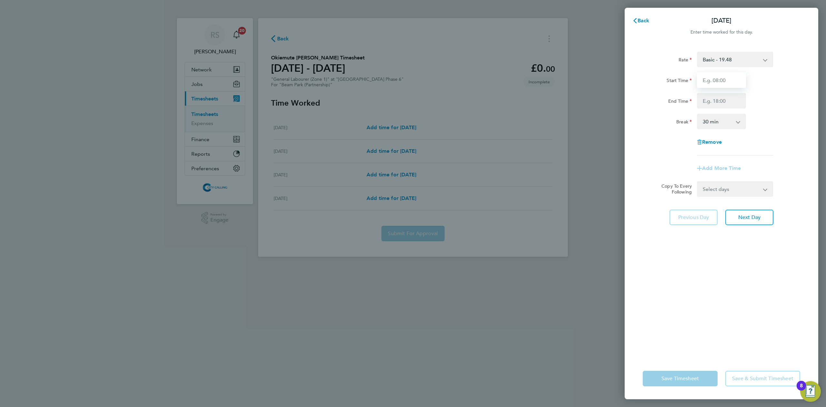
click at [710, 80] on input "Start Time" at bounding box center [721, 79] width 49 height 15
type input "08:00"
click at [711, 101] on input "End Time" at bounding box center [721, 100] width 49 height 15
click at [779, 167] on app-timesheet-line-form-group "Rate Basic - 19.48 Start Time 08:00 End Time 17.300 Break 0 min 15 min 30 min 4…" at bounding box center [722, 114] width 158 height 124
click at [720, 100] on input "17.300" at bounding box center [721, 100] width 49 height 15
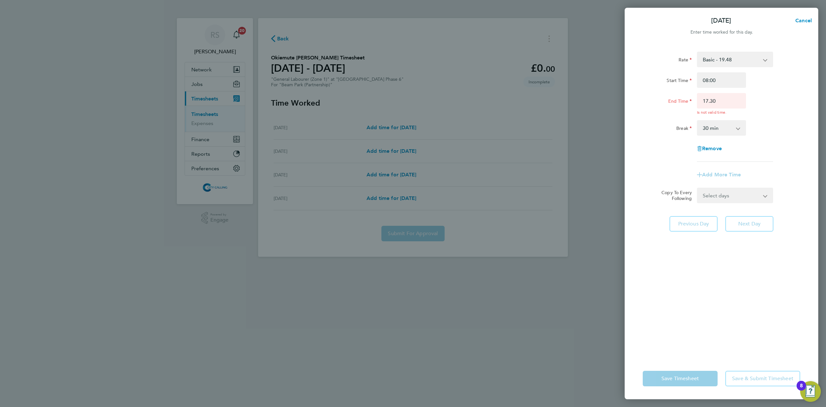
type input "17:30"
click at [722, 198] on select "Select days Day Weekend (Sat-Sun) Friday Saturday Sunday" at bounding box center [732, 195] width 68 height 14
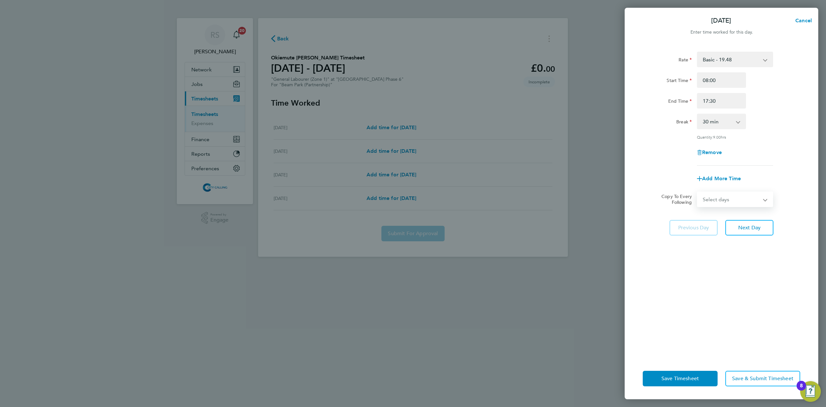
select select "FRI"
click at [698, 192] on select "Select days Day Weekend (Sat-Sun) Friday Saturday Sunday" at bounding box center [732, 199] width 68 height 14
select select "2025-09-14"
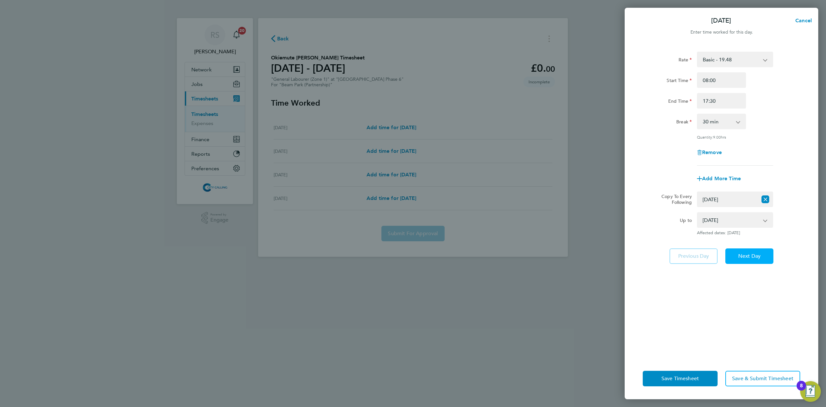
click at [751, 253] on span "Next Day" at bounding box center [750, 256] width 22 height 6
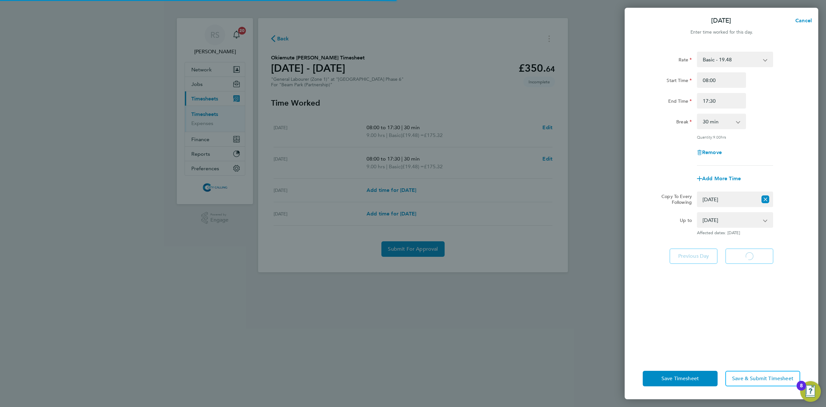
select select "30"
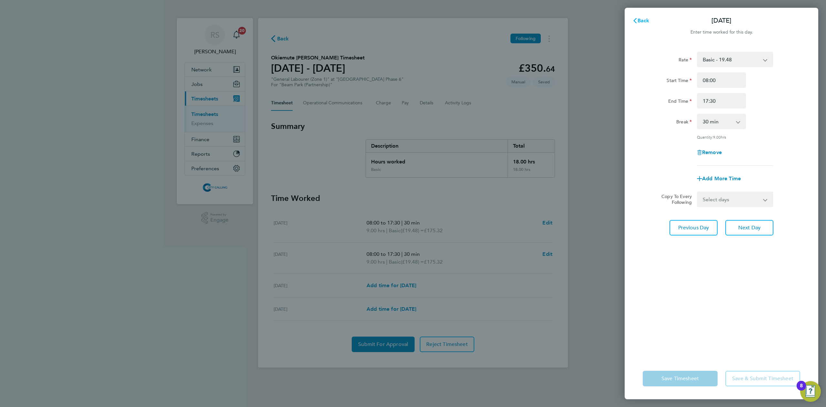
drag, startPoint x: 643, startPoint y: 19, endPoint x: 635, endPoint y: 24, distance: 9.0
click at [643, 19] on span "Back" at bounding box center [644, 20] width 12 height 6
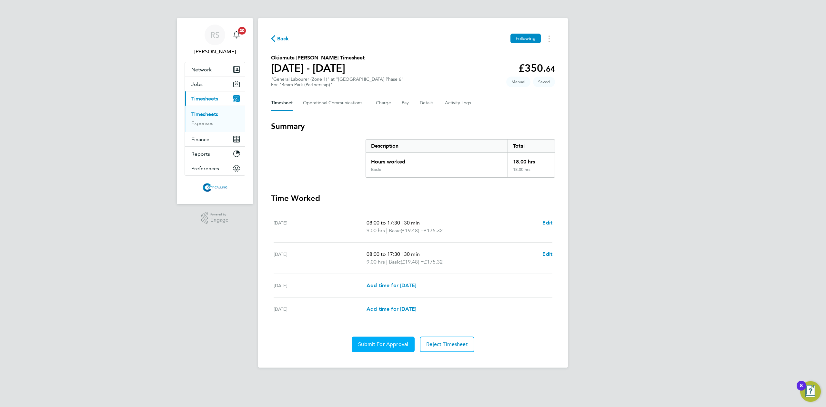
click at [396, 351] on button "Submit For Approval" at bounding box center [383, 343] width 63 height 15
select select "30"
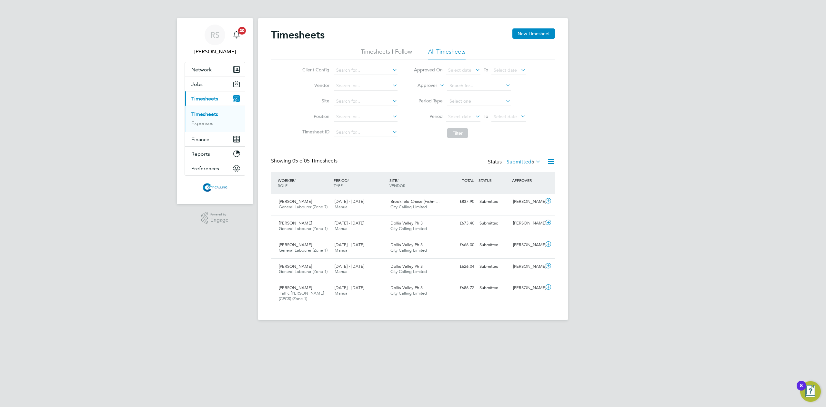
click at [552, 161] on icon at bounding box center [551, 162] width 8 height 8
click at [535, 29] on button "New Timesheet" at bounding box center [534, 33] width 43 height 10
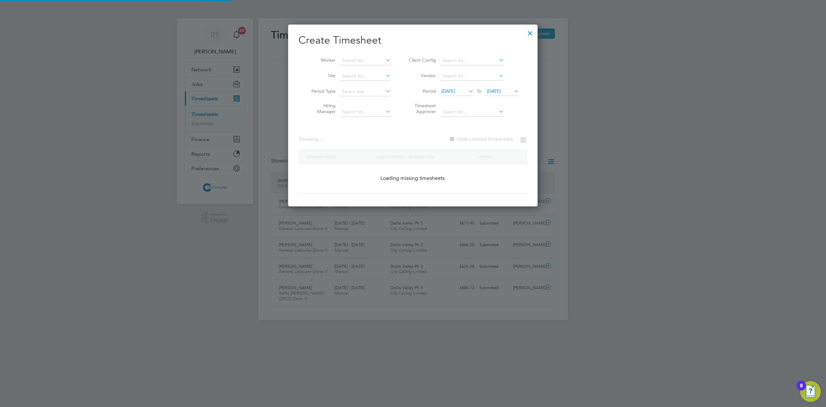
scroll to position [3, 3]
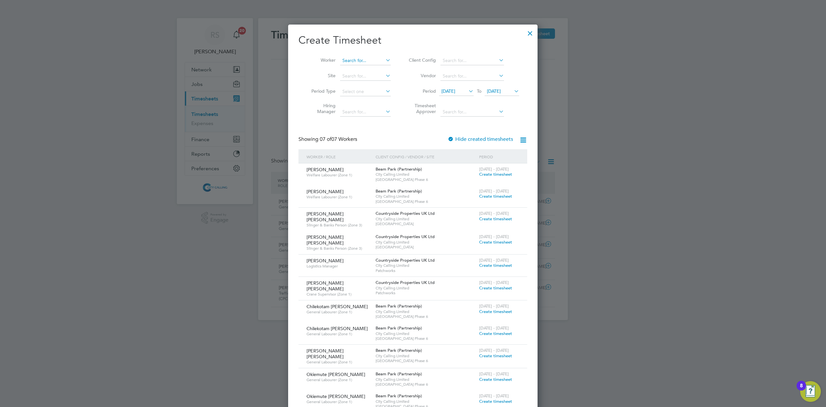
click at [347, 61] on input at bounding box center [365, 60] width 51 height 9
type input "t"
click at [363, 68] on li "Oki emute Timothy Dickson" at bounding box center [372, 69] width 65 height 9
type input "Okiemute Timothy Dickson"
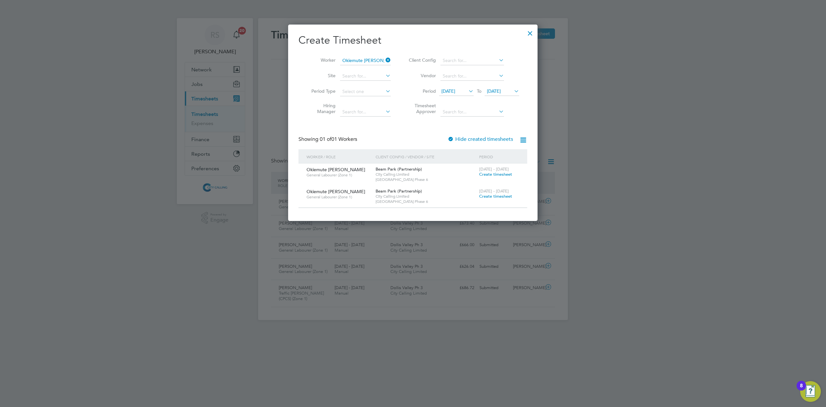
click at [496, 173] on span "Create timesheet" at bounding box center [495, 173] width 33 height 5
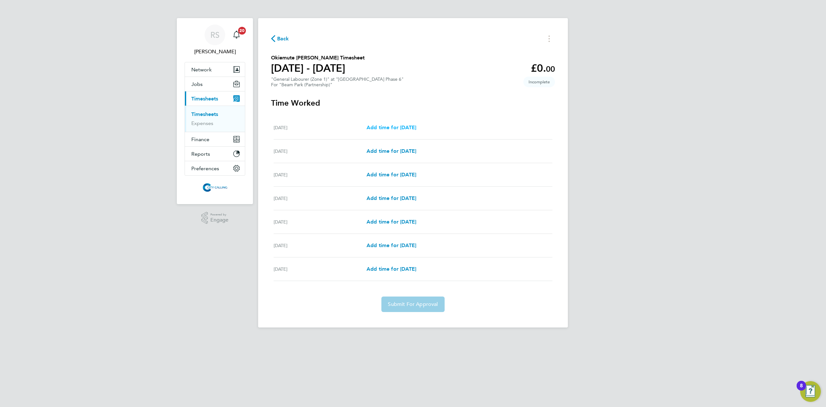
click at [381, 126] on span "Add time for Mon 15 Sep" at bounding box center [392, 127] width 50 height 6
select select "30"
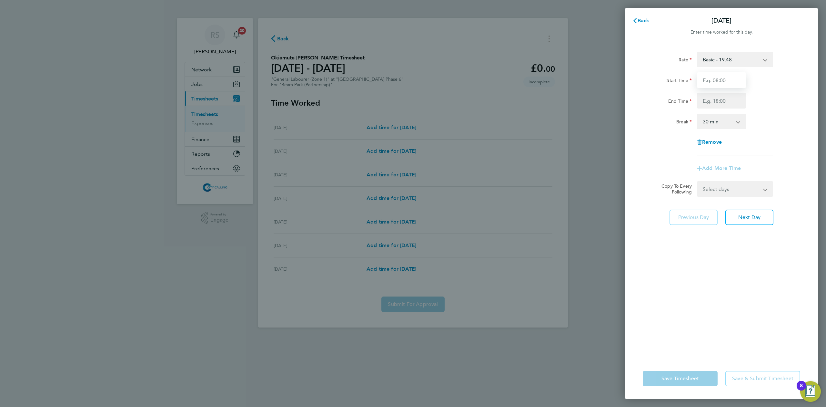
click at [707, 78] on input "Start Time" at bounding box center [721, 79] width 49 height 15
type input "08:00"
click at [718, 100] on input "End Time" at bounding box center [721, 100] width 49 height 15
type input "17:30"
click at [712, 190] on form "Rate Basic - 19.48 Start Time 08:00 End Time 17:30 Break 0 min 15 min 30 min 45…" at bounding box center [722, 124] width 158 height 145
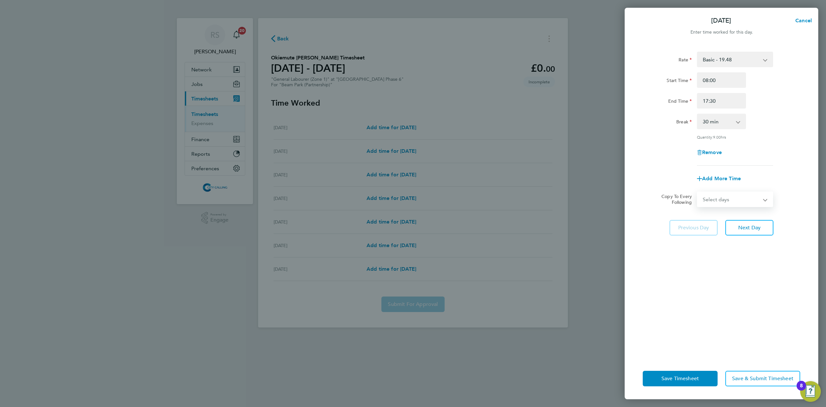
select select "WEEKDAY"
click at [698, 192] on select "Select days Day Weekday (Mon-Fri) Weekend (Sat-Sun) Tuesday Wednesday Thursday …" at bounding box center [732, 199] width 68 height 14
select select "2025-09-21"
click at [753, 252] on button "Next Day" at bounding box center [750, 255] width 48 height 15
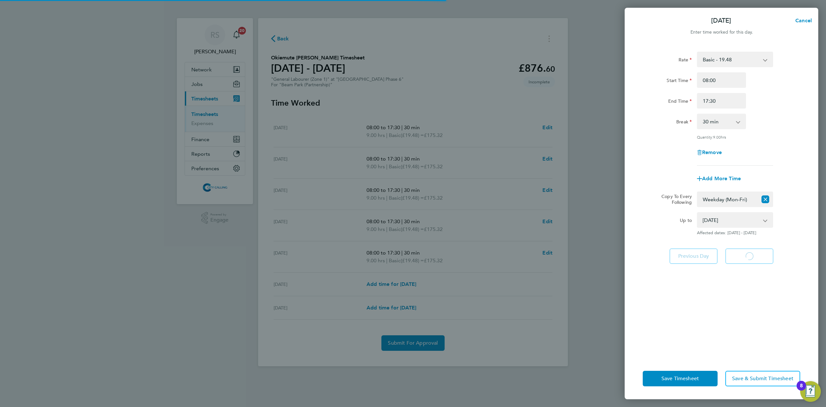
select select "30"
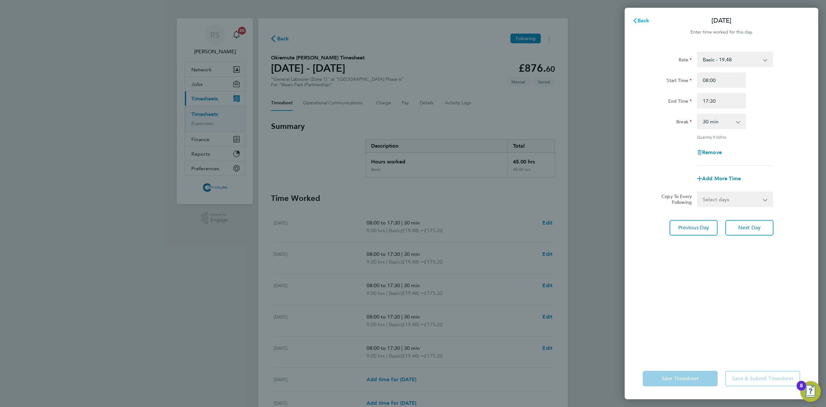
click at [646, 18] on span "Back" at bounding box center [644, 20] width 12 height 6
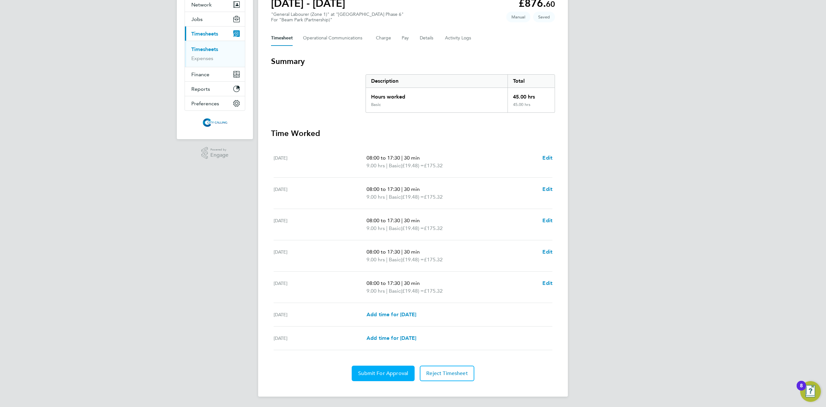
click at [393, 374] on span "Submit For Approval" at bounding box center [383, 373] width 50 height 6
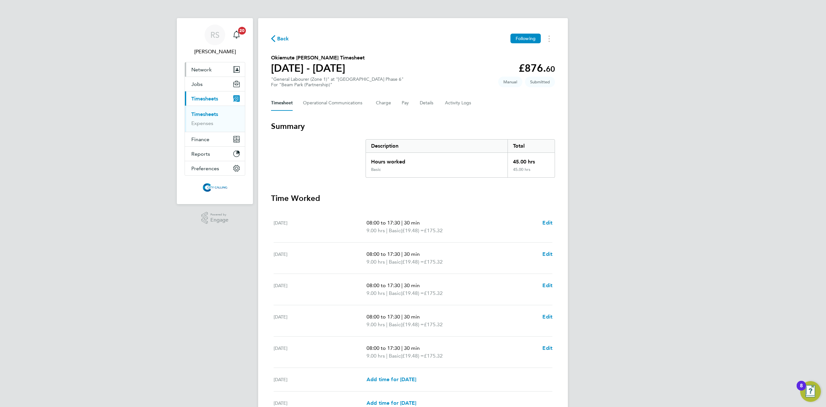
select select "30"
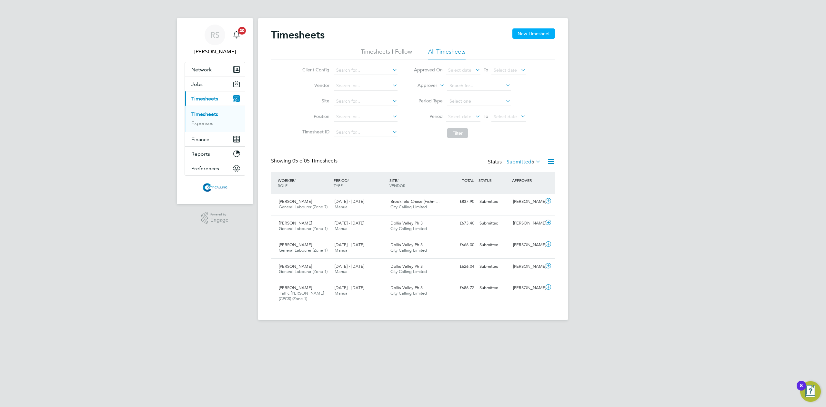
click at [545, 36] on button "New Timesheet" at bounding box center [534, 33] width 43 height 10
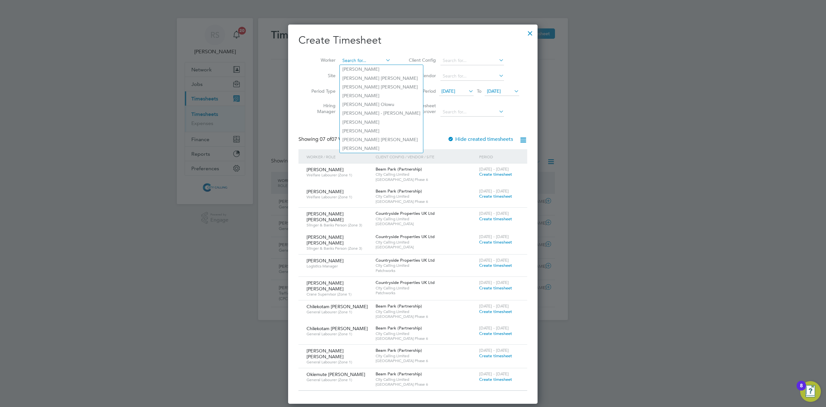
click at [344, 58] on input at bounding box center [365, 60] width 51 height 9
type input "y"
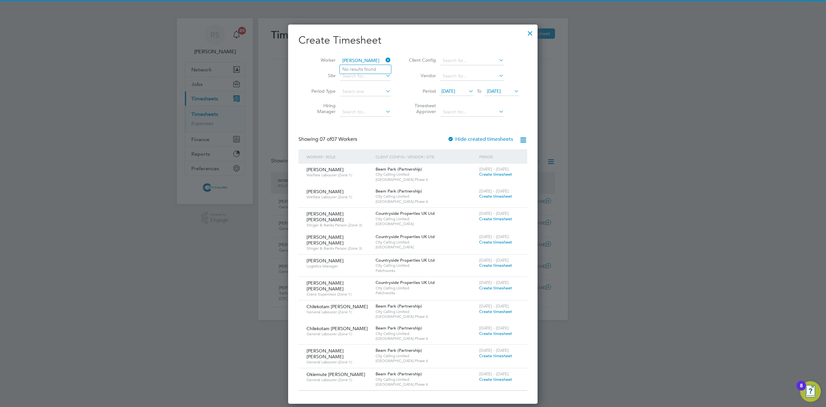
click at [348, 57] on input "timothy" at bounding box center [365, 60] width 51 height 9
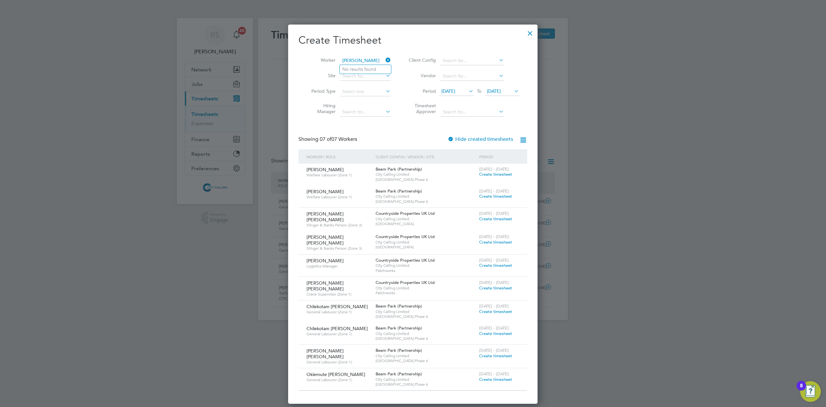
click at [348, 57] on input "timothy" at bounding box center [365, 60] width 51 height 9
click at [357, 69] on li "Oki emute Timothy Dickson" at bounding box center [372, 69] width 65 height 9
type input "Okiemute Timothy Dickson"
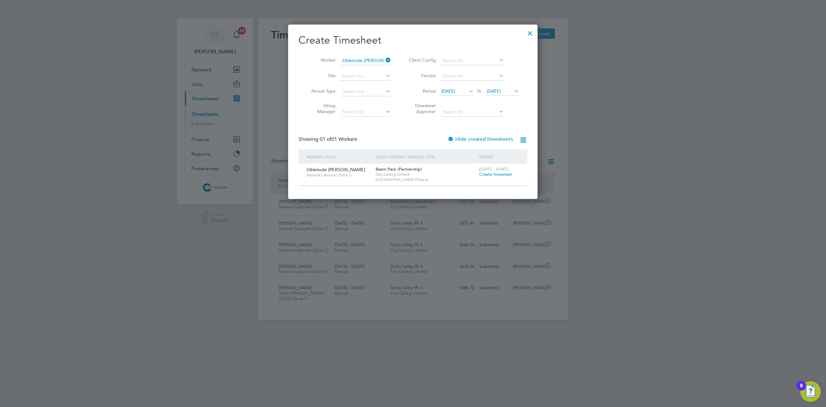
click at [486, 175] on span "Create timesheet" at bounding box center [495, 173] width 33 height 5
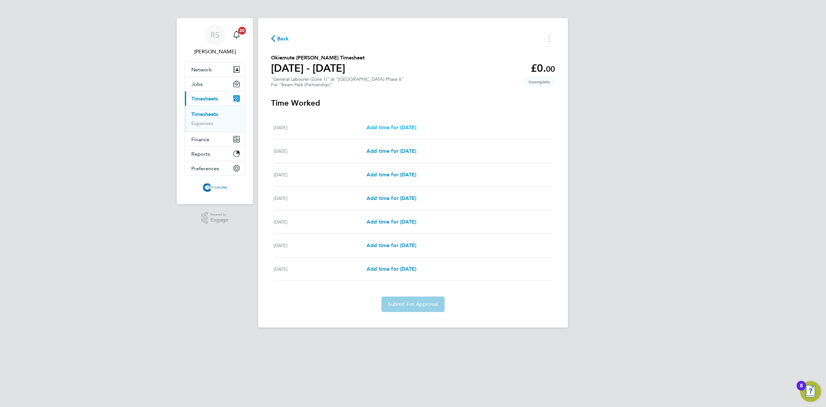
click at [403, 126] on span "Add time for Mon 22 Sep" at bounding box center [392, 127] width 50 height 6
select select "30"
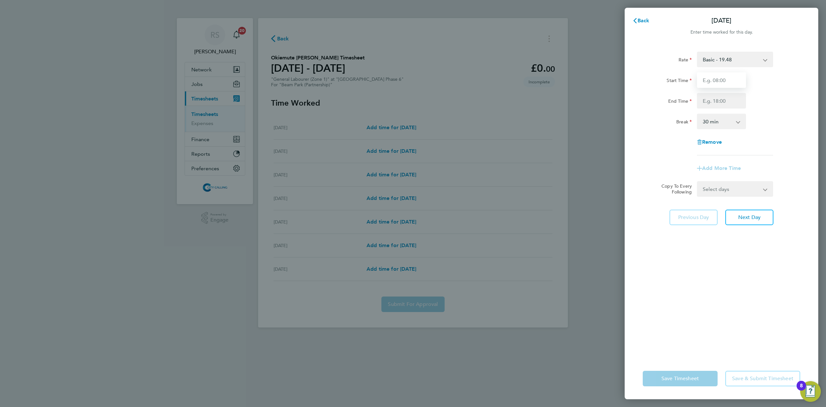
click at [699, 78] on input "Start Time" at bounding box center [721, 79] width 49 height 15
type input "08:00"
click at [720, 103] on input "End Time" at bounding box center [721, 100] width 49 height 15
type input "17:30"
click at [749, 169] on app-timesheet-line-form-group "Rate Basic - 19.48 Start Time 08:00 End Time 17:30 Break 0 min 15 min 30 min 45…" at bounding box center [722, 114] width 158 height 124
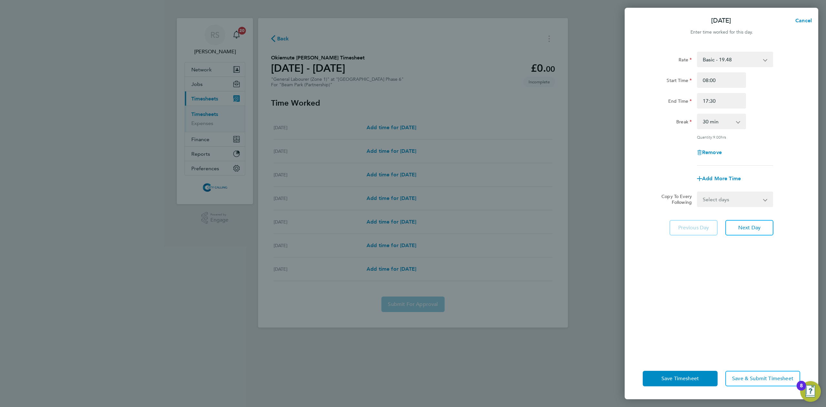
click at [741, 202] on select "Select days Day Weekday (Mon-Fri) Weekend (Sat-Sun) Tuesday Wednesday Thursday …" at bounding box center [732, 199] width 68 height 14
select select "WEEKDAY"
click at [698, 192] on select "Select days Day Weekday (Mon-Fri) Weekend (Sat-Sun) Tuesday Wednesday Thursday …" at bounding box center [732, 199] width 68 height 14
select select "2025-09-28"
click at [743, 257] on span "Next Day" at bounding box center [750, 256] width 22 height 6
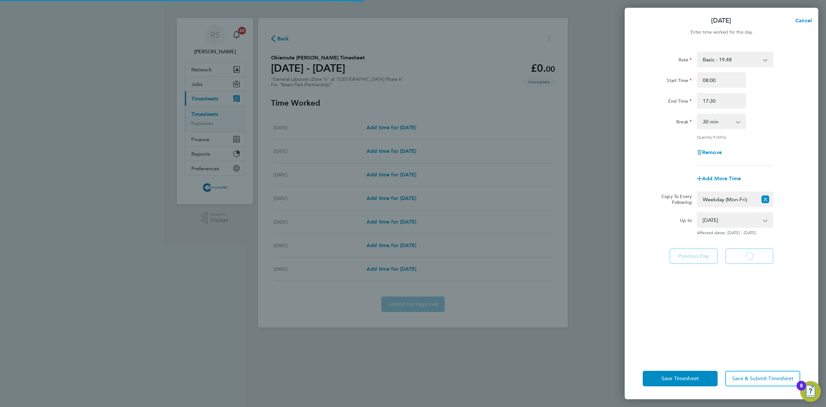
select select "30"
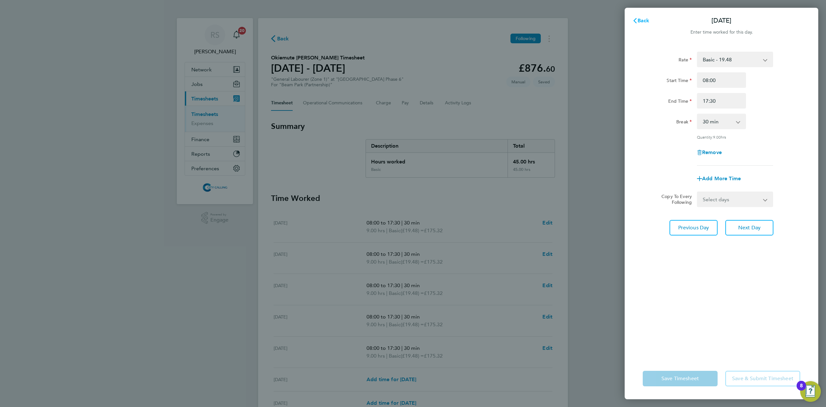
click at [637, 22] on icon "button" at bounding box center [635, 20] width 5 height 5
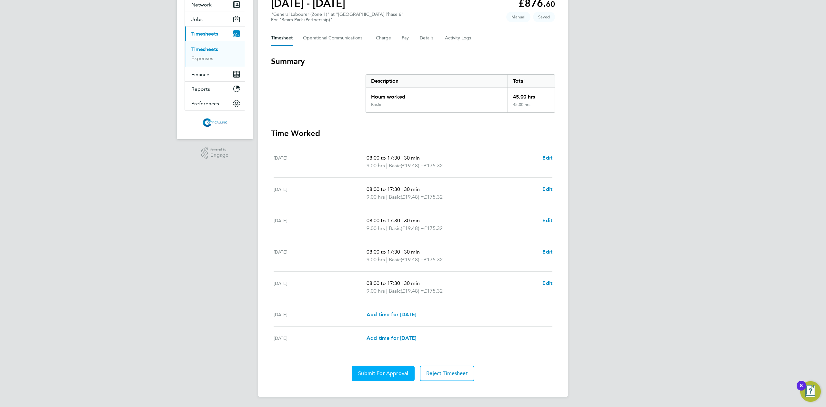
click at [397, 370] on span "Submit For Approval" at bounding box center [383, 373] width 50 height 6
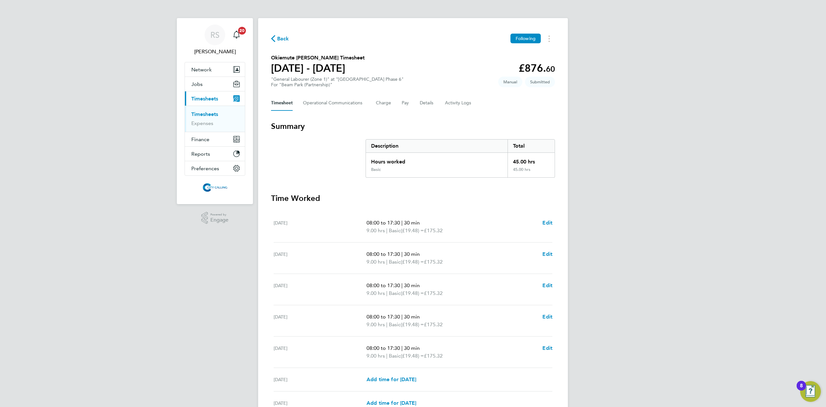
click at [199, 113] on link "Timesheets" at bounding box center [204, 114] width 27 height 6
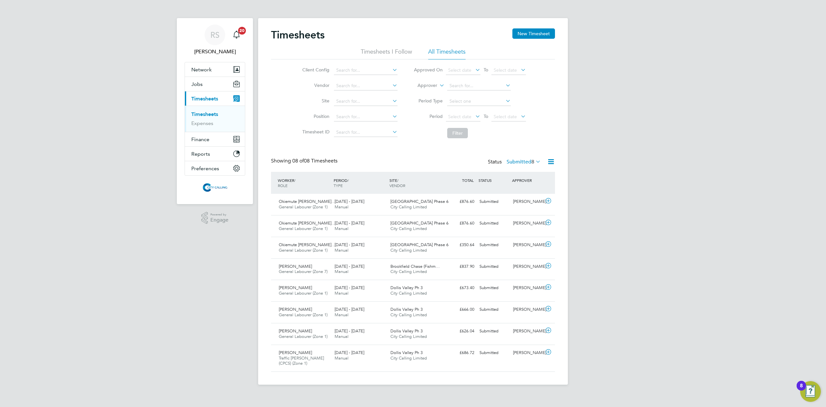
click at [550, 158] on icon at bounding box center [551, 162] width 8 height 8
click at [503, 176] on li "Export Timesheets" at bounding box center [511, 177] width 86 height 9
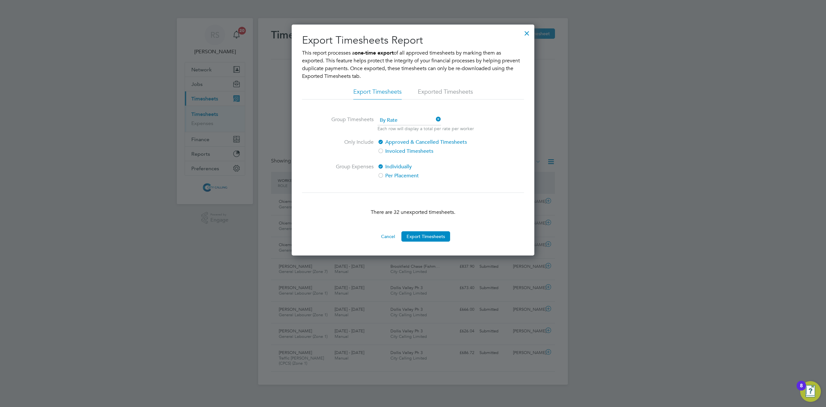
click at [526, 34] on div at bounding box center [527, 32] width 12 height 12
